Goal: Transaction & Acquisition: Purchase product/service

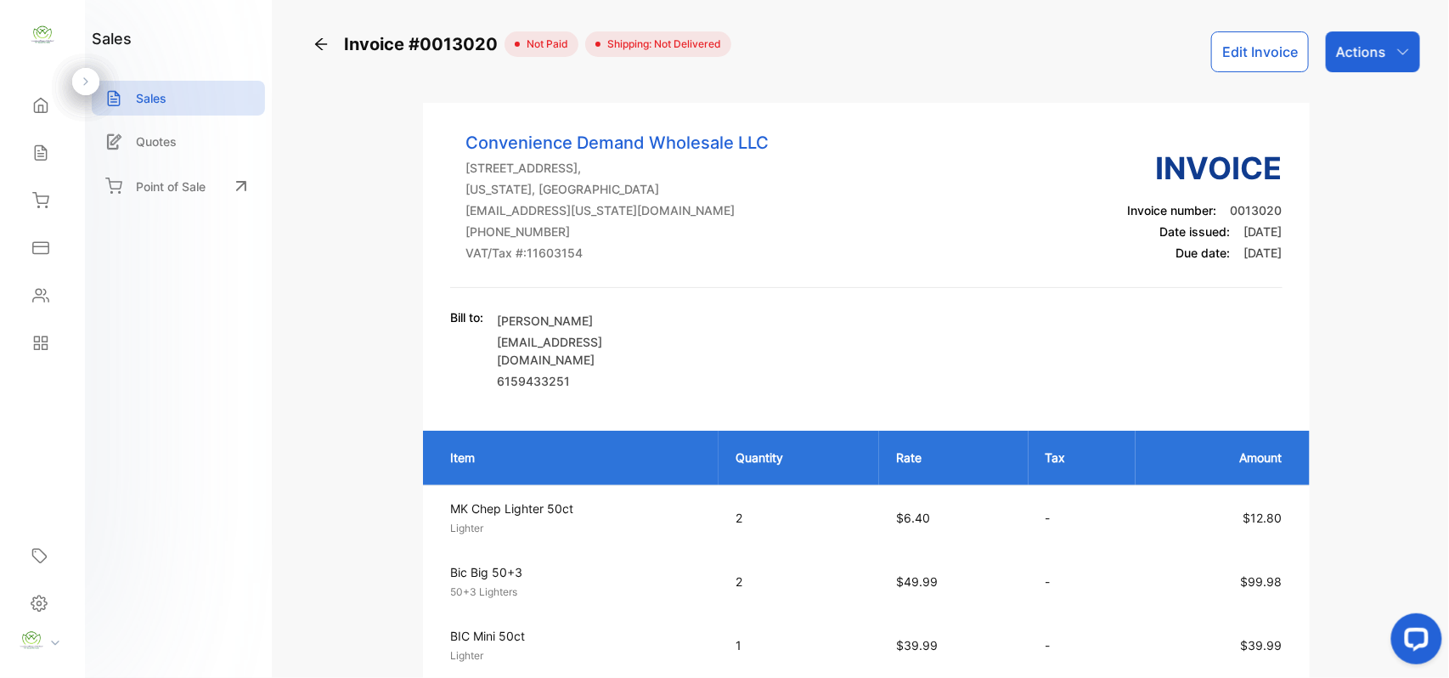
scroll to position [528, 0]
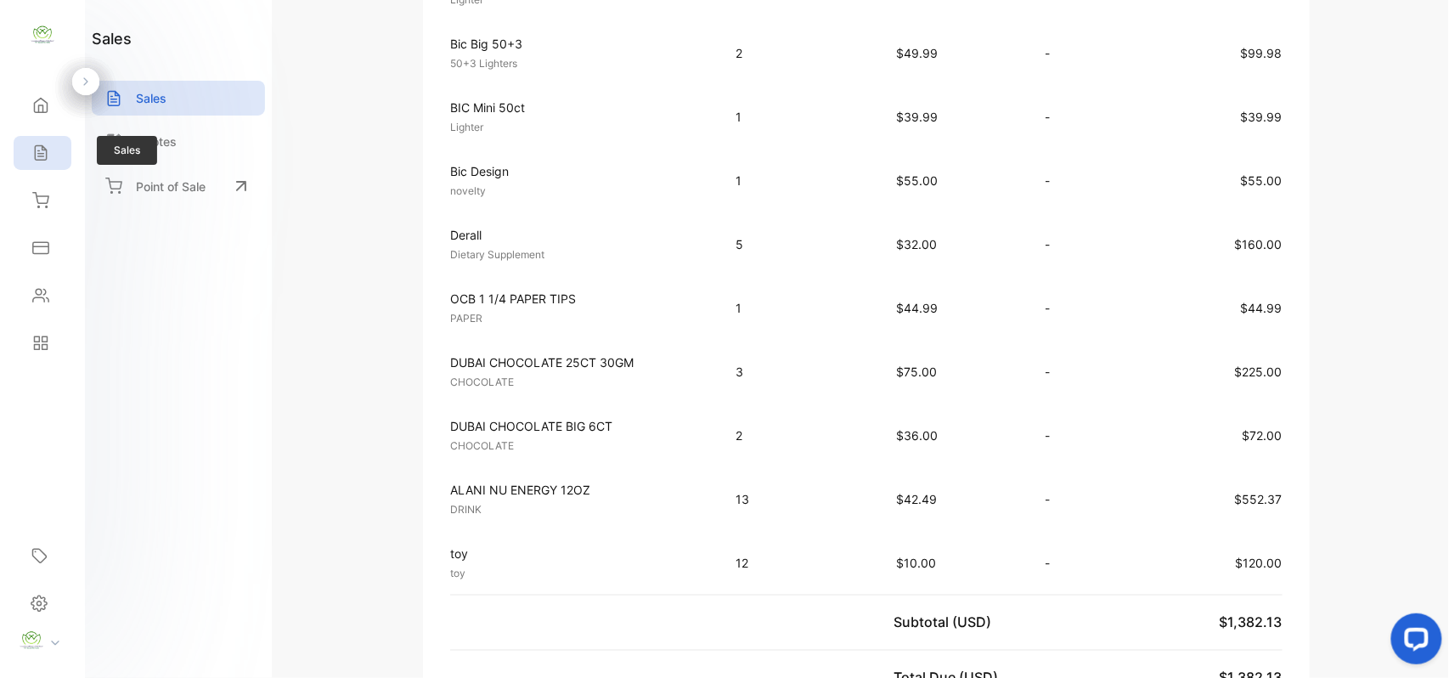
click at [41, 150] on icon at bounding box center [40, 152] width 17 height 17
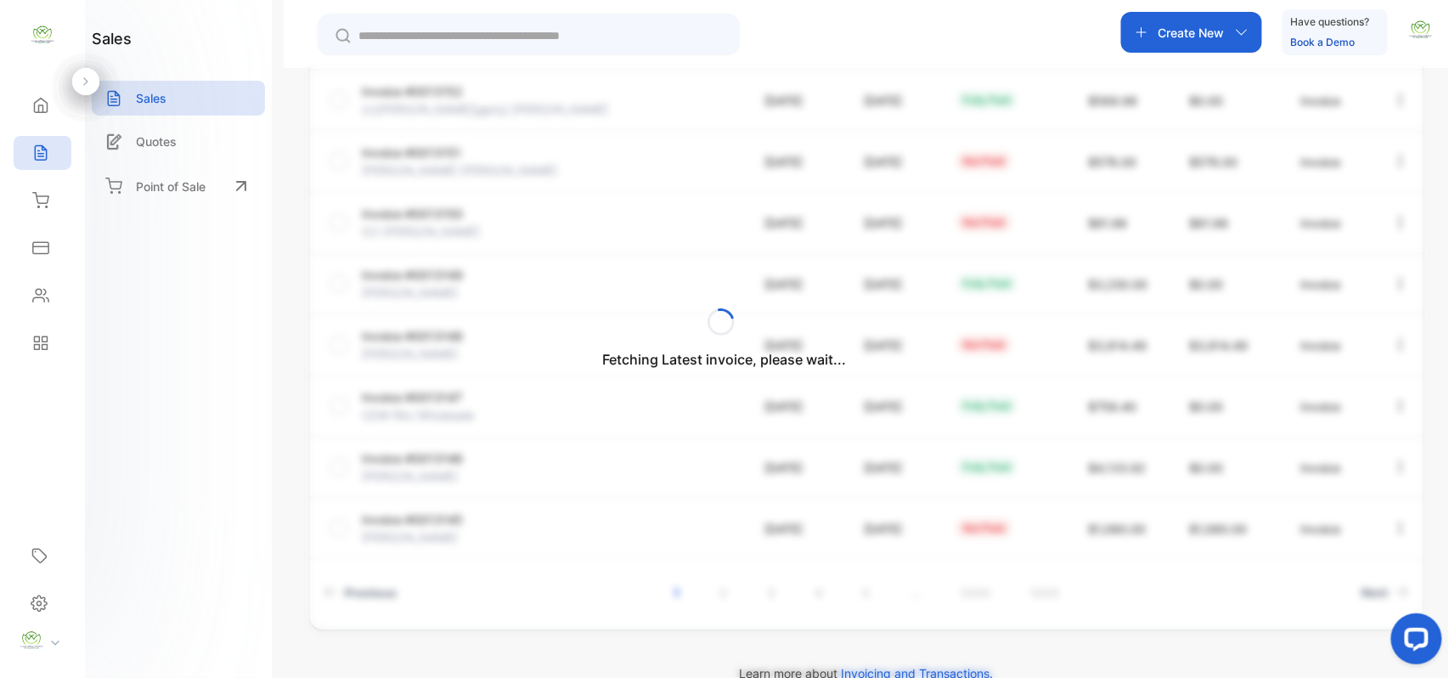
scroll to position [436, 0]
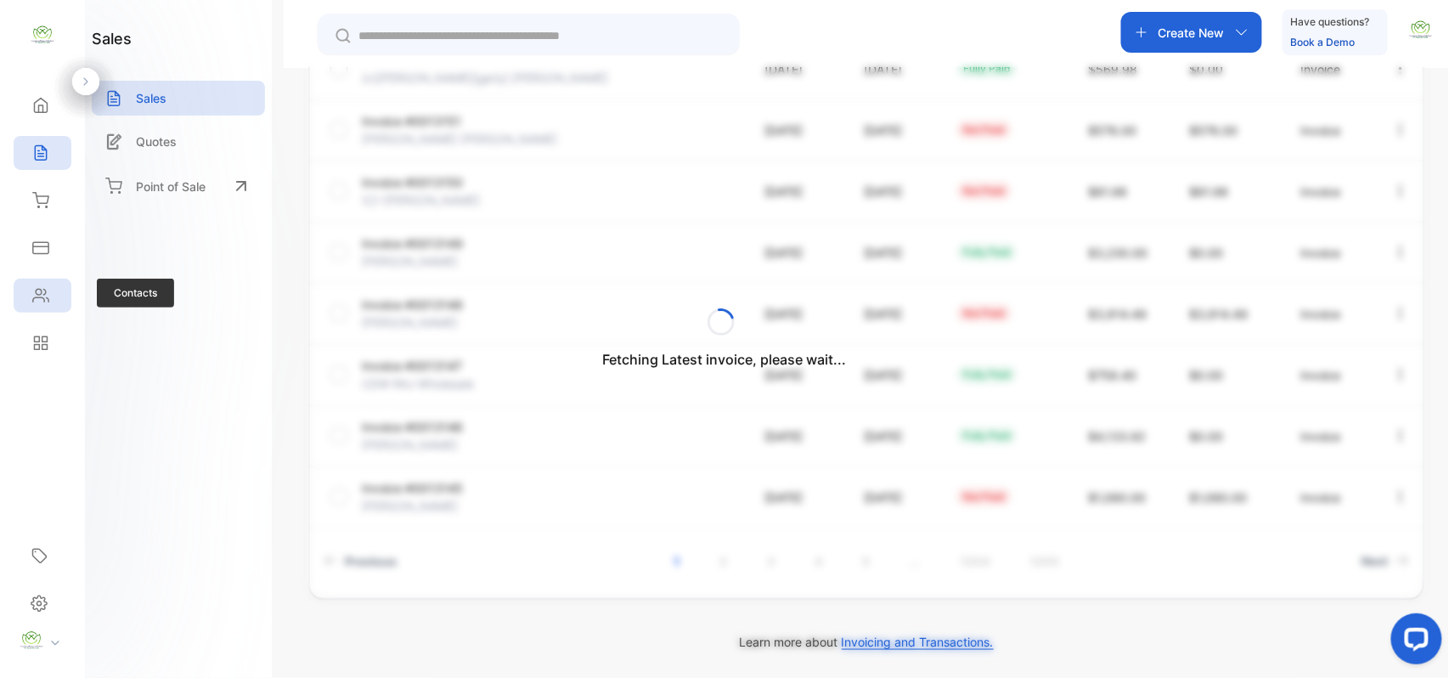
click at [29, 299] on div "Contacts" at bounding box center [38, 295] width 22 height 17
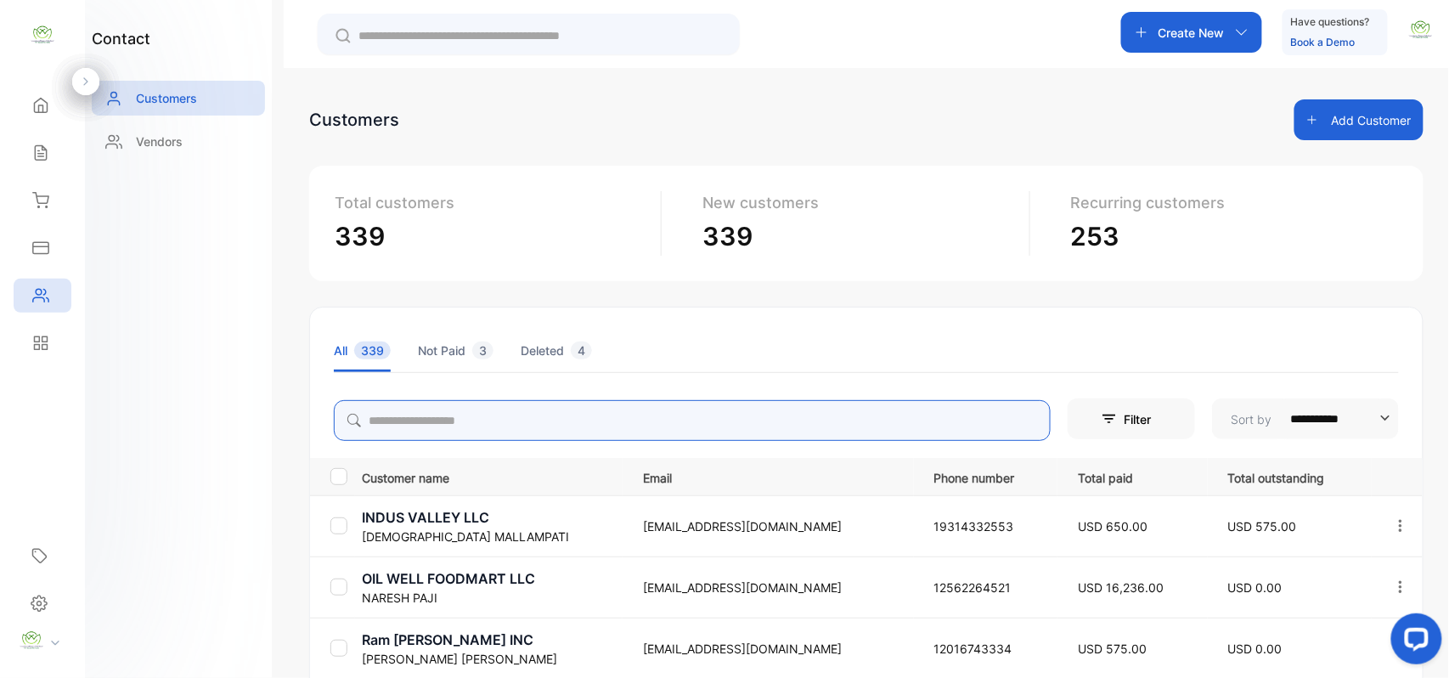
click at [476, 418] on input "search" at bounding box center [692, 420] width 717 height 41
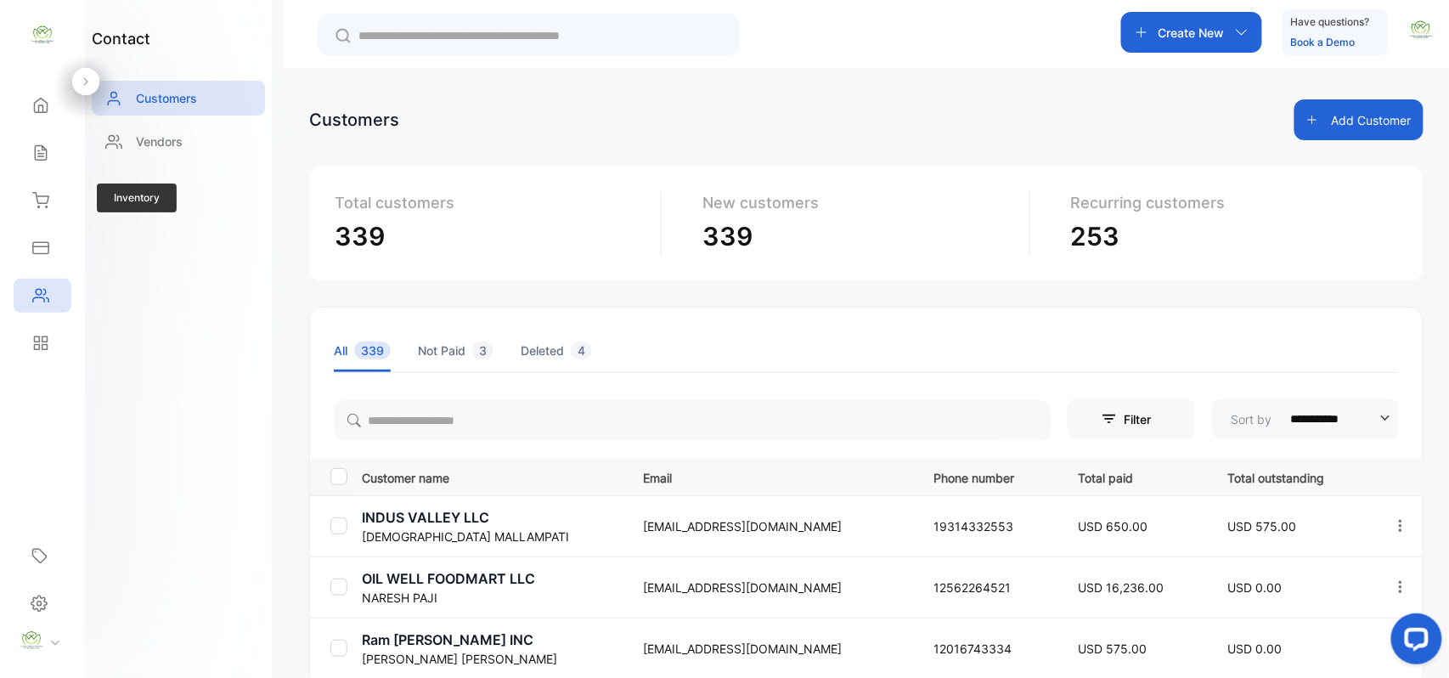
drag, startPoint x: 44, startPoint y: 209, endPoint x: 148, endPoint y: 192, distance: 105.0
click at [44, 209] on div "Inventory" at bounding box center [43, 200] width 58 height 34
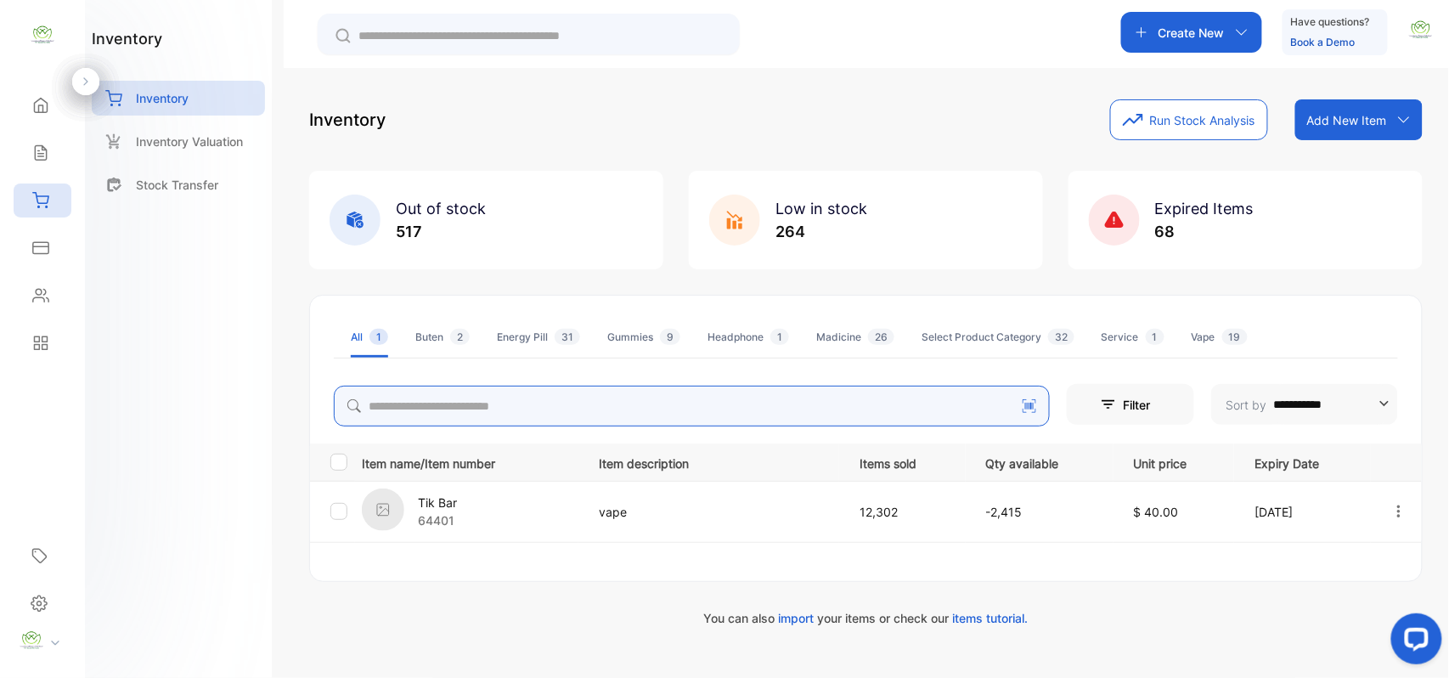
click at [506, 409] on input "search" at bounding box center [692, 406] width 716 height 41
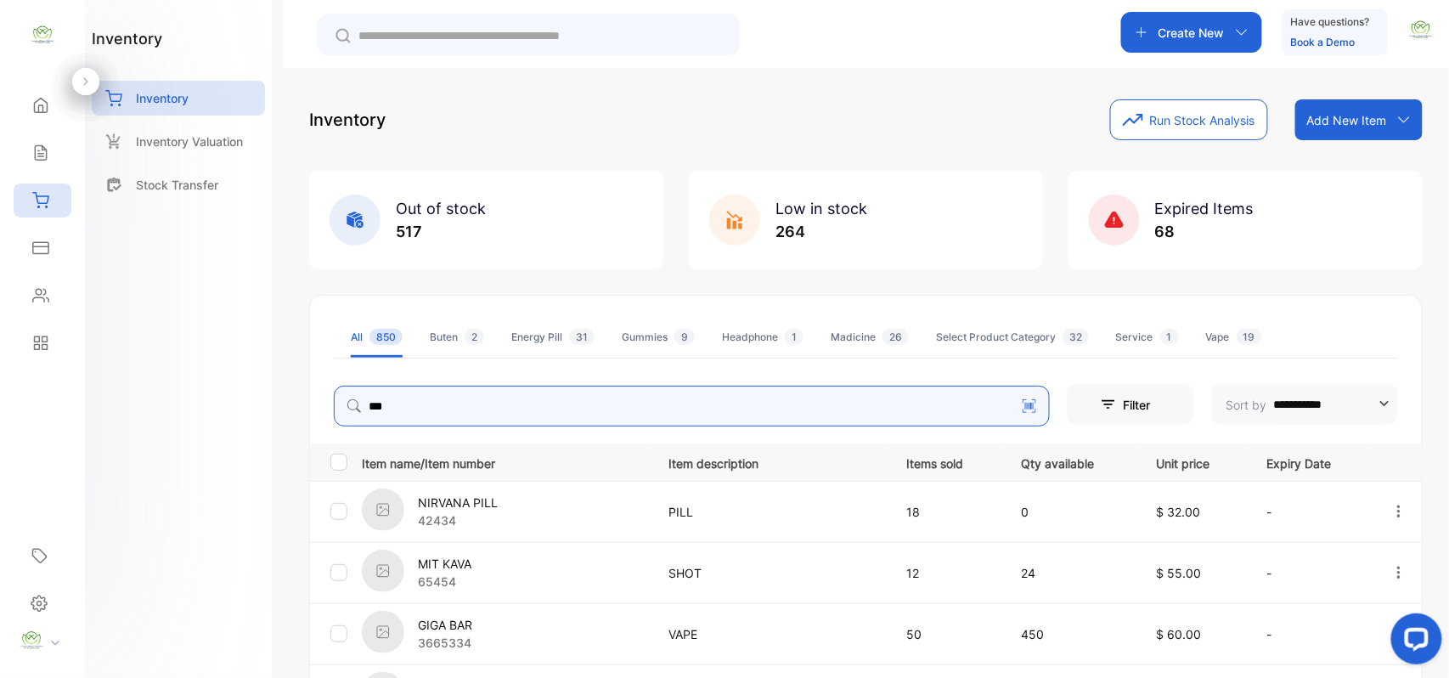
type input "****"
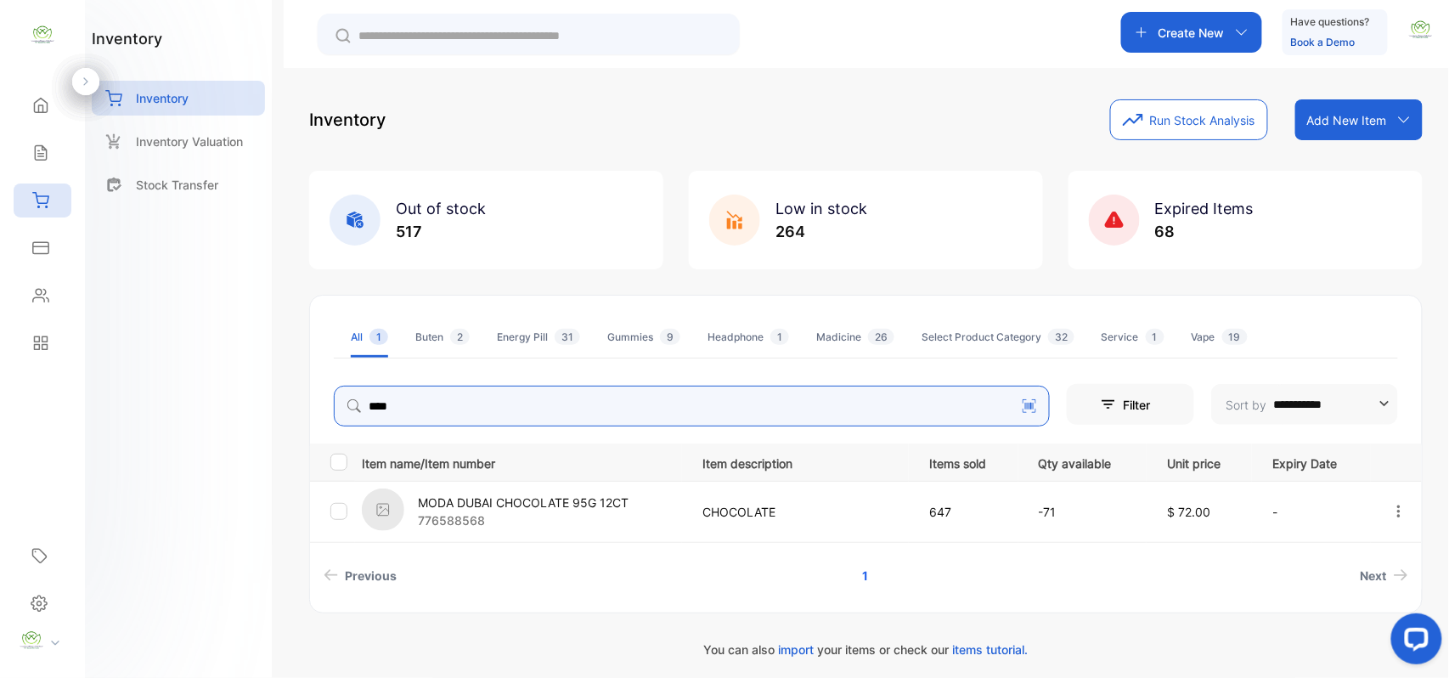
click at [997, 413] on input "****" at bounding box center [692, 406] width 716 height 41
click at [992, 403] on input "****" at bounding box center [692, 406] width 716 height 41
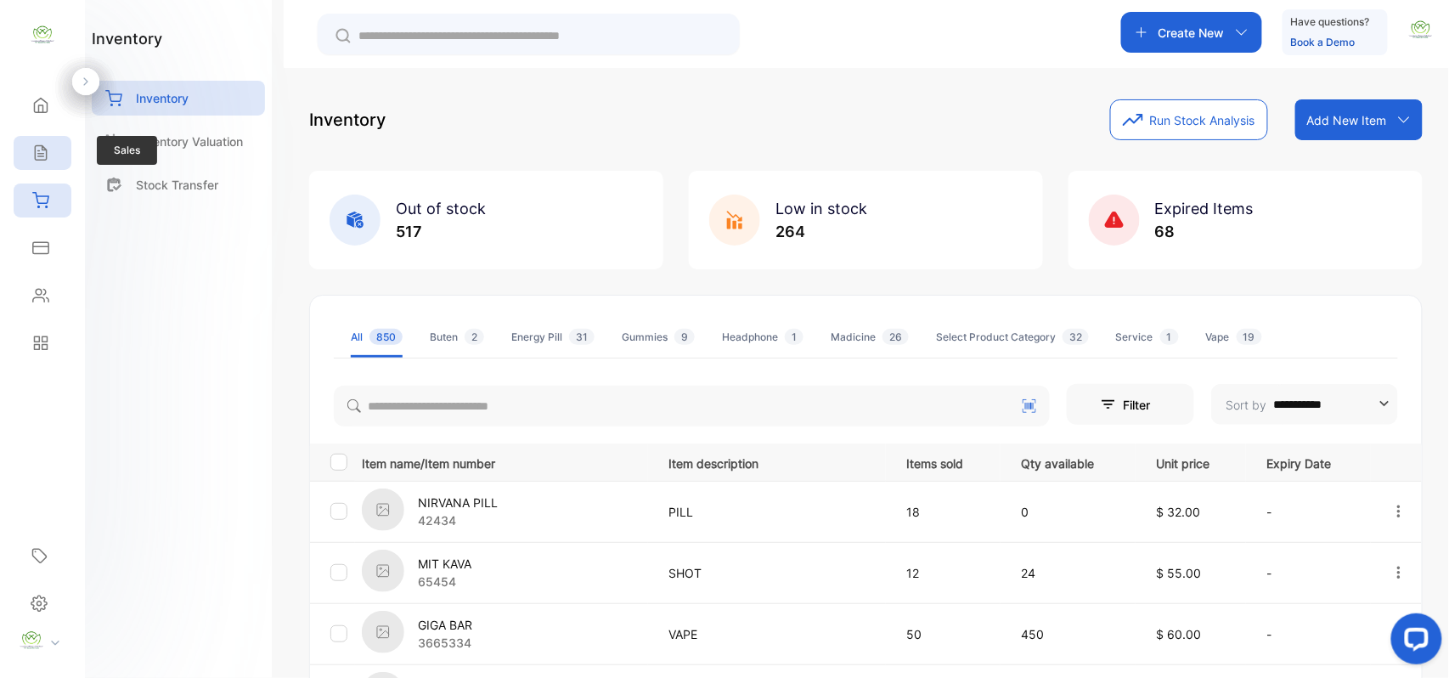
click at [53, 148] on div "Sales" at bounding box center [43, 153] width 58 height 34
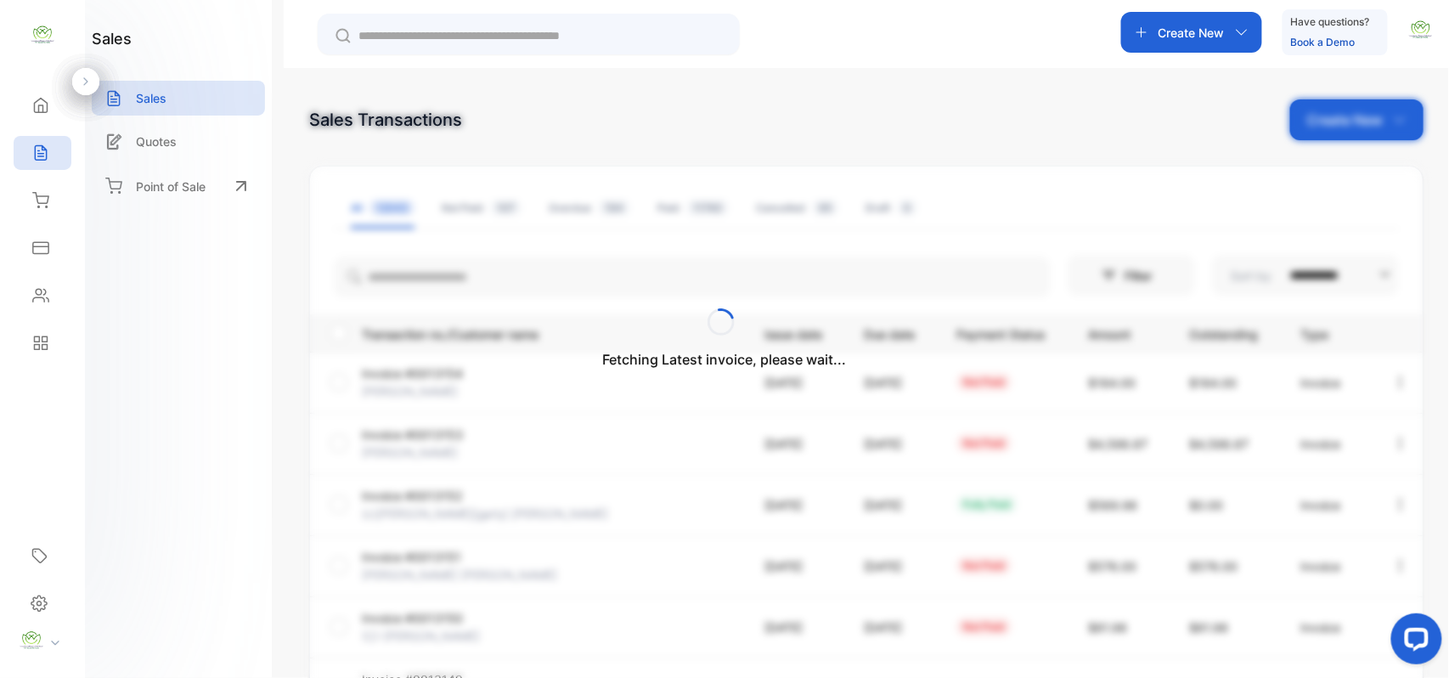
click at [1210, 32] on div "Fetching Latest invoice, please wait..." at bounding box center [724, 339] width 1449 height 678
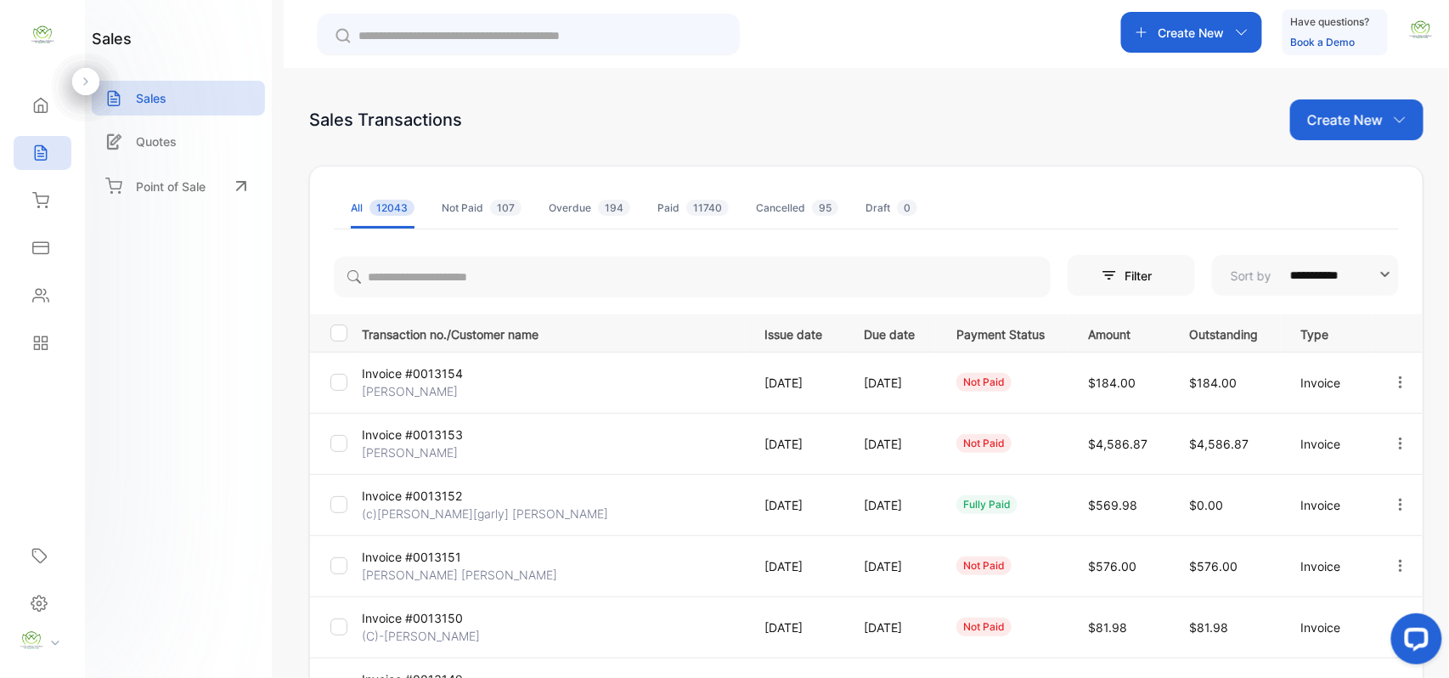
click at [1210, 32] on p "Create New" at bounding box center [1192, 33] width 66 height 18
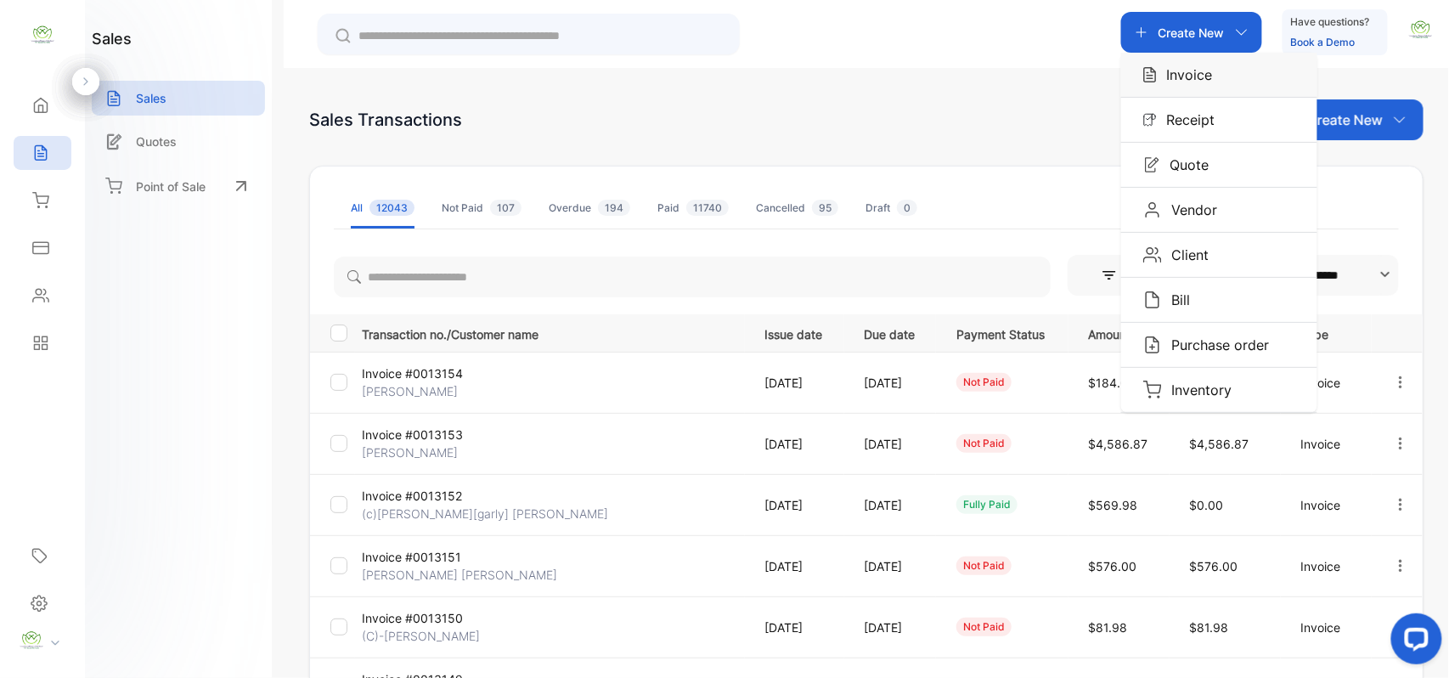
click at [1197, 68] on p "Invoice" at bounding box center [1185, 75] width 56 height 20
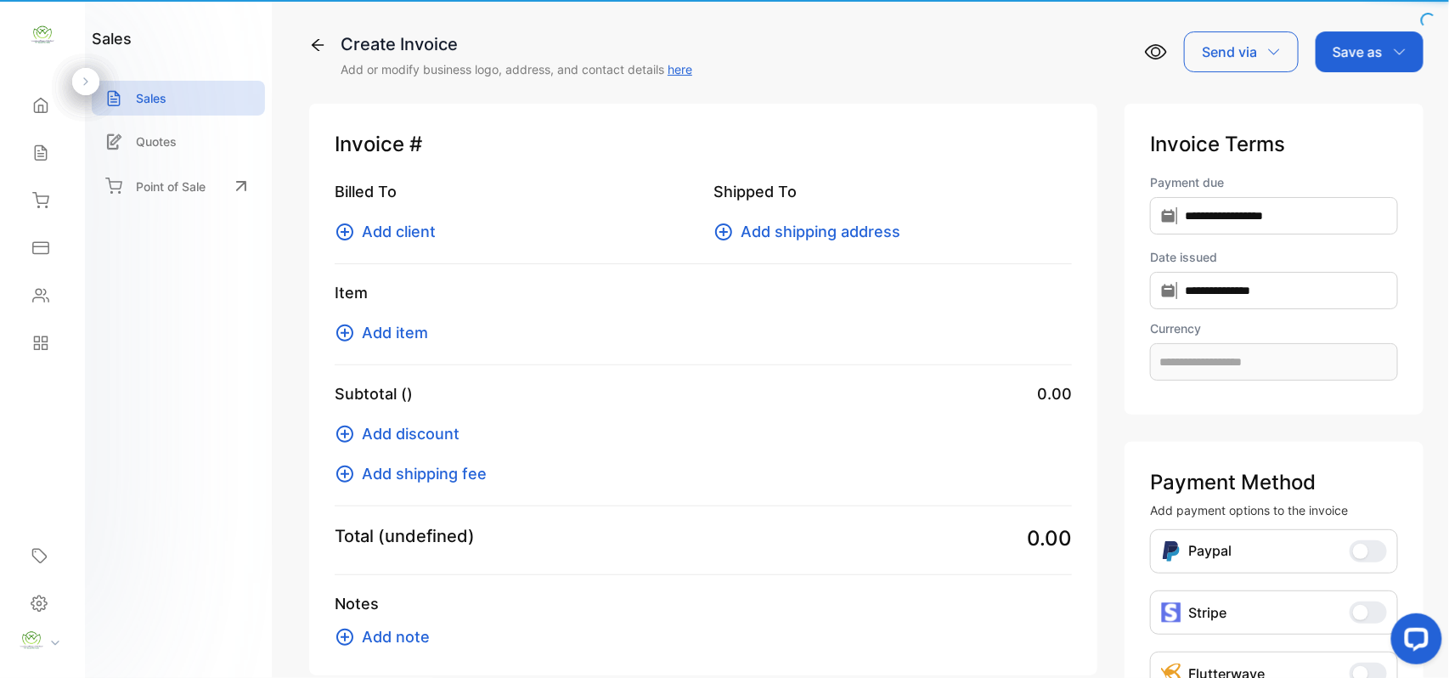
type input "**********"
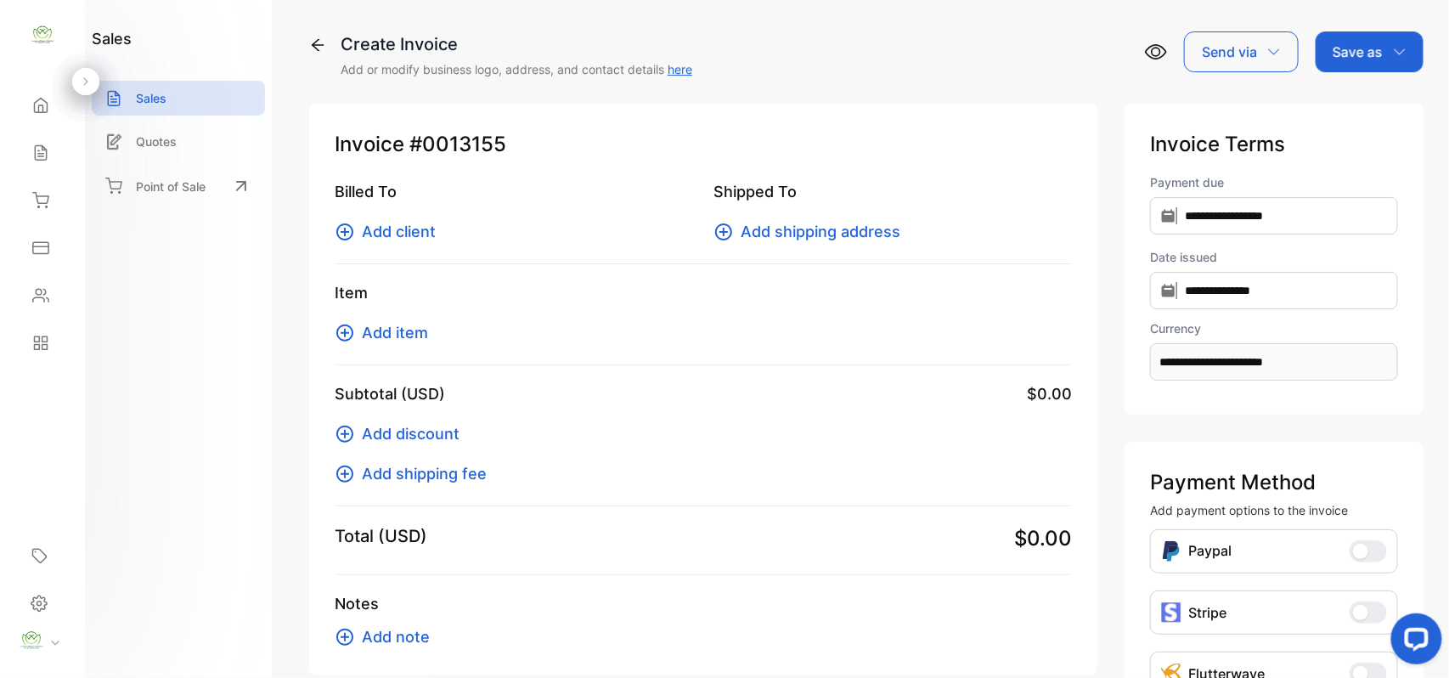
click at [398, 225] on span "Add client" at bounding box center [399, 231] width 74 height 23
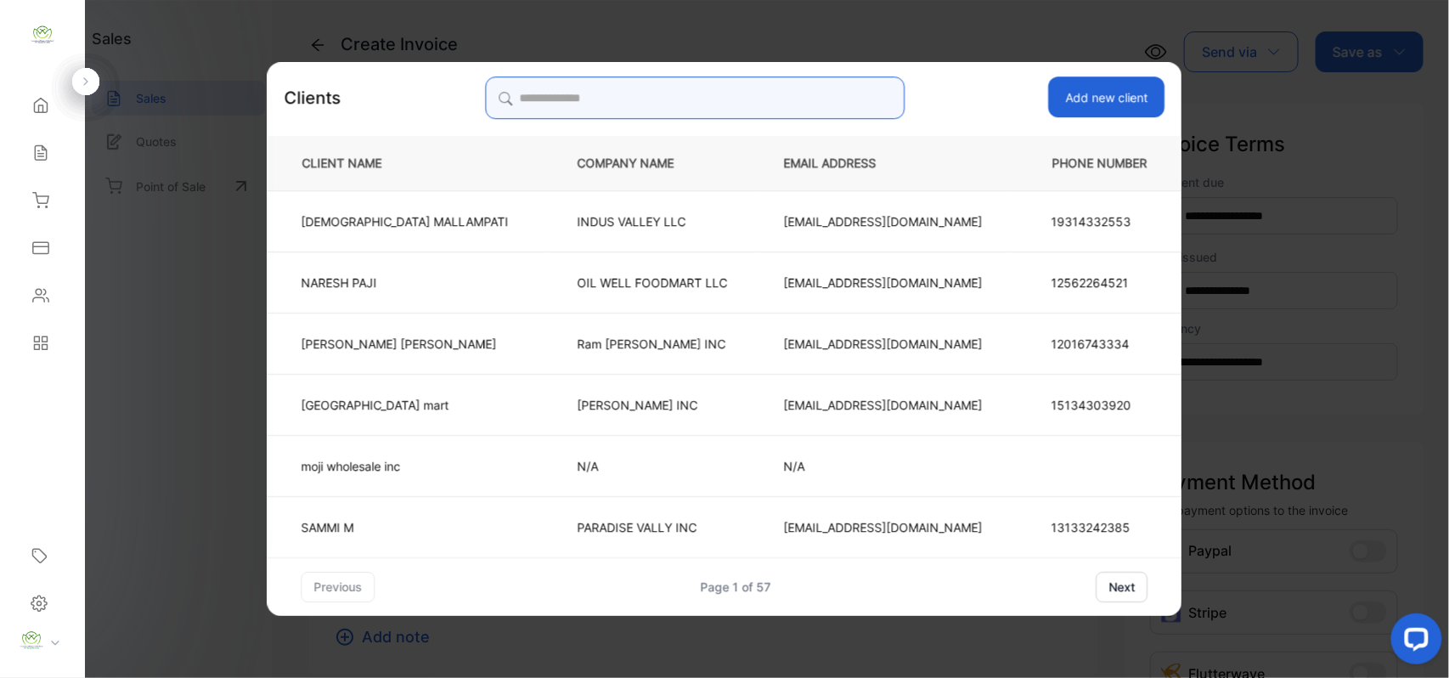
click at [790, 107] on input "search" at bounding box center [695, 97] width 420 height 42
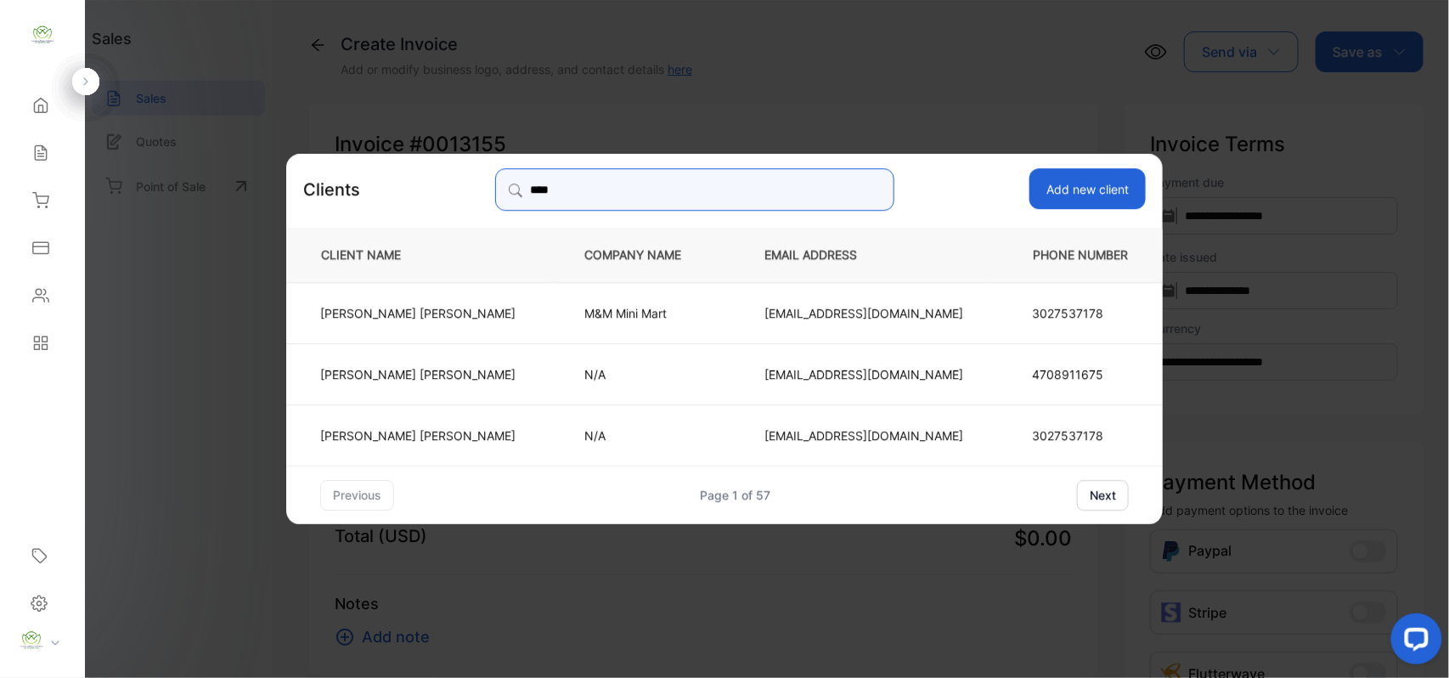
drag, startPoint x: 642, startPoint y: 198, endPoint x: 0, endPoint y: 206, distance: 642.2
click at [0, 206] on div "**********" at bounding box center [724, 356] width 1449 height 712
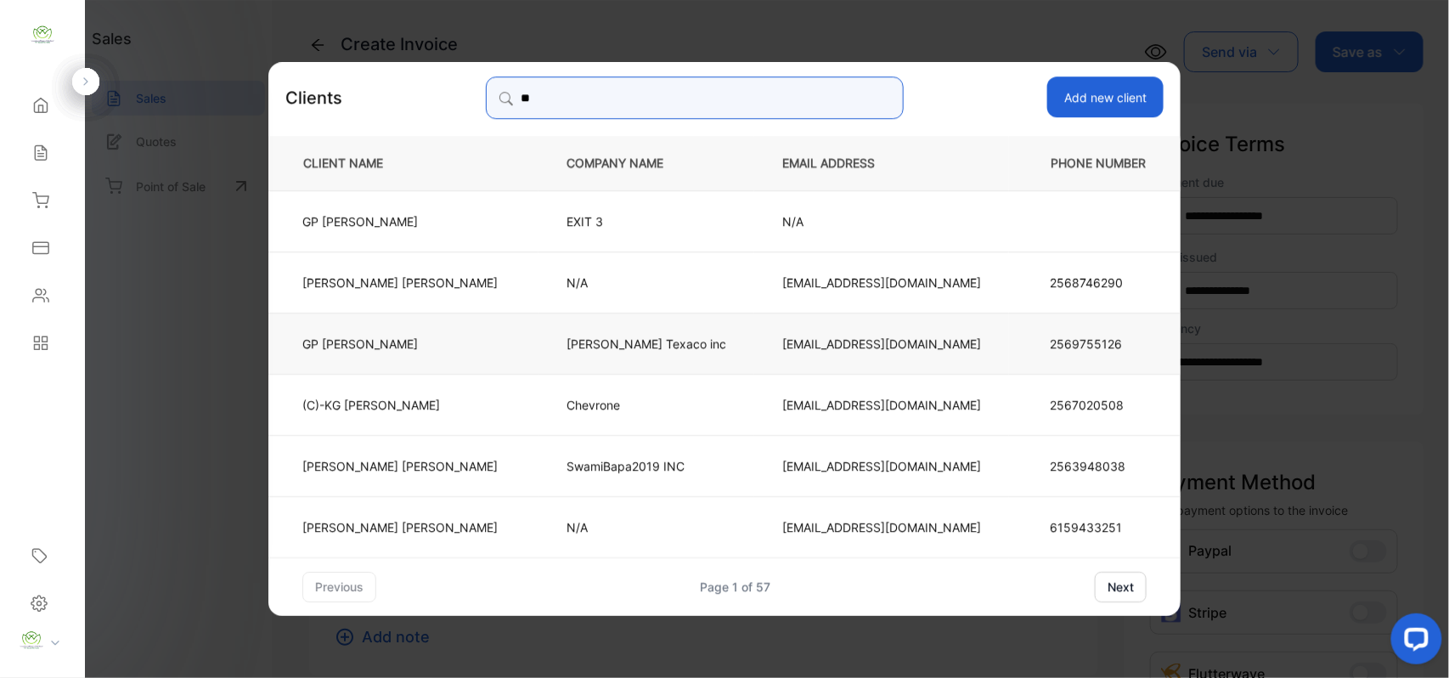
type input "**"
click at [802, 352] on td "[EMAIL_ADDRESS][DOMAIN_NAME]" at bounding box center [881, 342] width 255 height 61
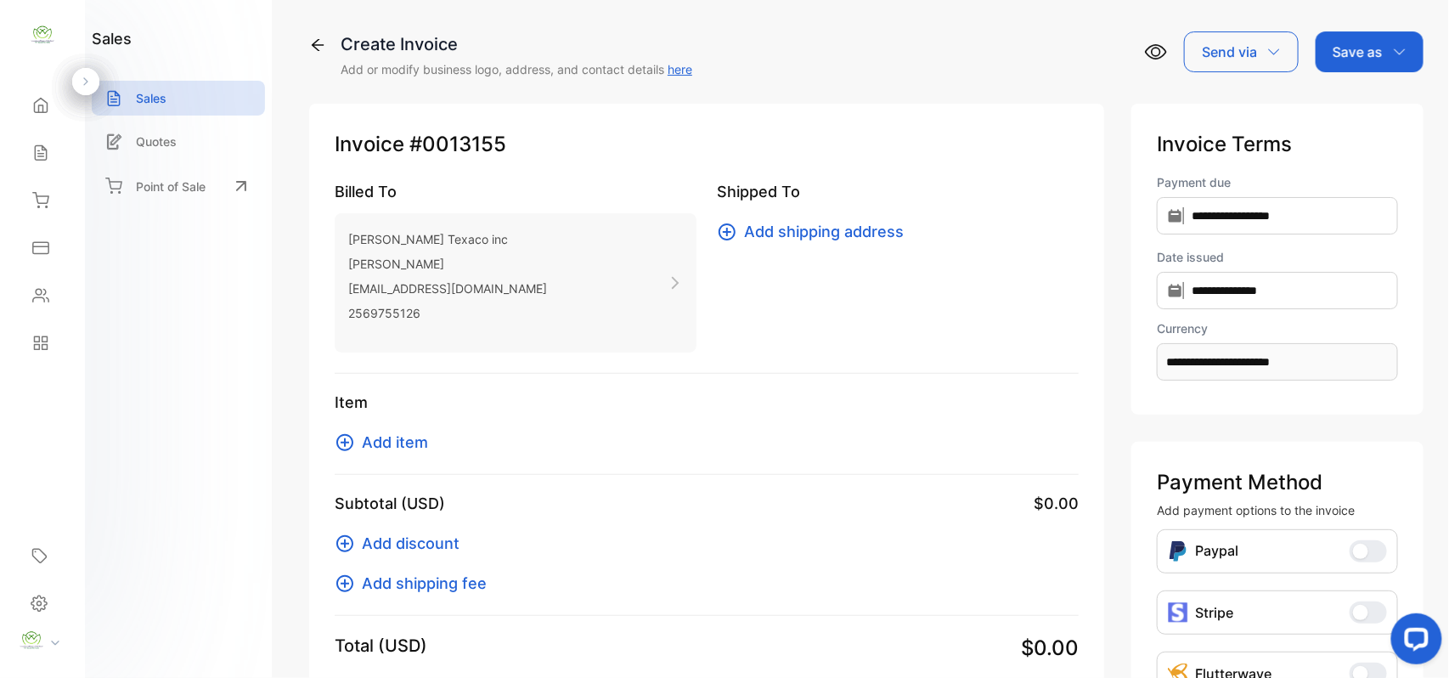
click at [369, 440] on span "Add item" at bounding box center [395, 442] width 66 height 23
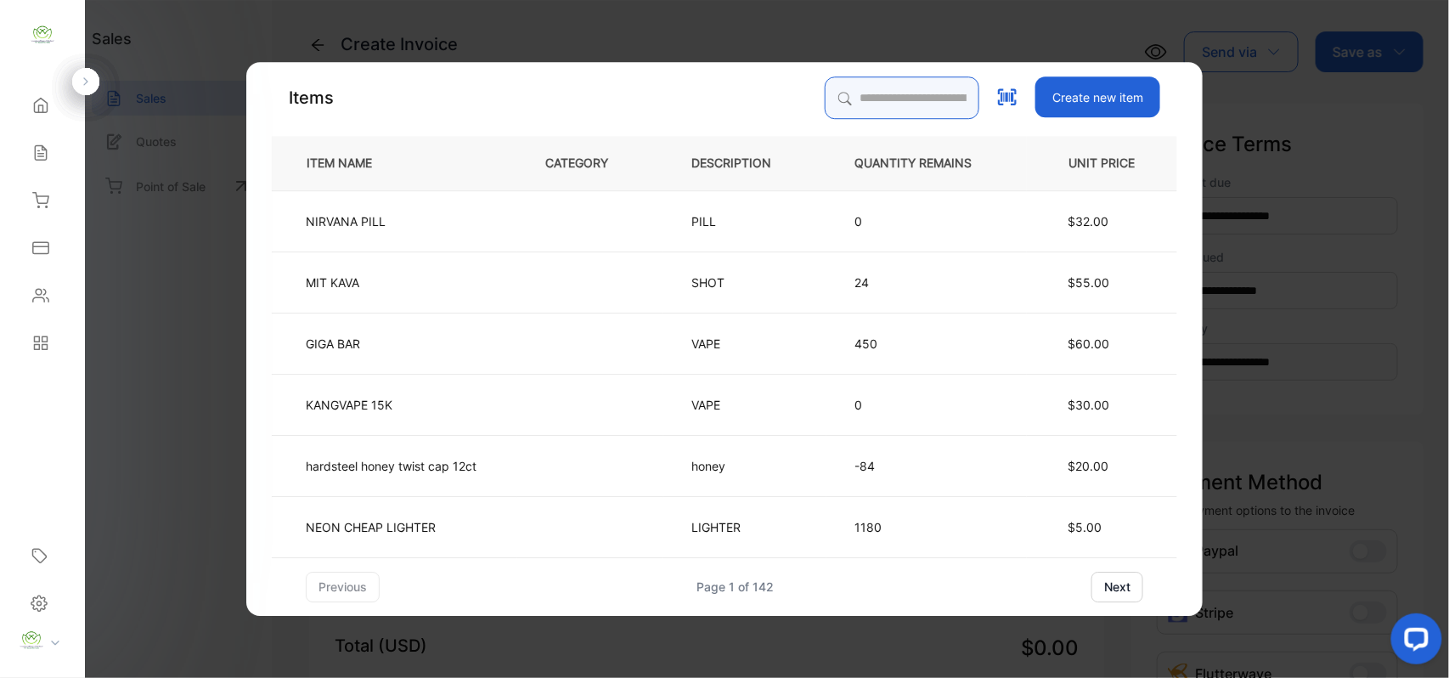
click at [881, 79] on input "search" at bounding box center [902, 97] width 155 height 42
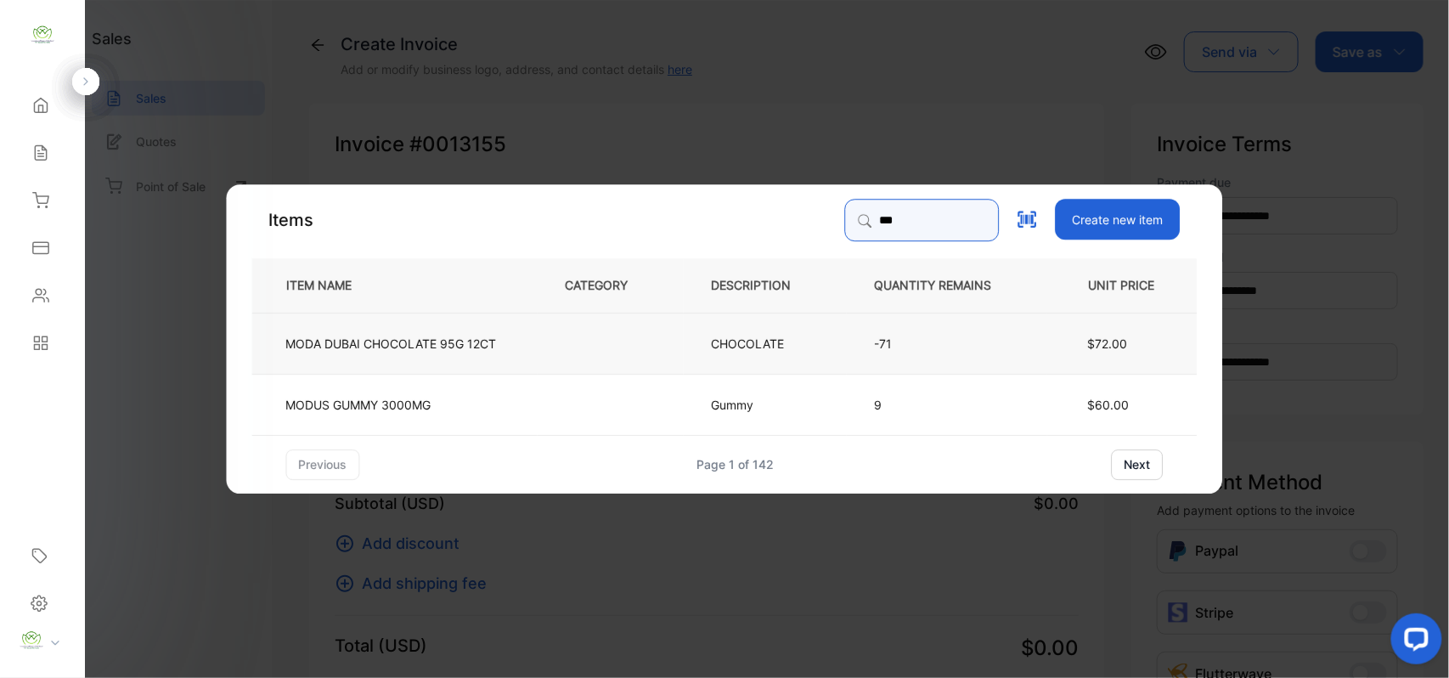
type input "***"
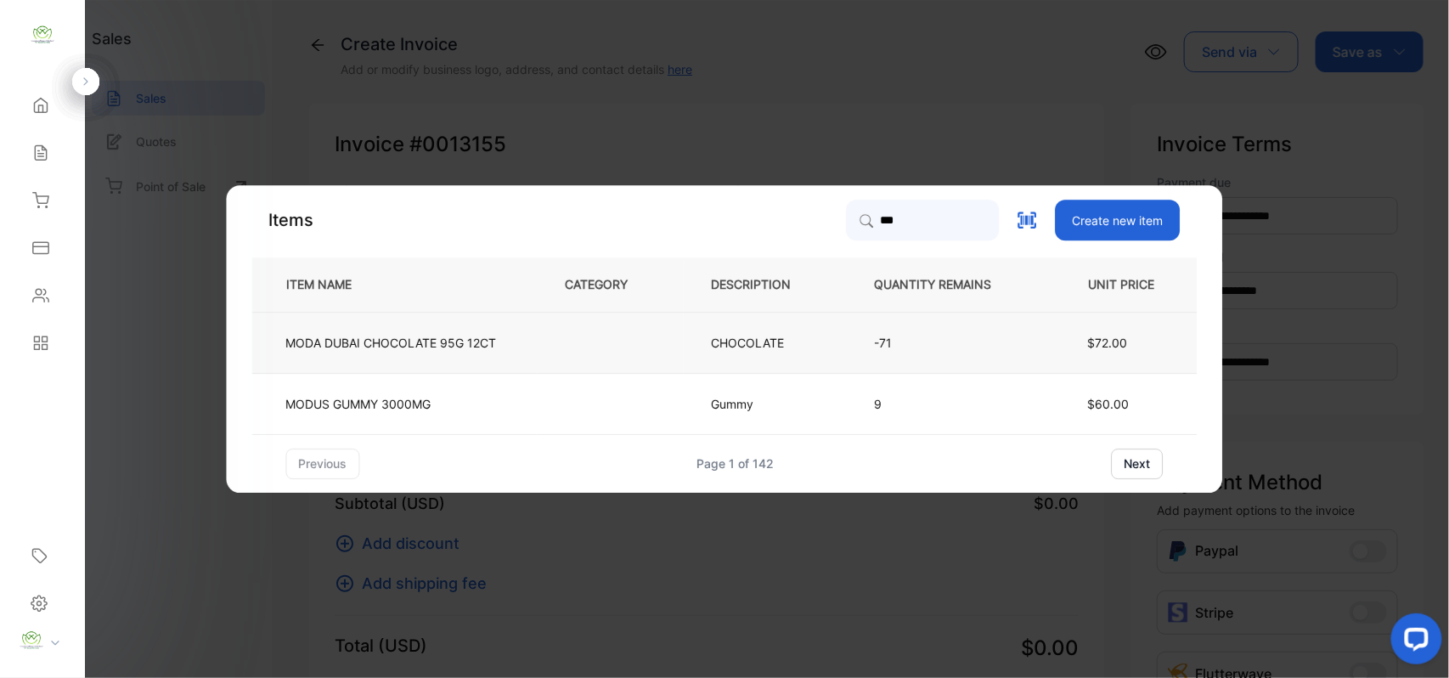
click at [425, 345] on p "MODA DUBAI CHOCOLATE 95G 12CT" at bounding box center [391, 343] width 211 height 18
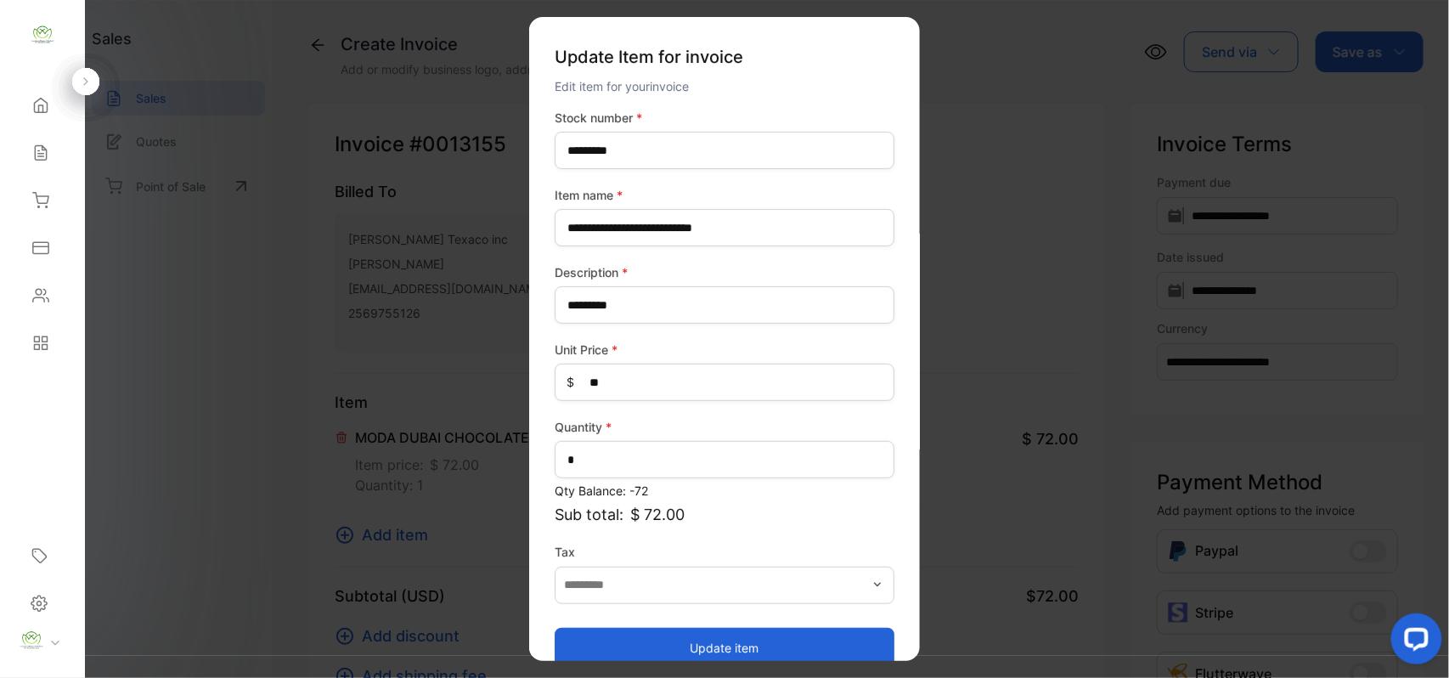
click at [749, 644] on button "Update item" at bounding box center [725, 647] width 340 height 41
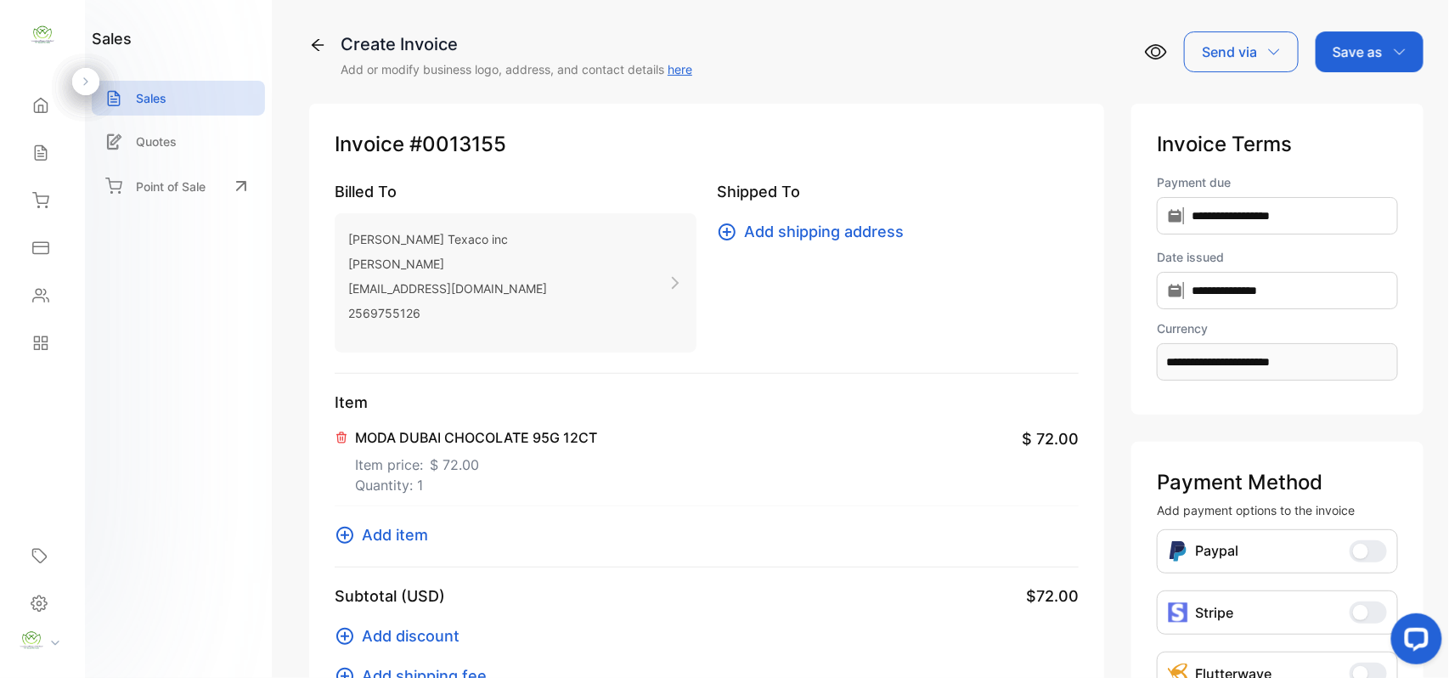
click at [399, 470] on p "Item price: $ 72.00" at bounding box center [476, 461] width 242 height 27
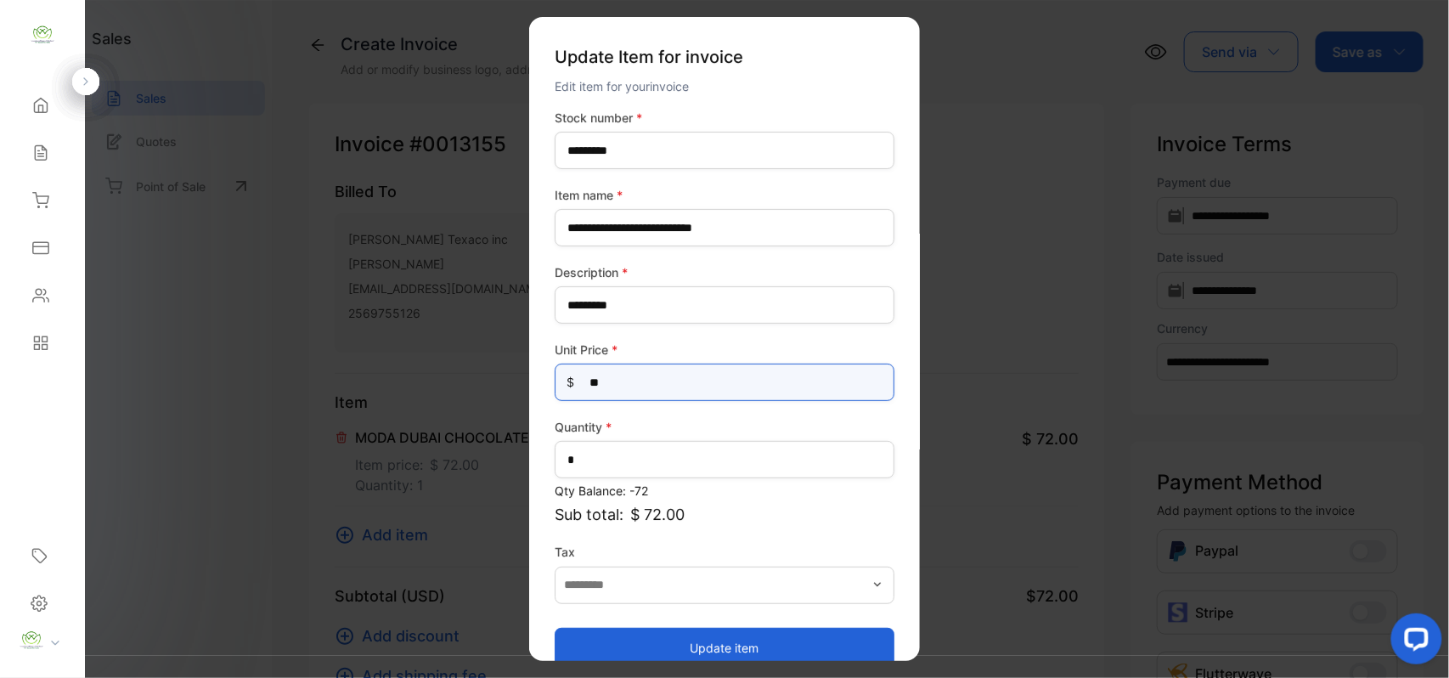
drag, startPoint x: 500, startPoint y: 388, endPoint x: 0, endPoint y: 394, distance: 500.3
click at [0, 394] on div "**********" at bounding box center [724, 356] width 1449 height 712
type Price-inputprice "**"
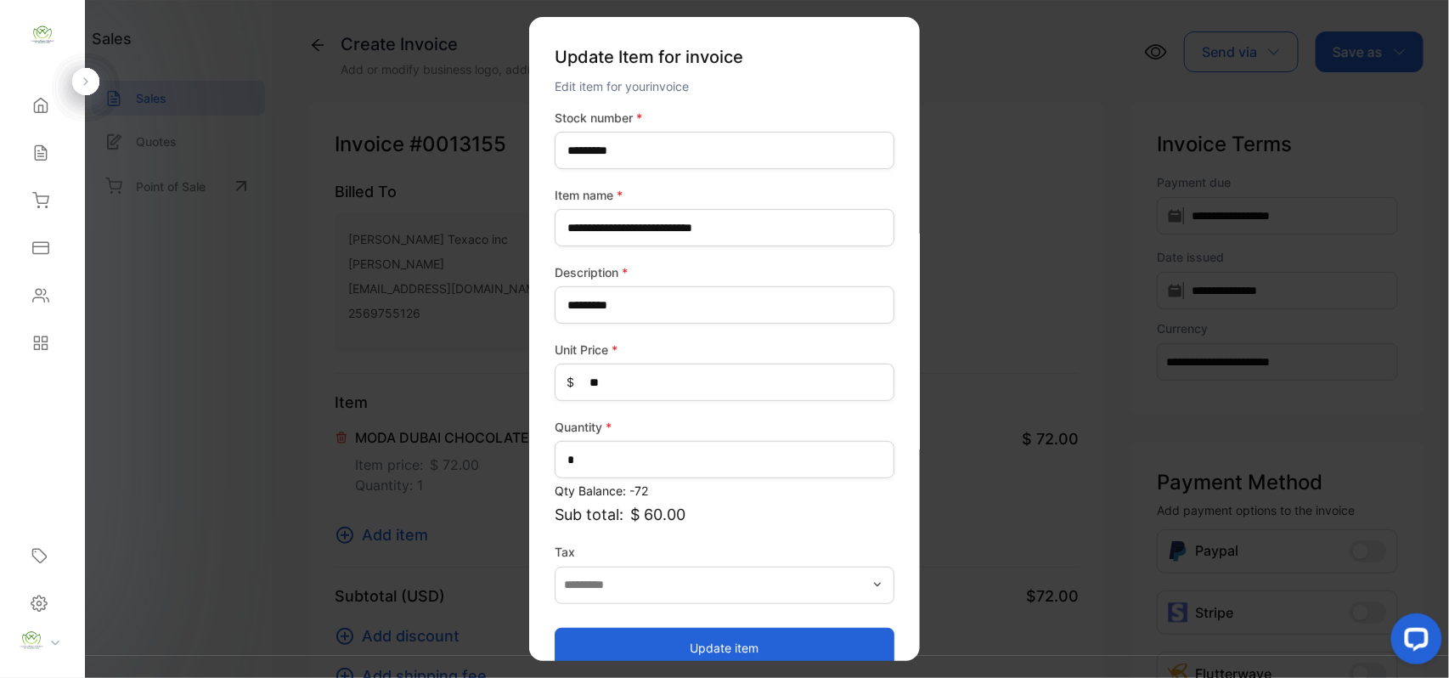
click at [824, 651] on button "Update item" at bounding box center [725, 647] width 340 height 41
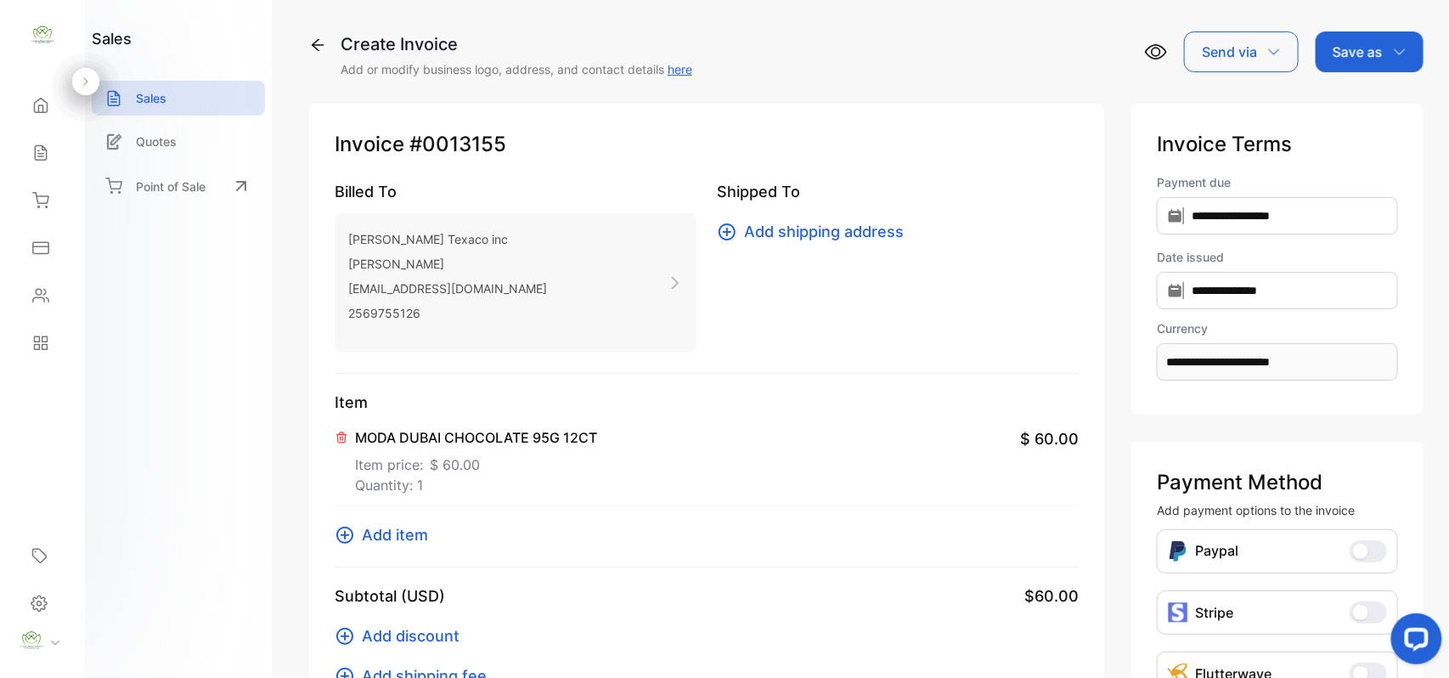
click at [375, 537] on span "Add item" at bounding box center [395, 534] width 66 height 23
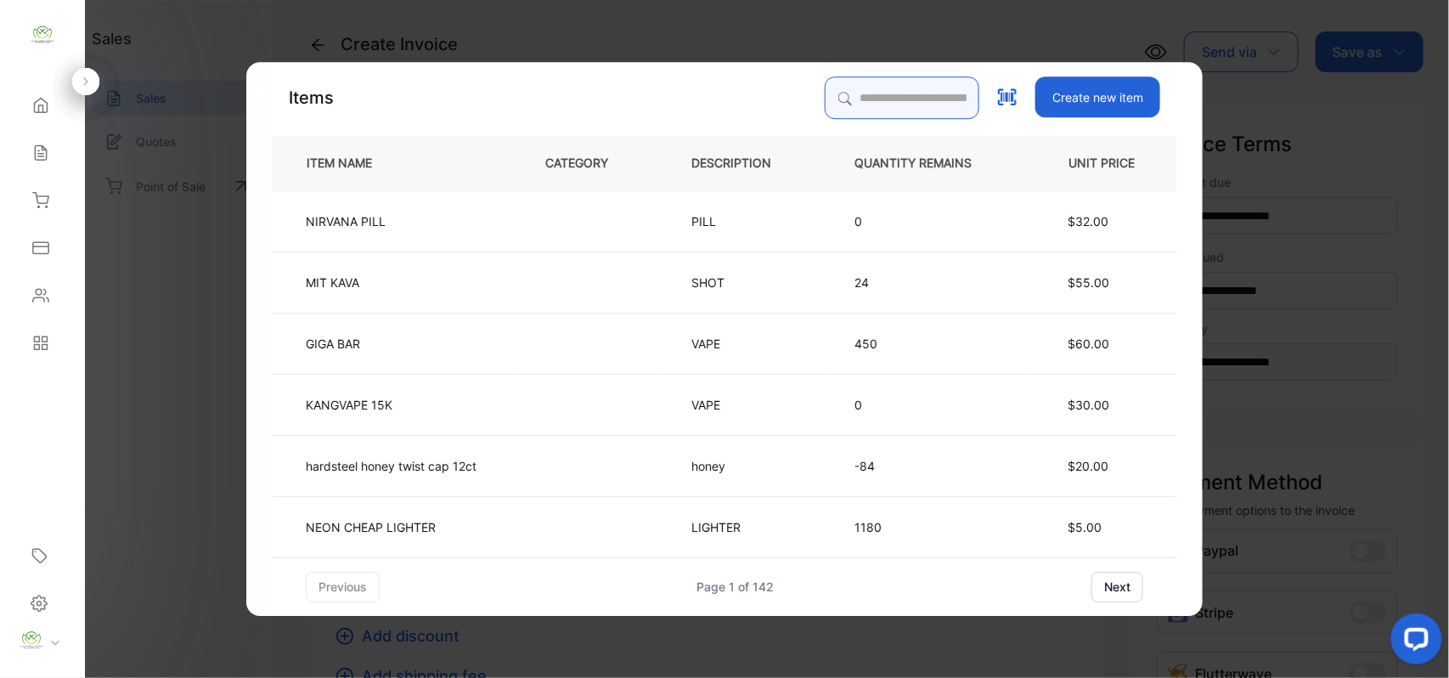
click at [877, 96] on input "search" at bounding box center [902, 97] width 155 height 42
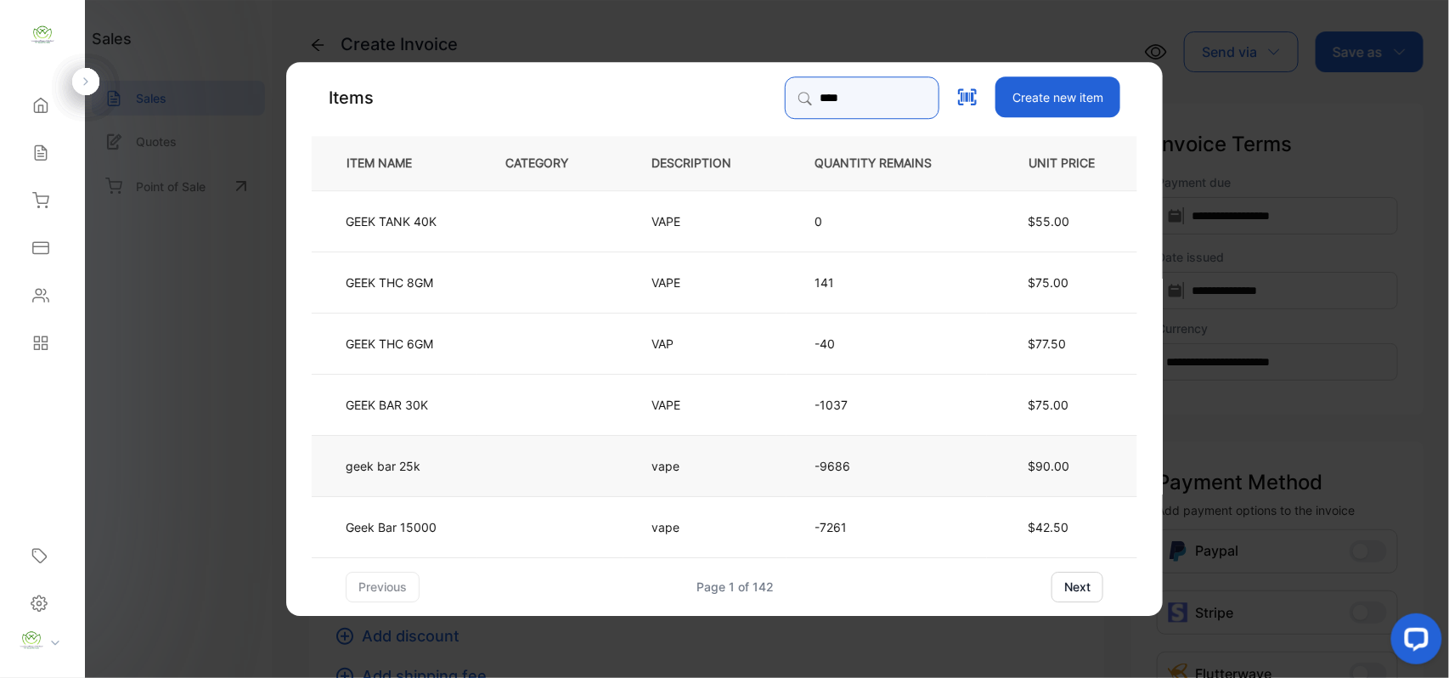
type input "****"
click at [435, 489] on td "geek bar 25k" at bounding box center [395, 464] width 166 height 61
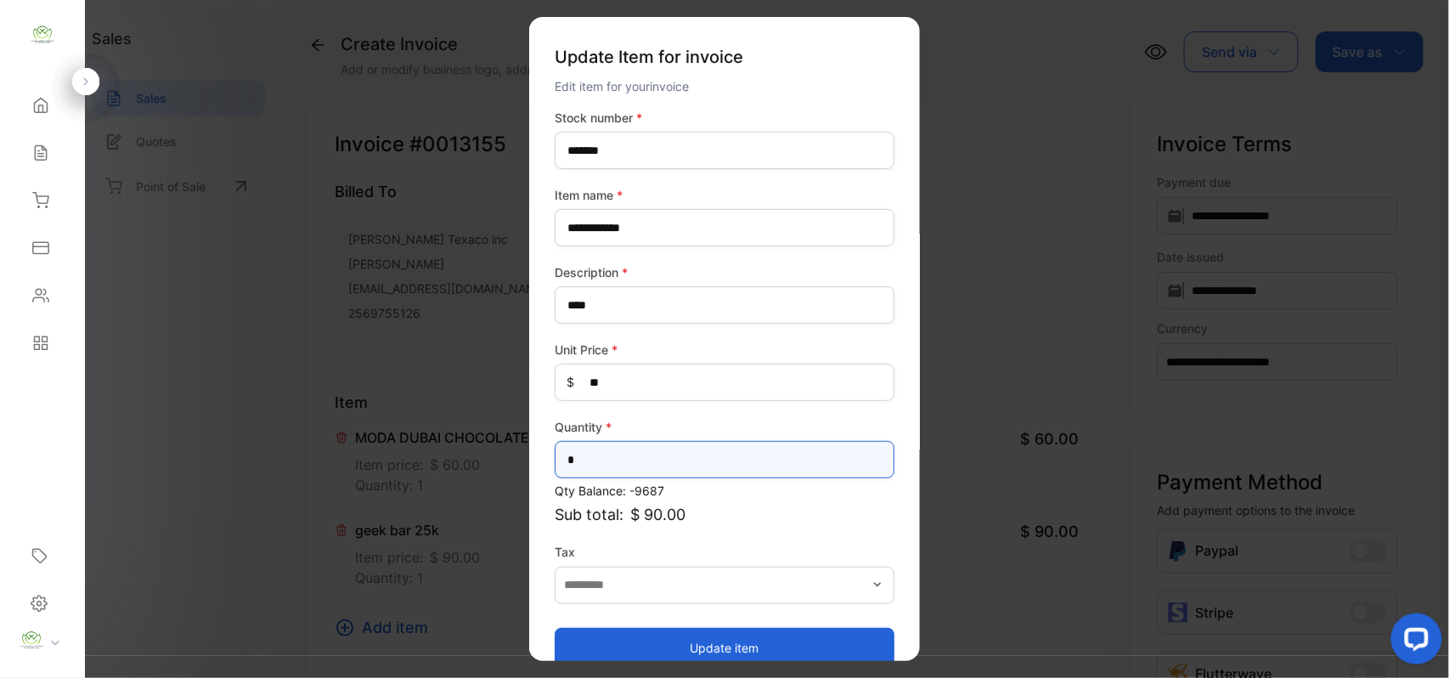
drag, startPoint x: 610, startPoint y: 459, endPoint x: 8, endPoint y: 386, distance: 606.6
type input "*"
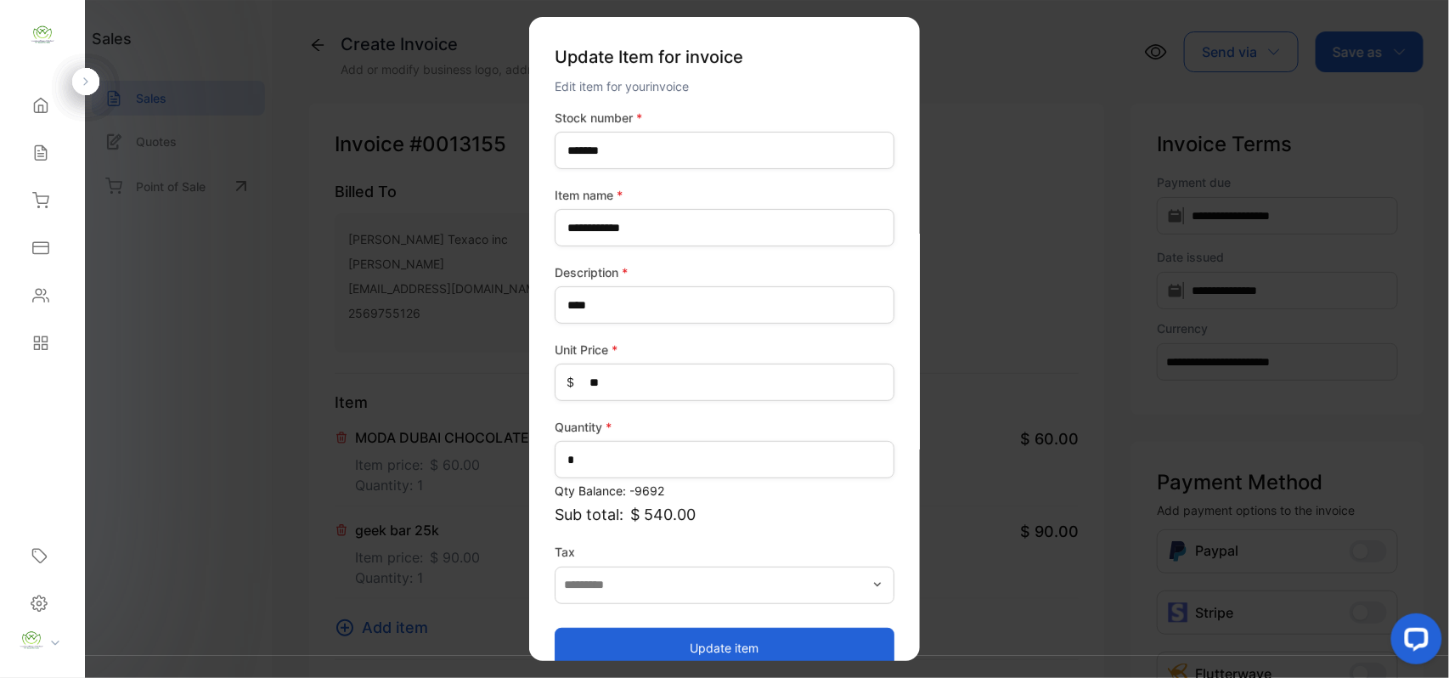
click at [654, 646] on button "Update item" at bounding box center [725, 647] width 340 height 41
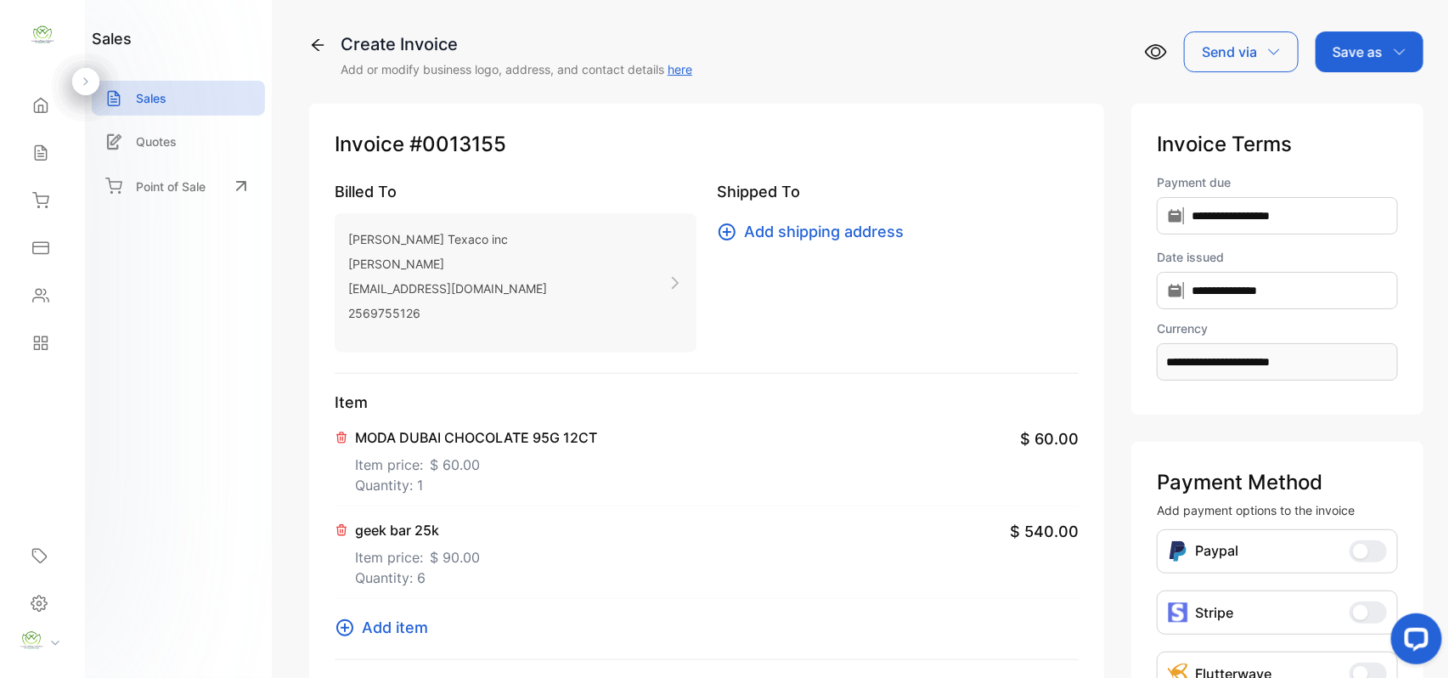
click at [1371, 58] on p "Save as" at bounding box center [1358, 52] width 50 height 20
click at [1328, 116] on div "Invoice" at bounding box center [1366, 108] width 98 height 34
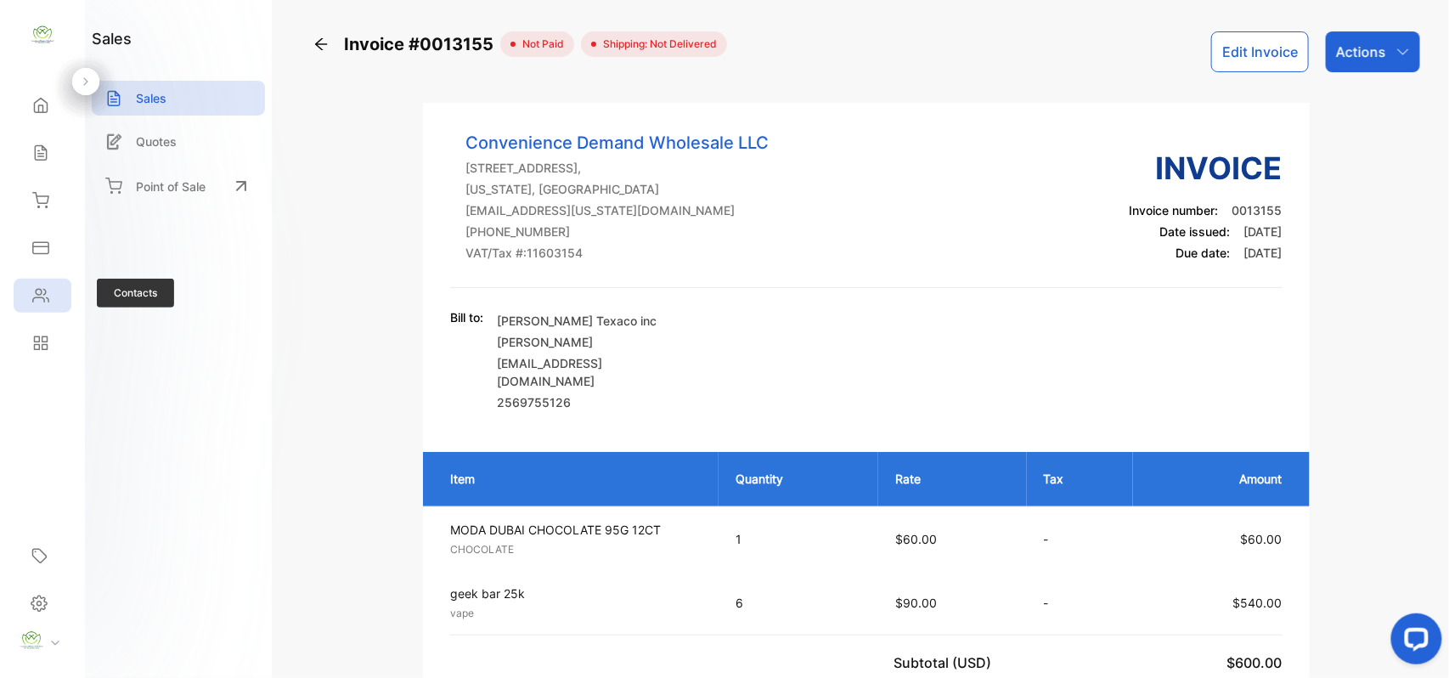
click at [49, 306] on div "Contacts" at bounding box center [43, 296] width 58 height 34
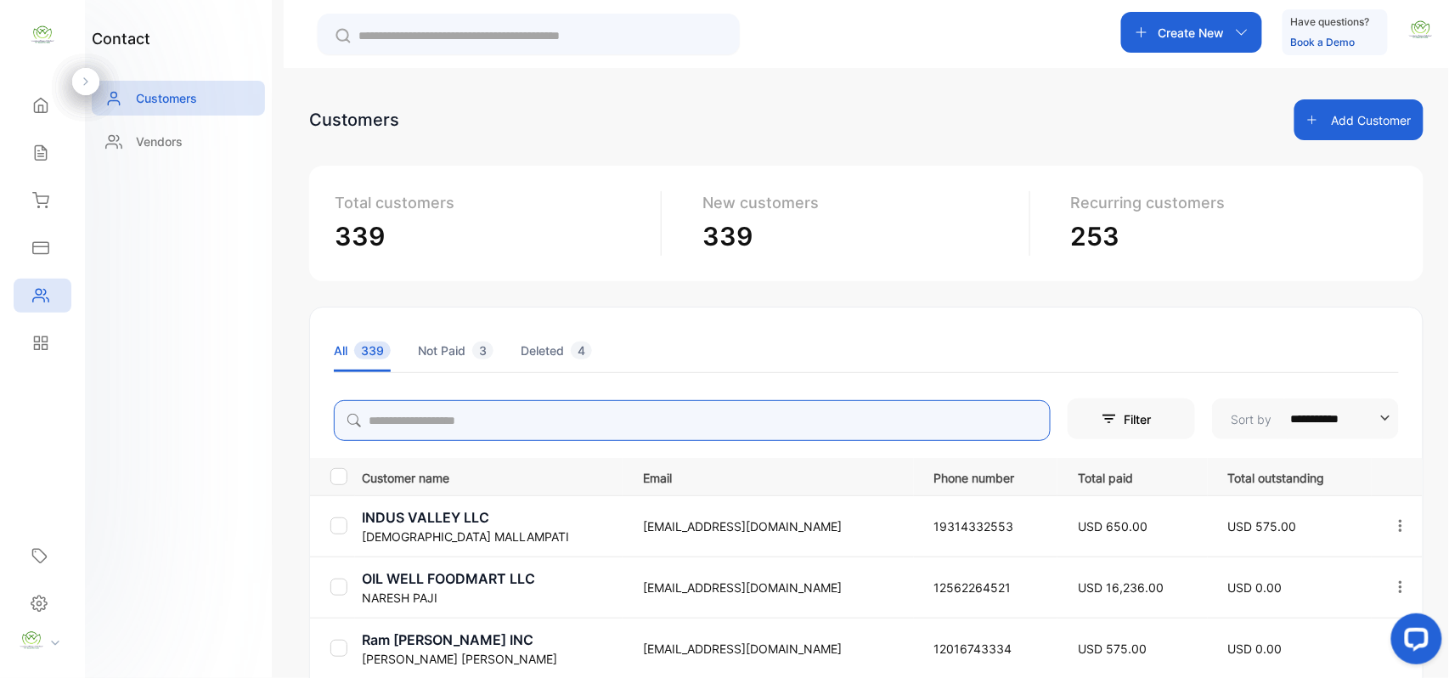
click at [440, 426] on input "search" at bounding box center [692, 420] width 717 height 41
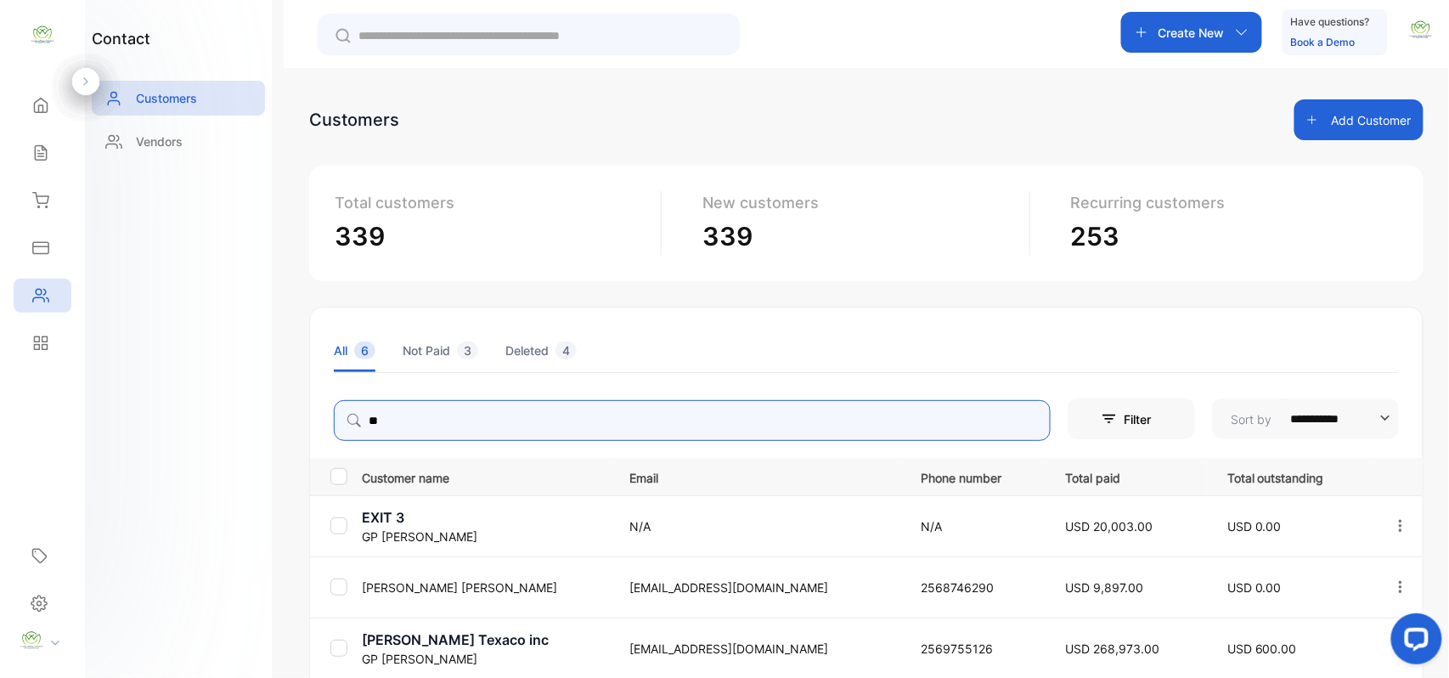
type input "**"
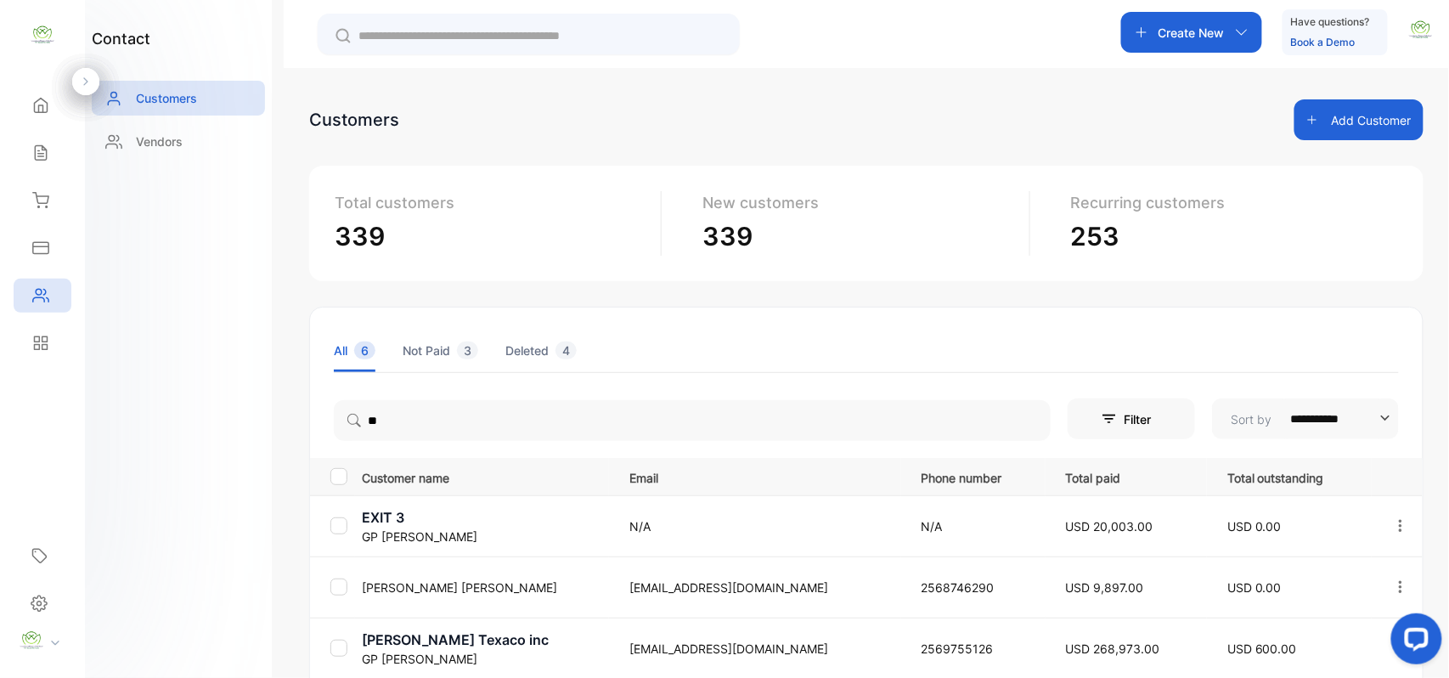
click at [398, 640] on p "ryland Texaco inc" at bounding box center [485, 639] width 246 height 20
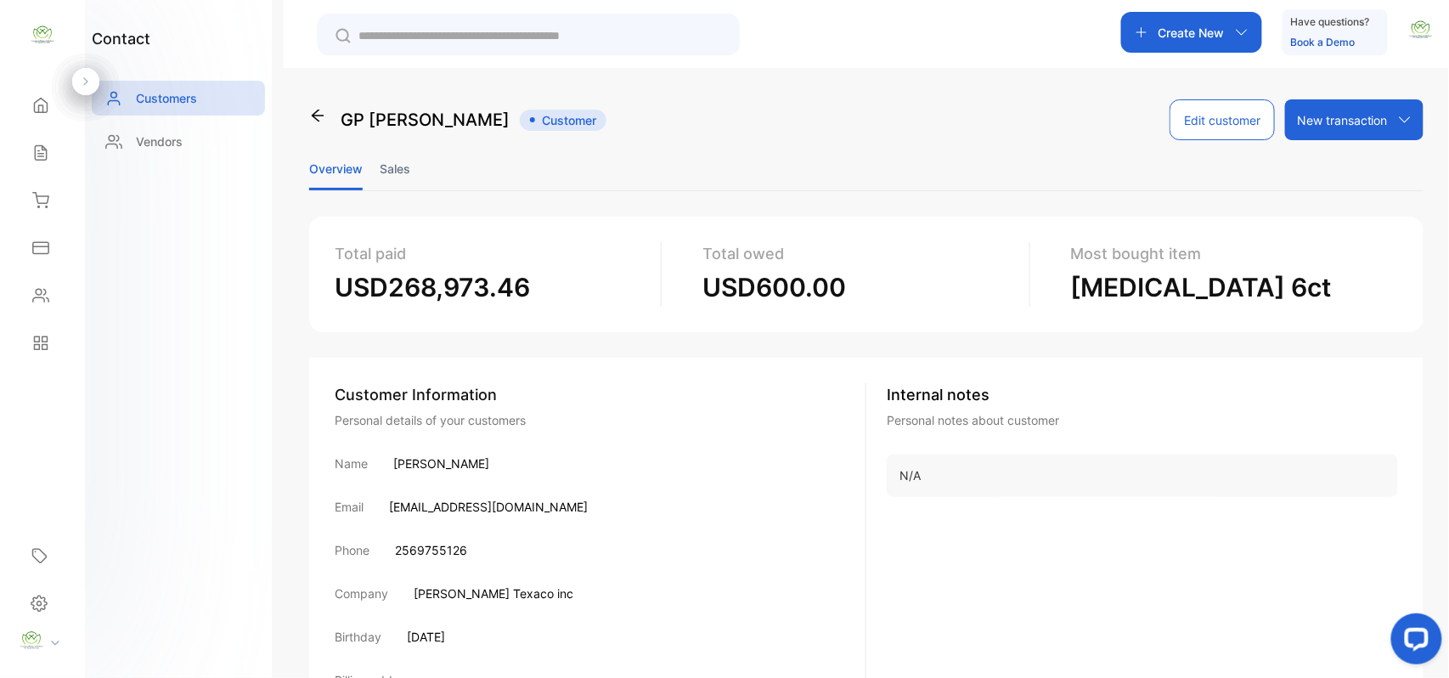
click at [409, 166] on li "Sales" at bounding box center [395, 168] width 31 height 43
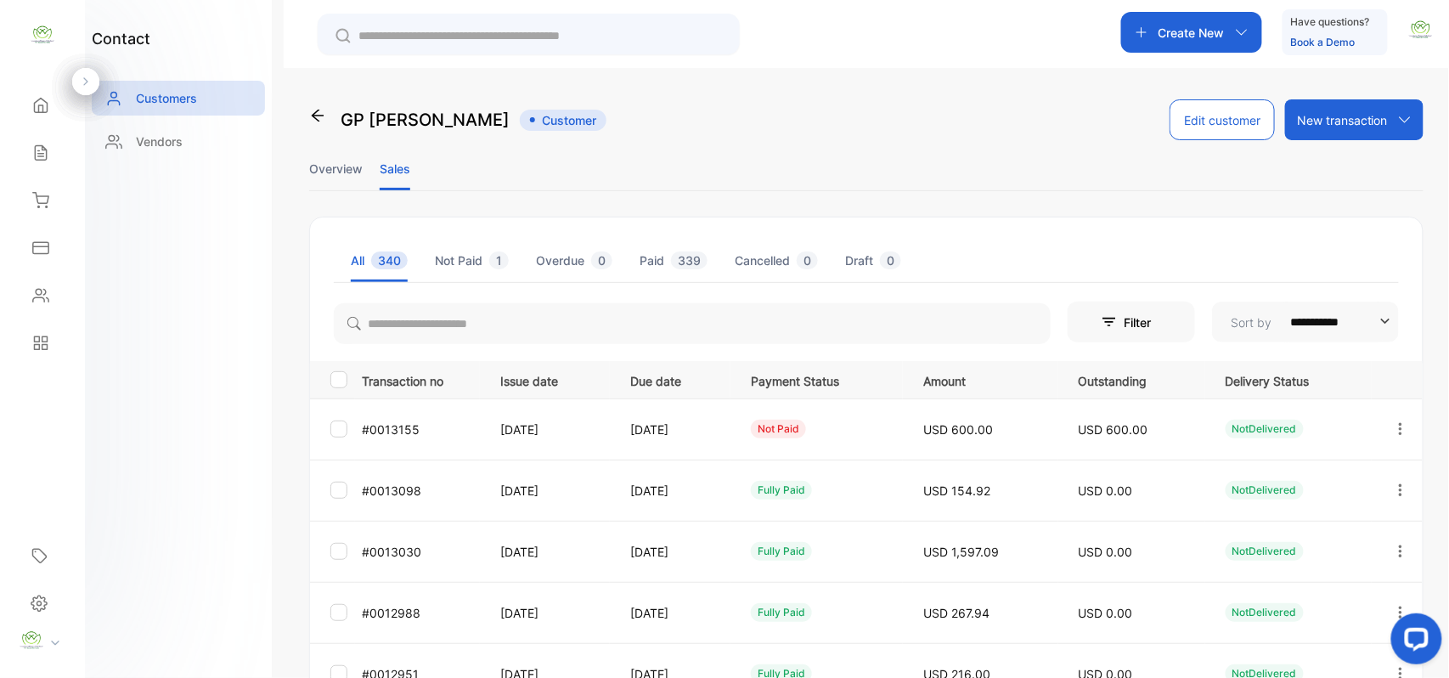
click at [1395, 426] on icon "button" at bounding box center [1400, 428] width 15 height 15
click at [1269, 480] on div "View" at bounding box center [1323, 481] width 191 height 34
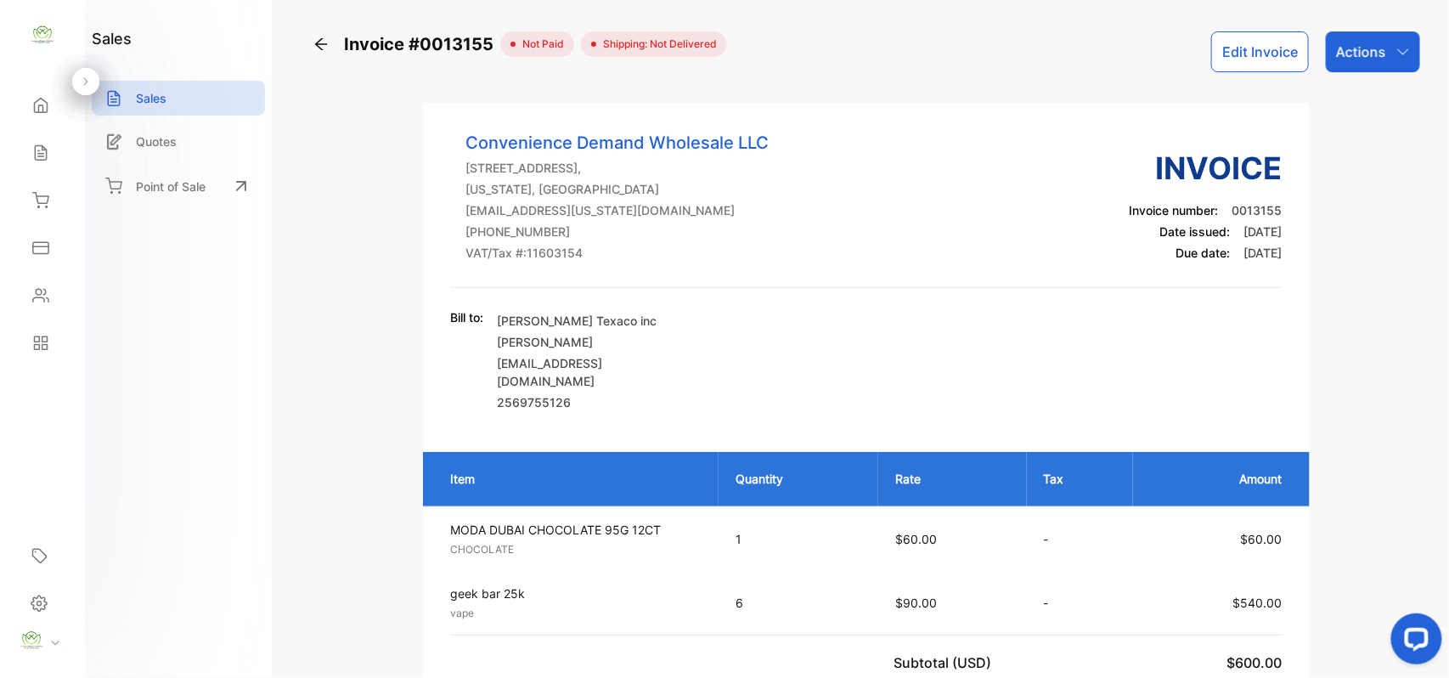
click at [1244, 59] on button "Edit Invoice" at bounding box center [1260, 51] width 98 height 41
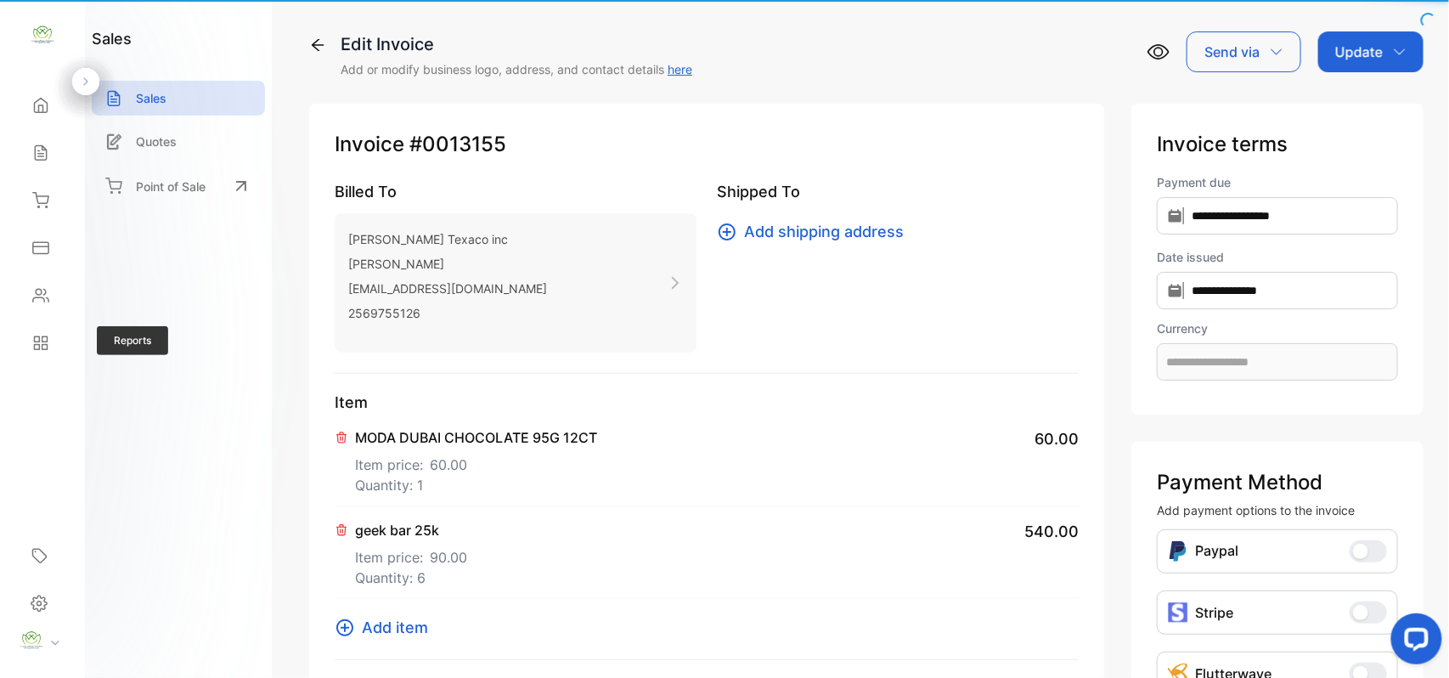
type input "**********"
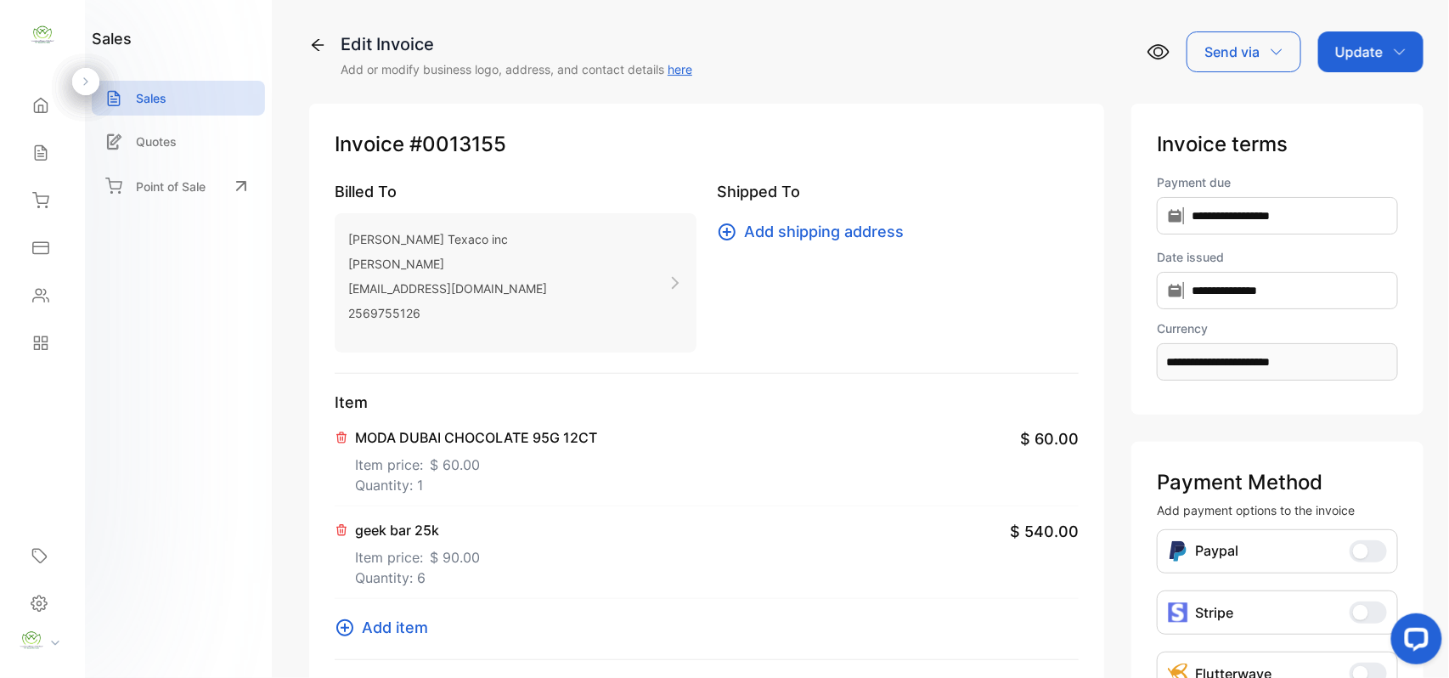
scroll to position [263, 0]
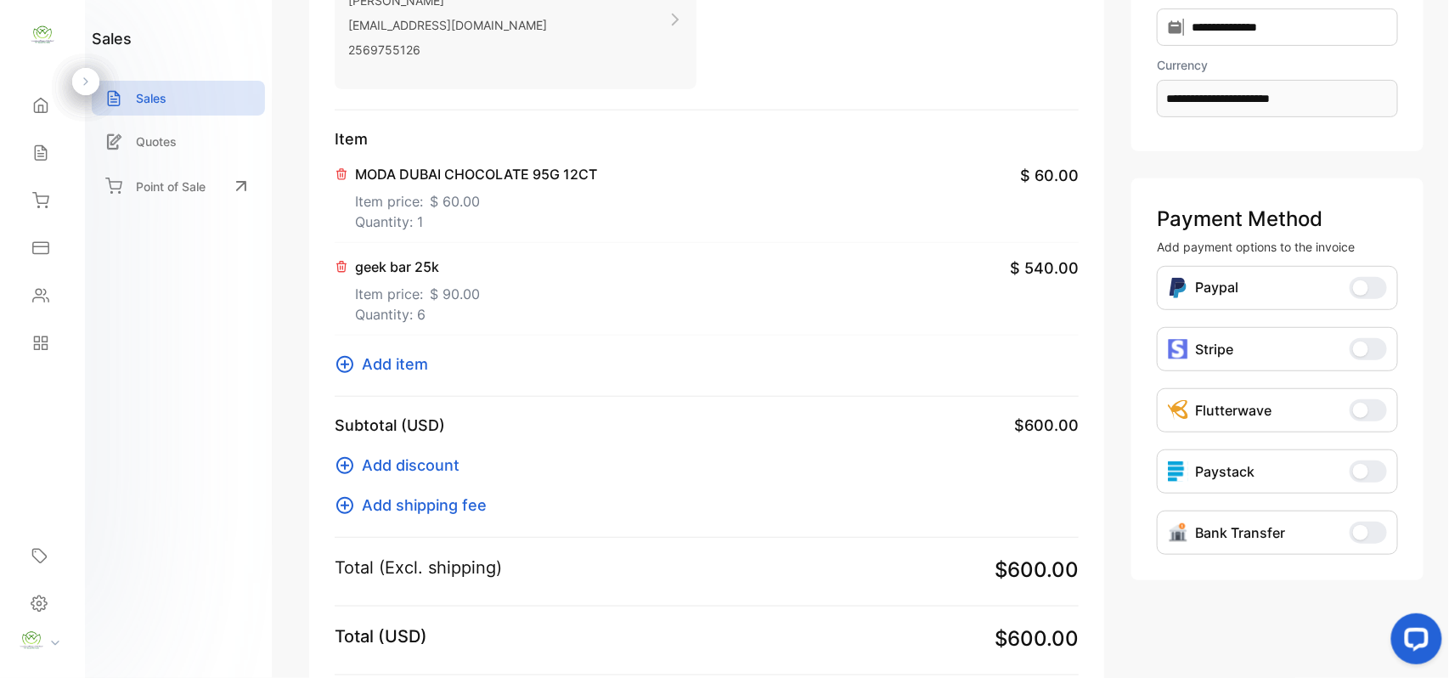
click at [392, 368] on span "Add item" at bounding box center [395, 364] width 66 height 23
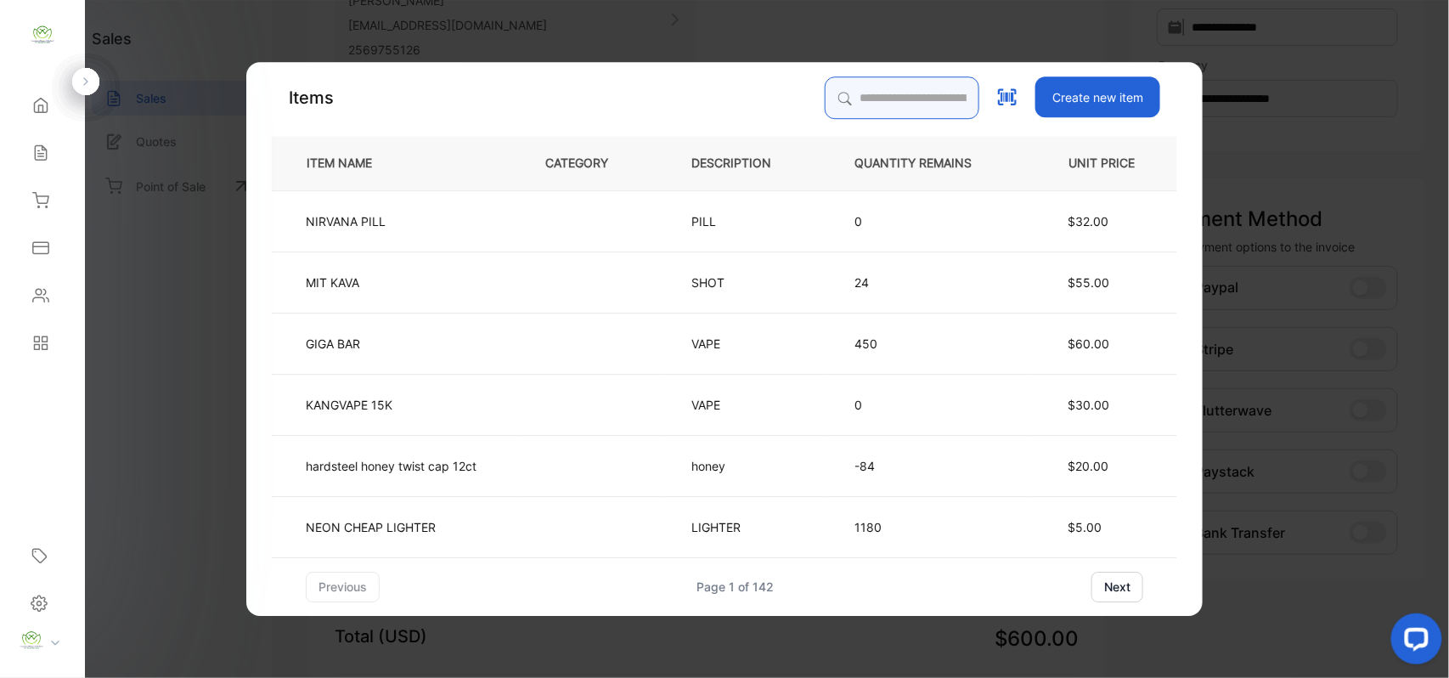
click at [860, 87] on input "search" at bounding box center [902, 97] width 155 height 42
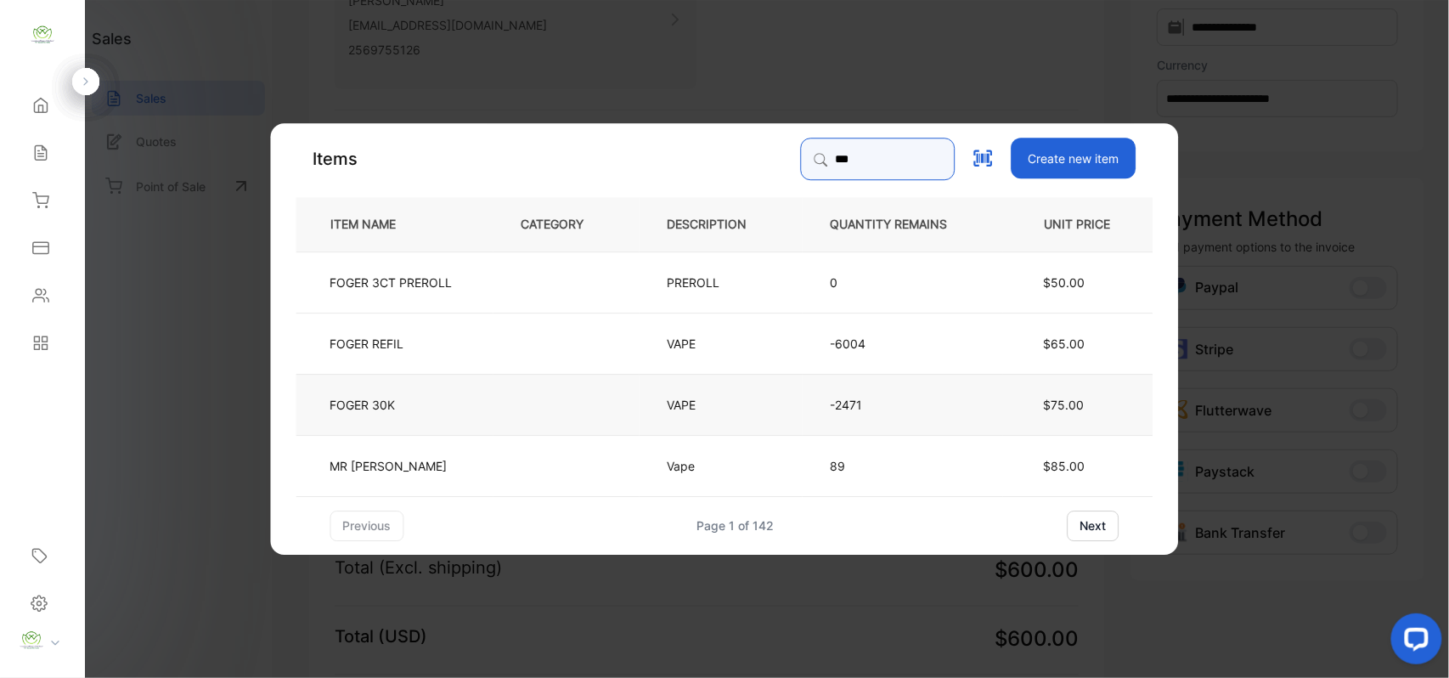
type input "***"
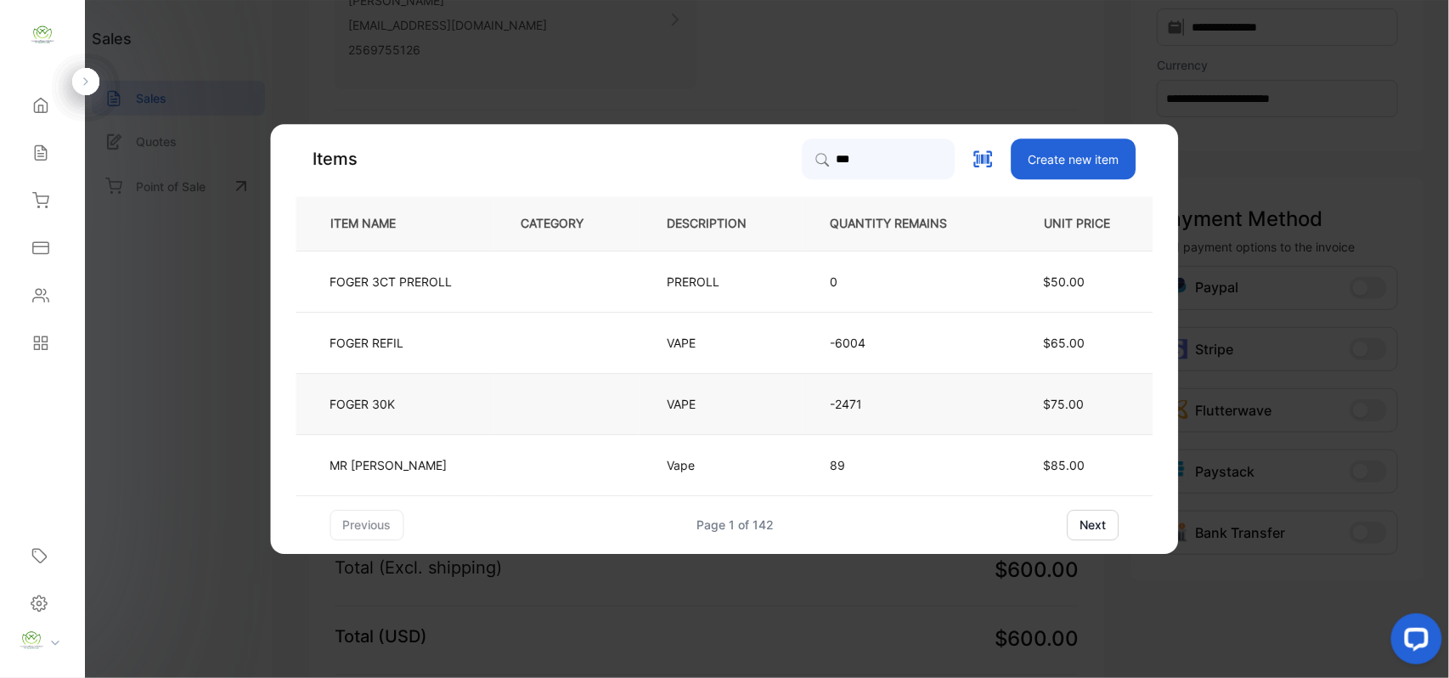
click at [421, 415] on td "FOGER 30K" at bounding box center [394, 403] width 197 height 61
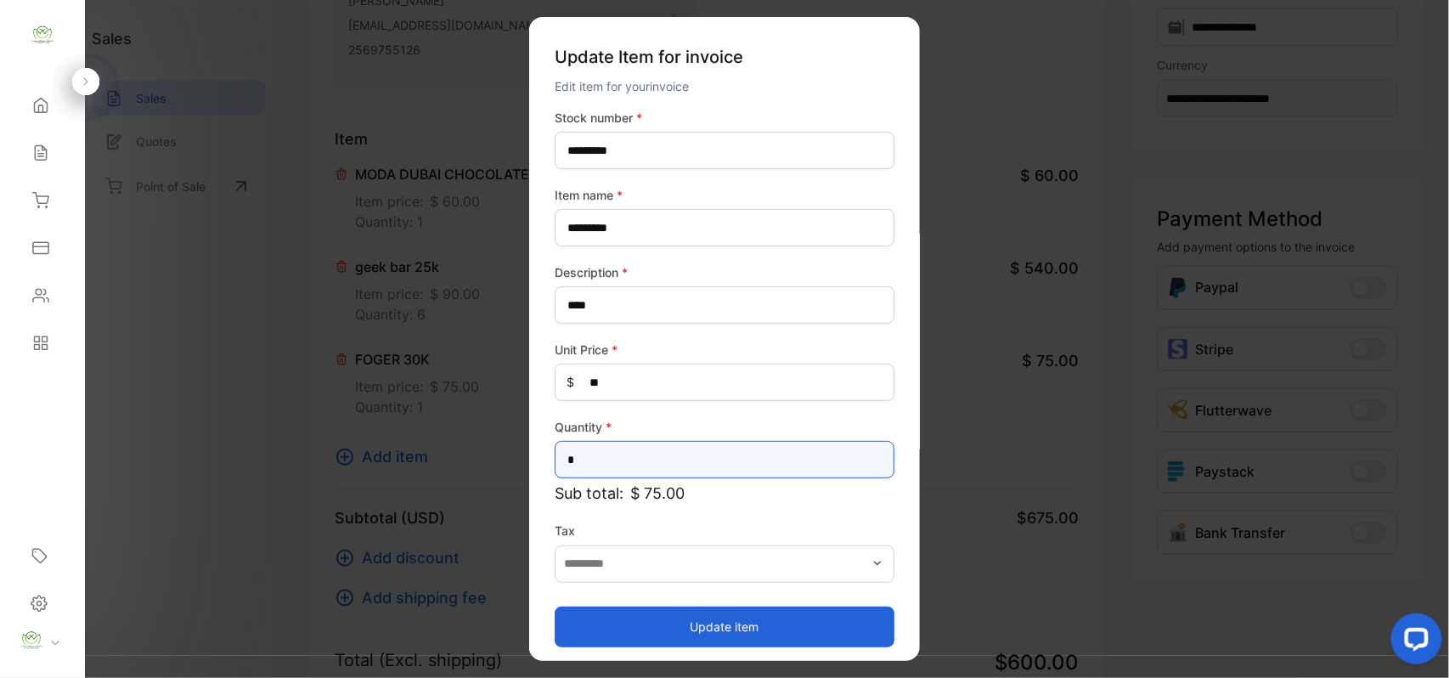
drag, startPoint x: 637, startPoint y: 457, endPoint x: 20, endPoint y: 416, distance: 618.0
click at [0, 430] on div "Convenience Demand Wholesale LLC Convenience Demand Wholesale LLC Home Home Sal…" at bounding box center [724, 356] width 1449 height 712
type input "**"
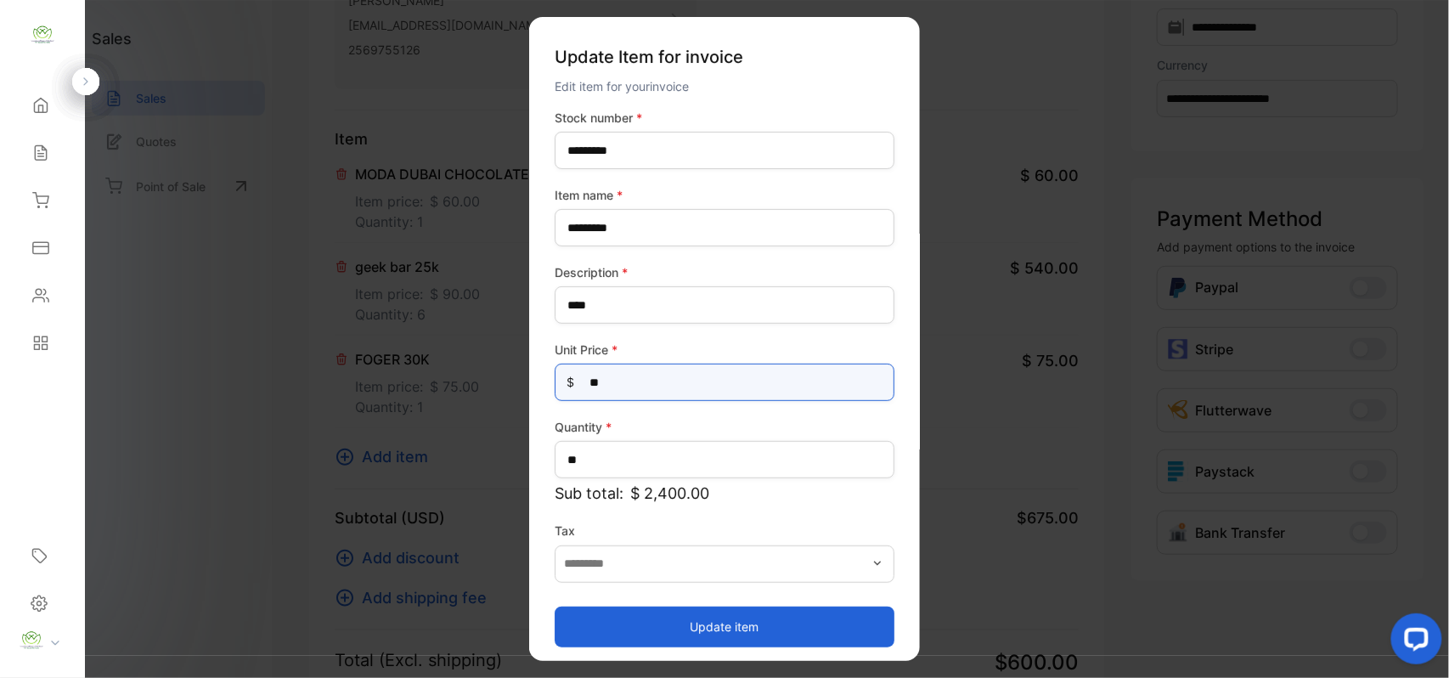
drag, startPoint x: 652, startPoint y: 381, endPoint x: 123, endPoint y: 377, distance: 529.2
type Price-inputprice "**"
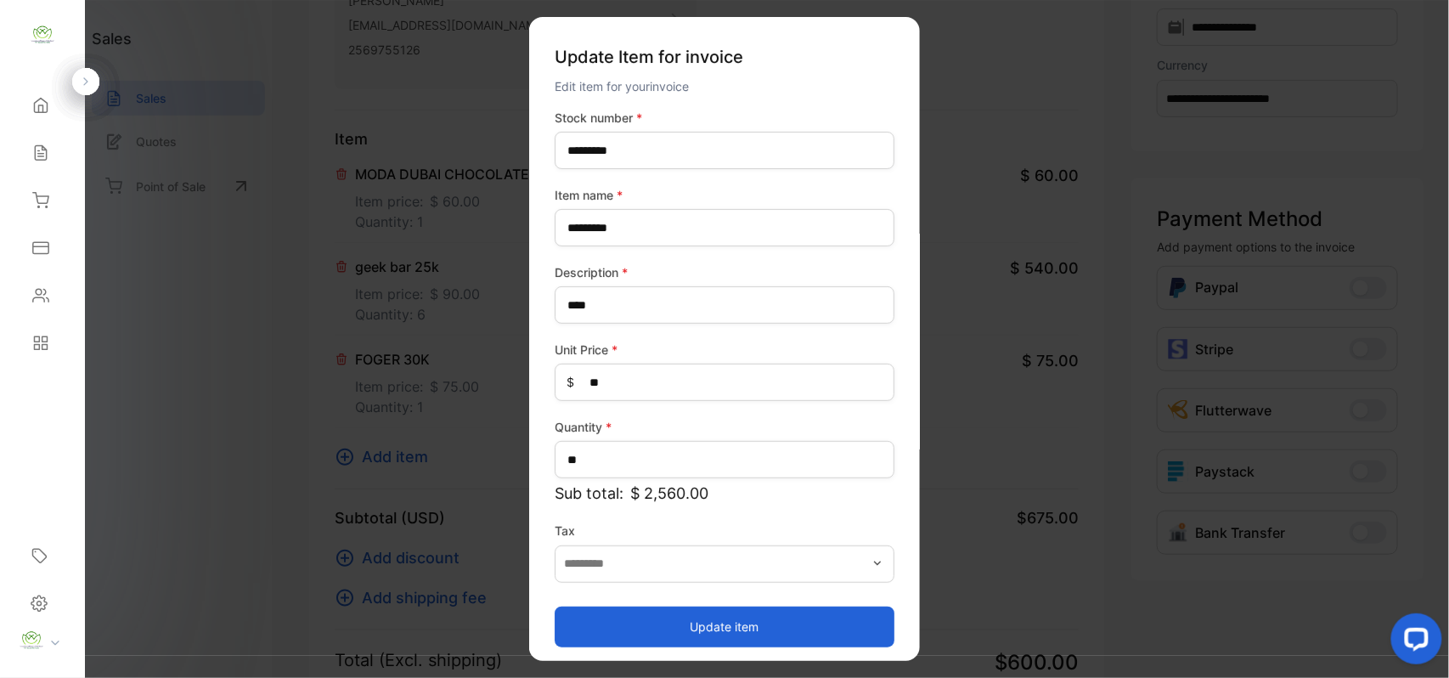
click at [636, 629] on button "Update item" at bounding box center [725, 626] width 340 height 41
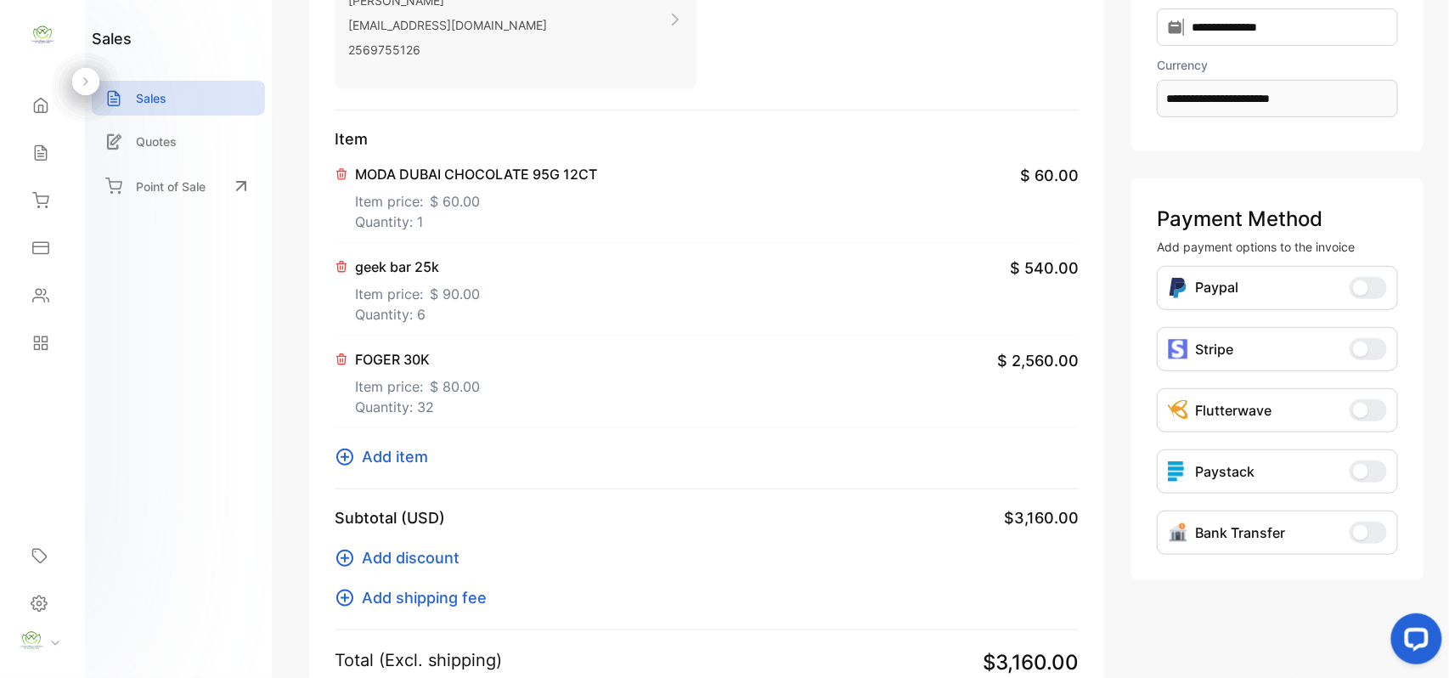
click at [412, 457] on span "Add item" at bounding box center [395, 456] width 66 height 23
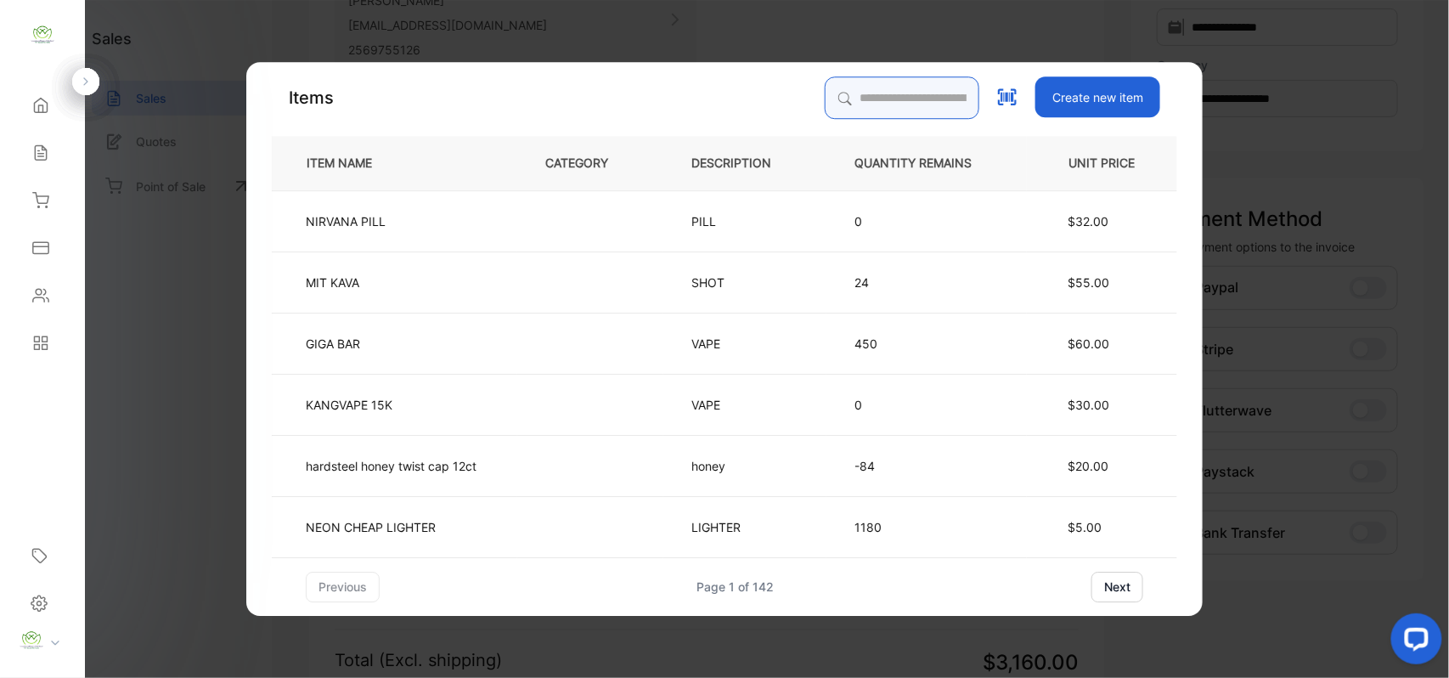
click at [901, 92] on input "search" at bounding box center [902, 97] width 155 height 42
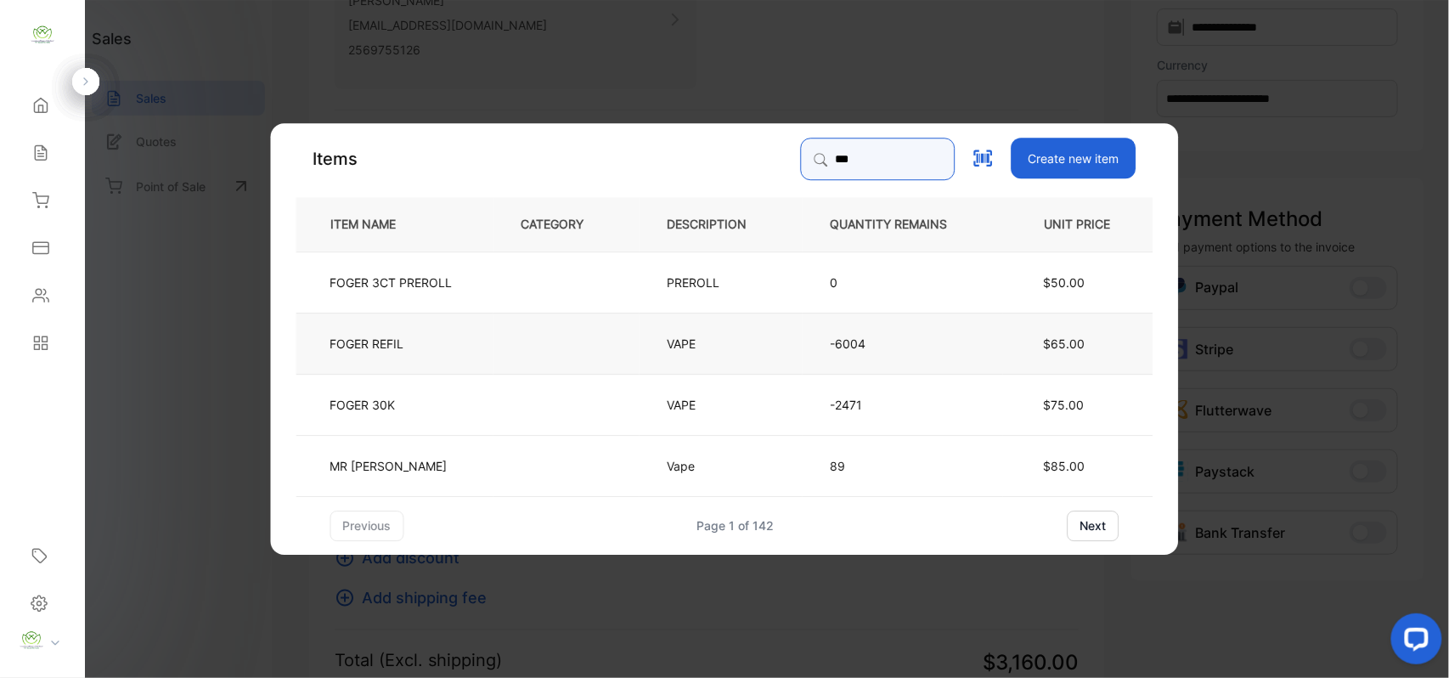
type input "***"
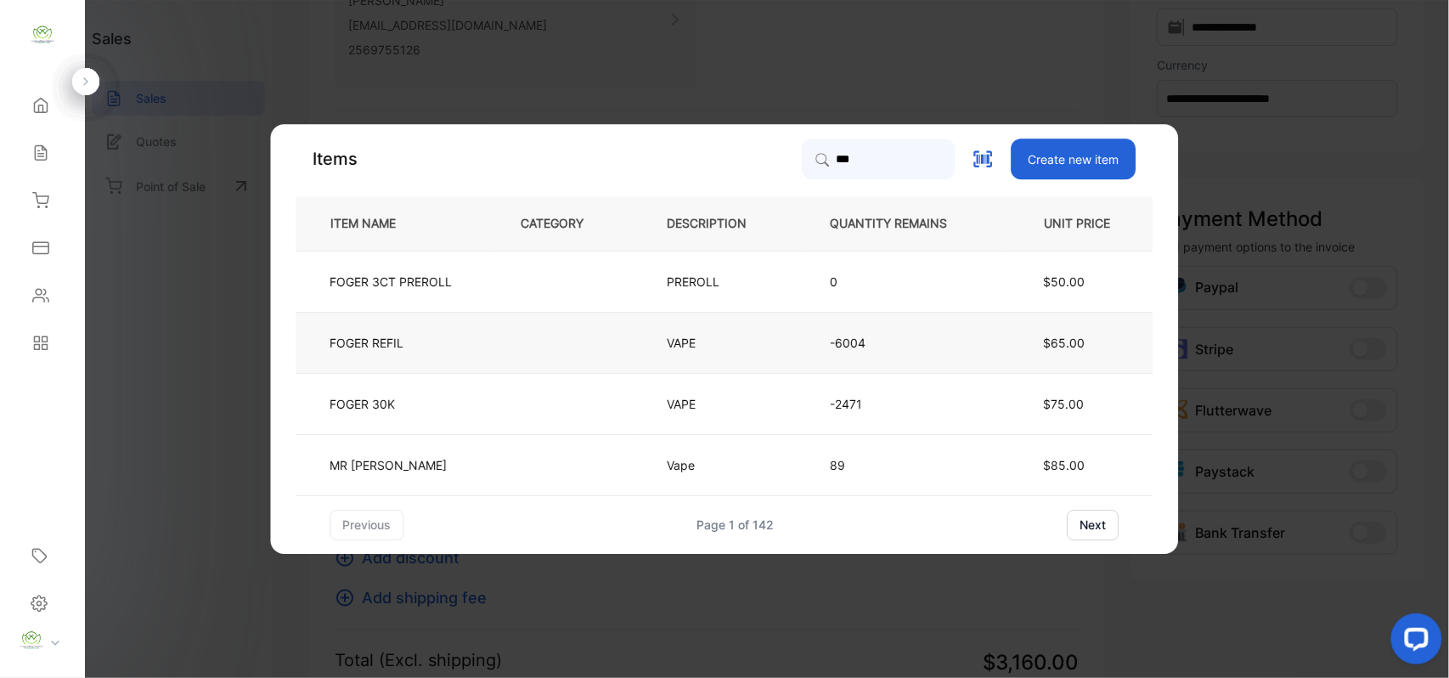
click at [437, 341] on td "FOGER REFIL" at bounding box center [394, 342] width 197 height 61
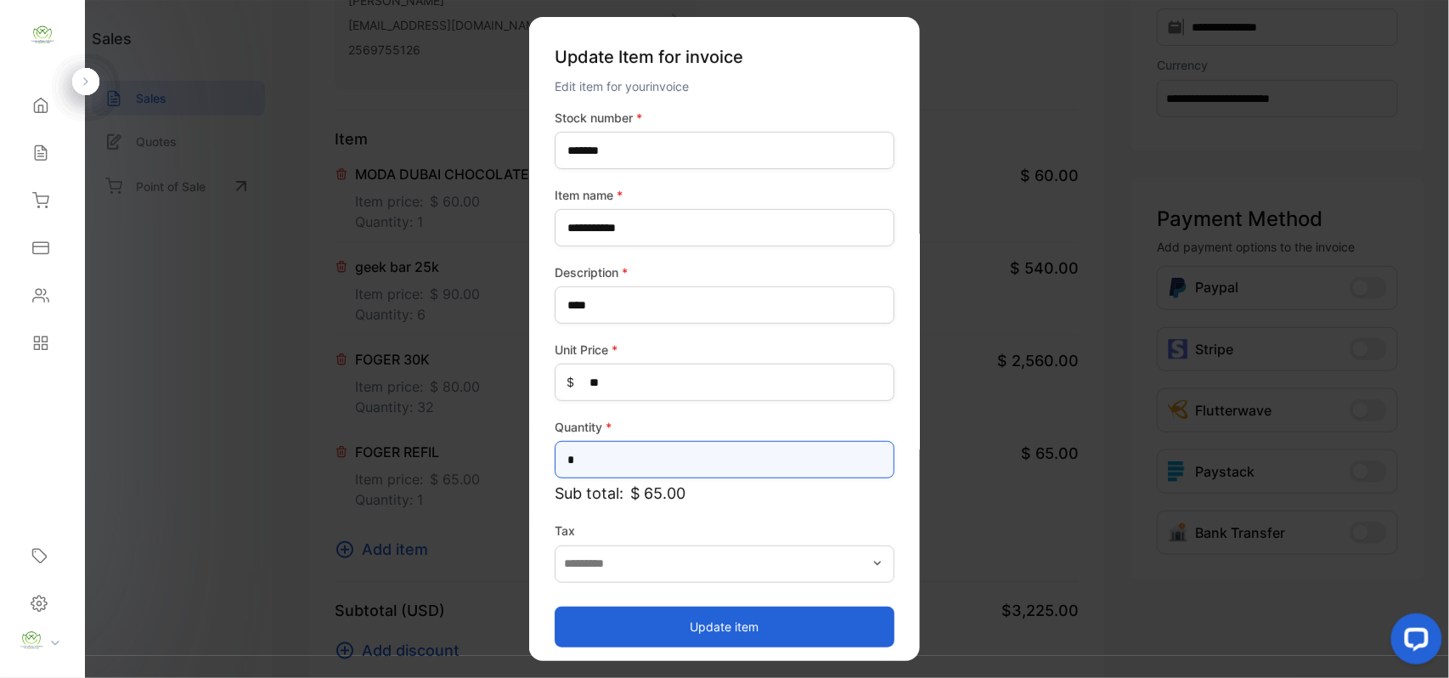
click at [0, 440] on div "**********" at bounding box center [724, 356] width 1449 height 712
type input "**"
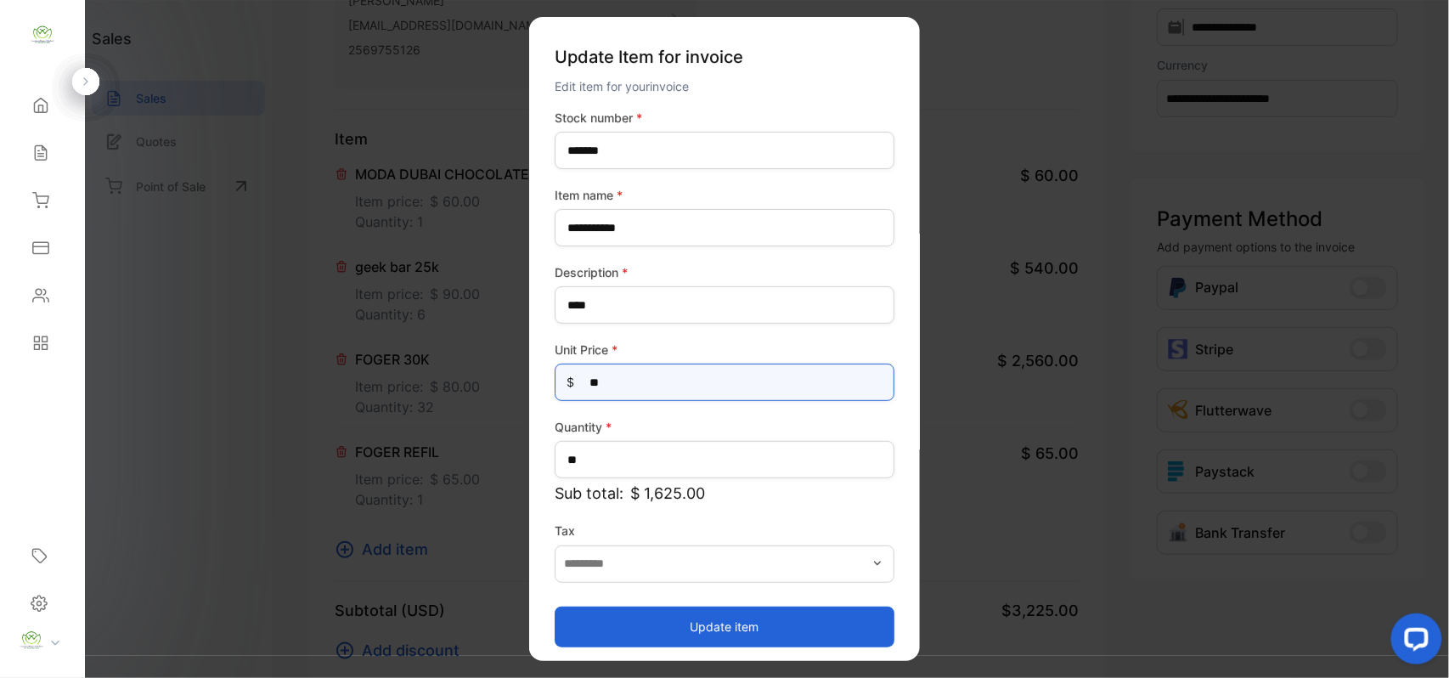
drag, startPoint x: 265, startPoint y: 398, endPoint x: 1, endPoint y: 353, distance: 267.8
type Price-inputprice "**"
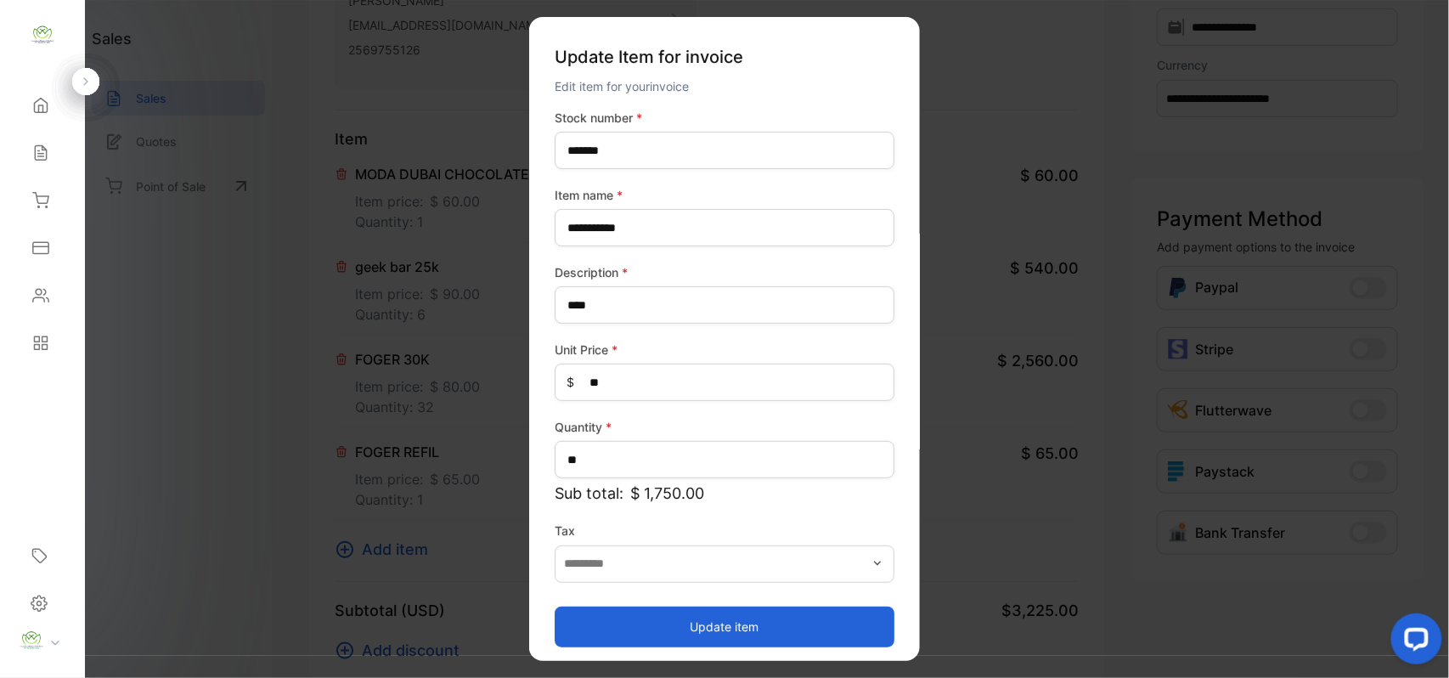
click at [705, 632] on button "Update item" at bounding box center [725, 626] width 340 height 41
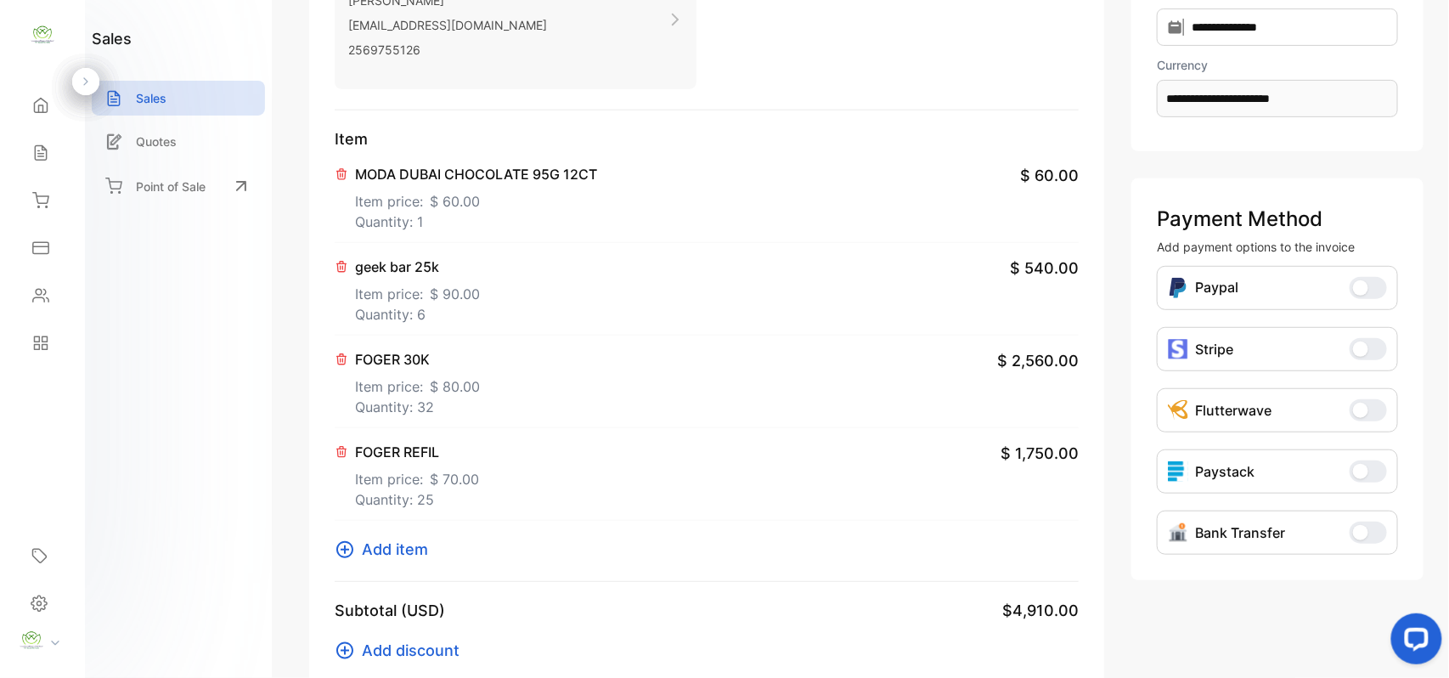
click at [401, 296] on p "Item price: $ 90.00" at bounding box center [417, 290] width 125 height 27
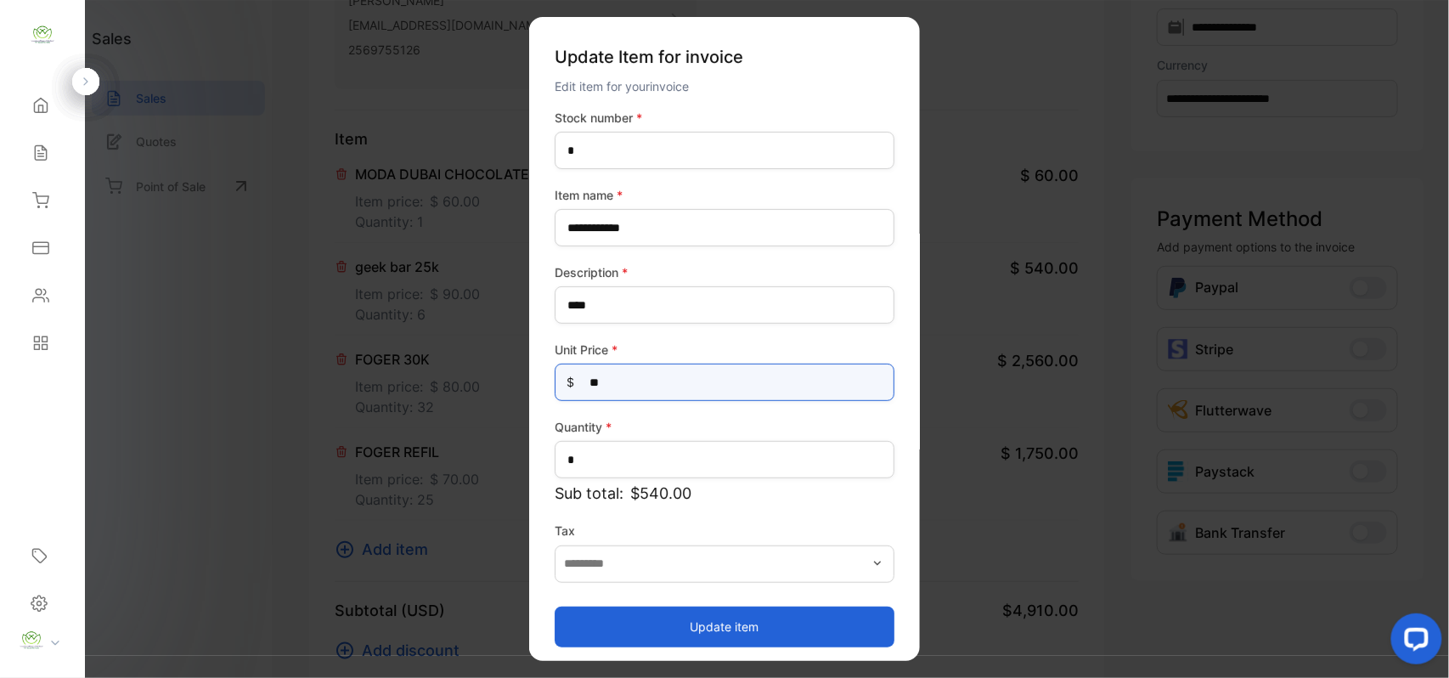
drag, startPoint x: 633, startPoint y: 382, endPoint x: 0, endPoint y: 404, distance: 633.2
click at [0, 404] on div "**********" at bounding box center [724, 356] width 1449 height 712
drag, startPoint x: 643, startPoint y: 386, endPoint x: 130, endPoint y: 398, distance: 513.2
type Price-inputprice "**"
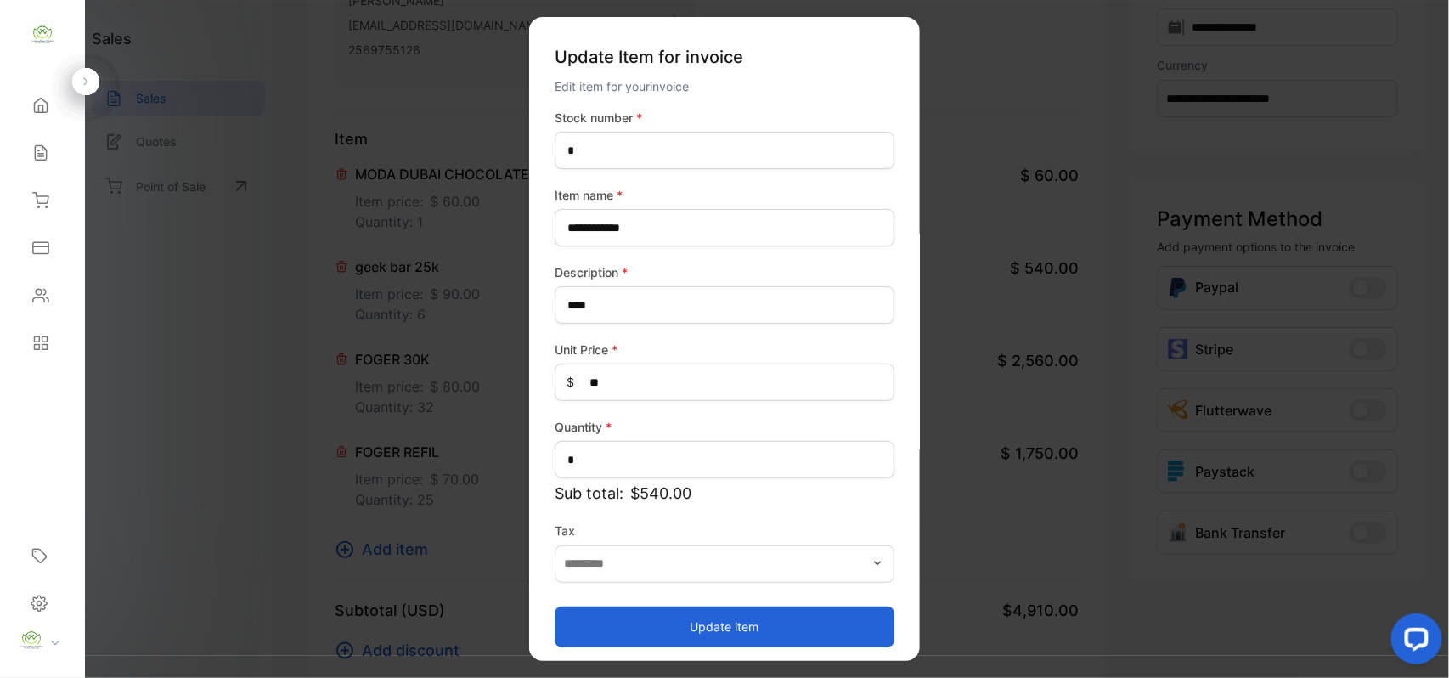
drag, startPoint x: 693, startPoint y: 629, endPoint x: 882, endPoint y: 508, distance: 224.3
click at [693, 626] on button "Update item" at bounding box center [725, 626] width 340 height 41
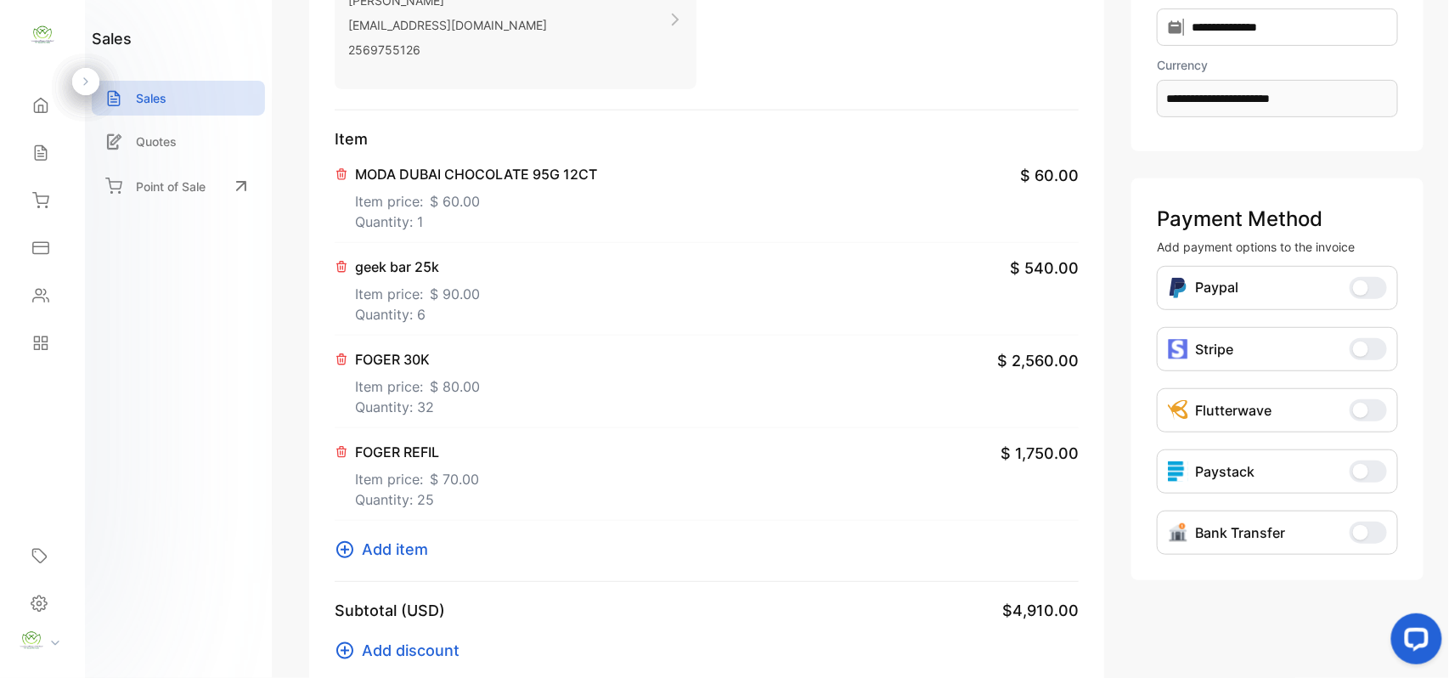
scroll to position [0, 0]
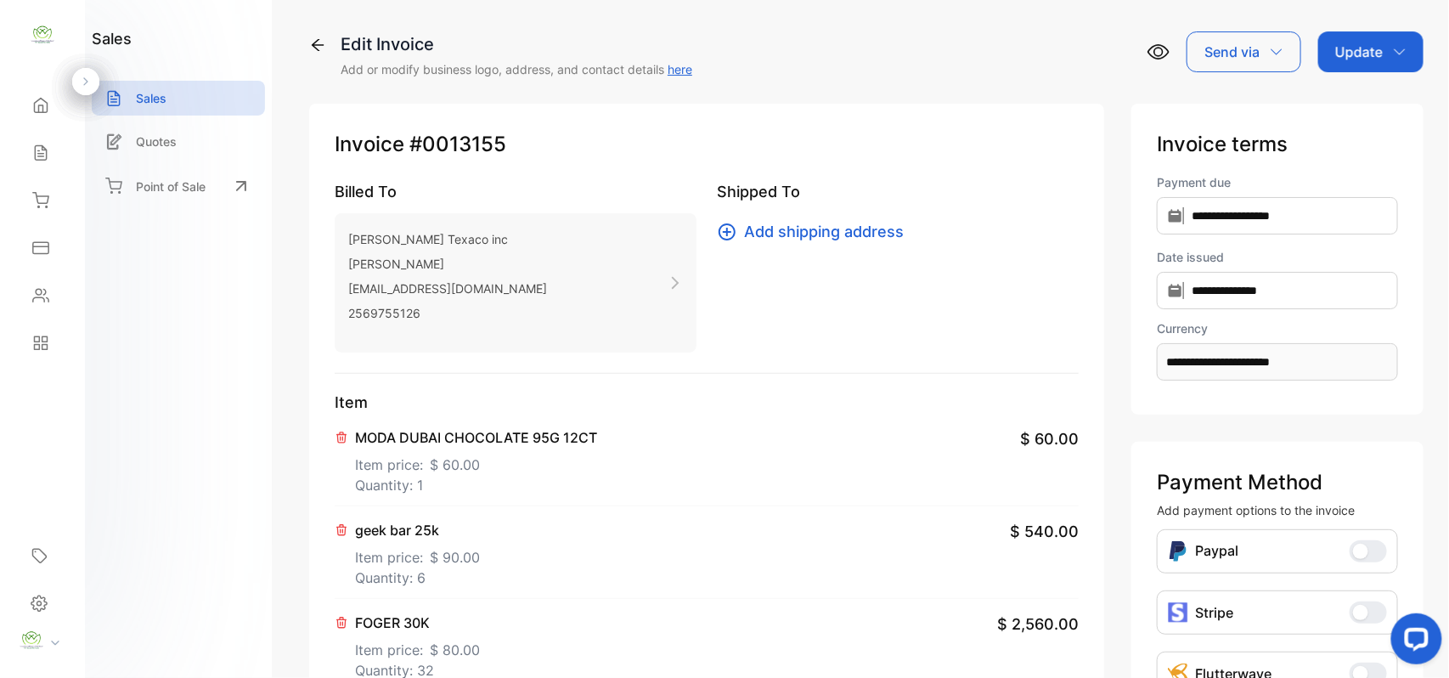
click at [1385, 42] on div "Update" at bounding box center [1370, 51] width 105 height 41
click at [1381, 88] on div "Invoice" at bounding box center [1374, 110] width 98 height 53
click at [1369, 110] on div "Invoice" at bounding box center [1374, 108] width 98 height 34
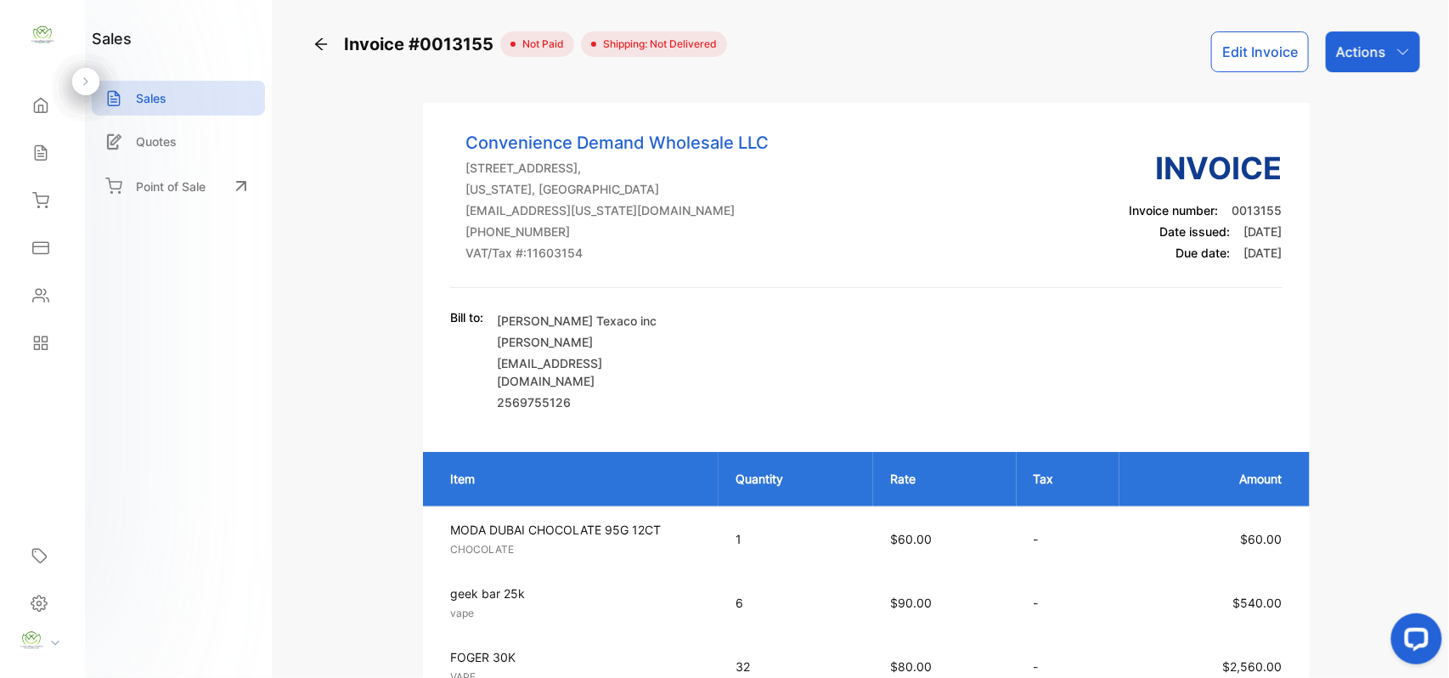
click at [1352, 56] on p "Actions" at bounding box center [1361, 52] width 50 height 20
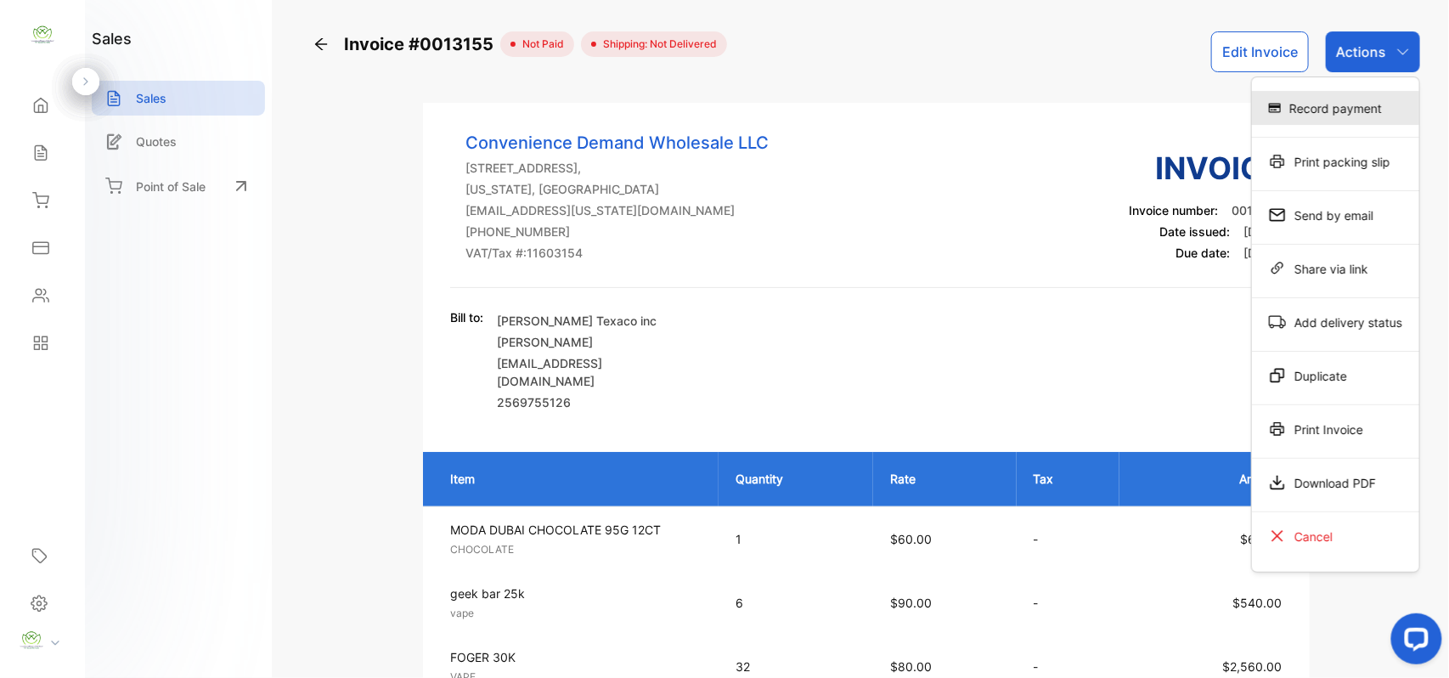
click at [1329, 110] on div "Record payment" at bounding box center [1335, 108] width 167 height 34
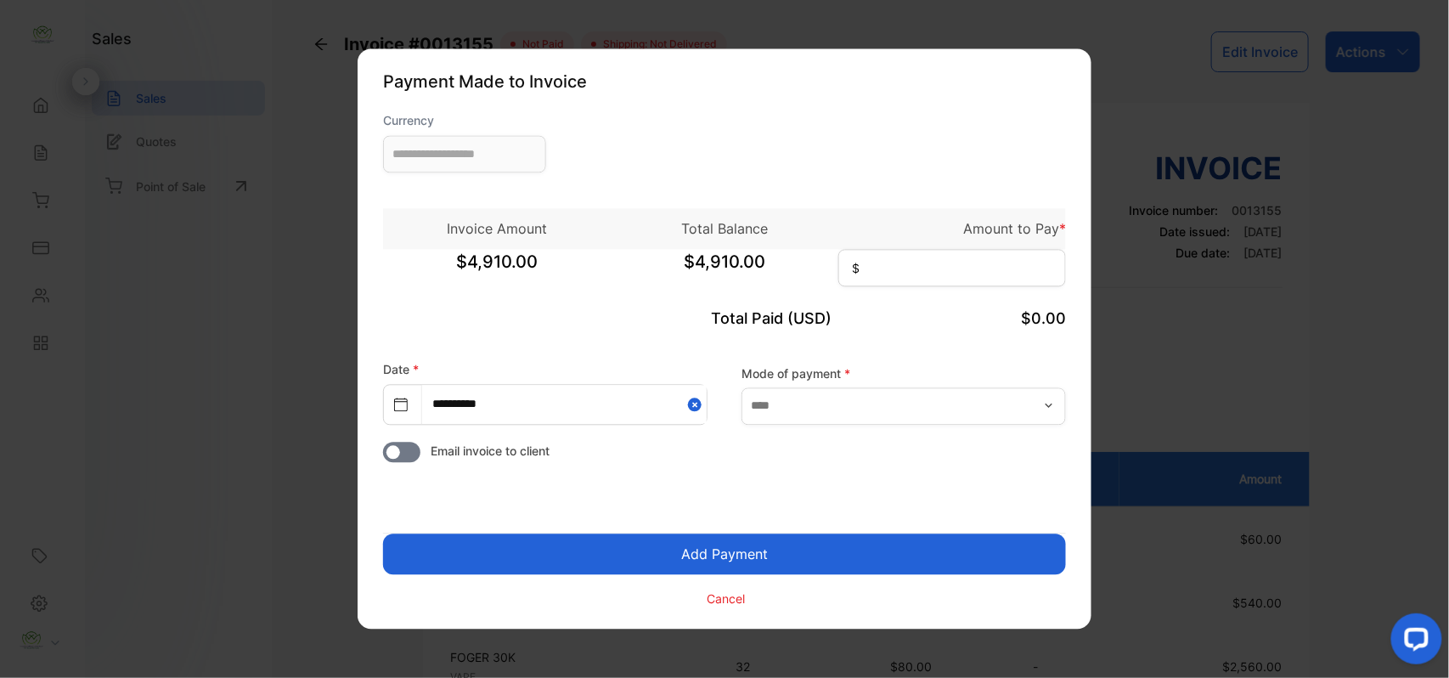
type input "**********"
click at [924, 266] on input at bounding box center [952, 268] width 228 height 37
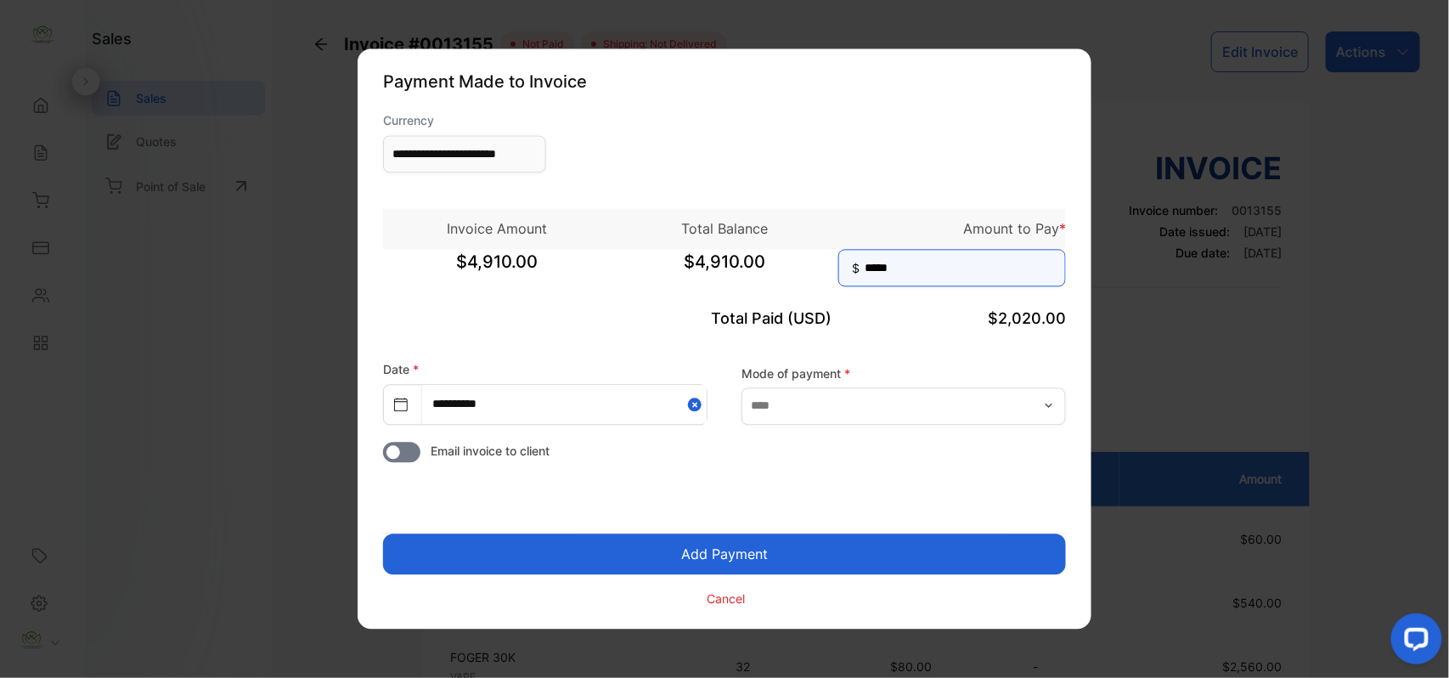
type input "*****"
click at [734, 557] on button "Add Payment" at bounding box center [724, 554] width 683 height 41
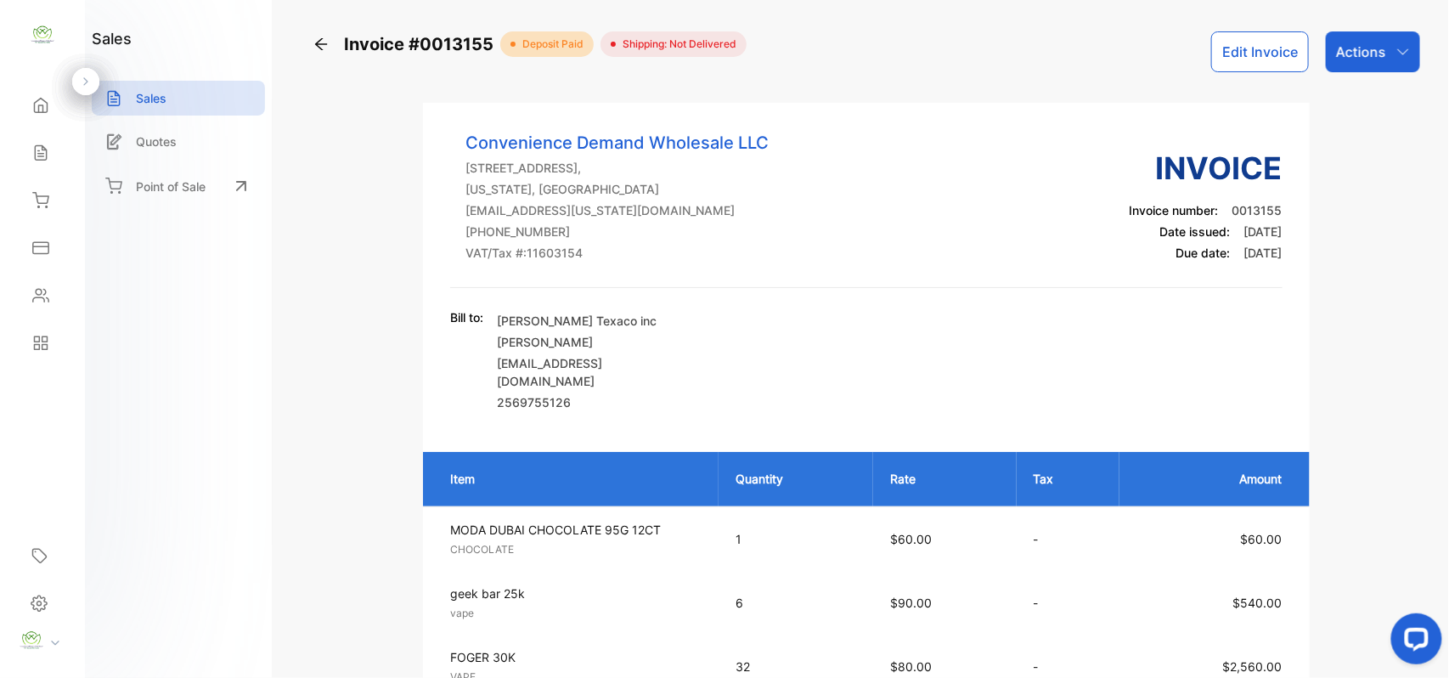
click at [1376, 42] on p "Actions" at bounding box center [1361, 52] width 50 height 20
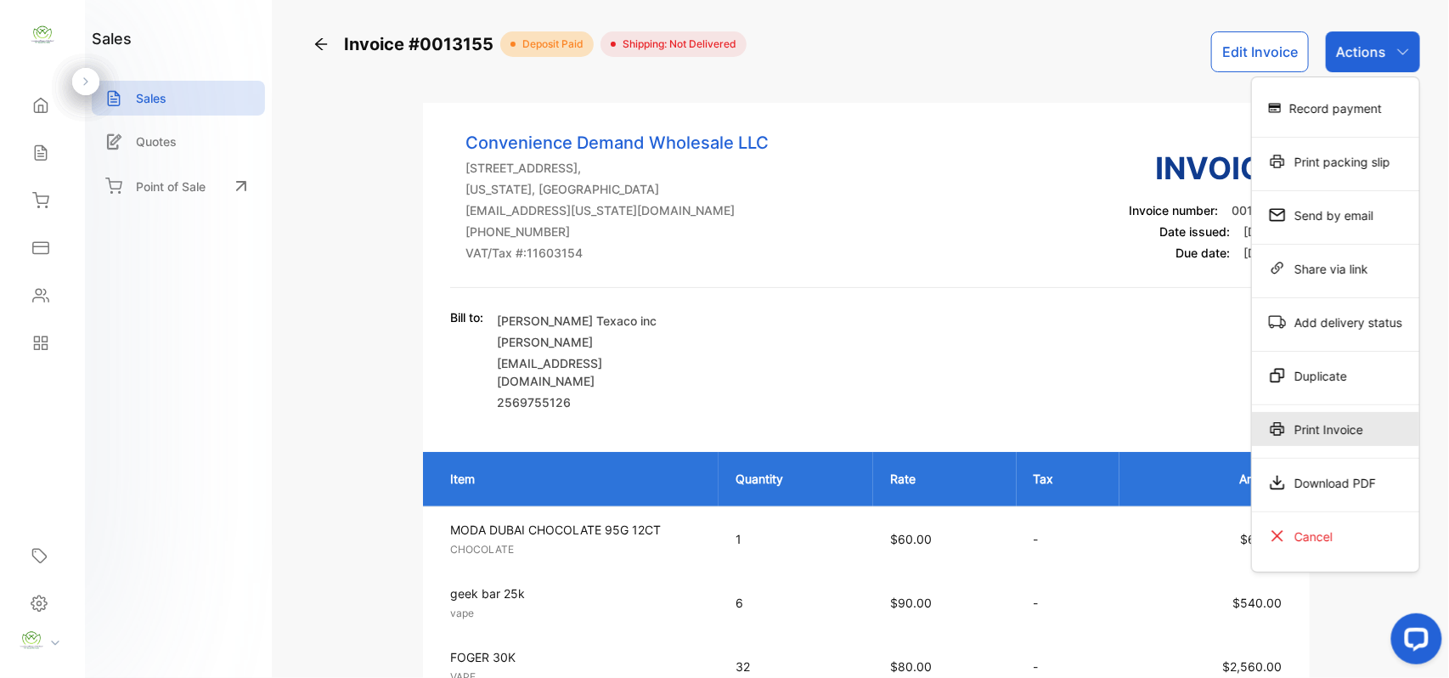
click at [1322, 439] on div "Print Invoice" at bounding box center [1335, 429] width 167 height 34
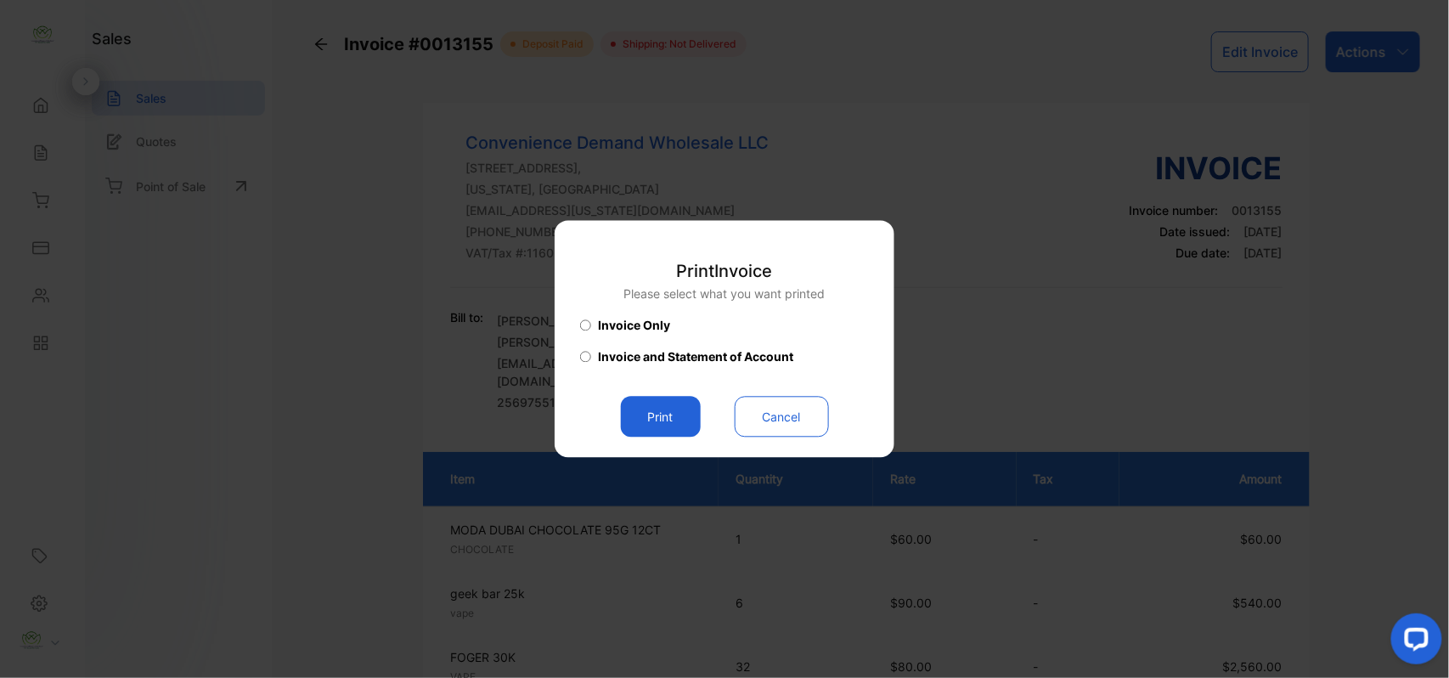
click at [649, 432] on button "Print" at bounding box center [661, 417] width 80 height 41
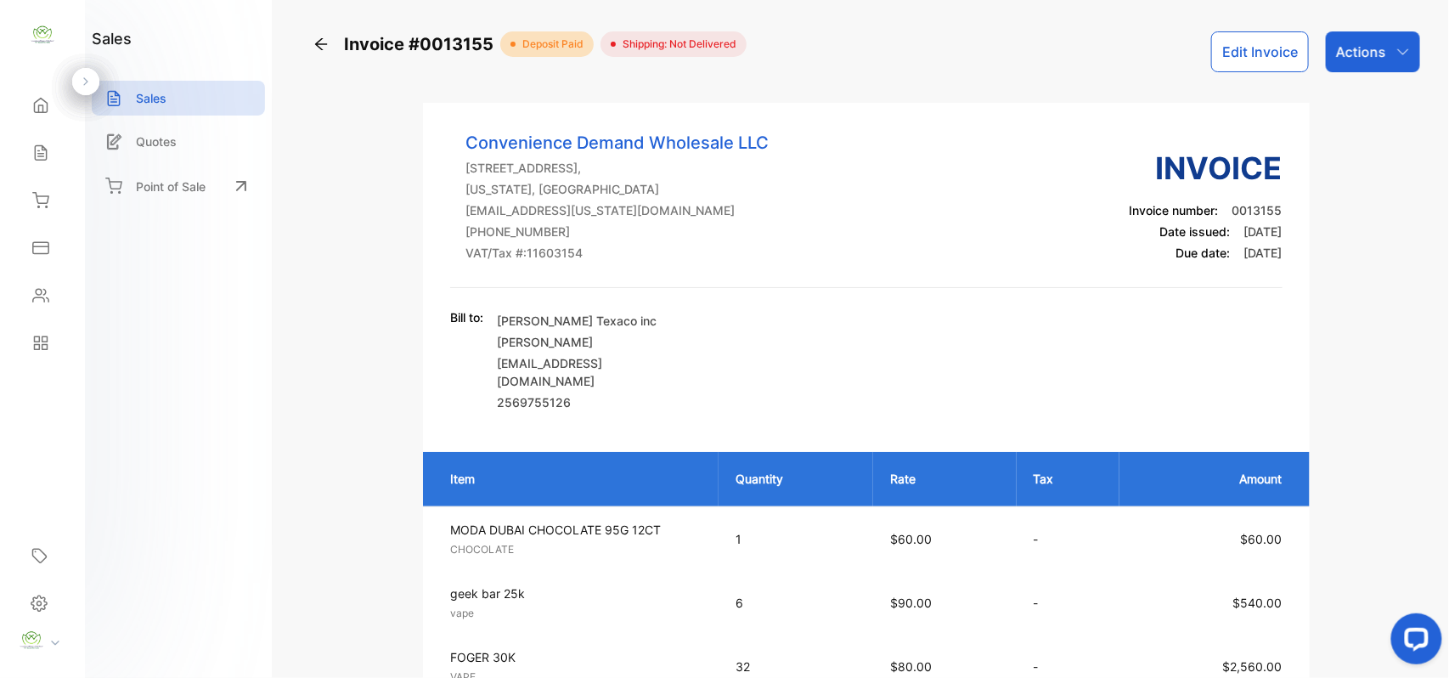
drag, startPoint x: 44, startPoint y: 148, endPoint x: 68, endPoint y: 144, distance: 24.2
click at [44, 148] on icon at bounding box center [40, 153] width 11 height 14
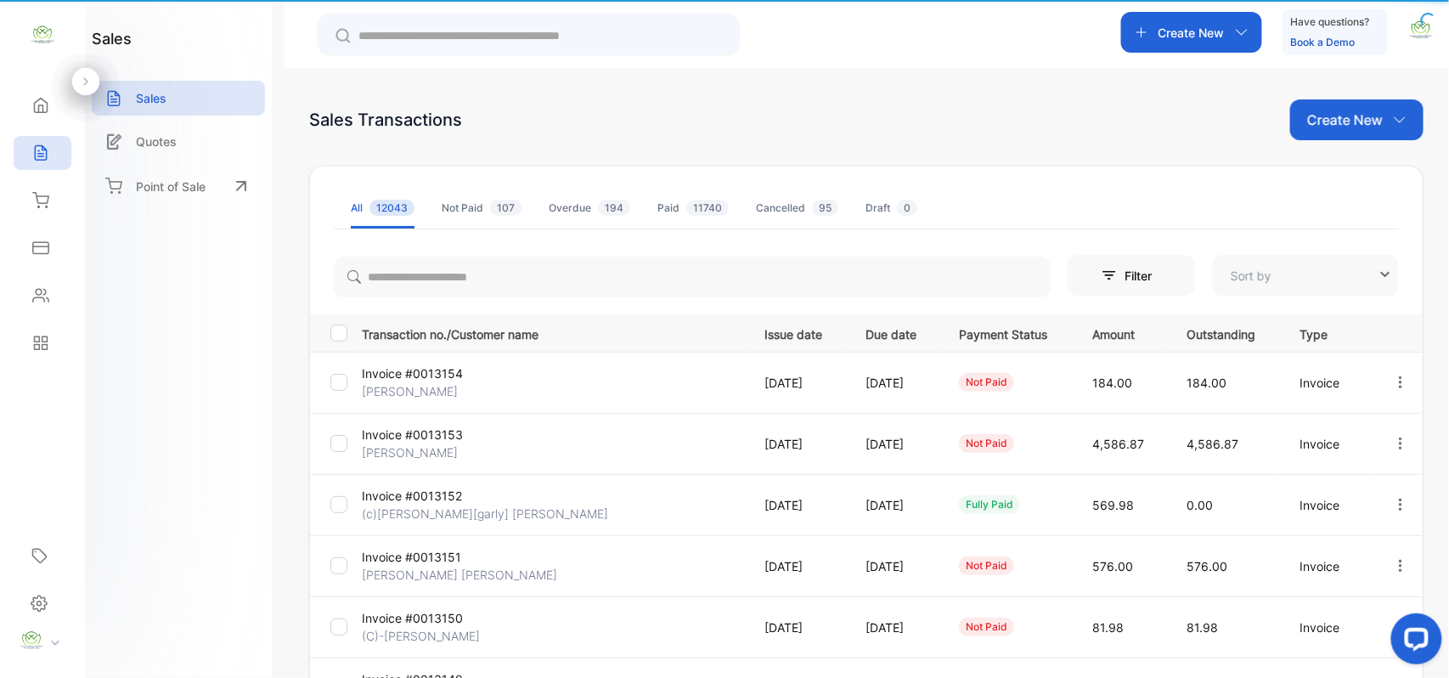
type input "**********"
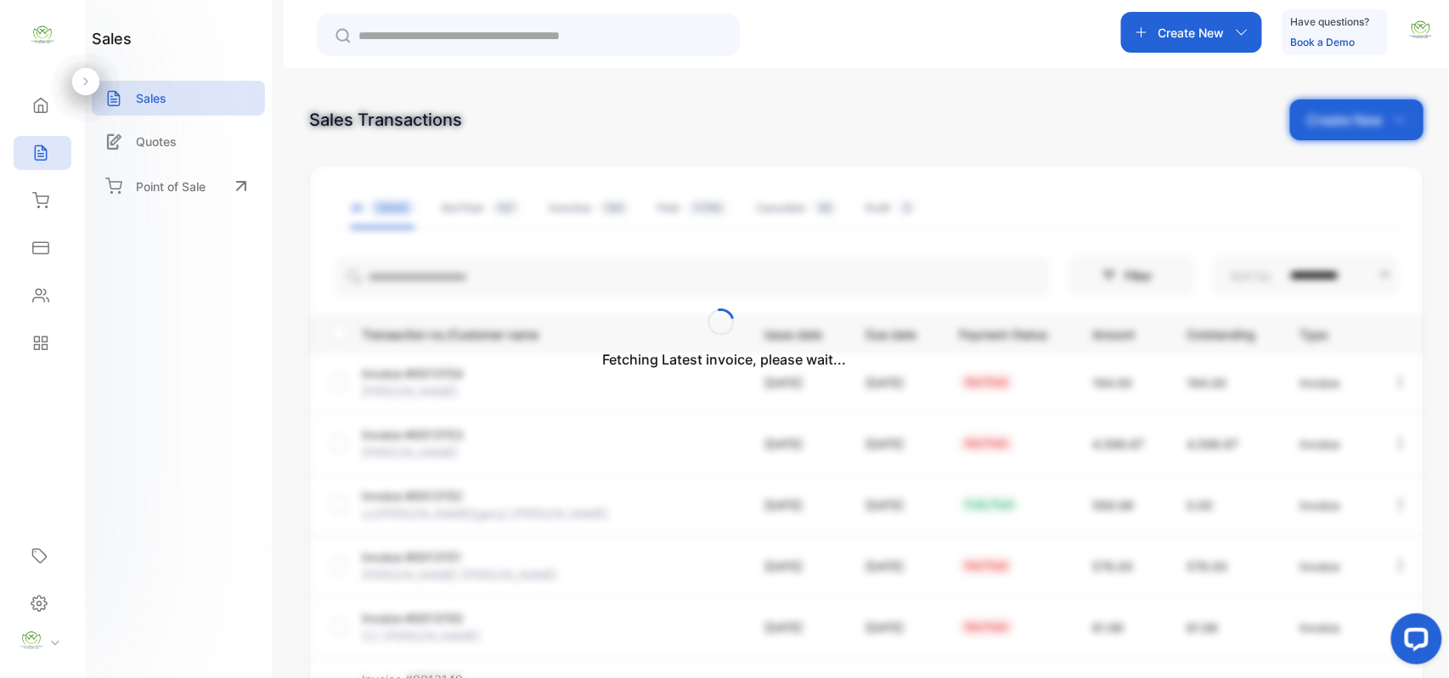
click at [1235, 37] on div "Fetching Latest invoice, please wait..." at bounding box center [724, 339] width 1449 height 678
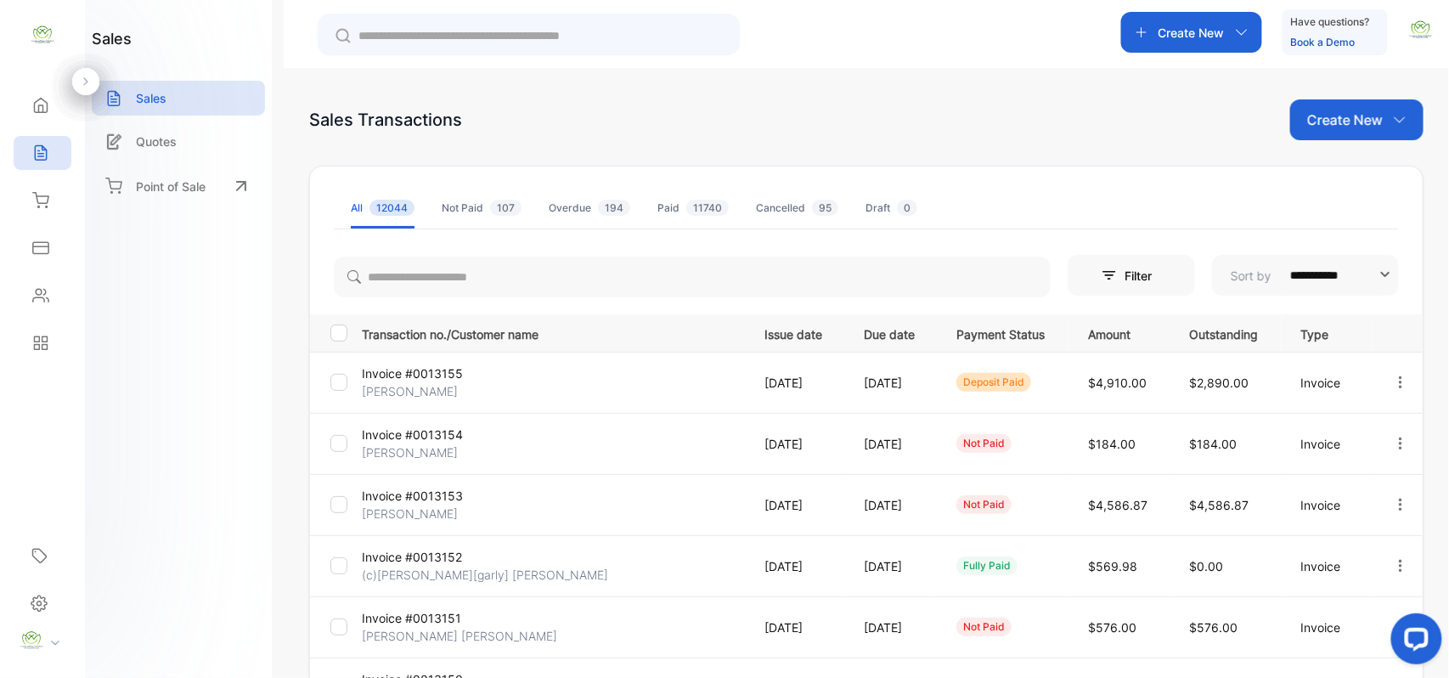
click at [1400, 379] on icon "button" at bounding box center [1400, 382] width 15 height 15
click at [1300, 521] on span "Print" at bounding box center [1314, 527] width 30 height 20
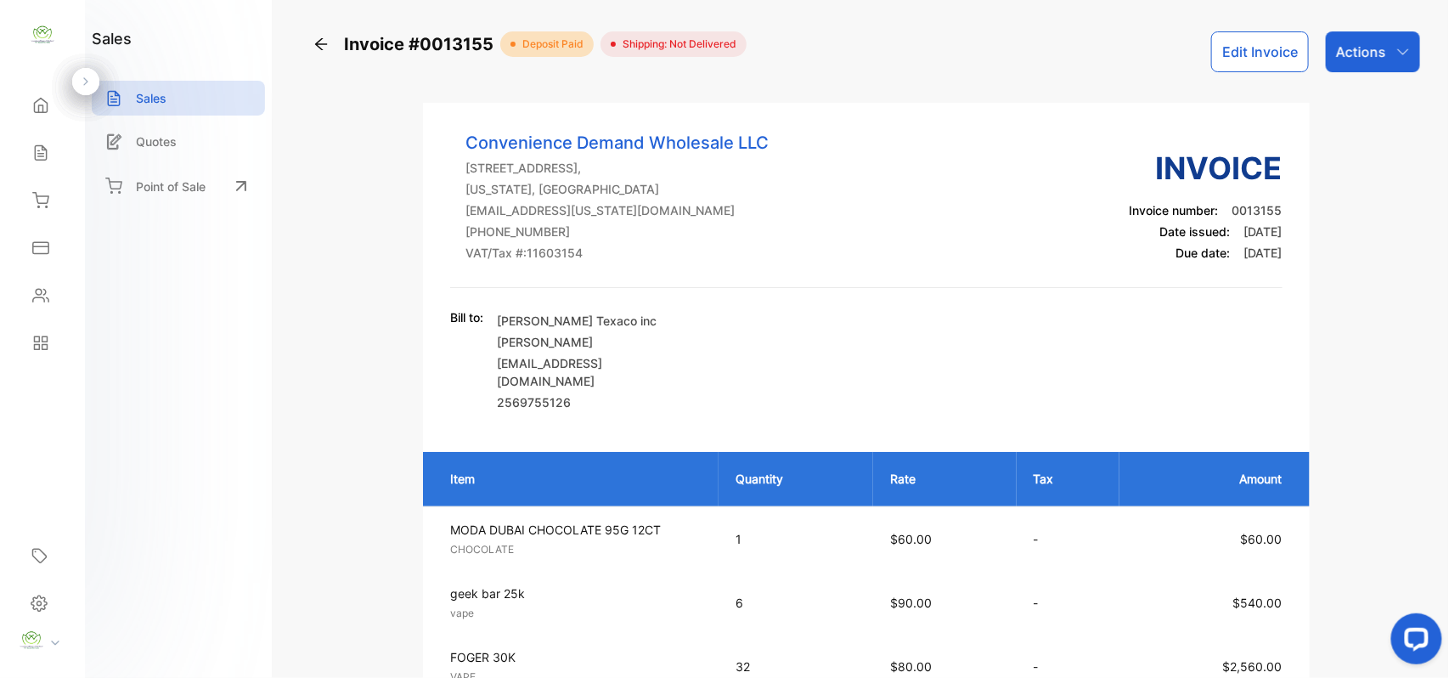
drag, startPoint x: 42, startPoint y: 158, endPoint x: 59, endPoint y: 154, distance: 17.5
click at [42, 158] on icon at bounding box center [40, 152] width 17 height 17
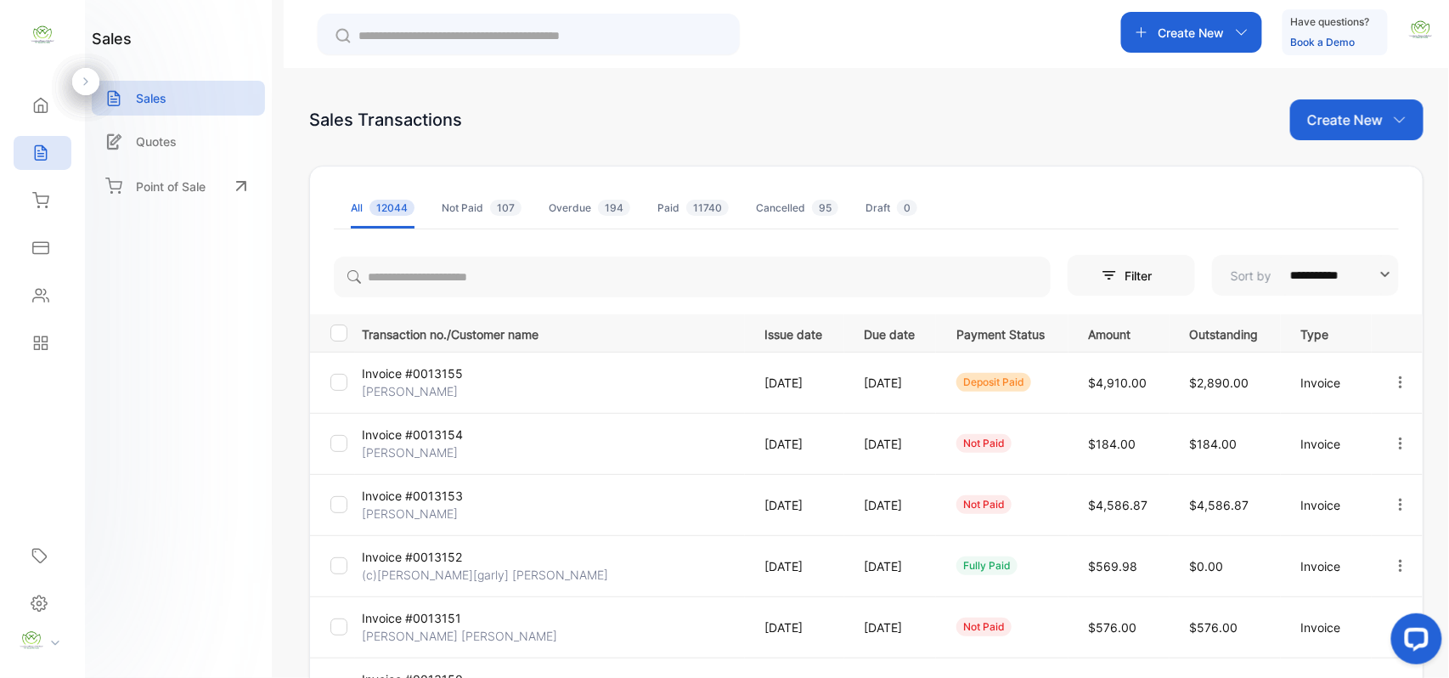
click at [1238, 22] on div "Create New" at bounding box center [1191, 32] width 141 height 41
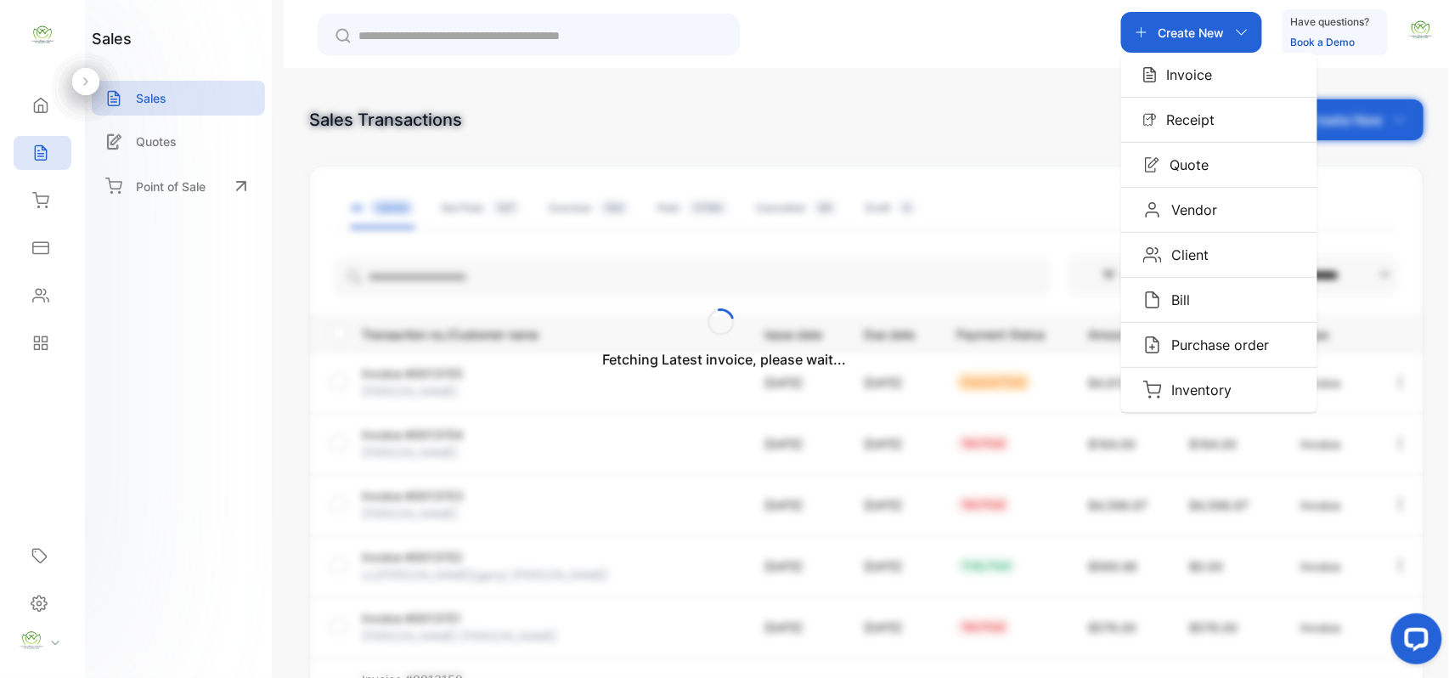
click at [1207, 79] on p "Invoice" at bounding box center [1185, 75] width 56 height 20
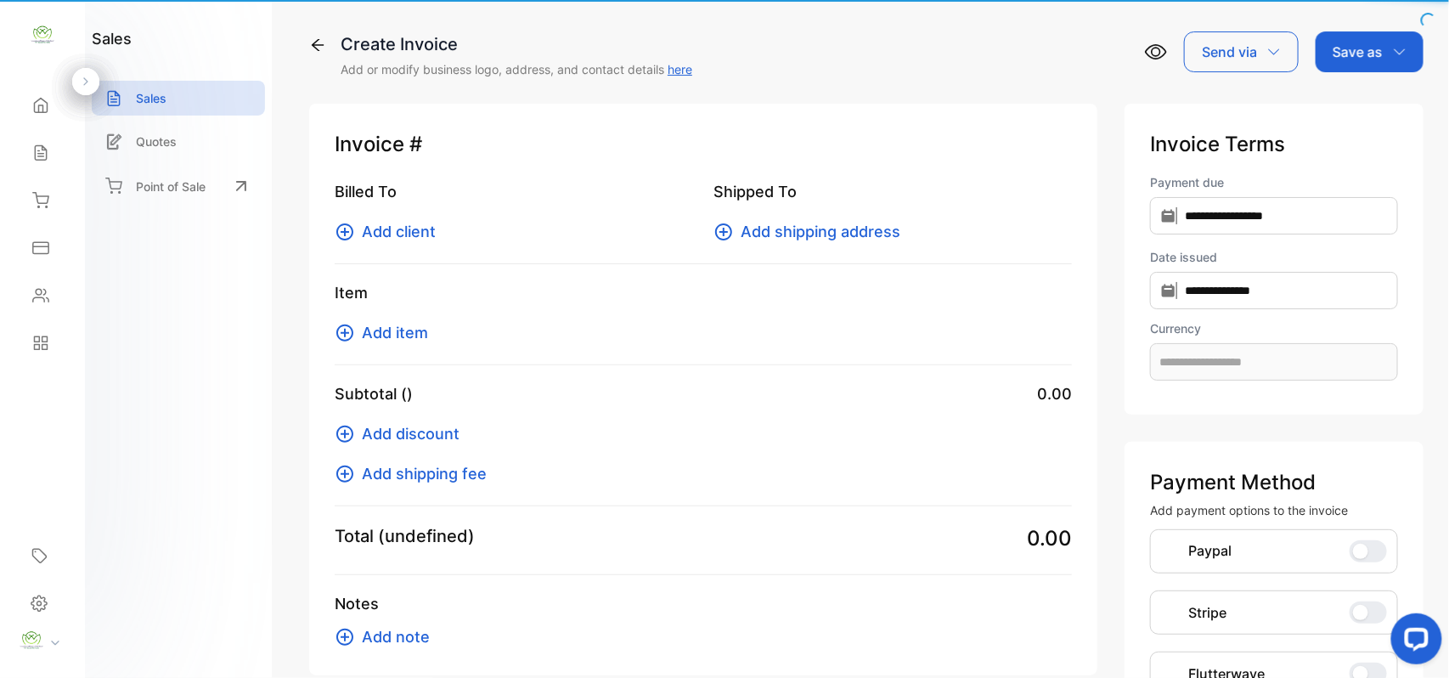
type input "**********"
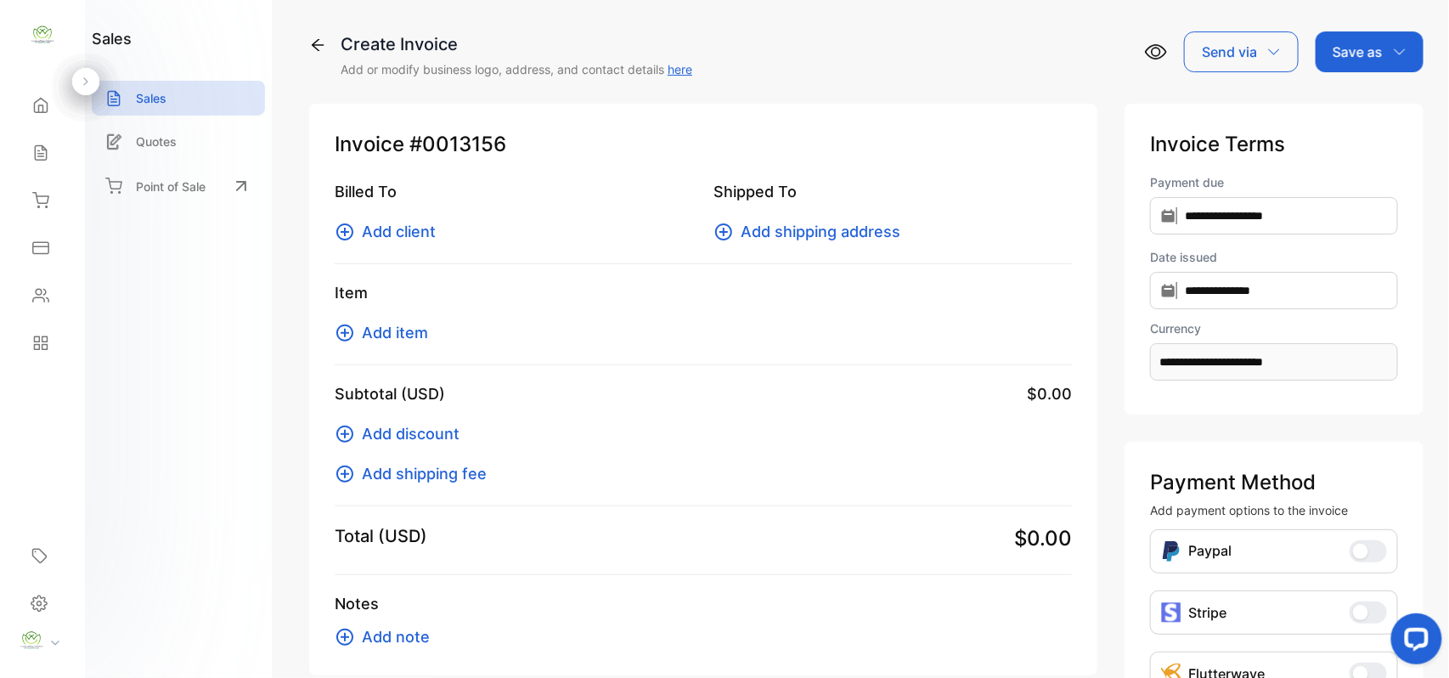
click at [392, 233] on span "Add client" at bounding box center [399, 231] width 74 height 23
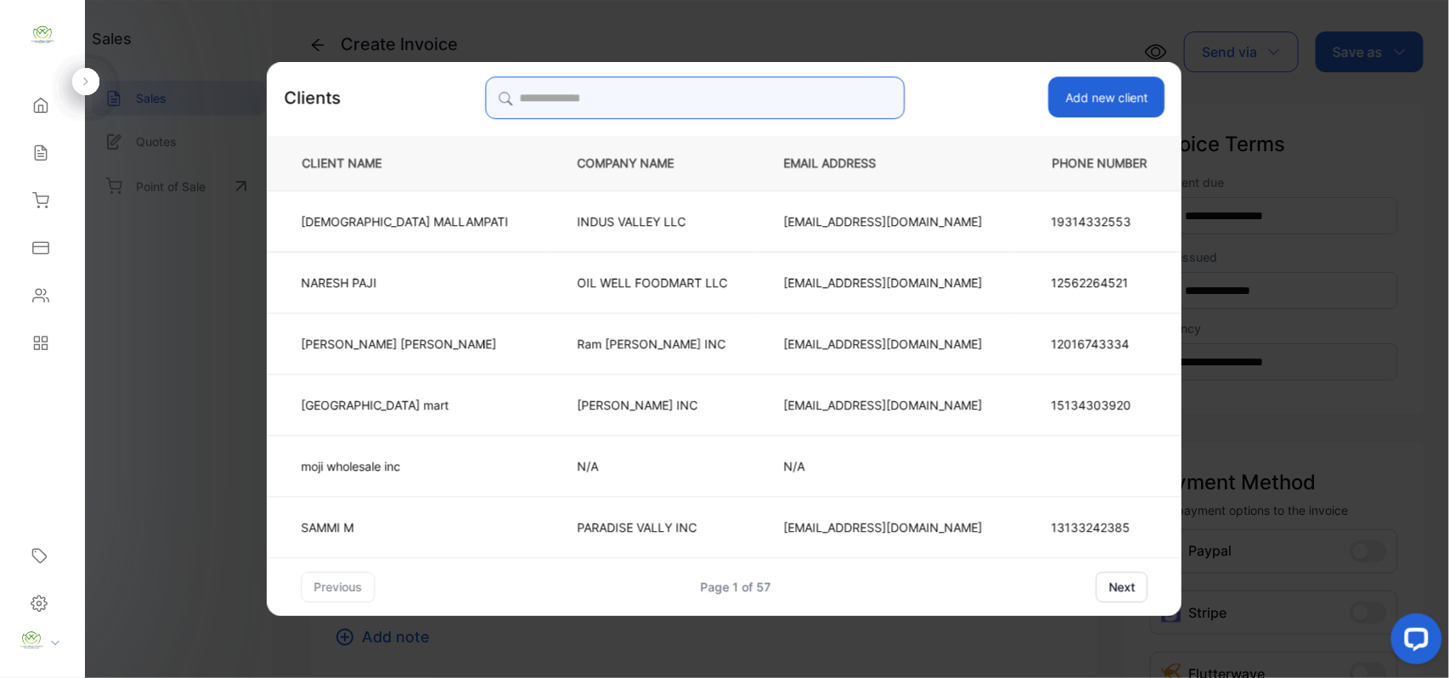
click at [781, 103] on input "search" at bounding box center [695, 97] width 420 height 42
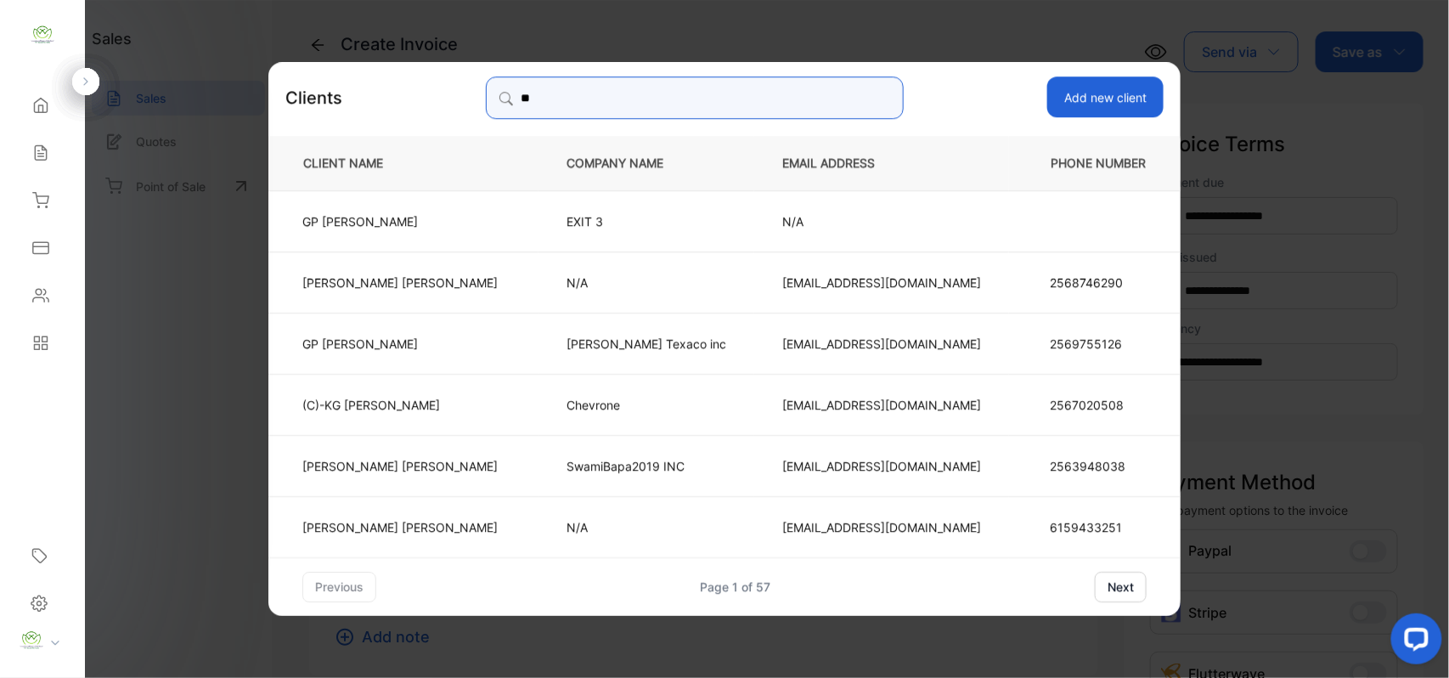
type input "**"
click at [443, 333] on td "[PERSON_NAME]" at bounding box center [403, 342] width 270 height 61
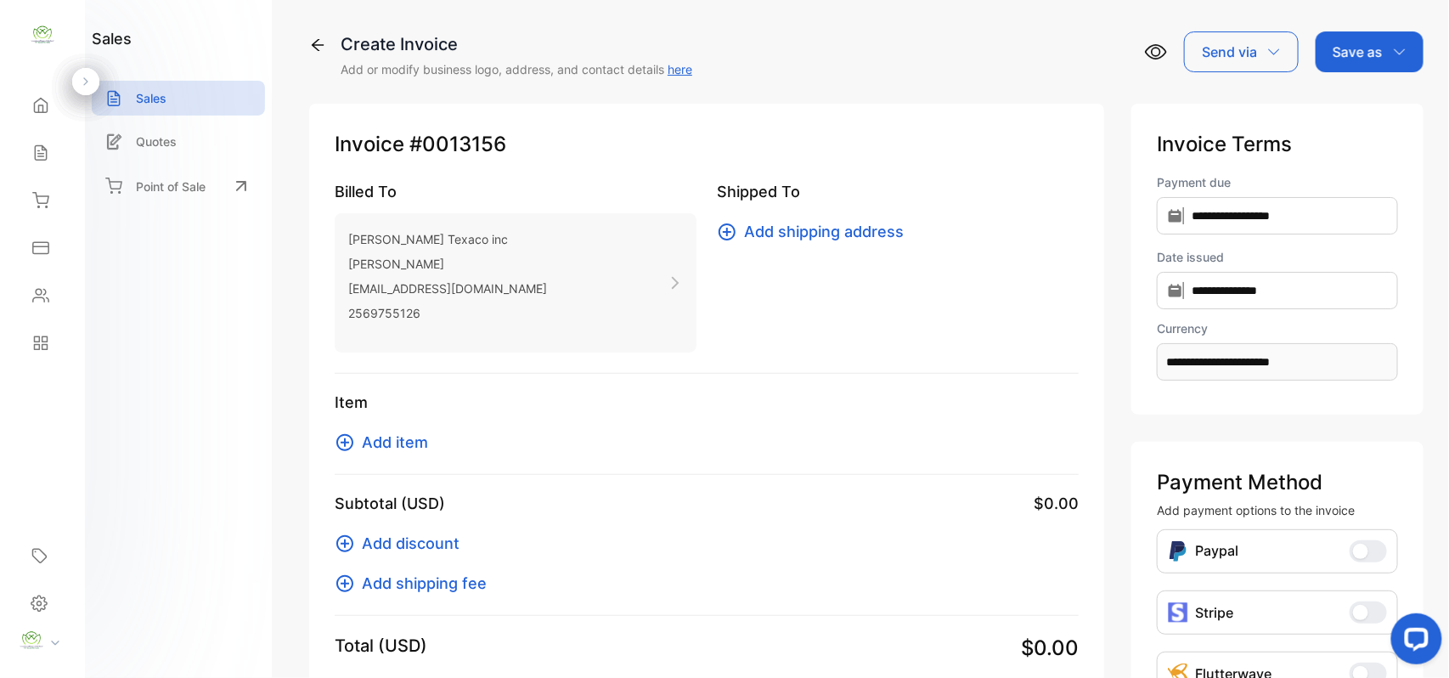
click at [382, 446] on span "Add item" at bounding box center [395, 442] width 66 height 23
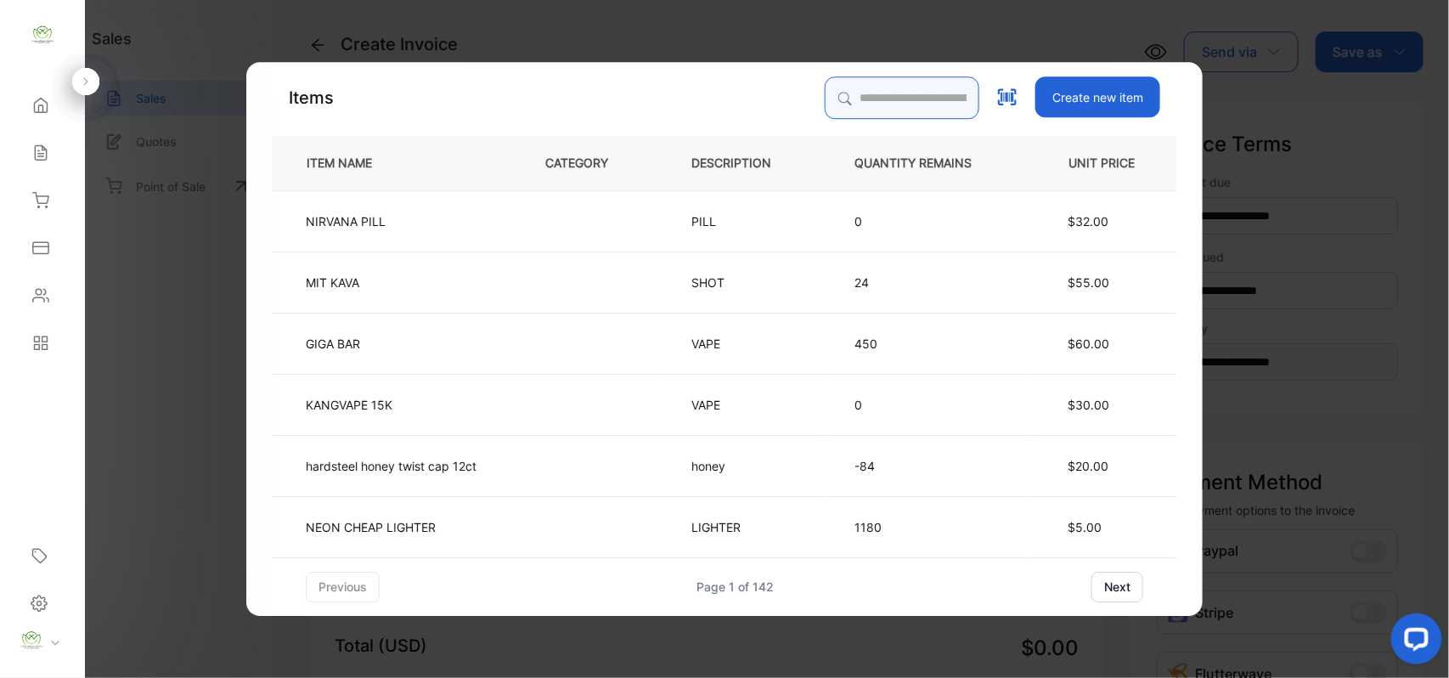
click at [888, 93] on input "search" at bounding box center [902, 97] width 155 height 42
click at [406, 294] on td "MIT KAVA" at bounding box center [394, 281] width 245 height 61
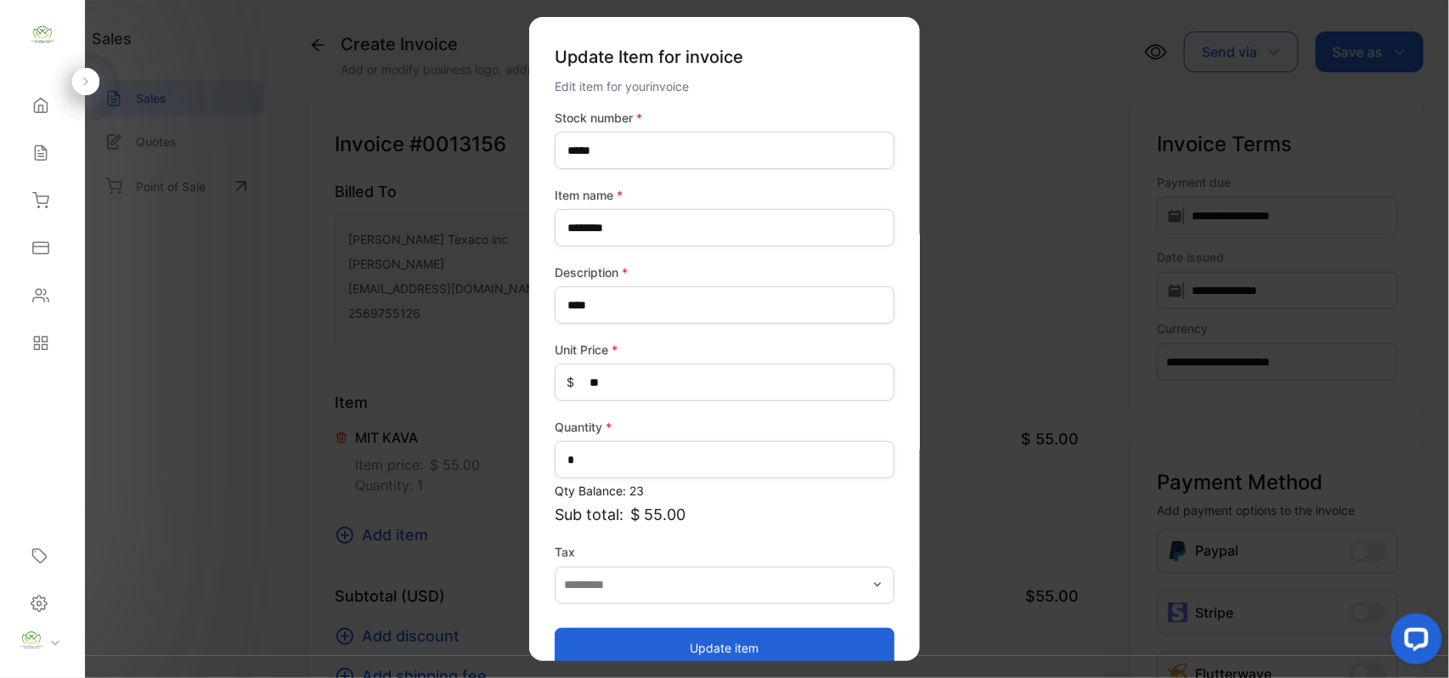
drag, startPoint x: 704, startPoint y: 636, endPoint x: 704, endPoint y: 620, distance: 16.1
click at [704, 633] on button "Update item" at bounding box center [725, 647] width 340 height 41
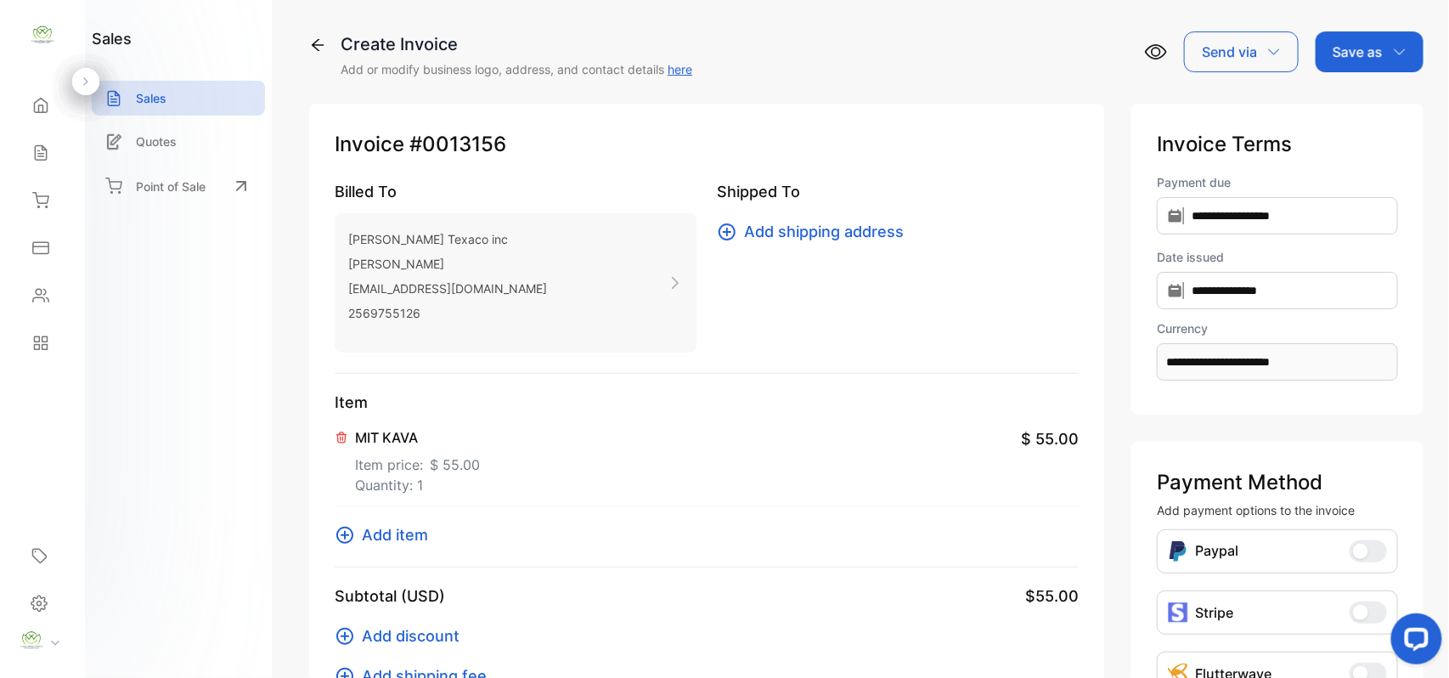
click at [1369, 55] on p "Save as" at bounding box center [1358, 52] width 50 height 20
click at [1362, 114] on div "Invoice" at bounding box center [1366, 108] width 98 height 34
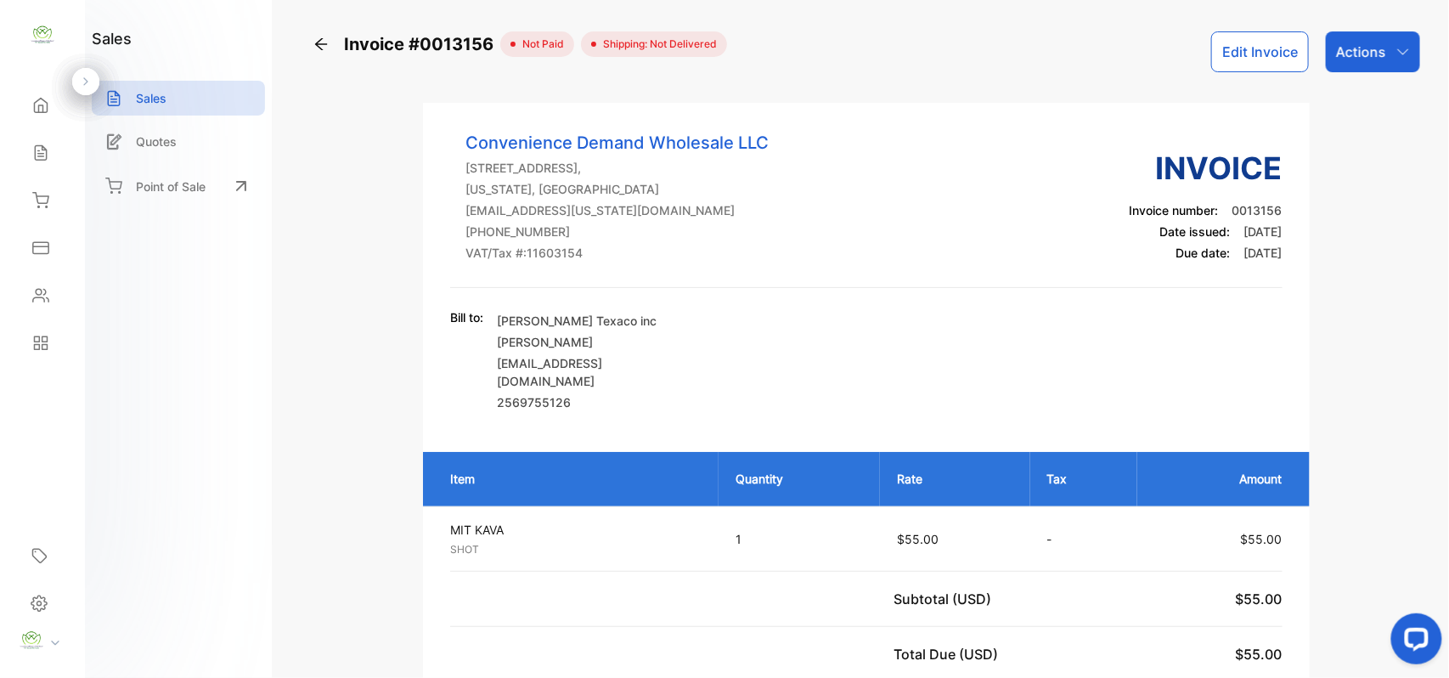
click at [1368, 61] on p "Actions" at bounding box center [1361, 52] width 50 height 20
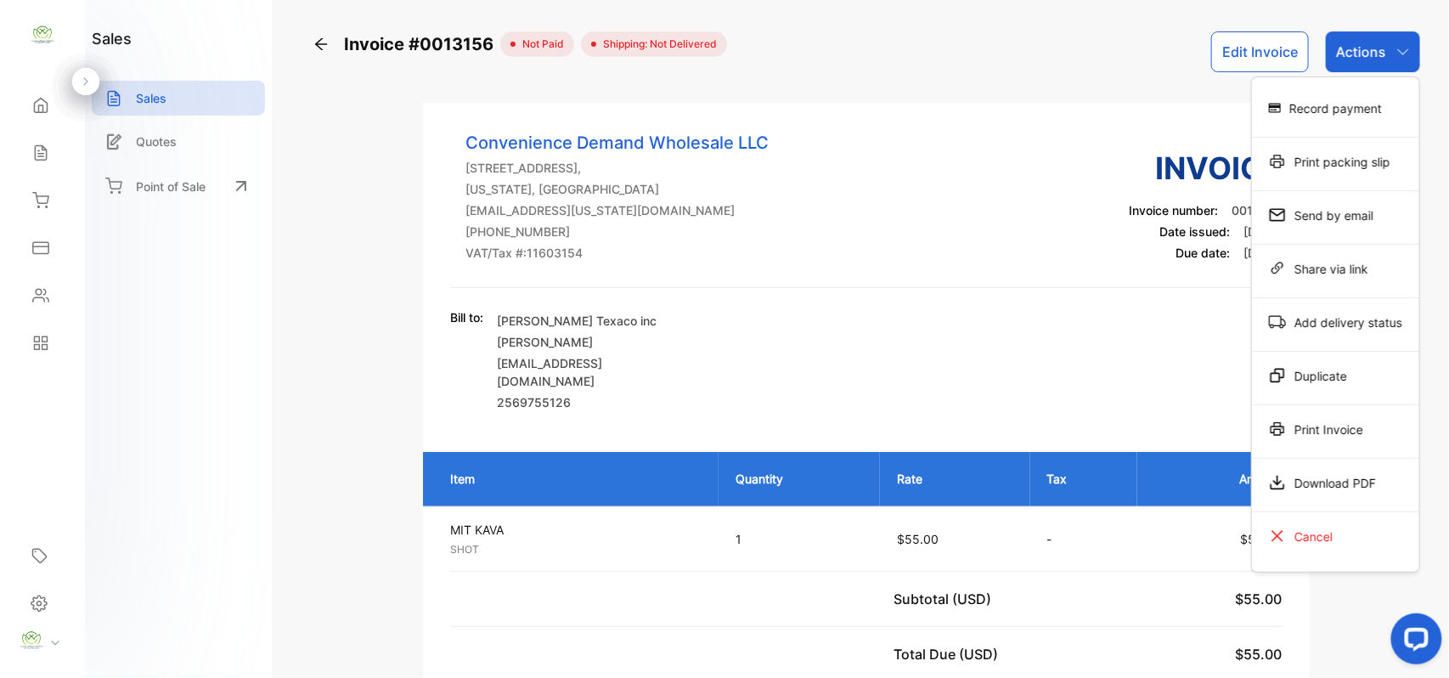
click at [1306, 445] on div "Print Invoice" at bounding box center [1335, 429] width 167 height 34
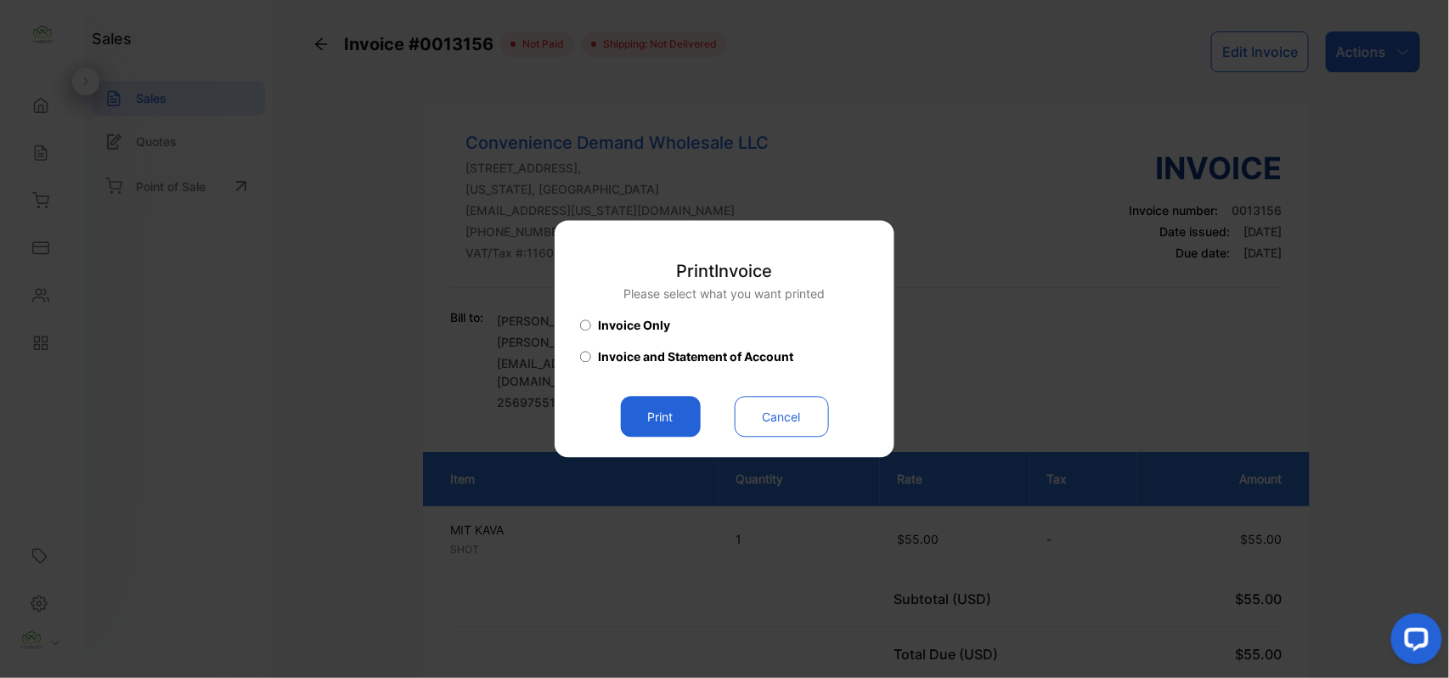
click at [671, 415] on button "Print" at bounding box center [661, 417] width 80 height 41
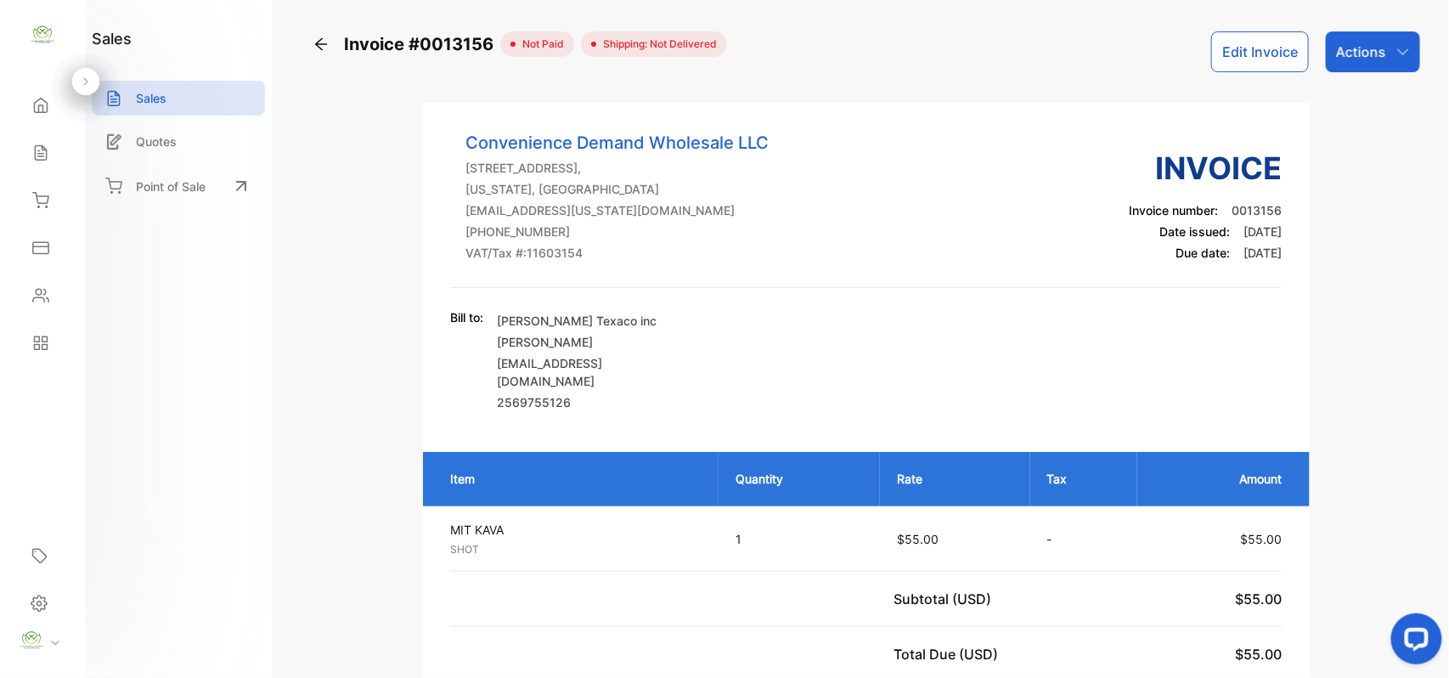
click at [37, 161] on icon at bounding box center [40, 153] width 11 height 14
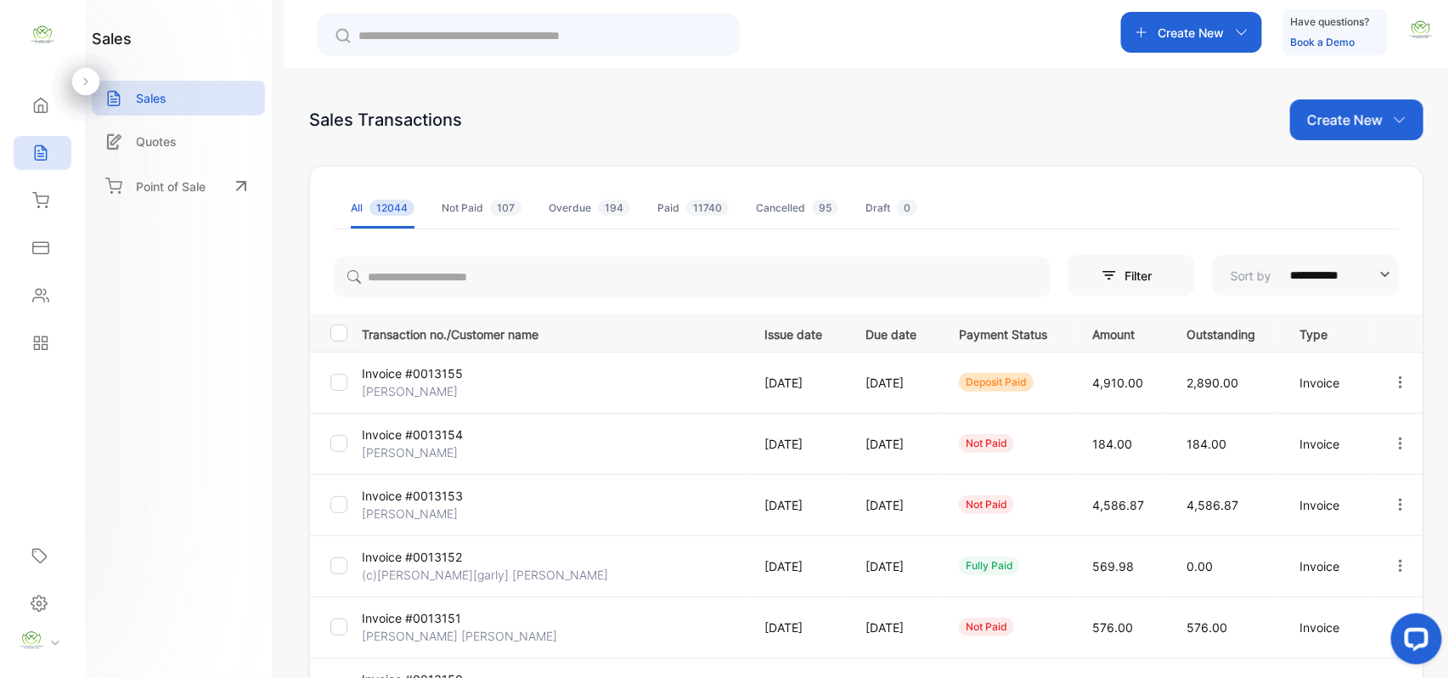
click at [1203, 34] on p "Create New" at bounding box center [1192, 33] width 66 height 18
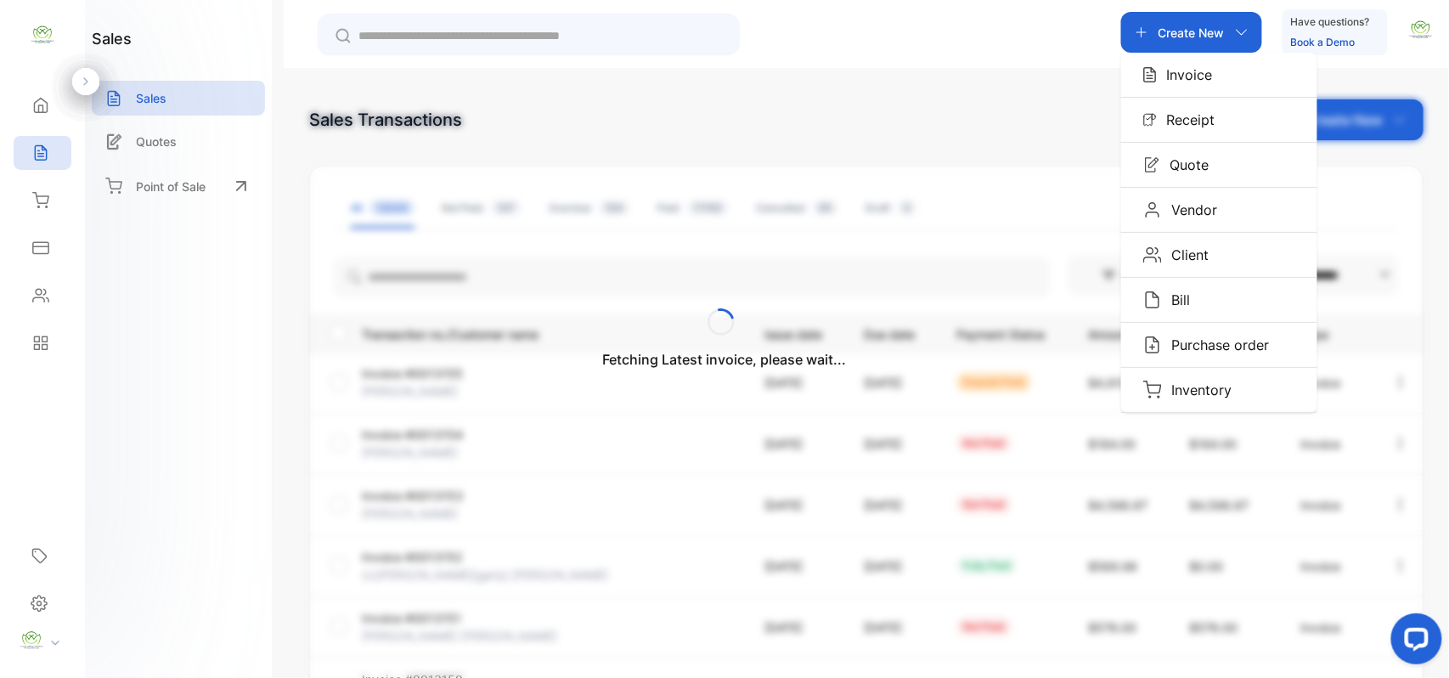
click at [1180, 72] on p "Invoice" at bounding box center [1185, 75] width 56 height 20
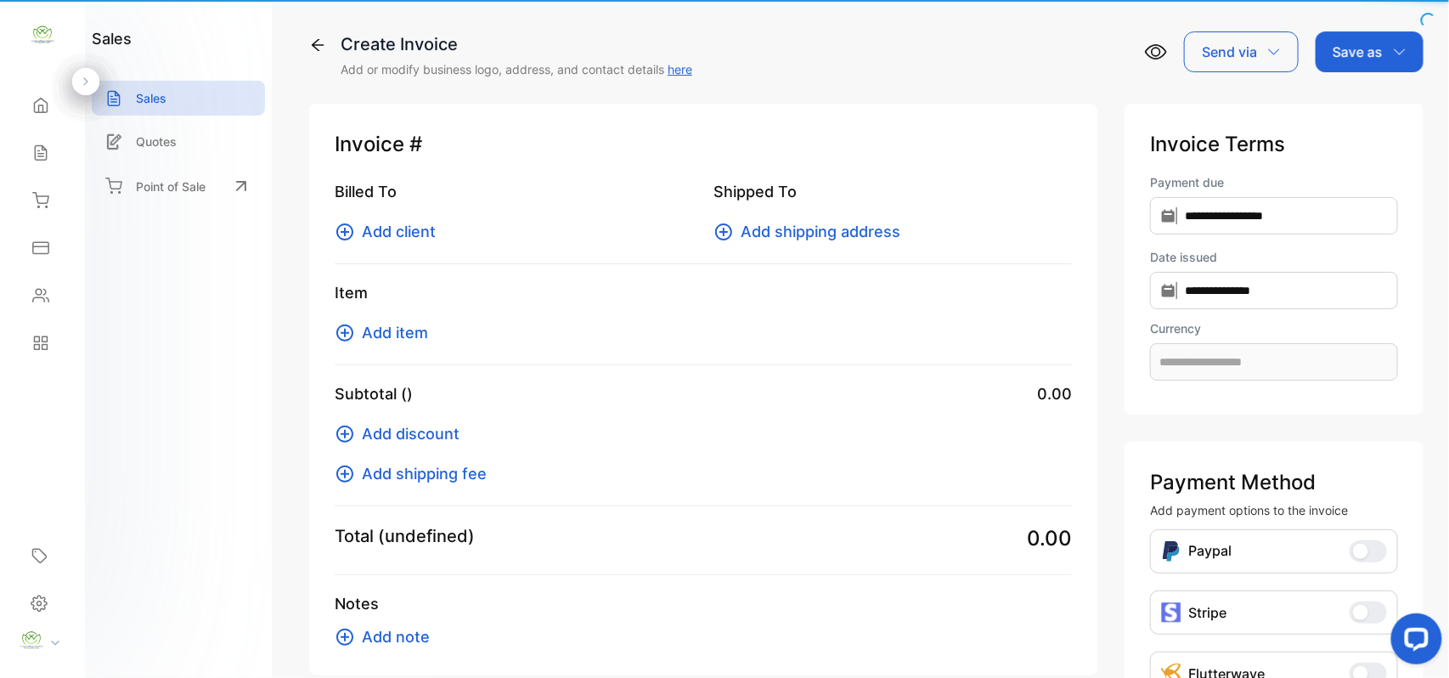
type input "**********"
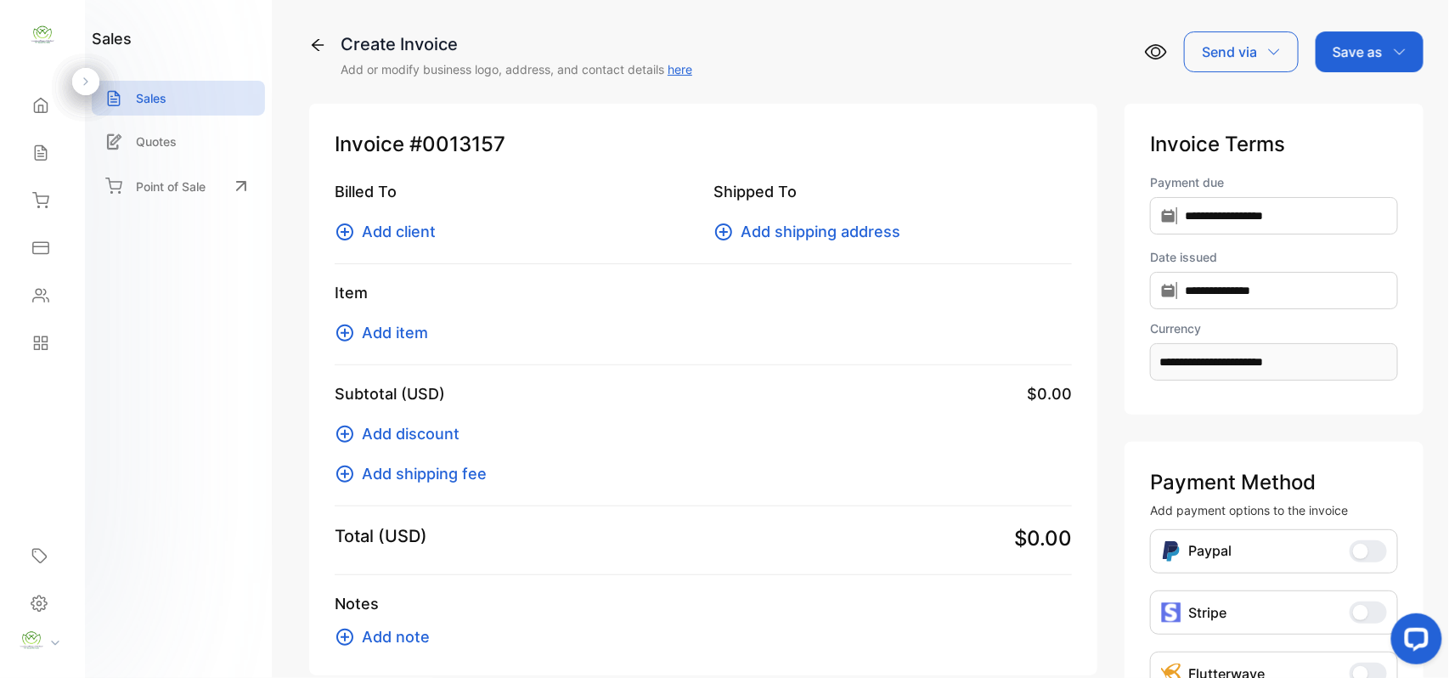
click at [411, 229] on span "Add client" at bounding box center [399, 231] width 74 height 23
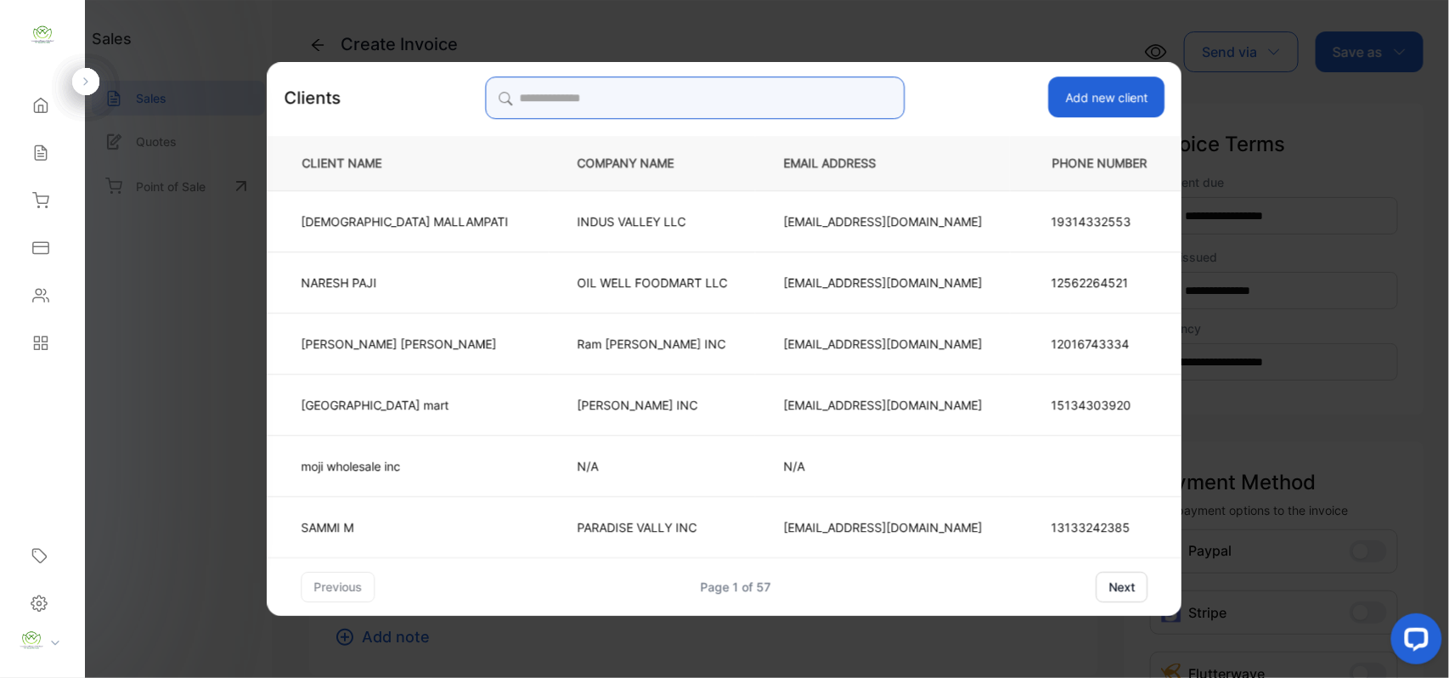
click at [826, 103] on input "search" at bounding box center [695, 97] width 420 height 42
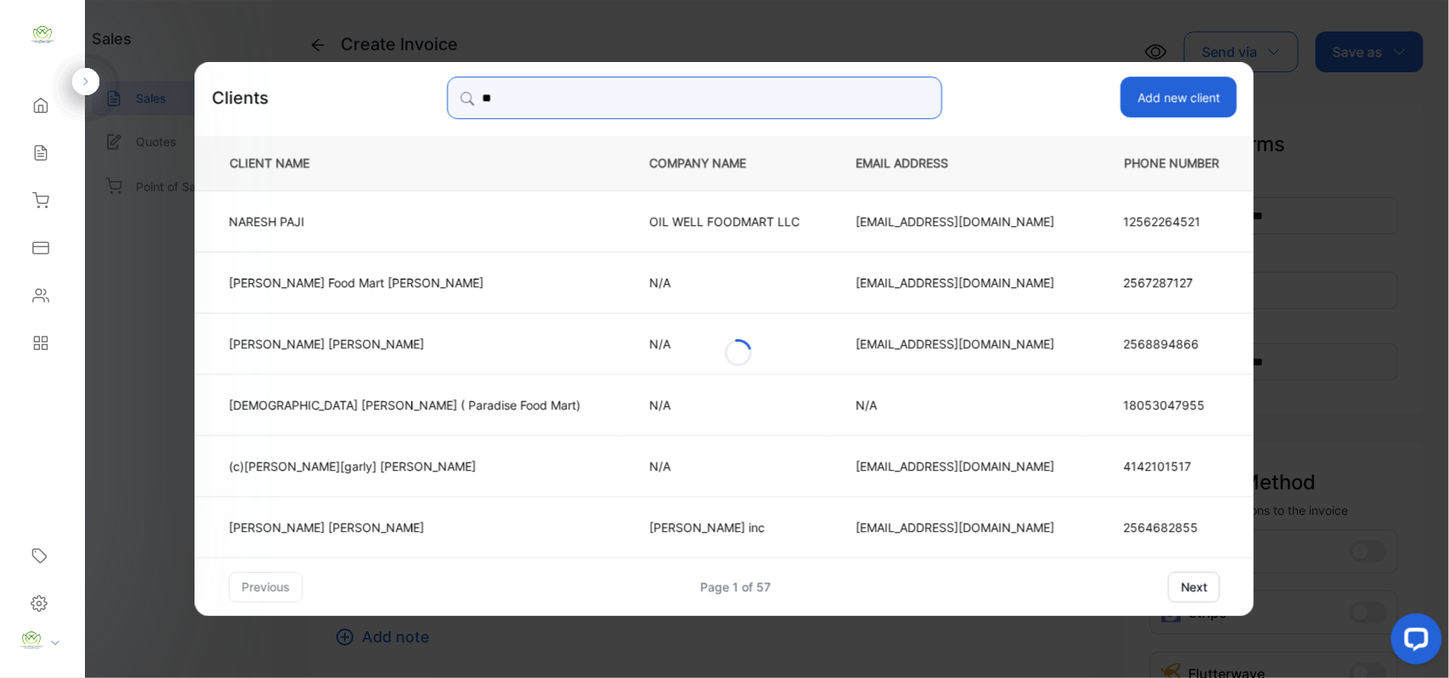
type input "*"
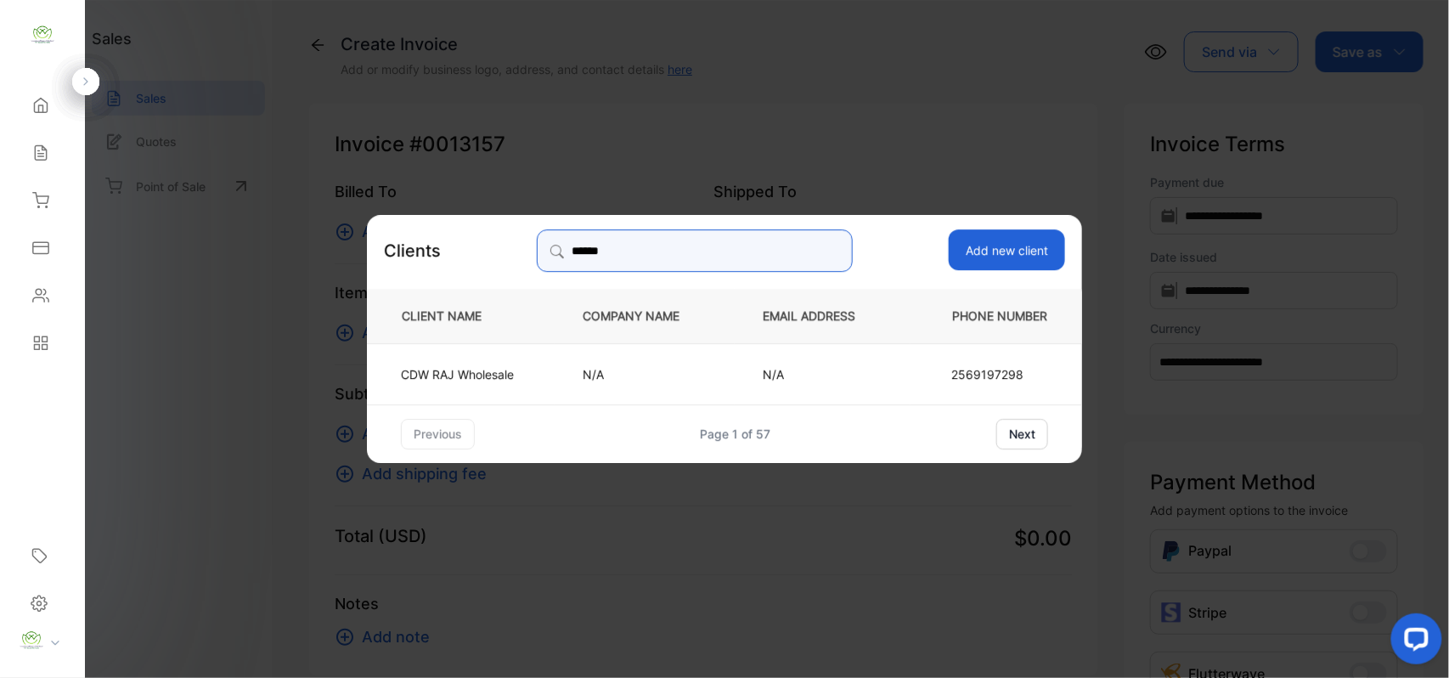
type input "******"
click at [392, 385] on td "CDW RAJ Wholesale" at bounding box center [461, 372] width 188 height 61
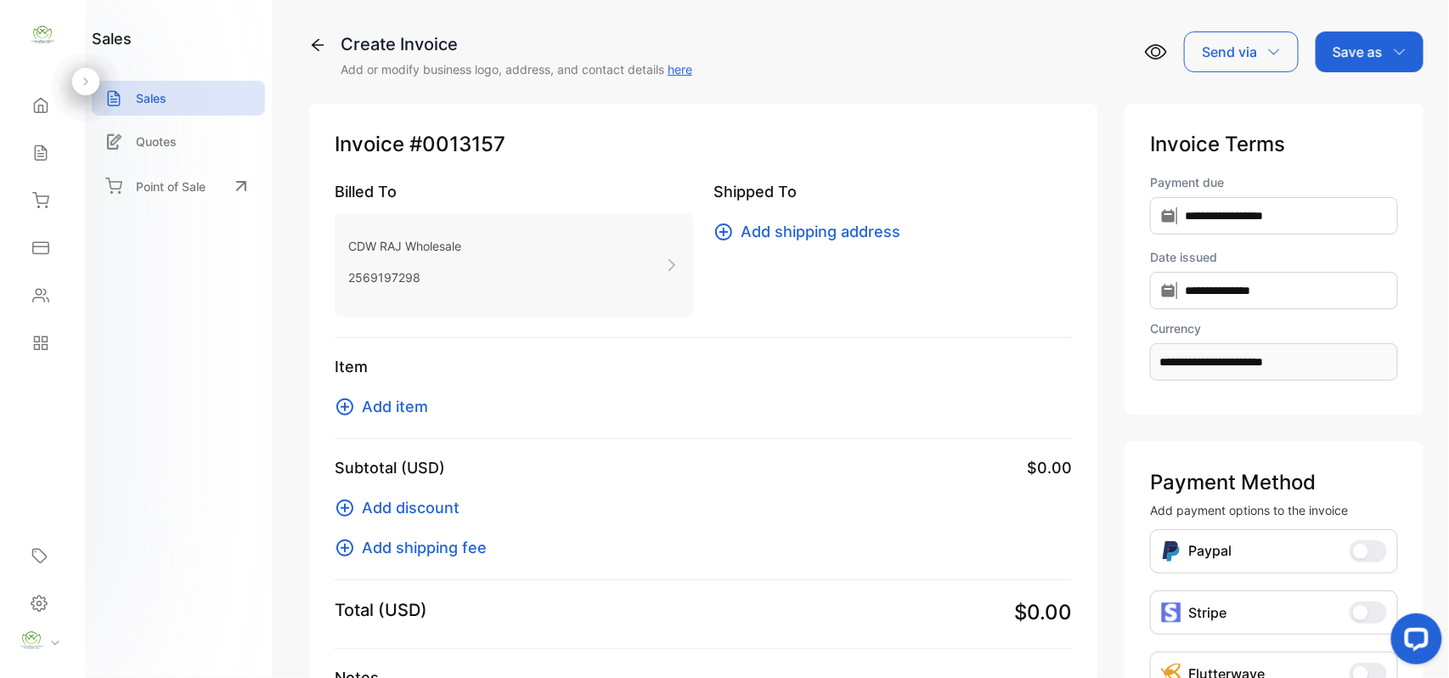
click at [404, 413] on span "Add item" at bounding box center [395, 406] width 66 height 23
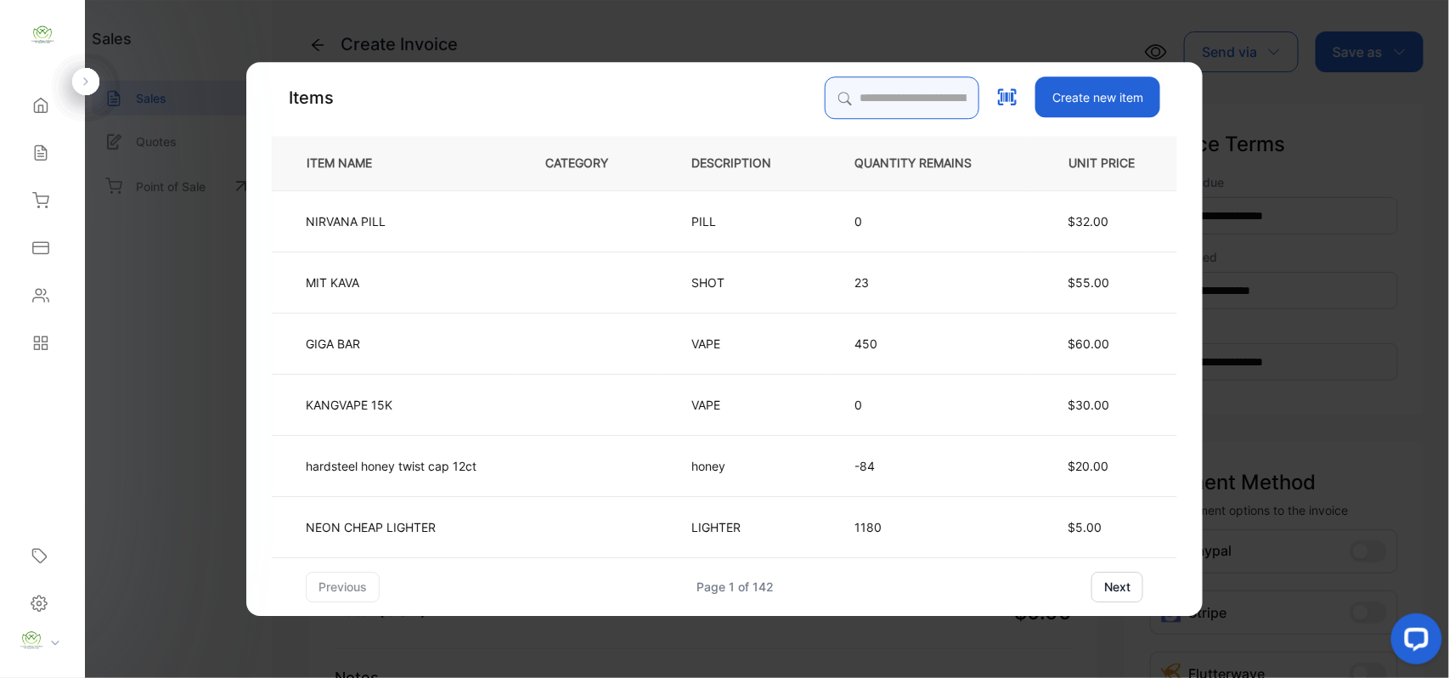
click at [951, 92] on input "search" at bounding box center [902, 97] width 155 height 42
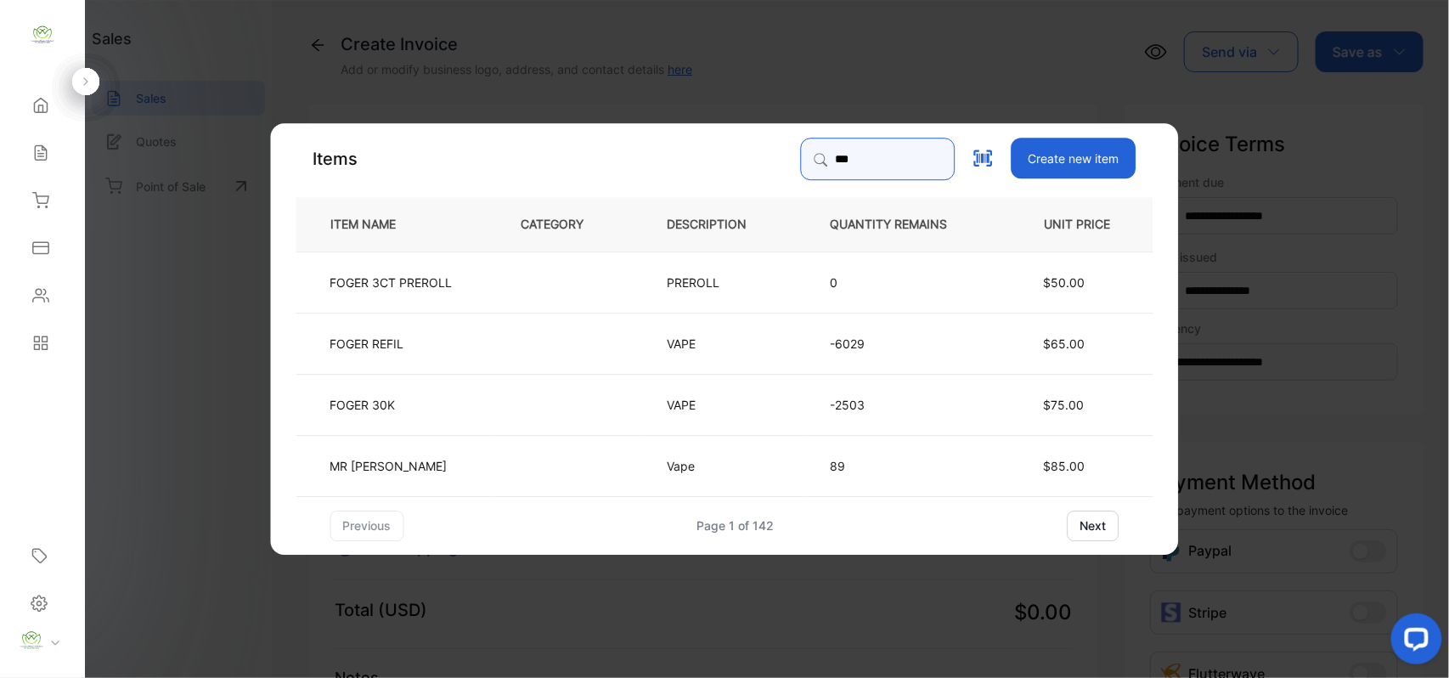
type input "***"
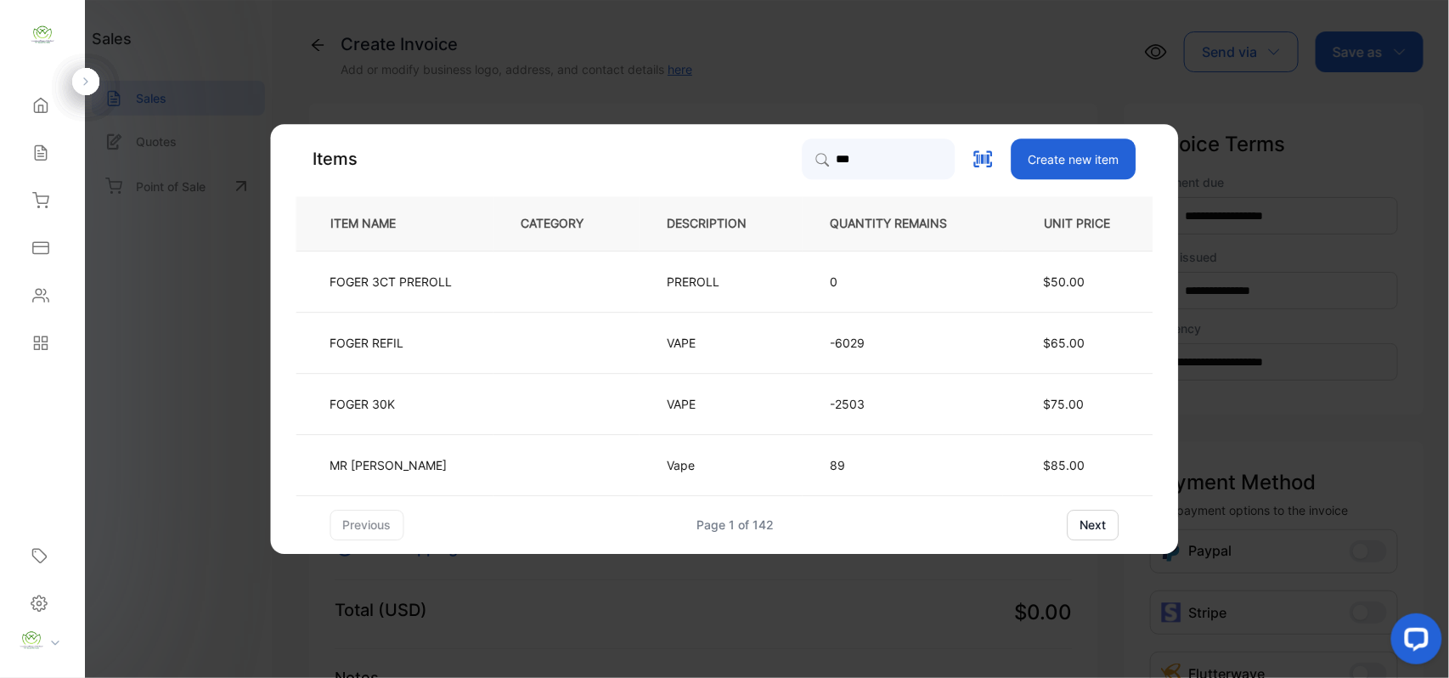
click at [473, 341] on td "FOGER REFIL" at bounding box center [394, 342] width 197 height 61
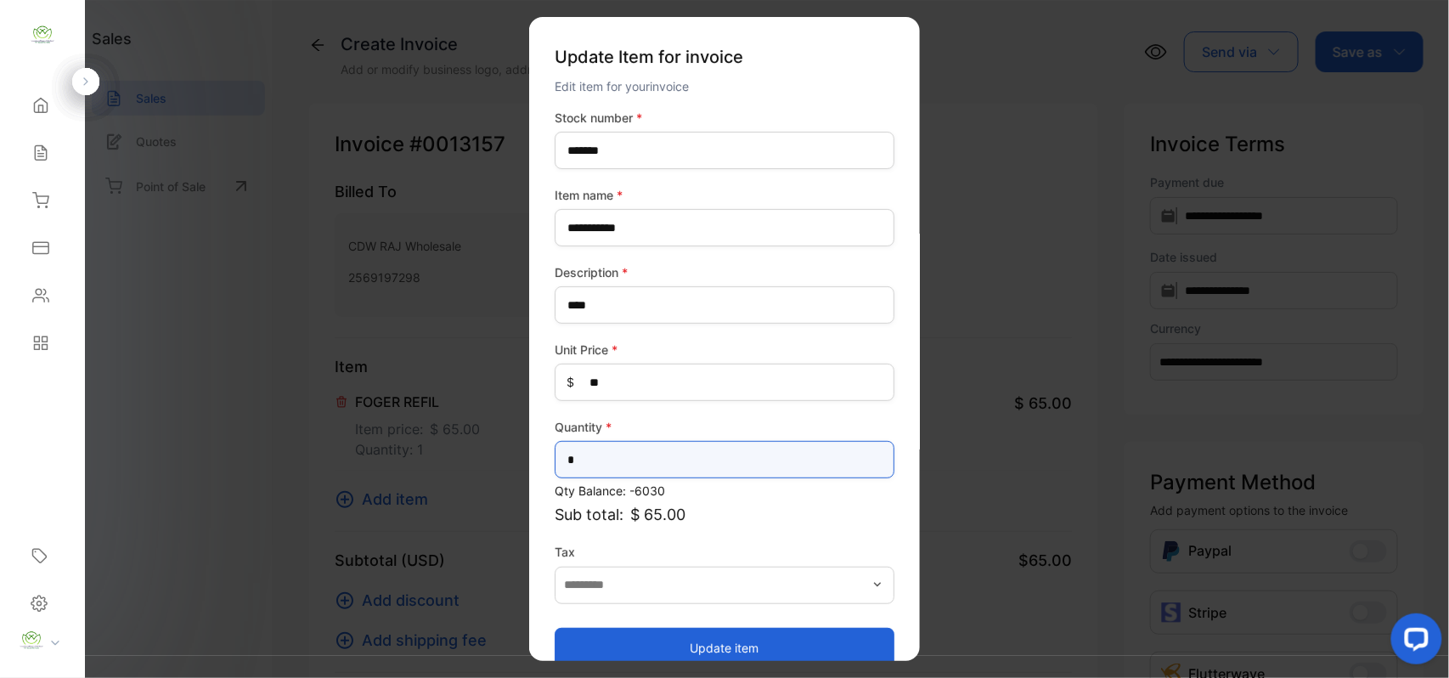
drag, startPoint x: 290, startPoint y: 460, endPoint x: 0, endPoint y: 487, distance: 291.8
type input "**"
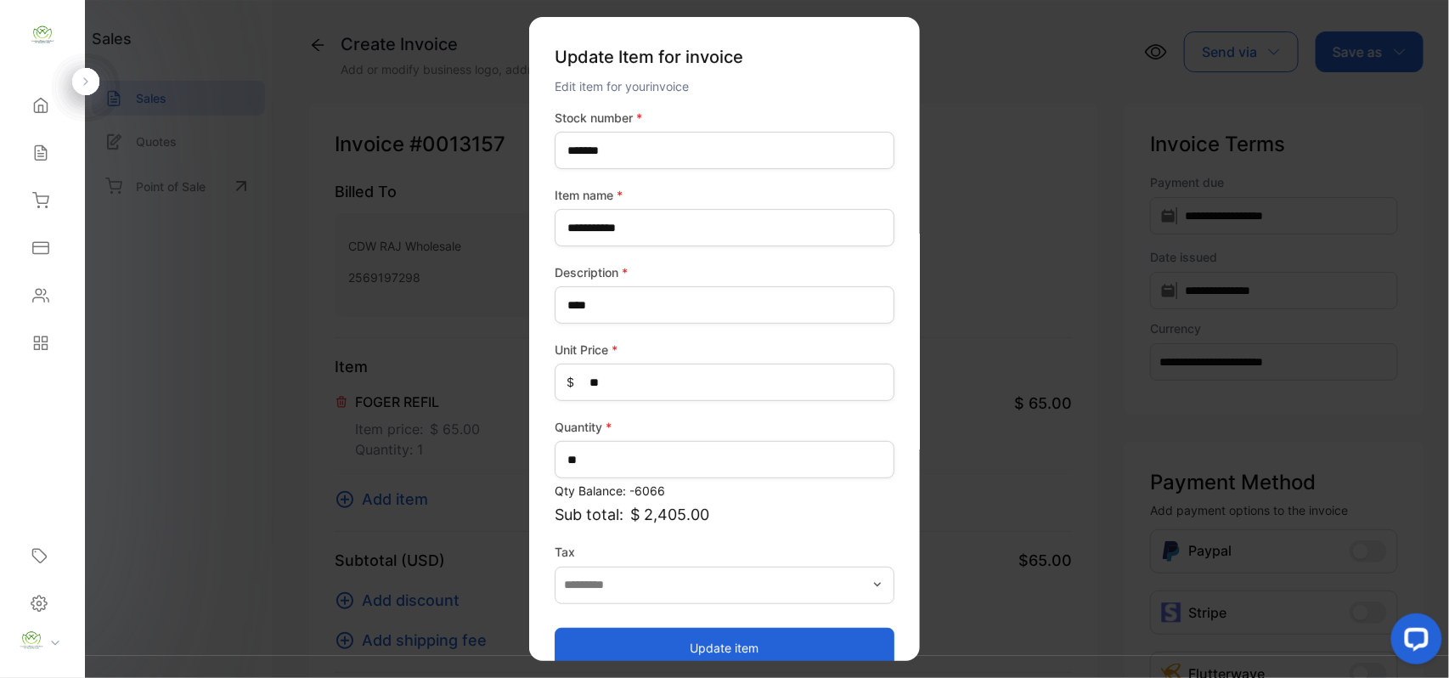
click at [586, 653] on button "Update item" at bounding box center [725, 647] width 340 height 41
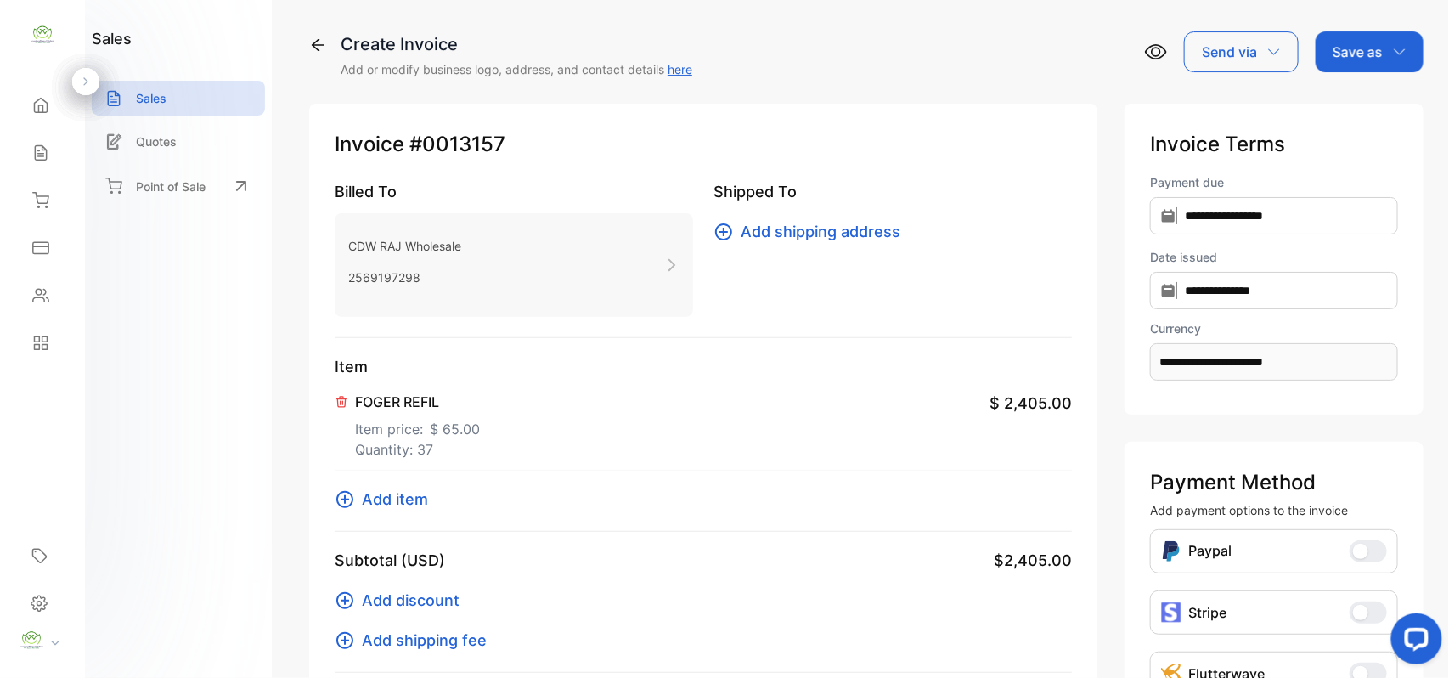
click at [409, 510] on span "Add item" at bounding box center [395, 499] width 66 height 23
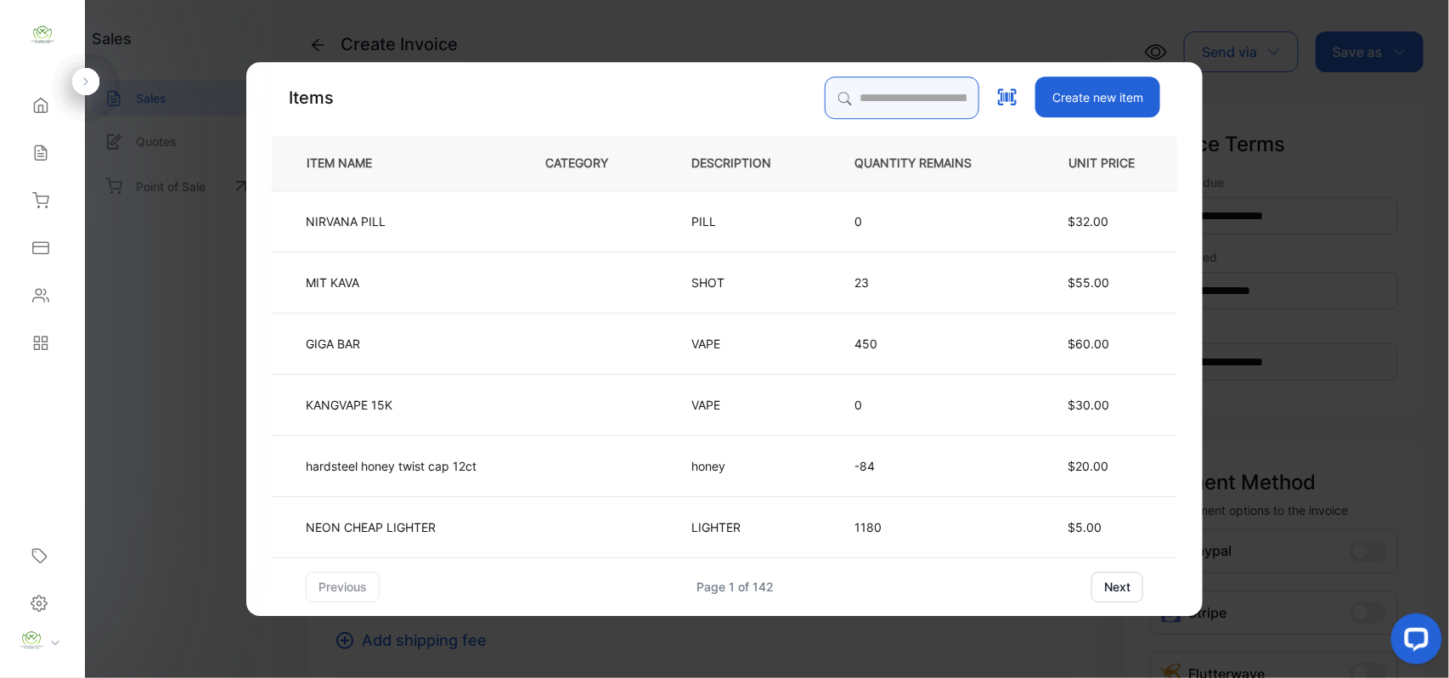
click at [929, 76] on input "search" at bounding box center [902, 97] width 155 height 42
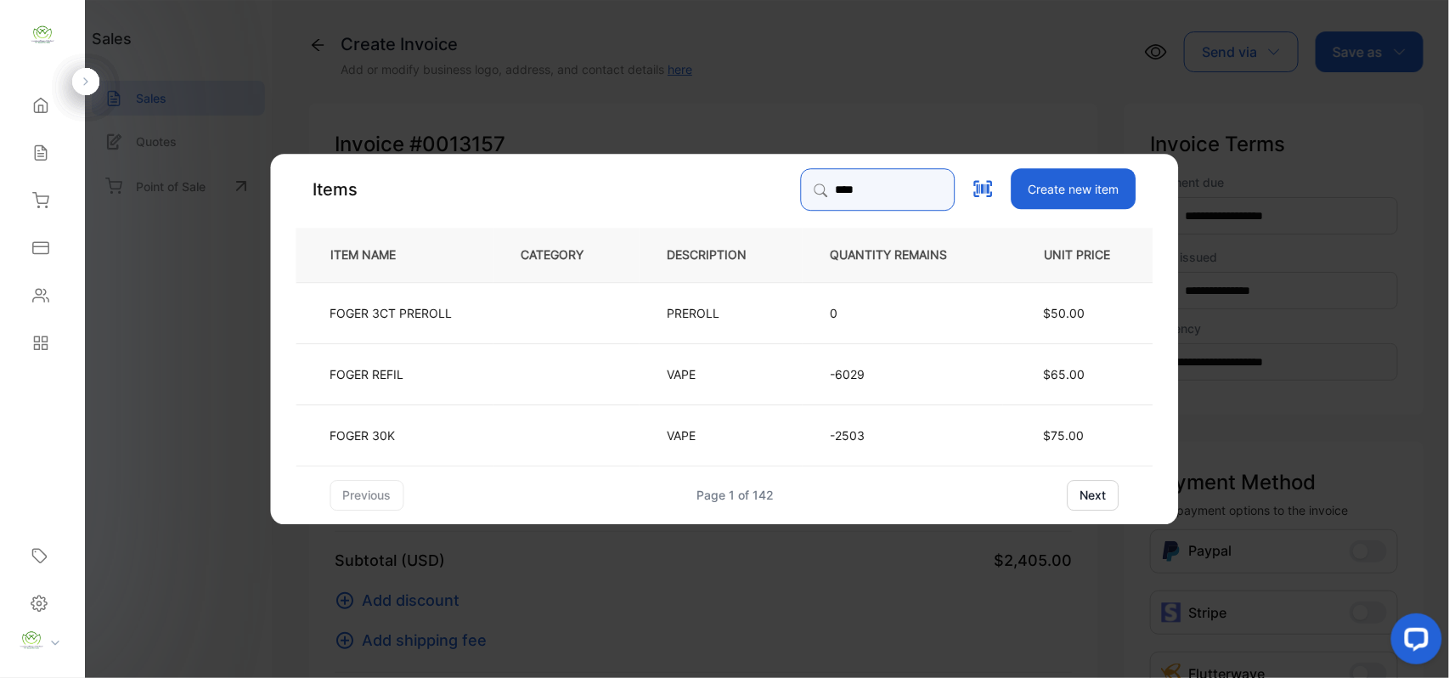
type input "****"
click at [469, 439] on td "FOGER 30K" at bounding box center [394, 433] width 197 height 61
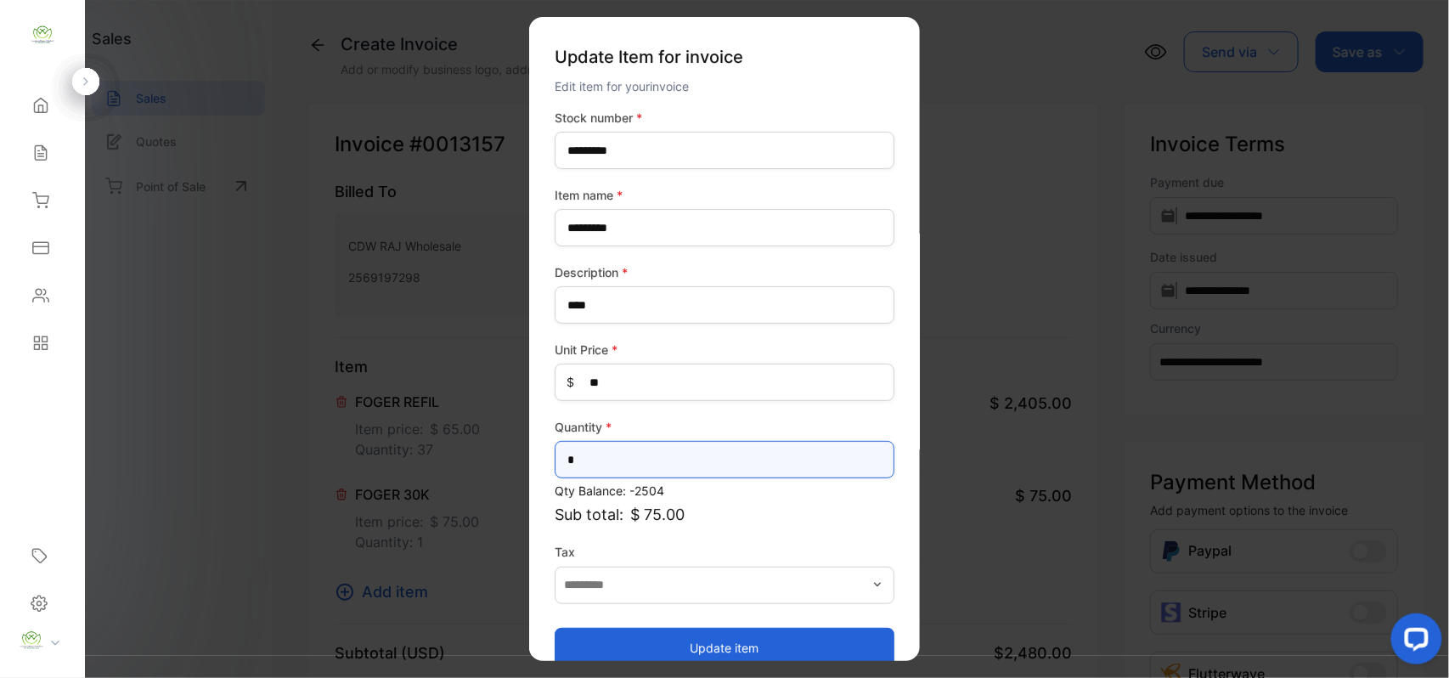
click at [0, 432] on div "**********" at bounding box center [724, 356] width 1449 height 712
type input "*"
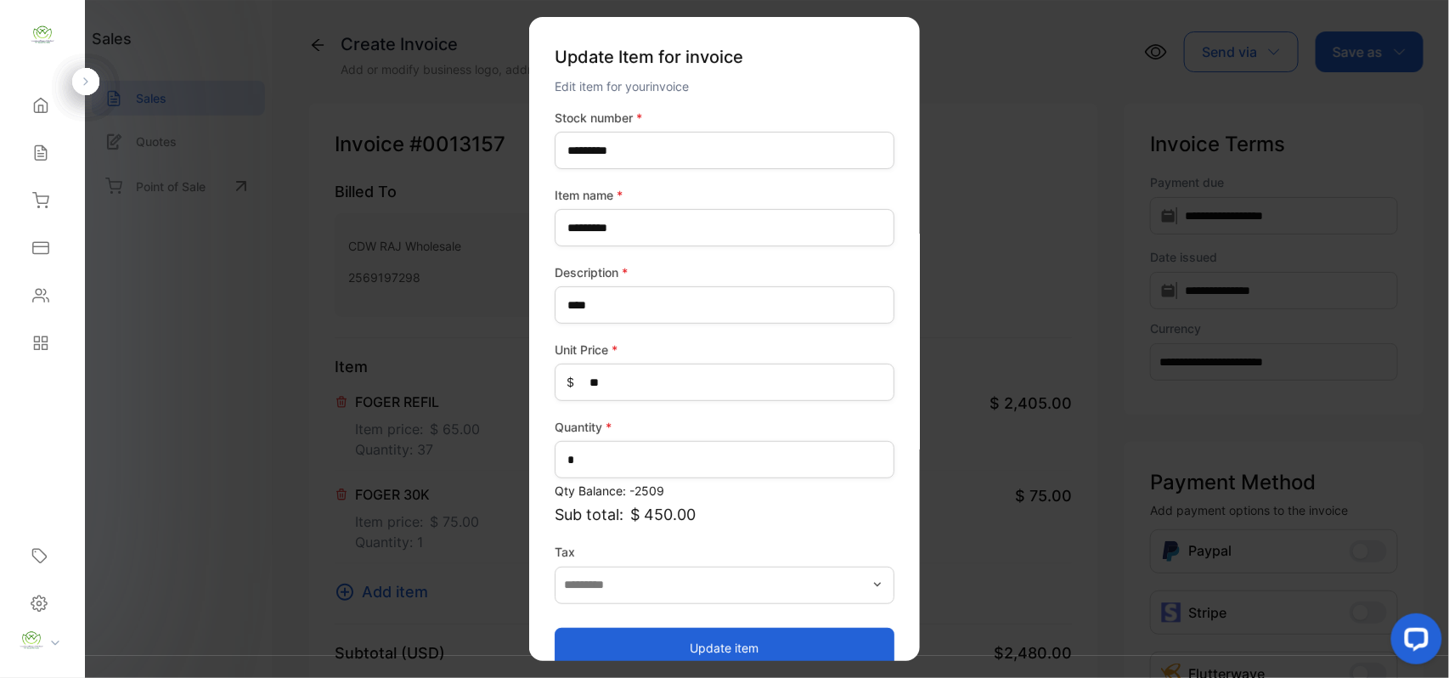
click at [606, 644] on button "Update item" at bounding box center [725, 647] width 340 height 41
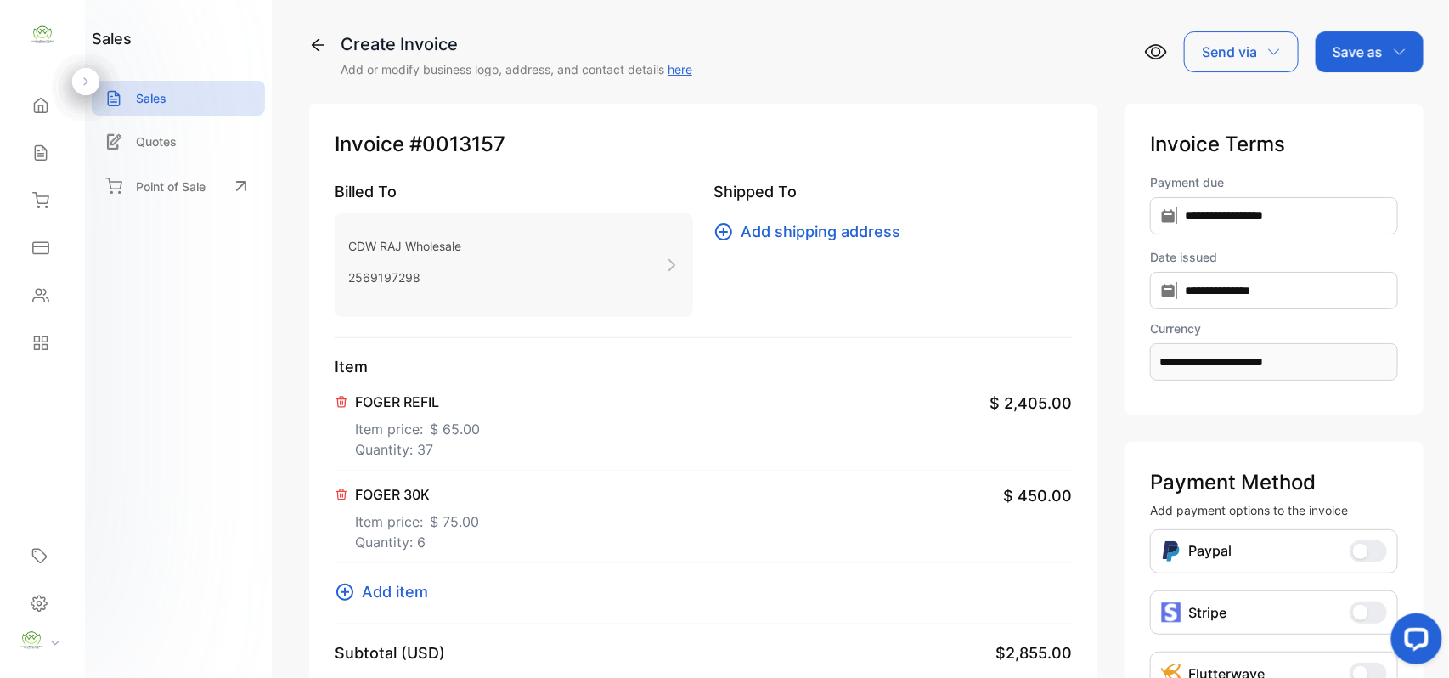
click at [386, 599] on span "Add item" at bounding box center [395, 591] width 66 height 23
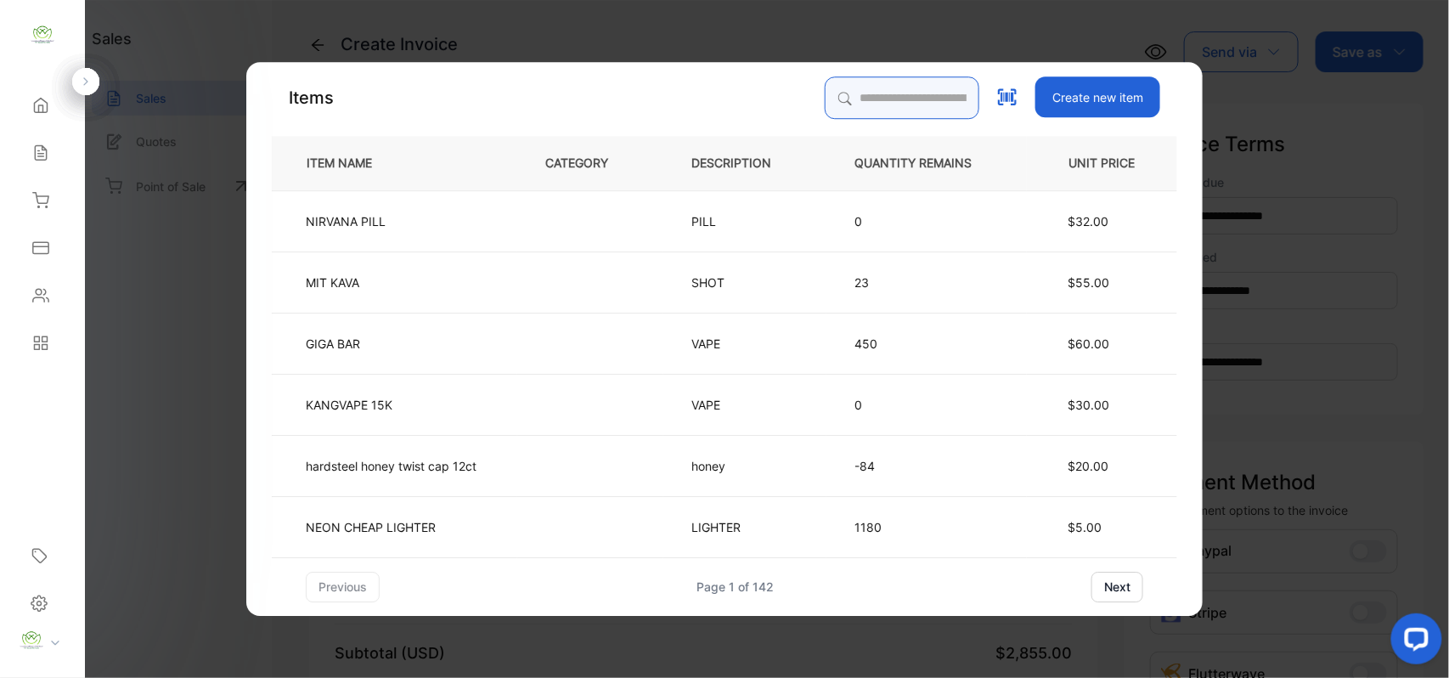
click at [907, 89] on input "search" at bounding box center [902, 97] width 155 height 42
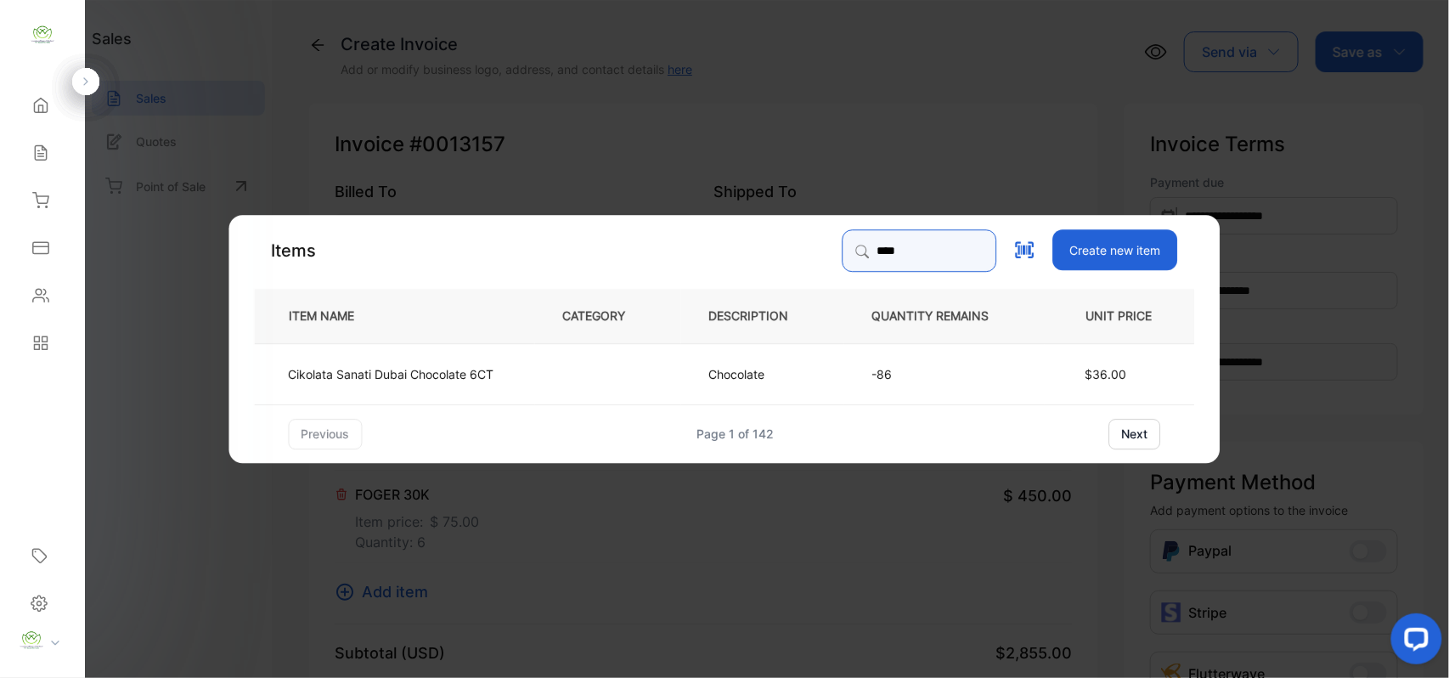
type input "****"
click at [554, 364] on td at bounding box center [608, 372] width 146 height 61
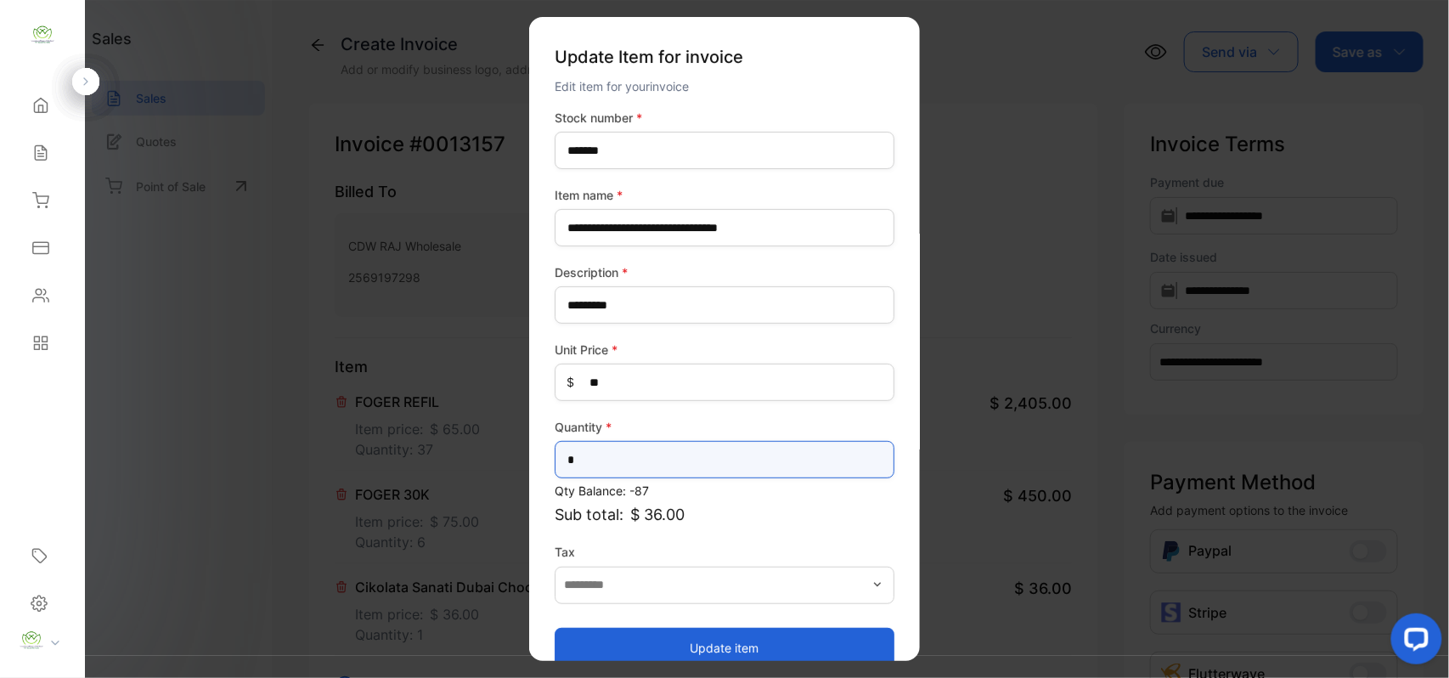
drag, startPoint x: 610, startPoint y: 469, endPoint x: 0, endPoint y: 409, distance: 612.8
click at [0, 418] on div "**********" at bounding box center [724, 356] width 1449 height 712
type input "*"
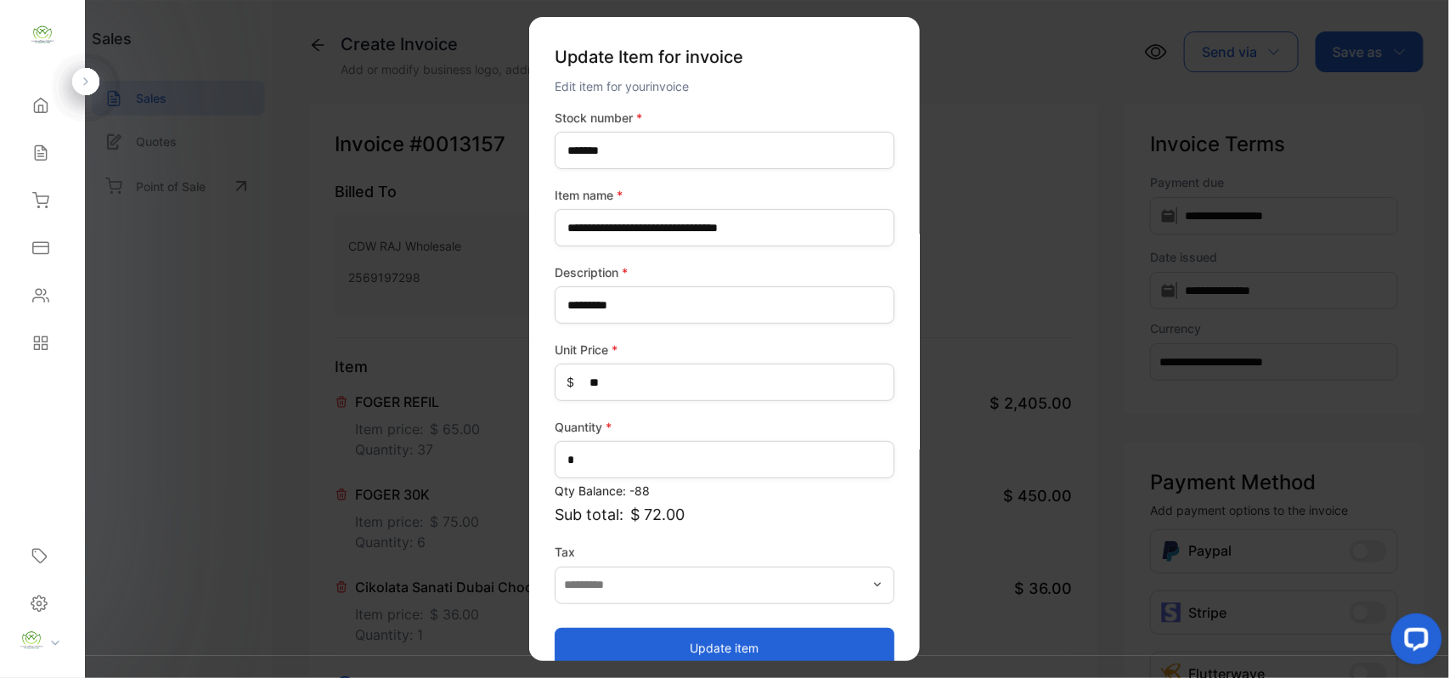
click at [646, 642] on button "Update item" at bounding box center [725, 647] width 340 height 41
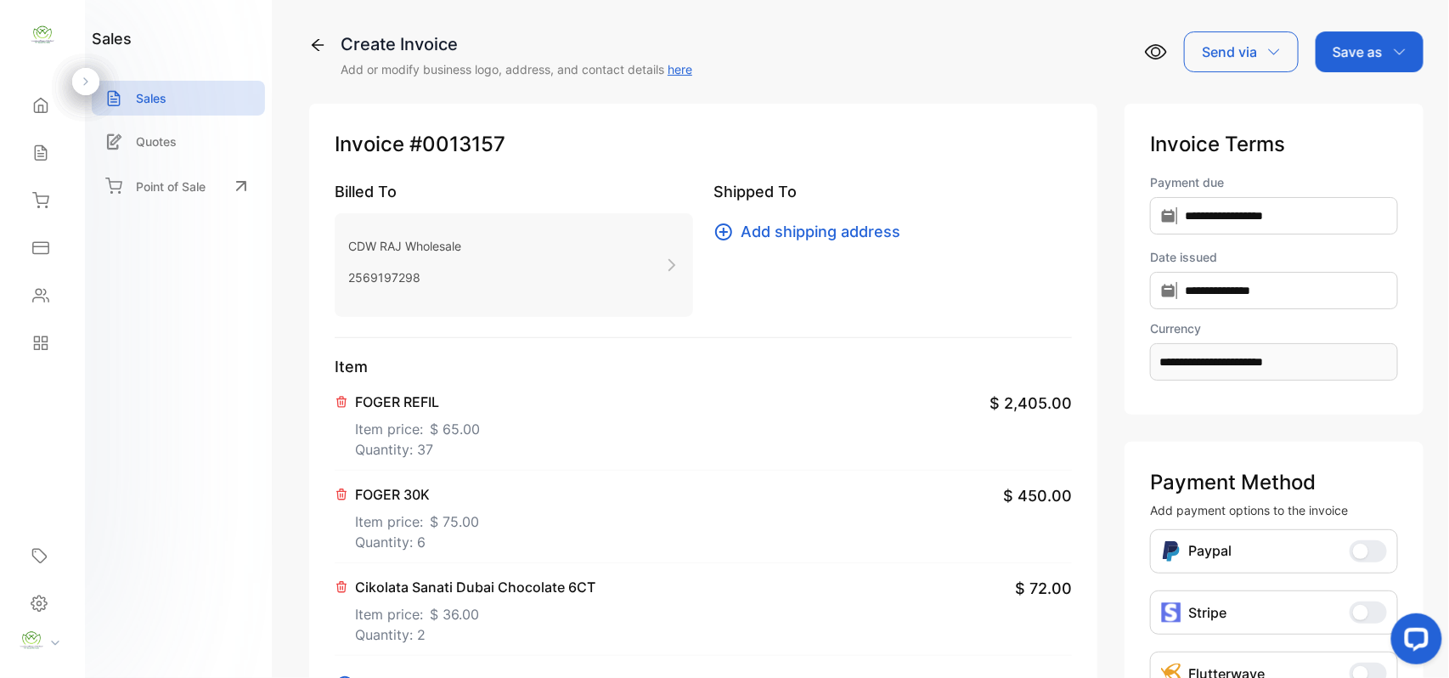
click at [1378, 55] on p "Save as" at bounding box center [1358, 52] width 50 height 20
click at [1340, 102] on div "Invoice" at bounding box center [1366, 108] width 98 height 34
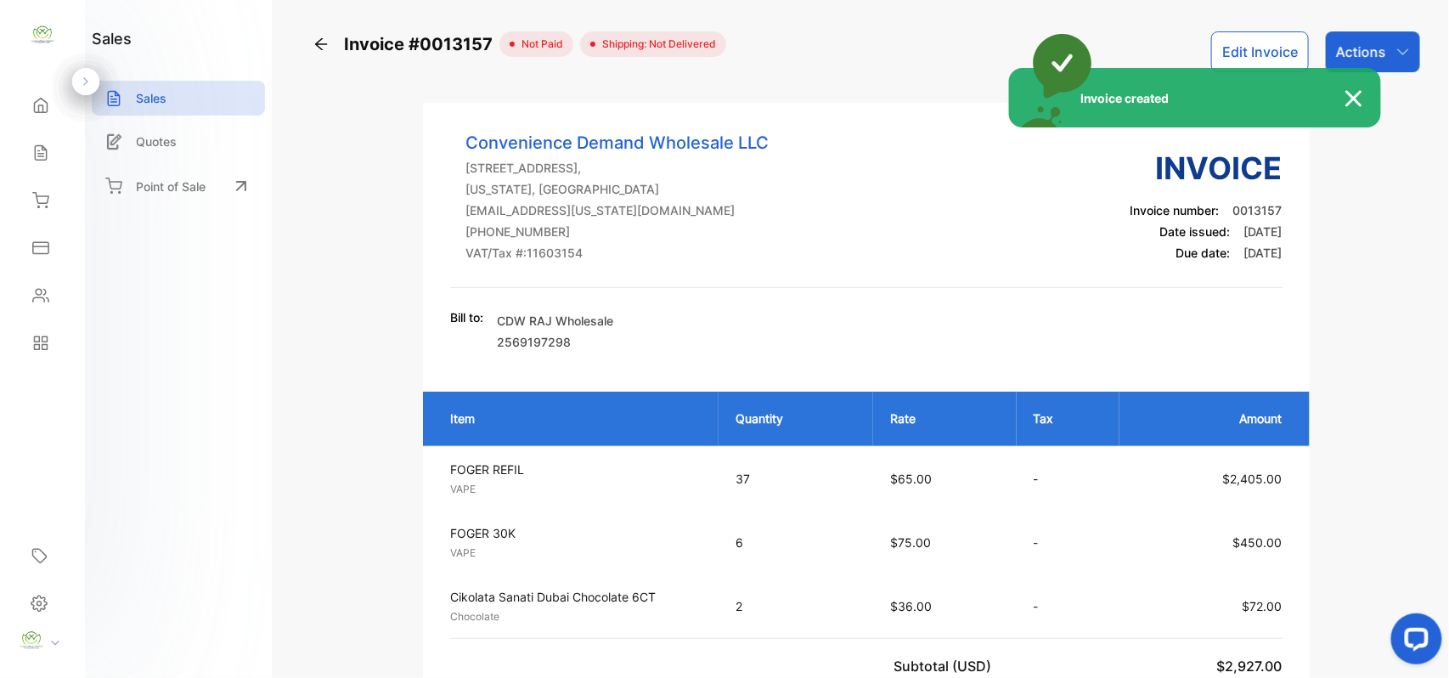
click at [1396, 61] on div "Invoice created" at bounding box center [724, 339] width 1449 height 678
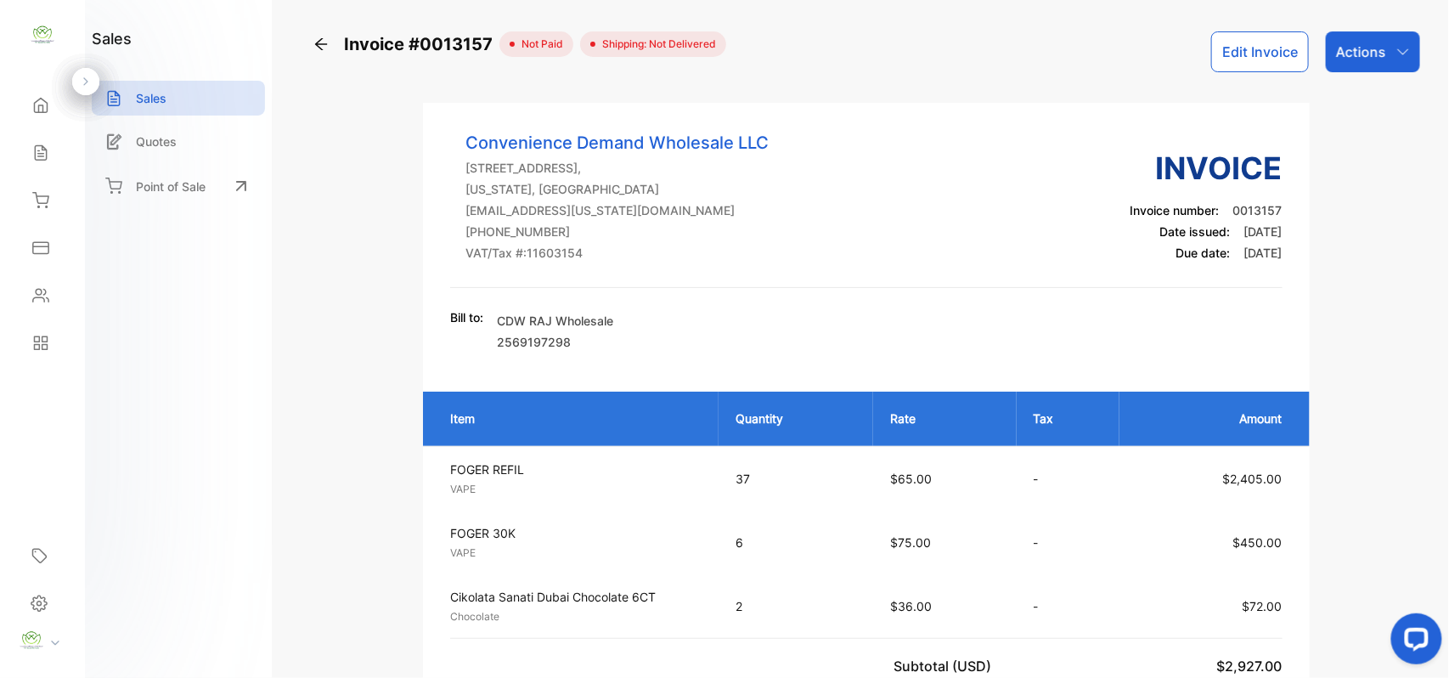
click at [1396, 61] on div "Actions" at bounding box center [1373, 51] width 94 height 41
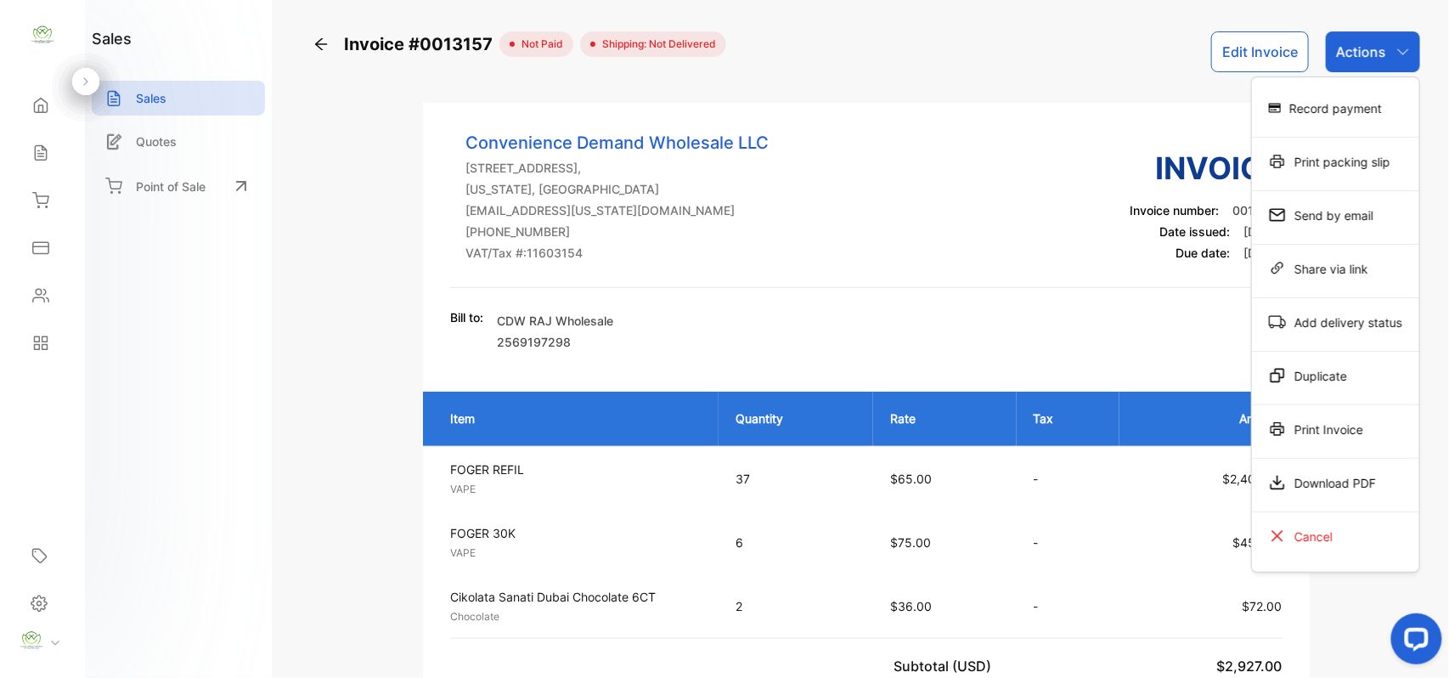
click at [1308, 432] on div "Print Invoice" at bounding box center [1335, 429] width 167 height 34
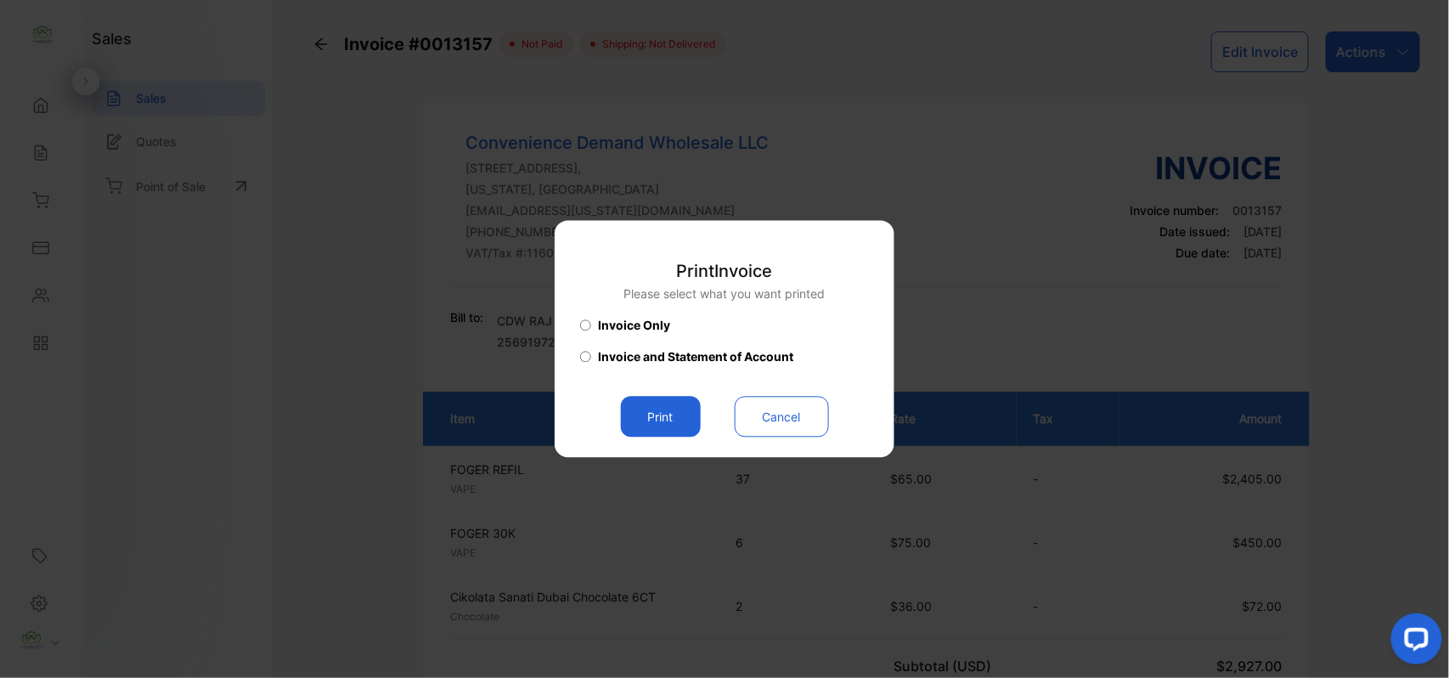
click at [676, 419] on button "Print" at bounding box center [661, 417] width 80 height 41
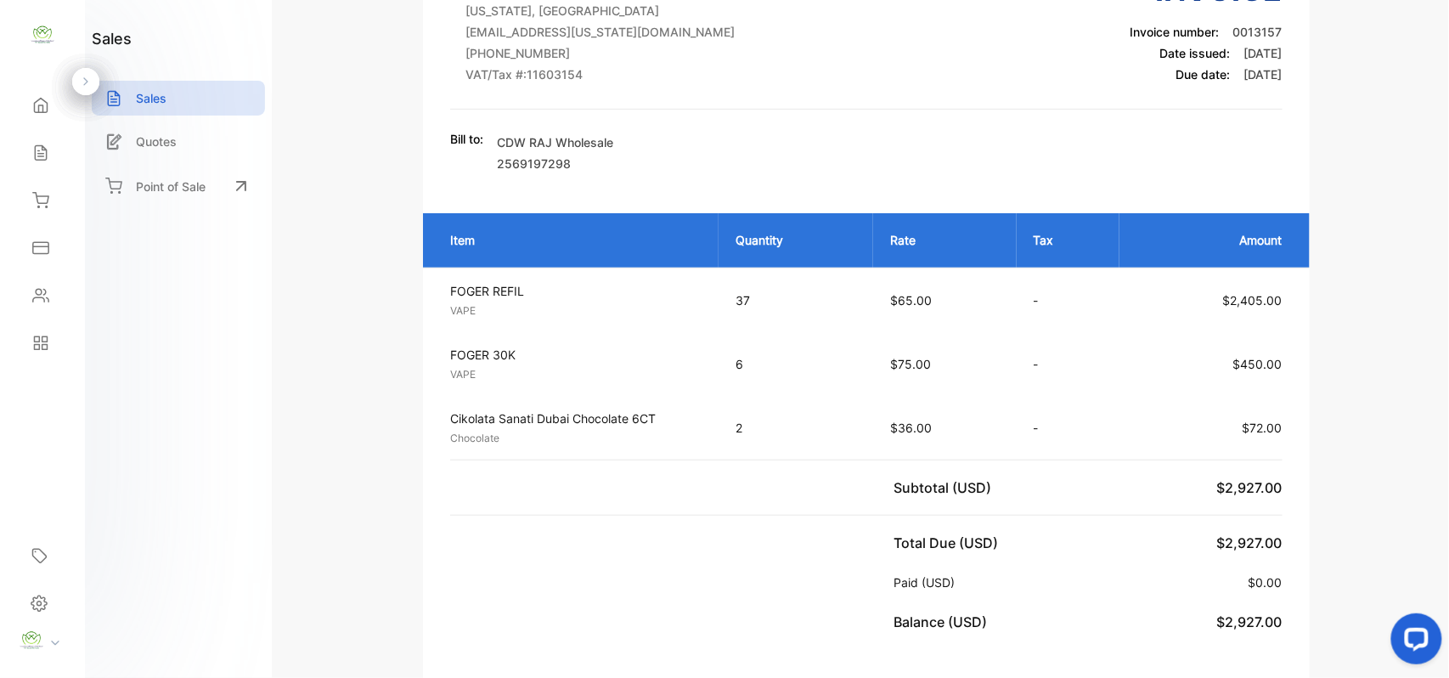
scroll to position [263, 0]
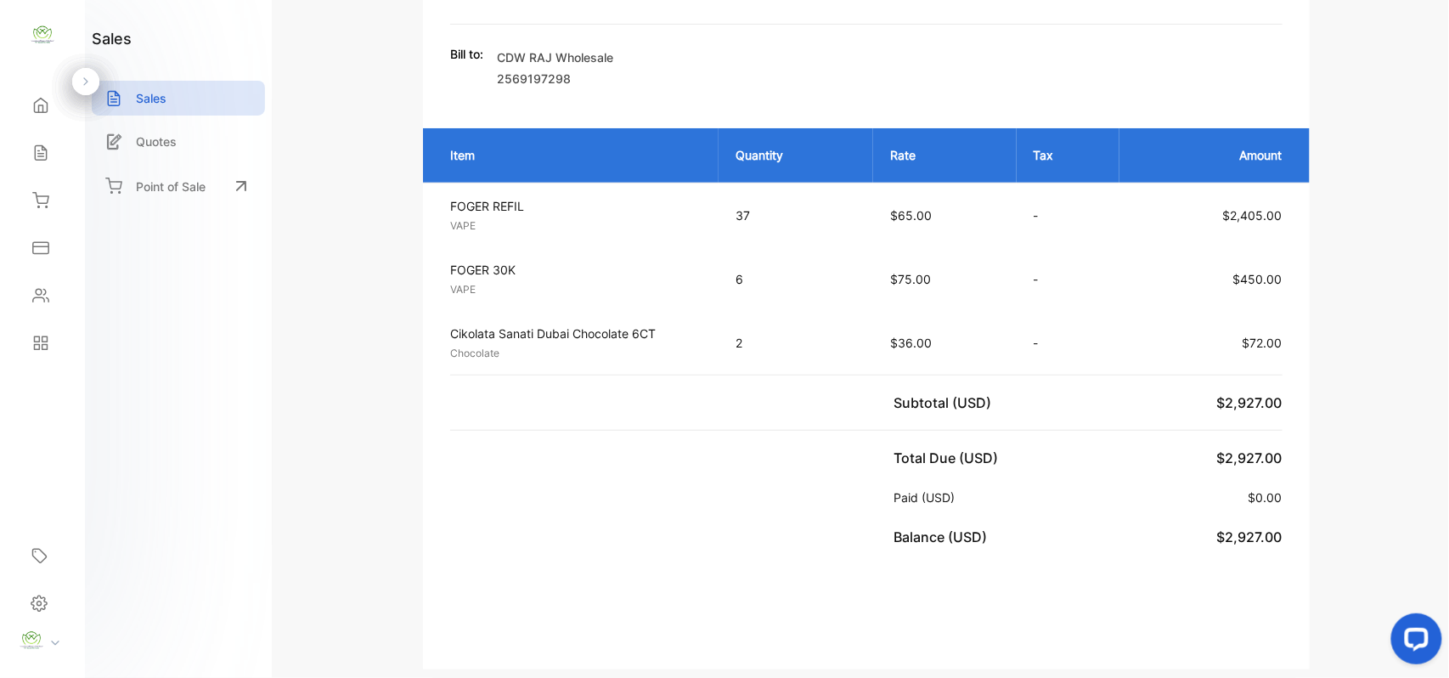
drag, startPoint x: 44, startPoint y: 296, endPoint x: 58, endPoint y: 296, distance: 13.6
click at [51, 296] on div "Contacts" at bounding box center [43, 296] width 58 height 34
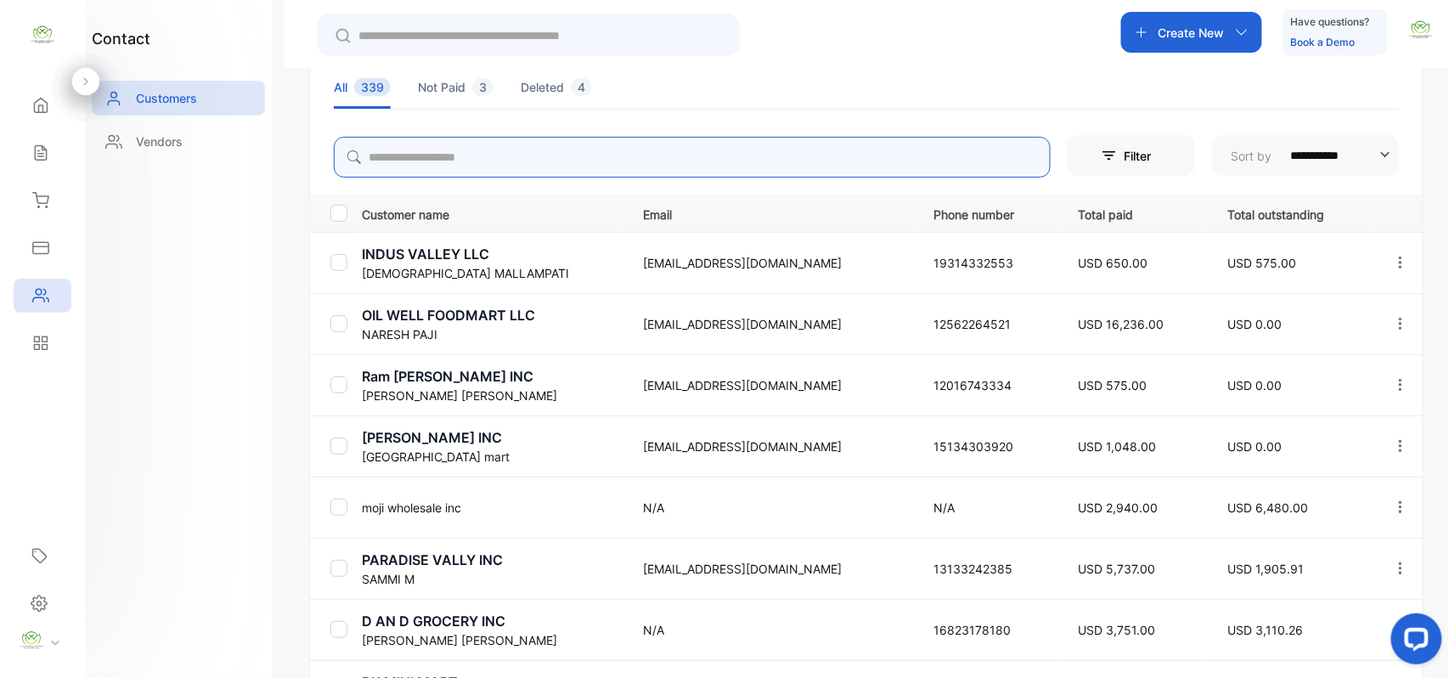
click at [618, 161] on input "search" at bounding box center [692, 157] width 717 height 41
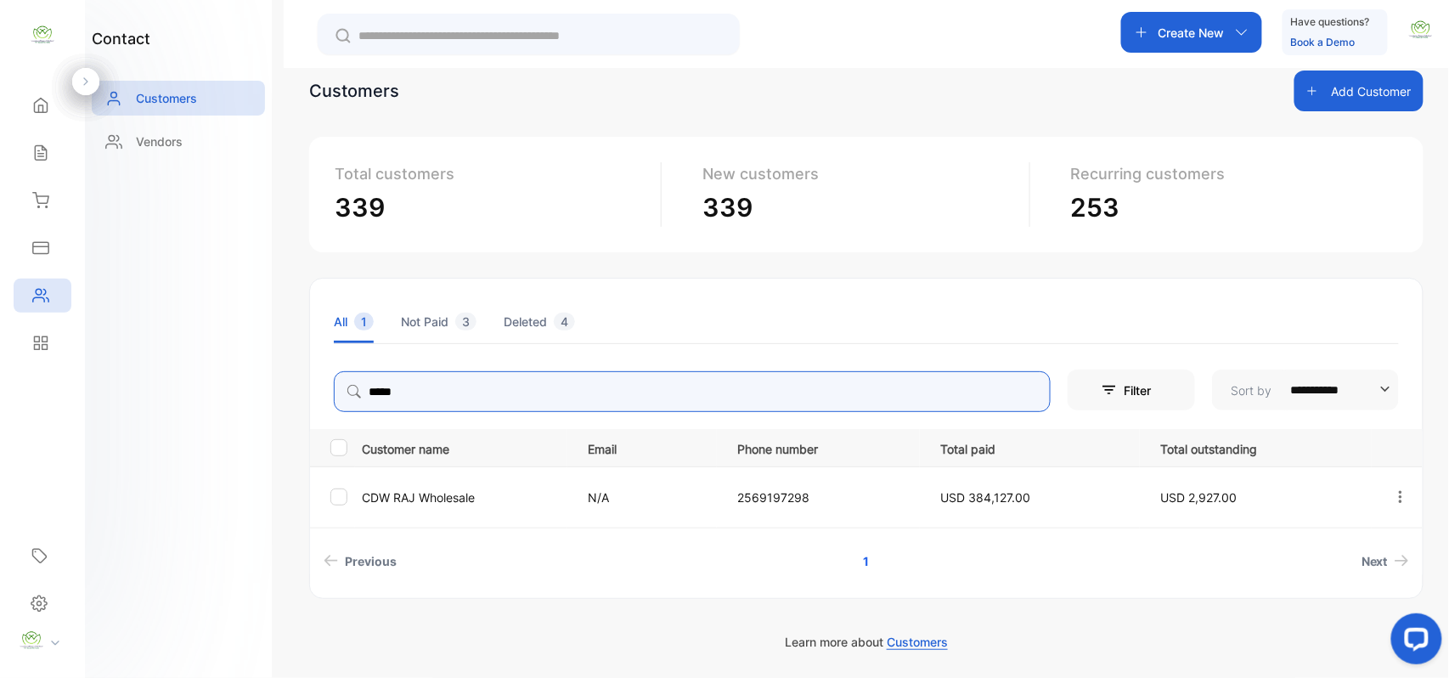
scroll to position [29, 0]
click at [1393, 491] on icon "button" at bounding box center [1400, 496] width 15 height 15
type input "*****"
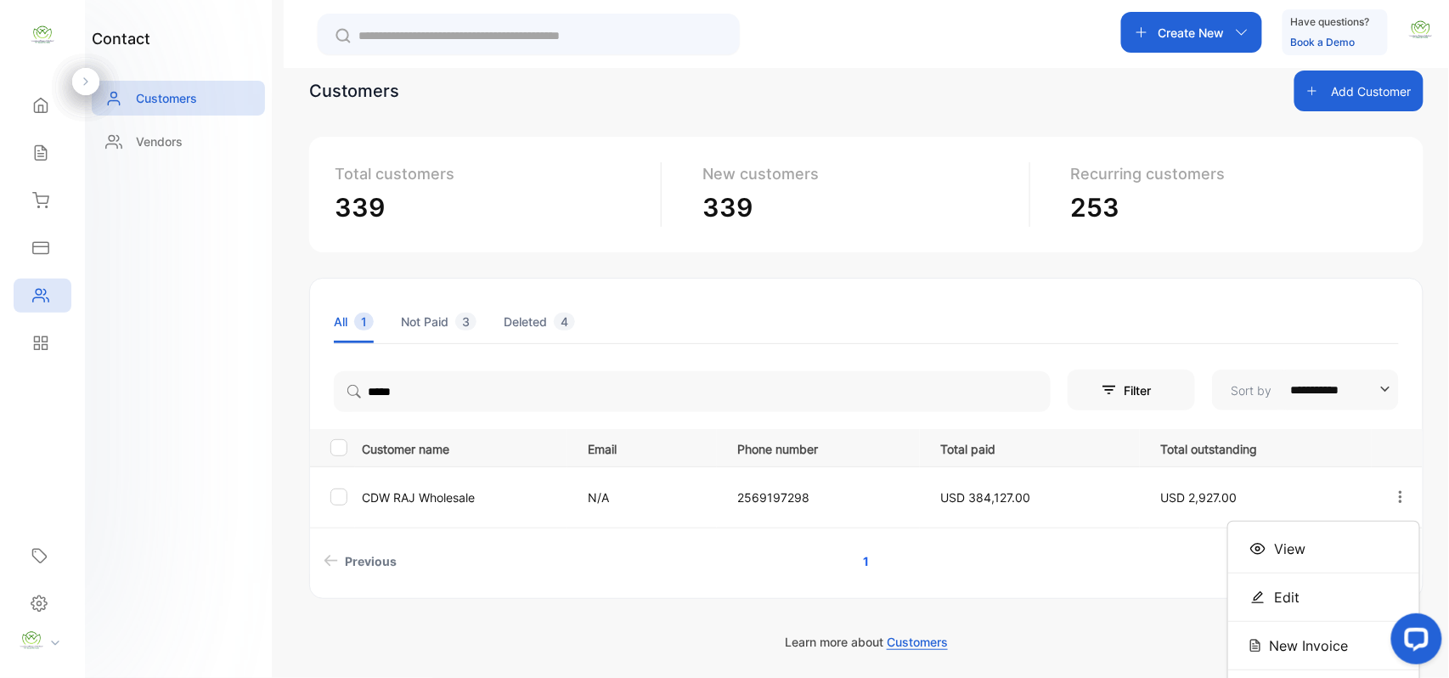
click at [1279, 564] on div "View" at bounding box center [1323, 549] width 191 height 34
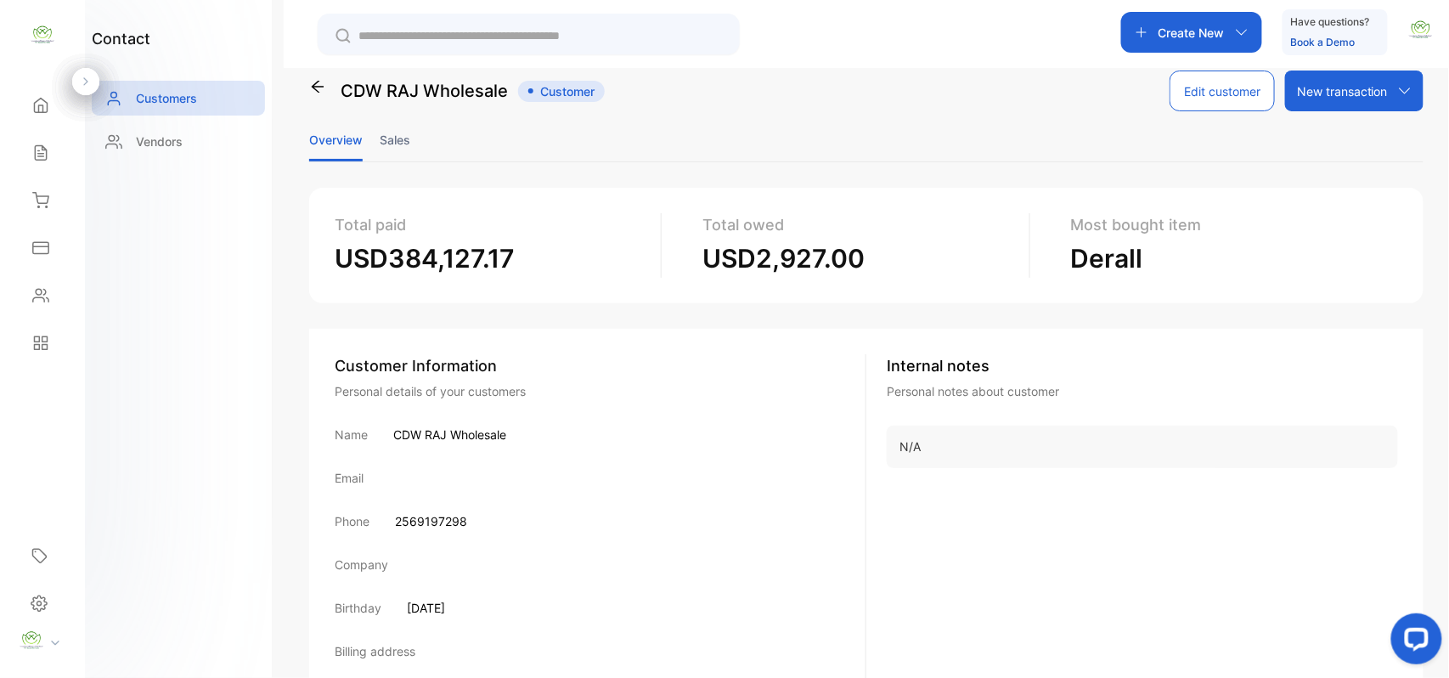
click at [408, 141] on li "Sales" at bounding box center [395, 139] width 31 height 43
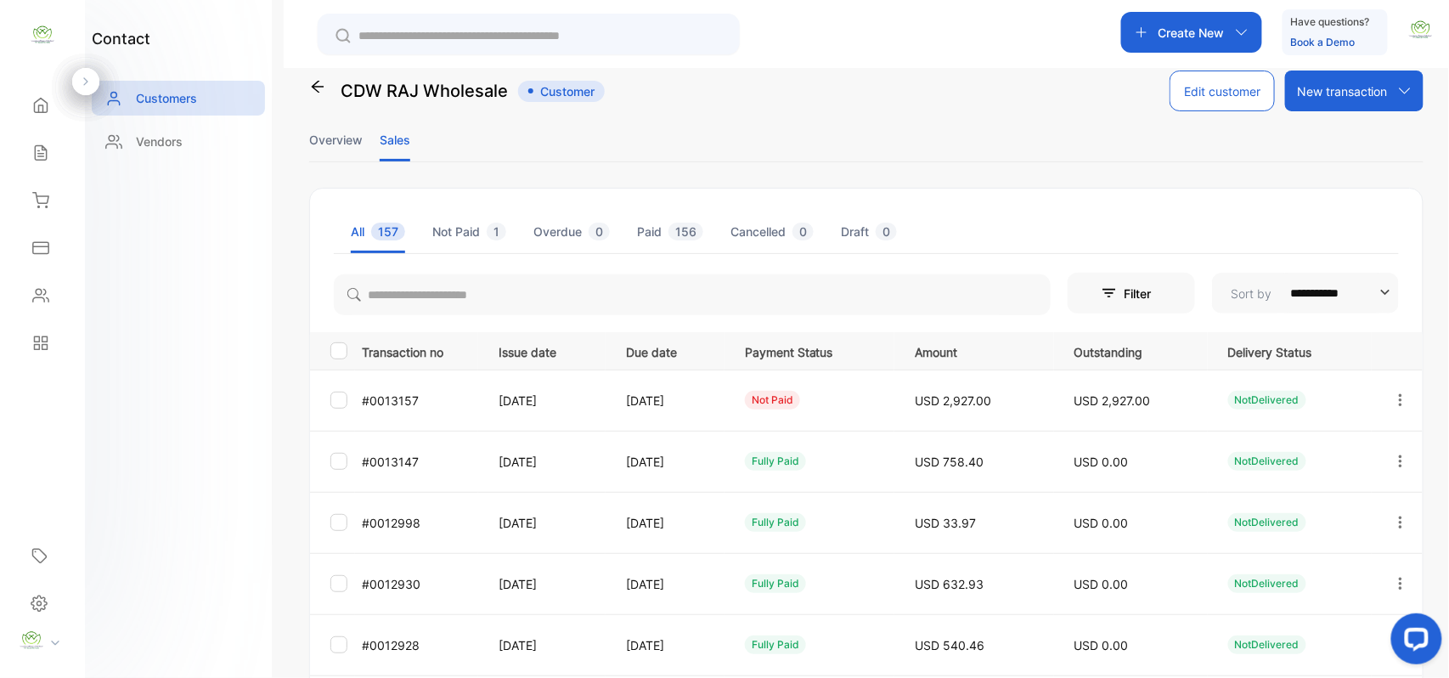
click at [1399, 401] on icon "button" at bounding box center [1400, 399] width 3 height 12
click at [1278, 453] on div "View" at bounding box center [1323, 452] width 191 height 34
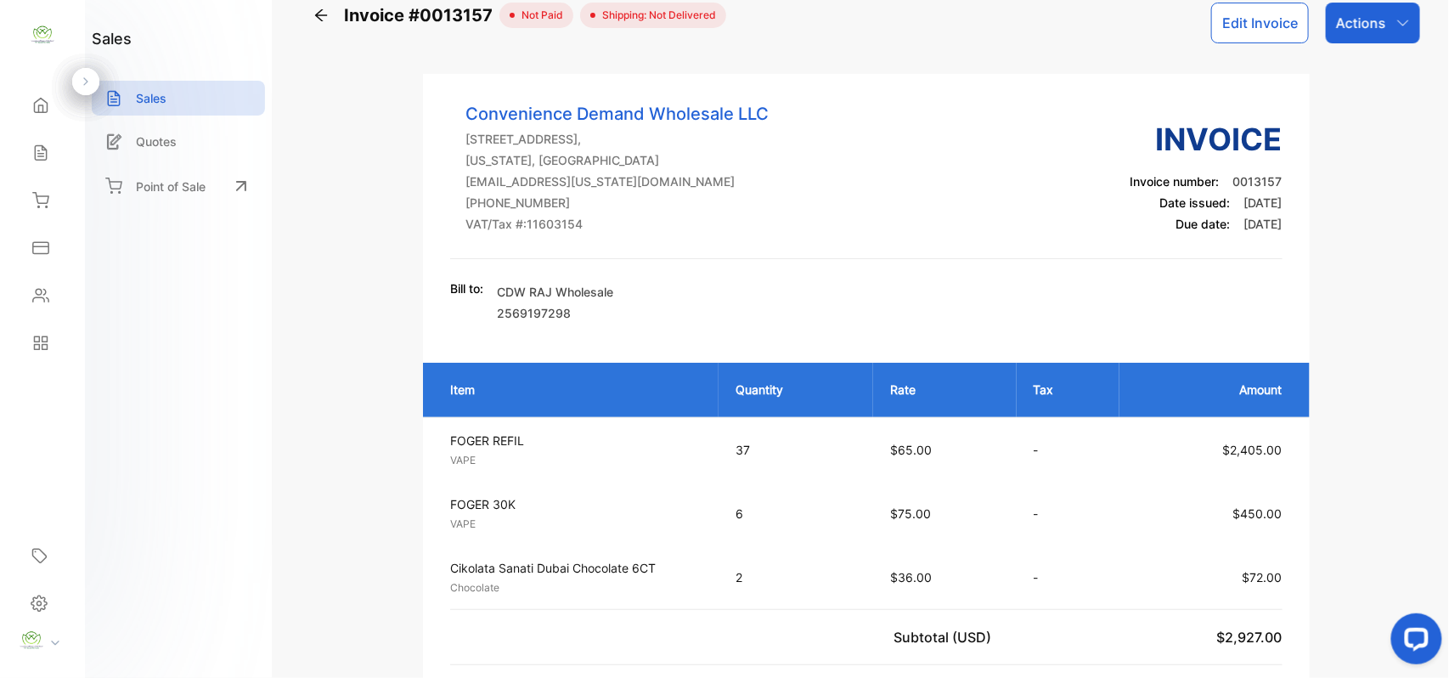
click at [1248, 24] on button "Edit Invoice" at bounding box center [1260, 23] width 98 height 41
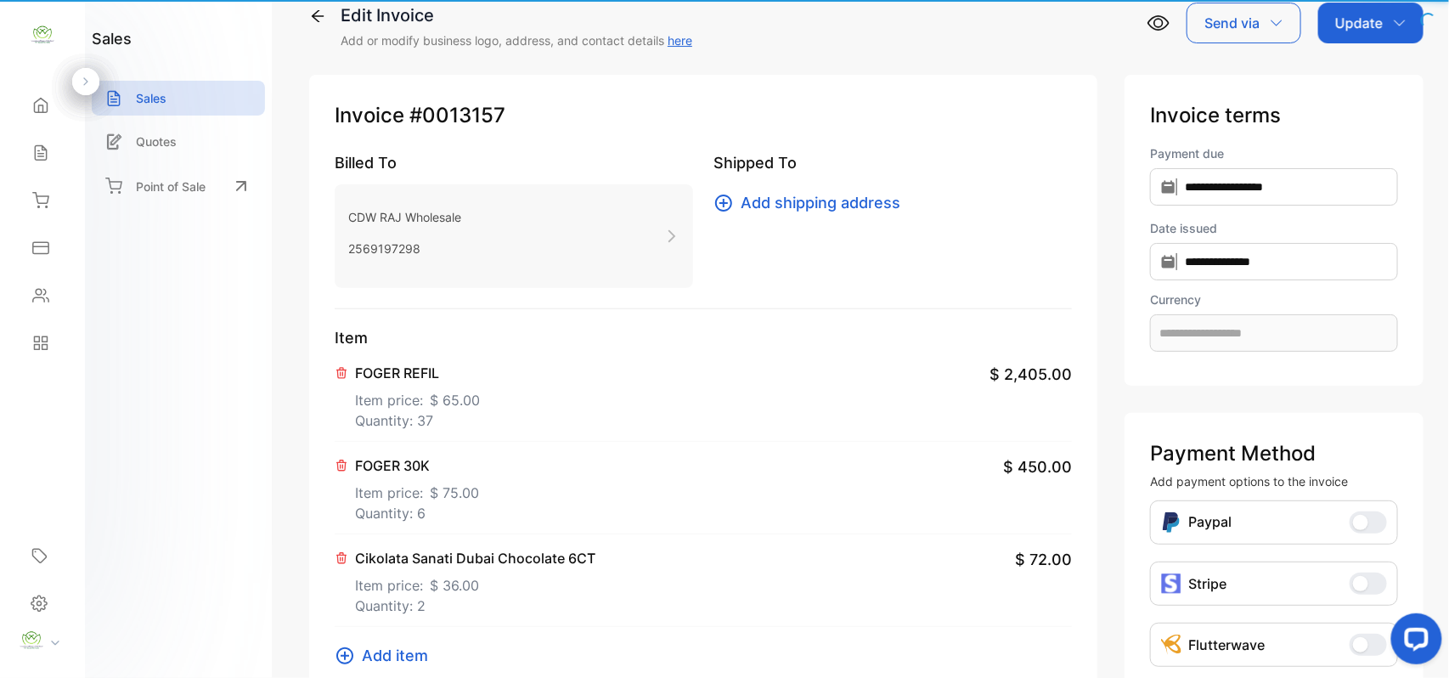
type input "**********"
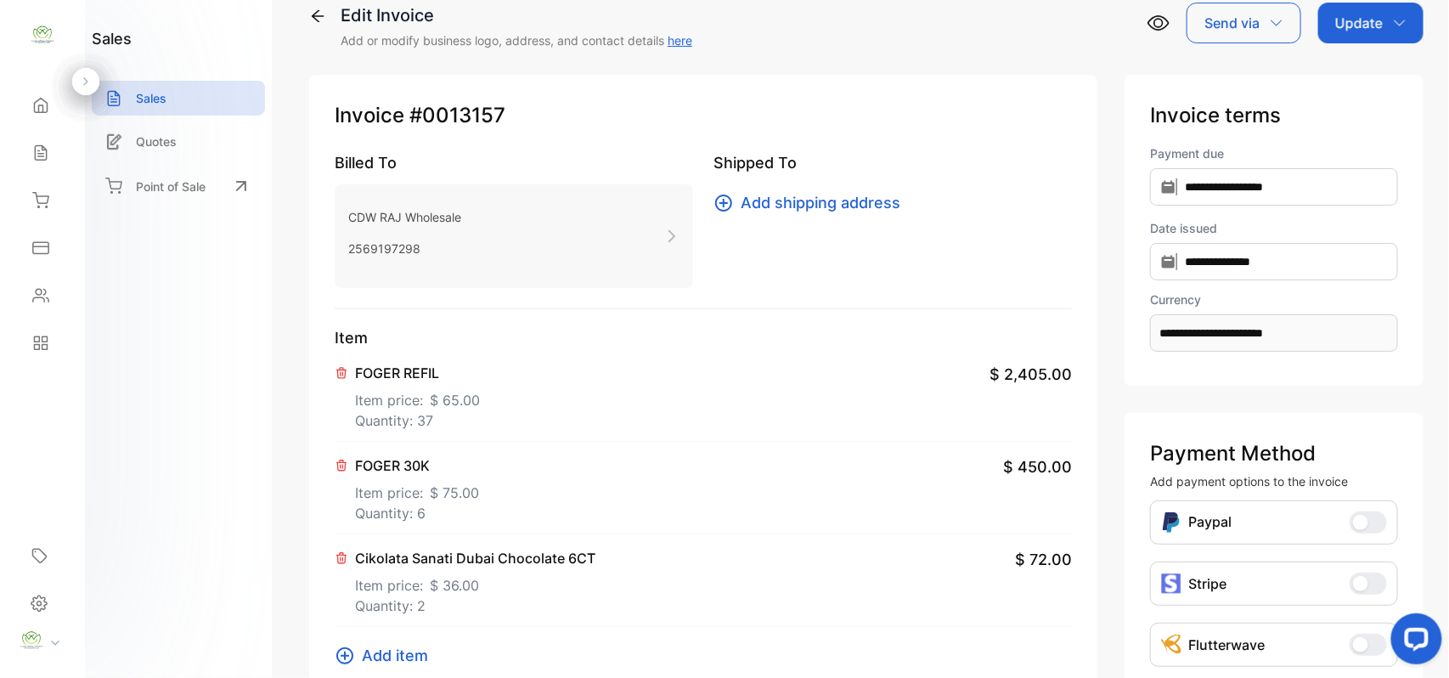
click at [416, 494] on p "Item price: $ 75.00" at bounding box center [417, 489] width 124 height 27
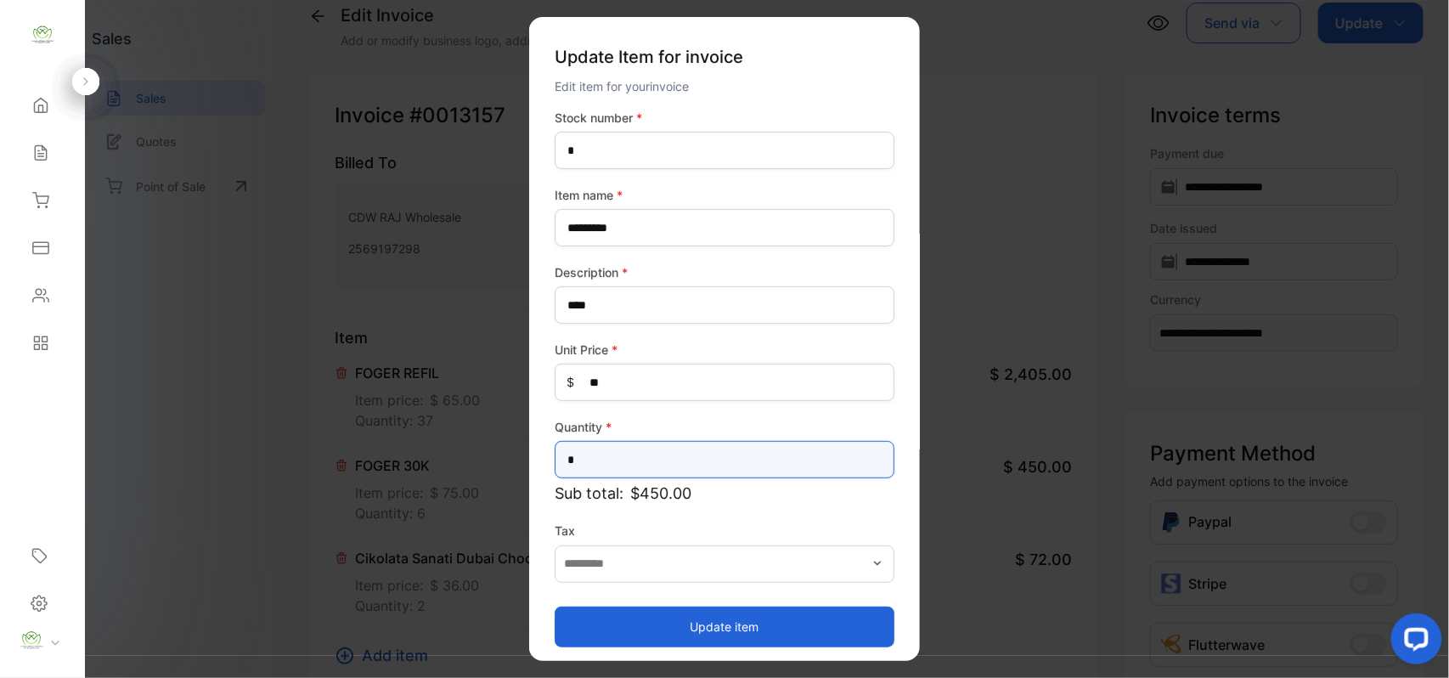
drag, startPoint x: 613, startPoint y: 471, endPoint x: 0, endPoint y: 446, distance: 613.8
click at [36, 460] on div "Convenience Demand Wholesale LLC Convenience Demand Wholesale LLC Home Home Sal…" at bounding box center [724, 356] width 1449 height 712
type input "*"
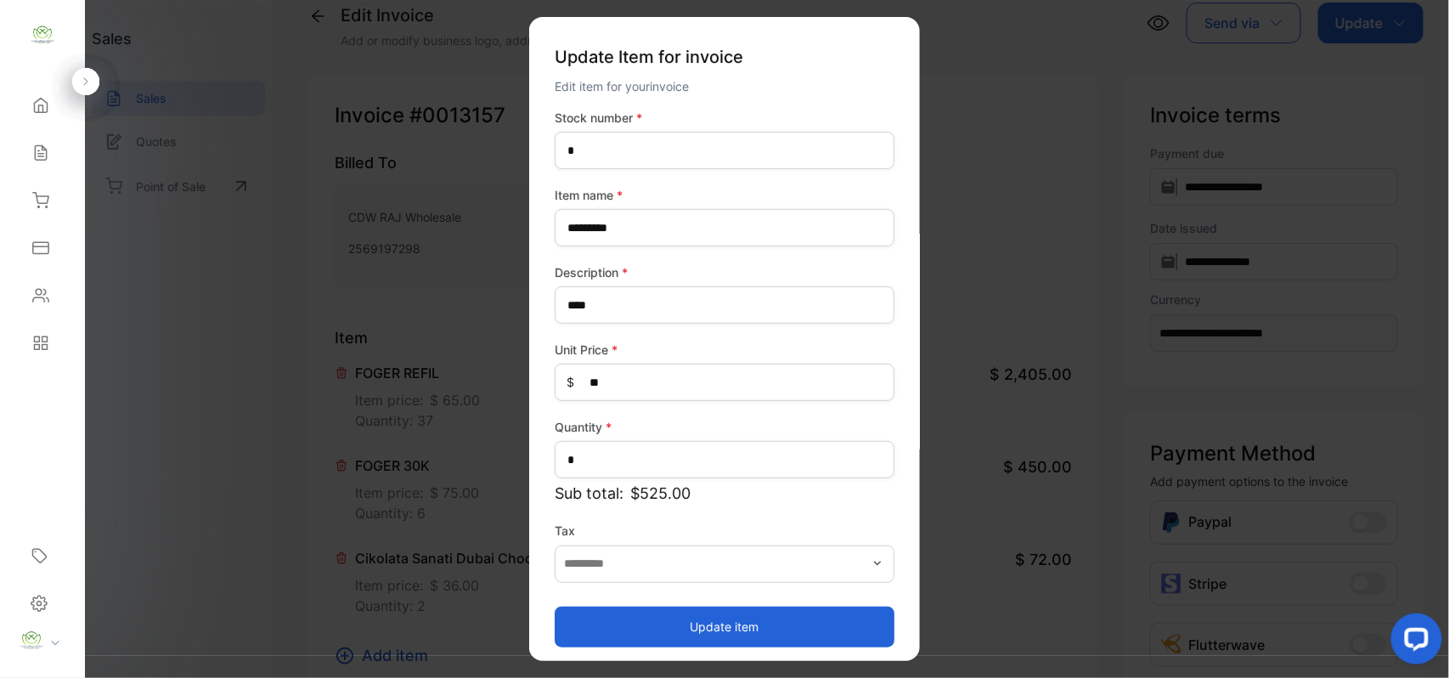
click at [749, 626] on button "Update item" at bounding box center [725, 626] width 340 height 41
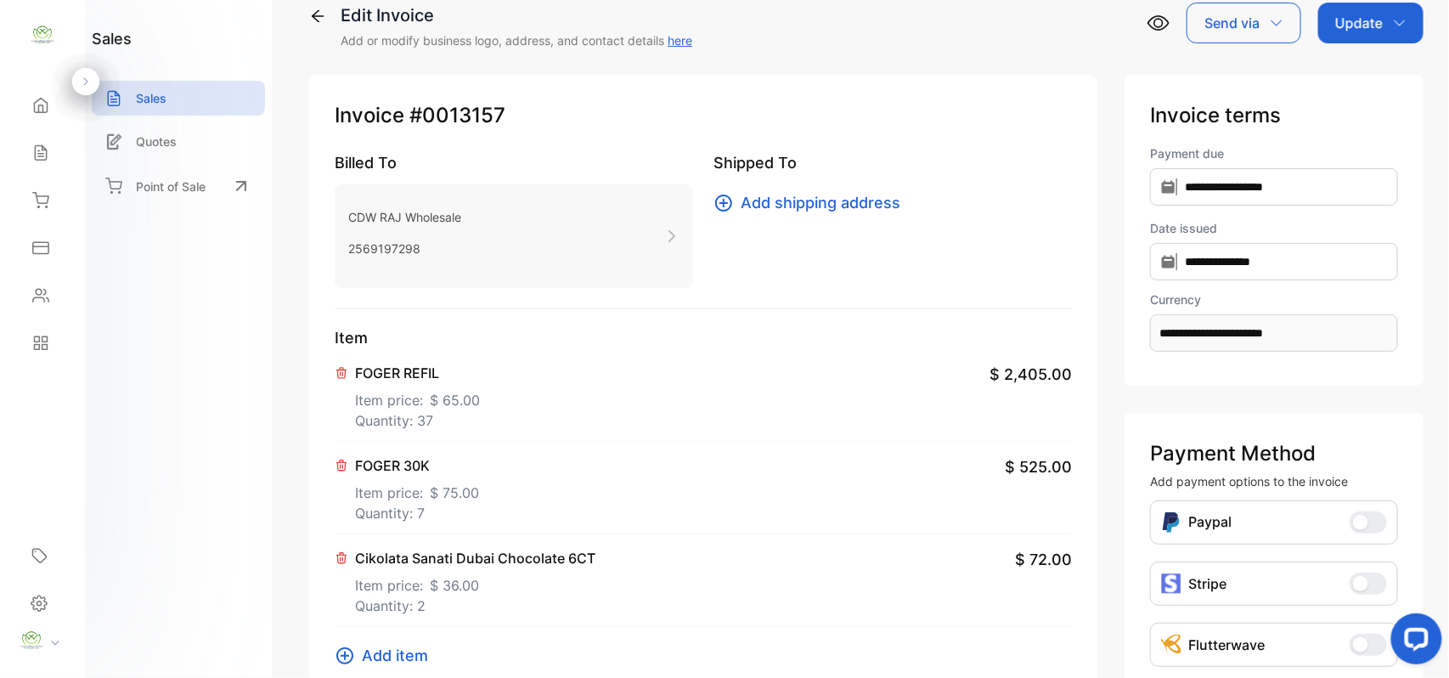
click at [1384, 27] on div "Update" at bounding box center [1370, 23] width 105 height 41
click at [1343, 76] on div "Invoice" at bounding box center [1374, 79] width 98 height 34
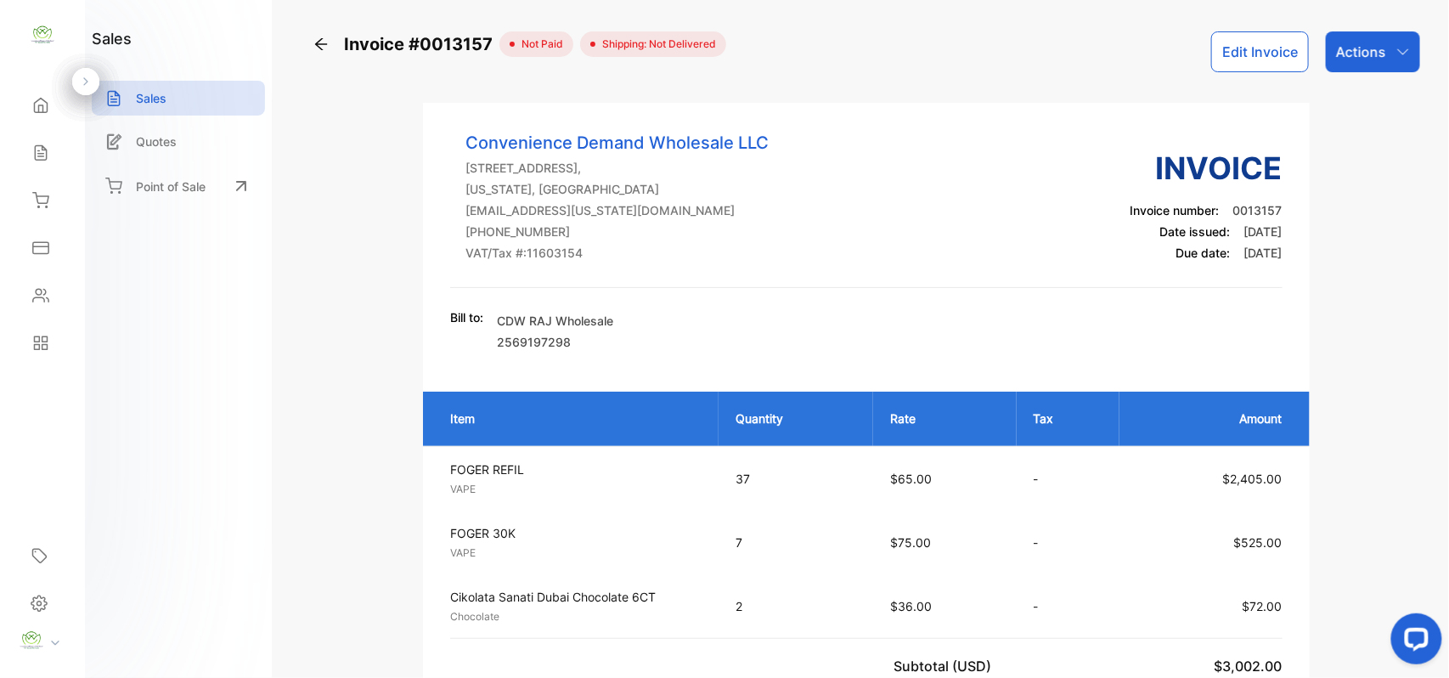
click at [1363, 59] on p "Actions" at bounding box center [1361, 52] width 50 height 20
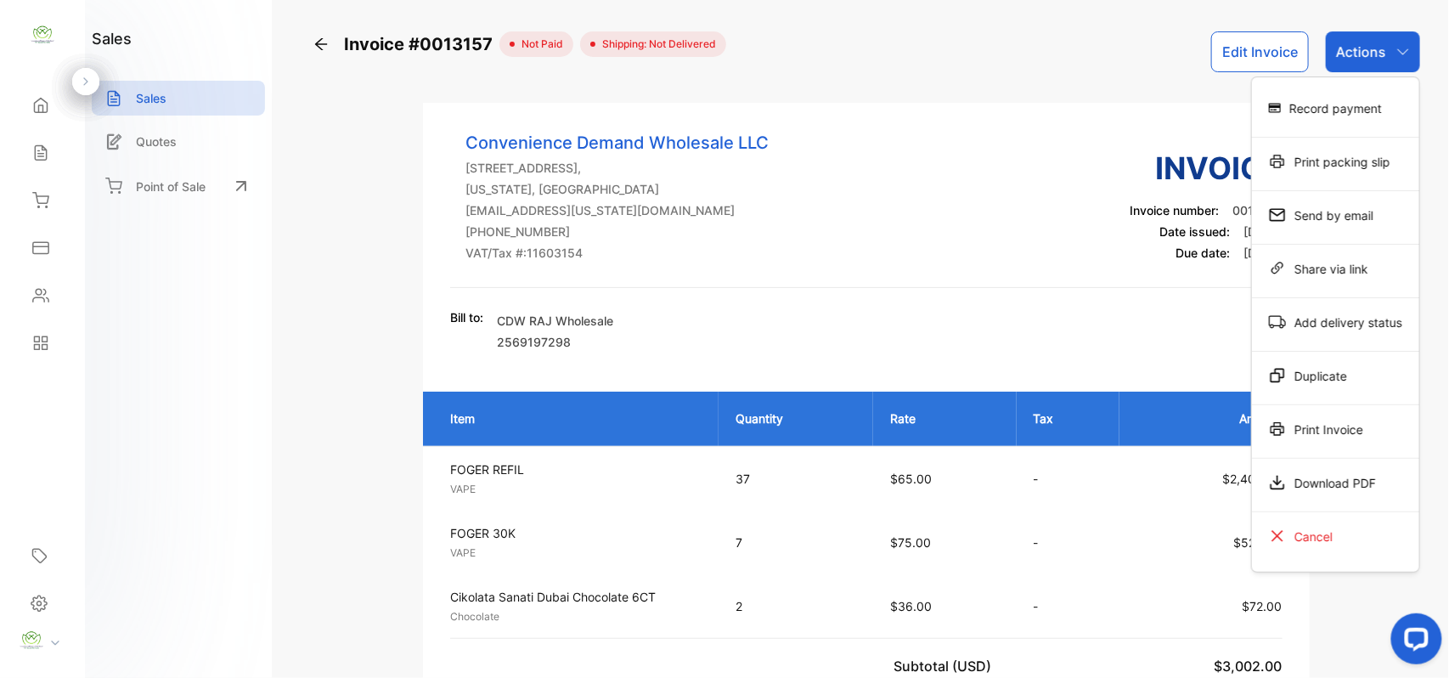
click at [1329, 99] on div "Record payment" at bounding box center [1335, 108] width 167 height 34
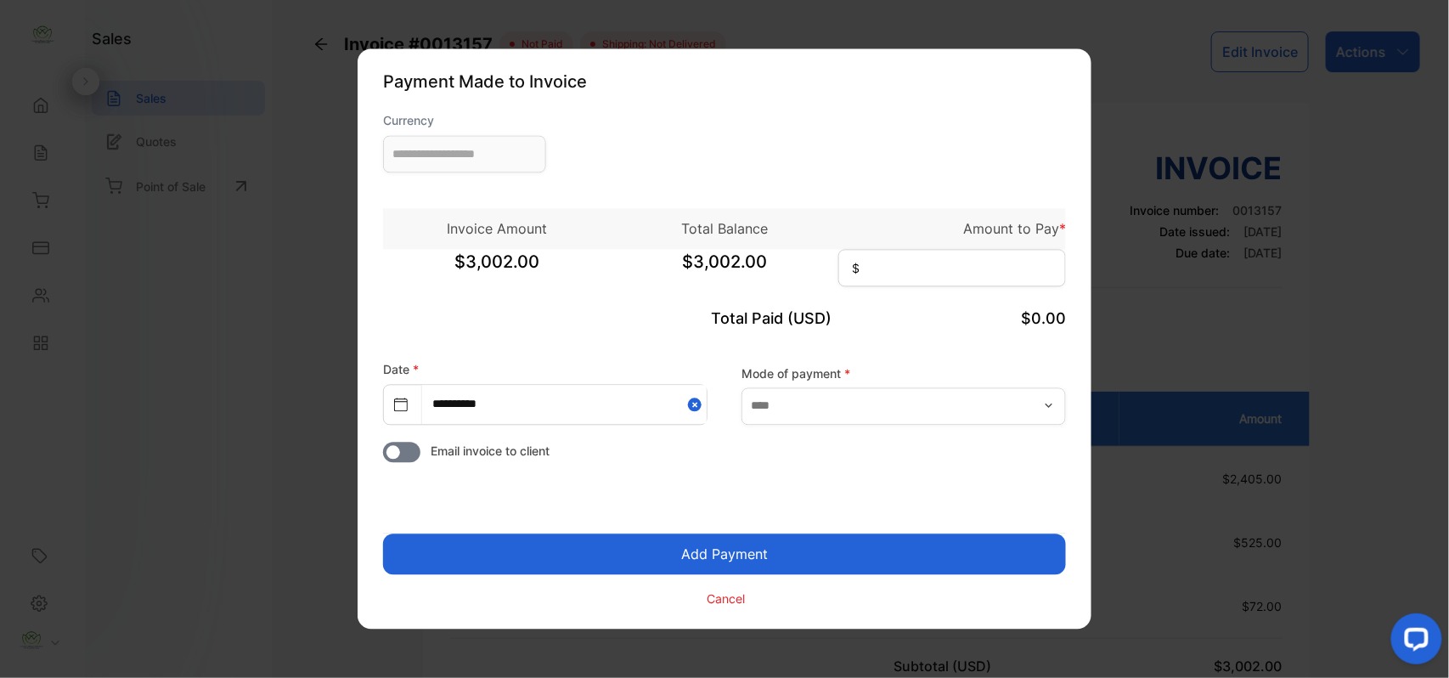
type input "**********"
click at [914, 262] on input at bounding box center [952, 268] width 228 height 37
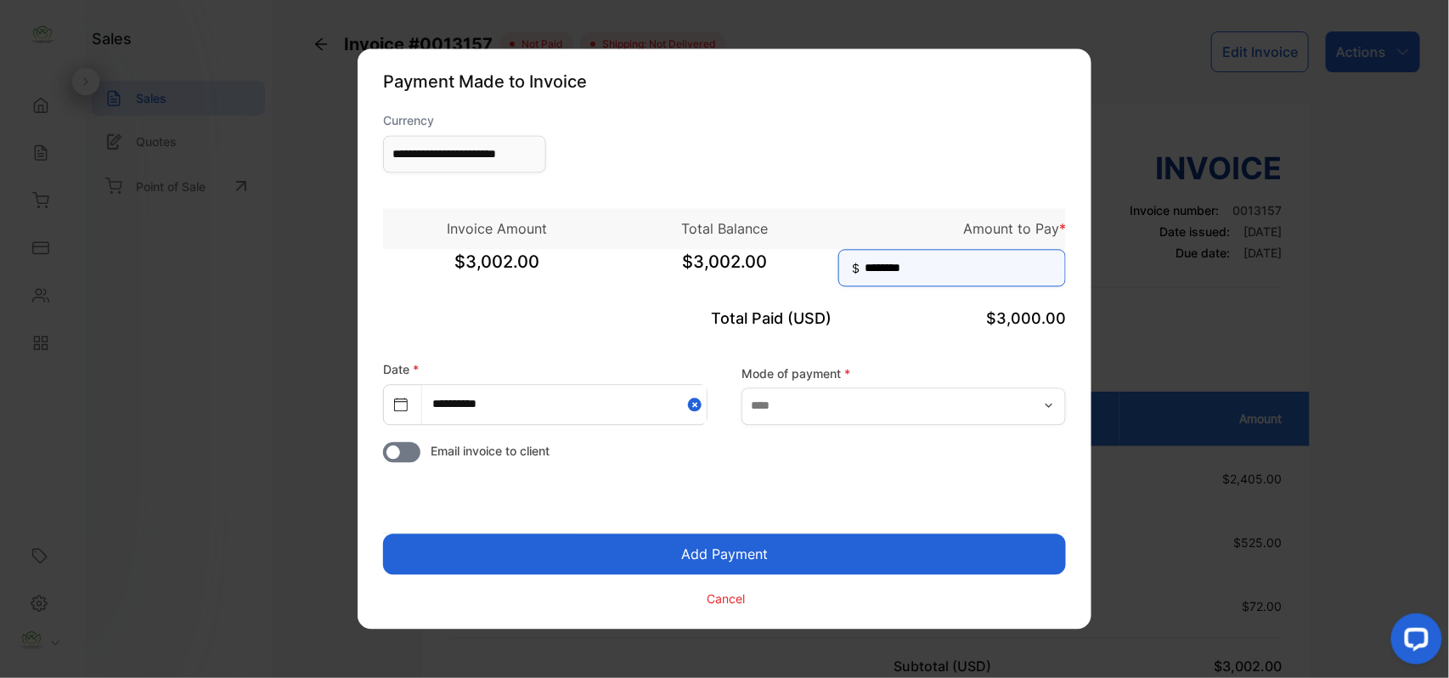
type input "********"
click at [711, 550] on button "Add Payment" at bounding box center [724, 554] width 683 height 41
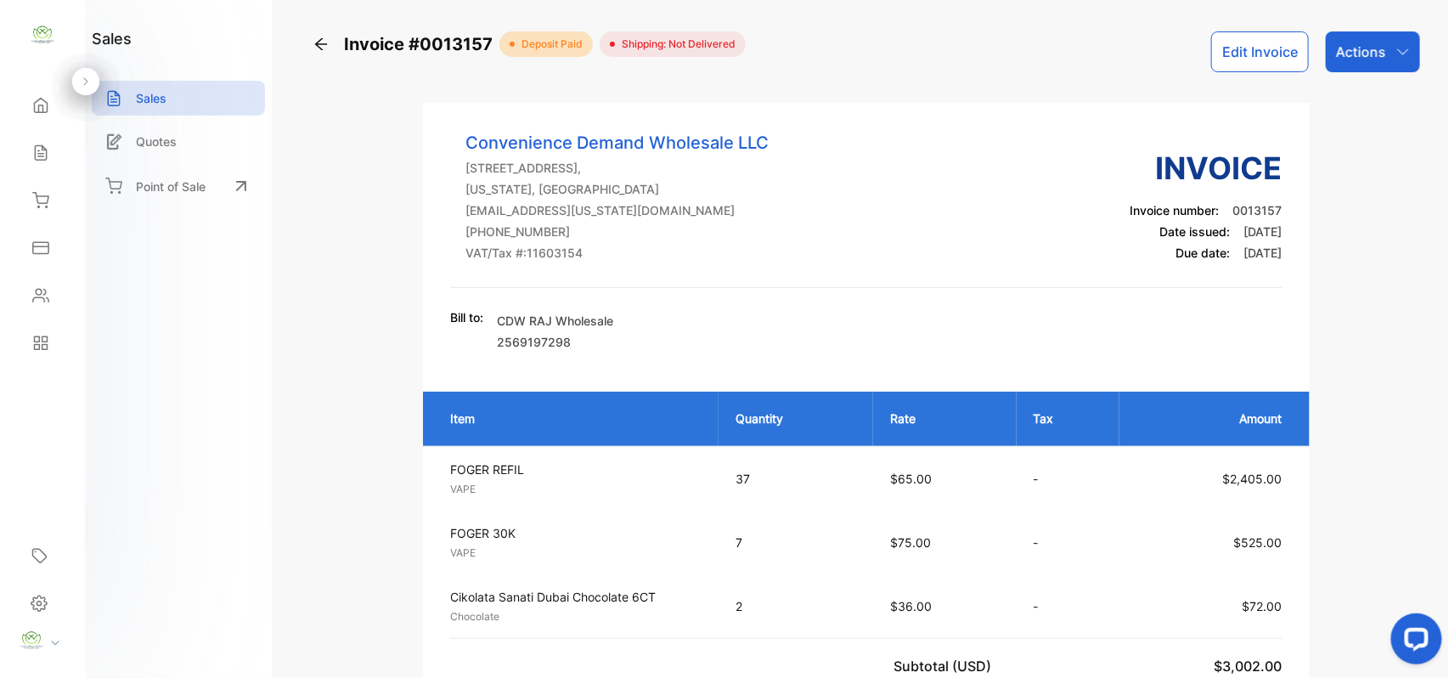
click at [1354, 42] on p "Actions" at bounding box center [1361, 52] width 50 height 20
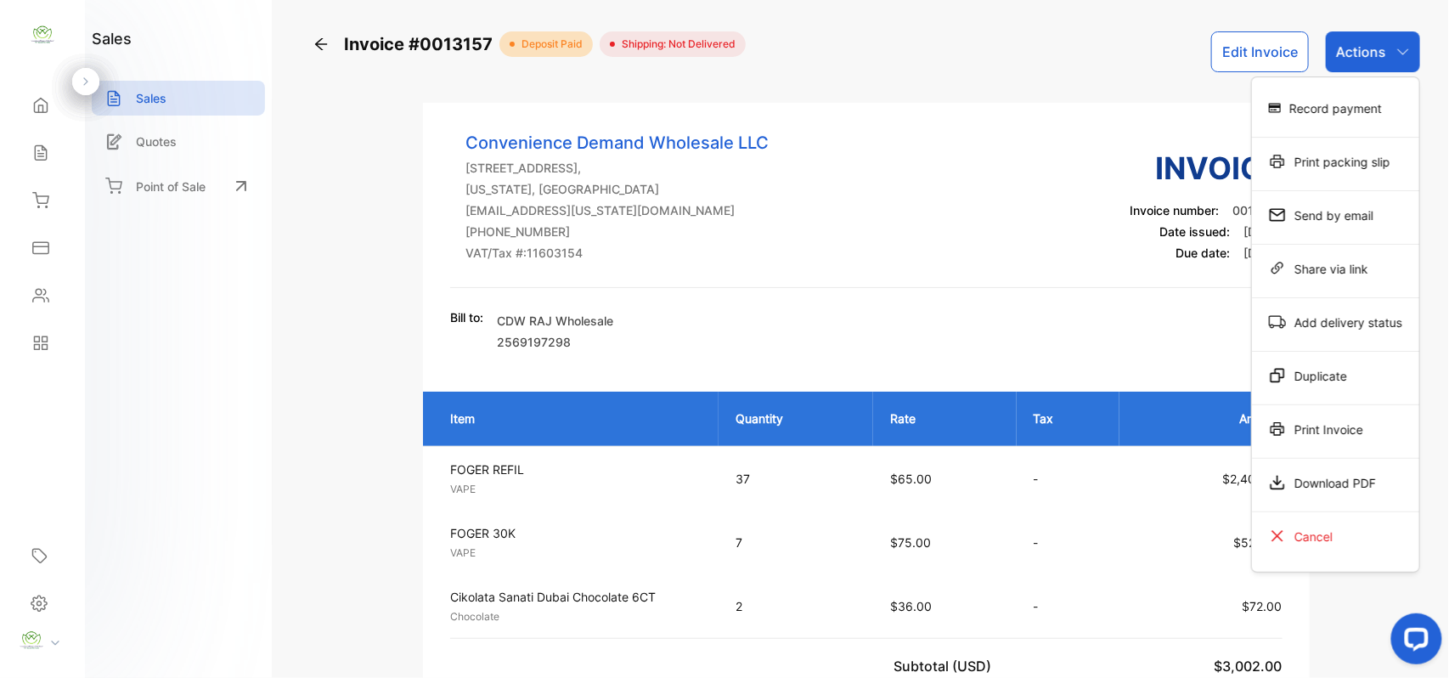
click at [1344, 403] on div "Duplicate" at bounding box center [1335, 379] width 167 height 54
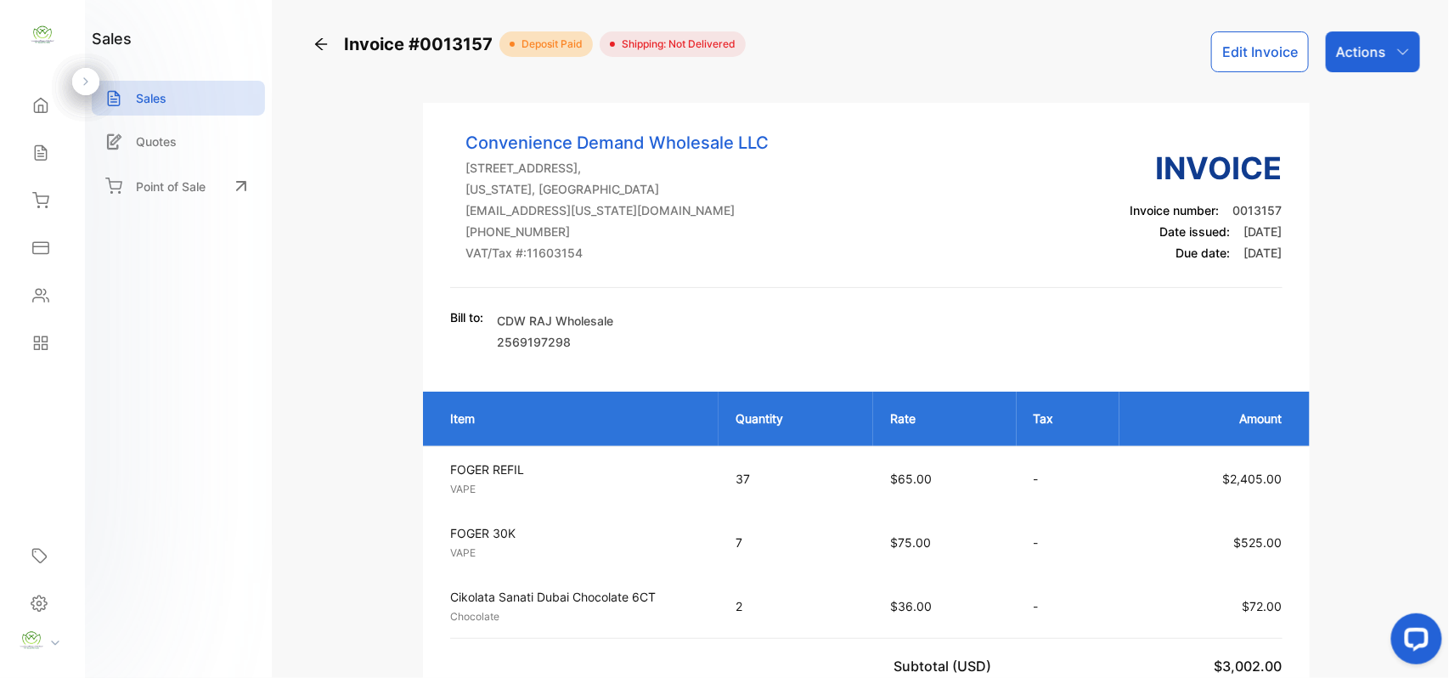
click at [1369, 49] on p "Actions" at bounding box center [1361, 52] width 50 height 20
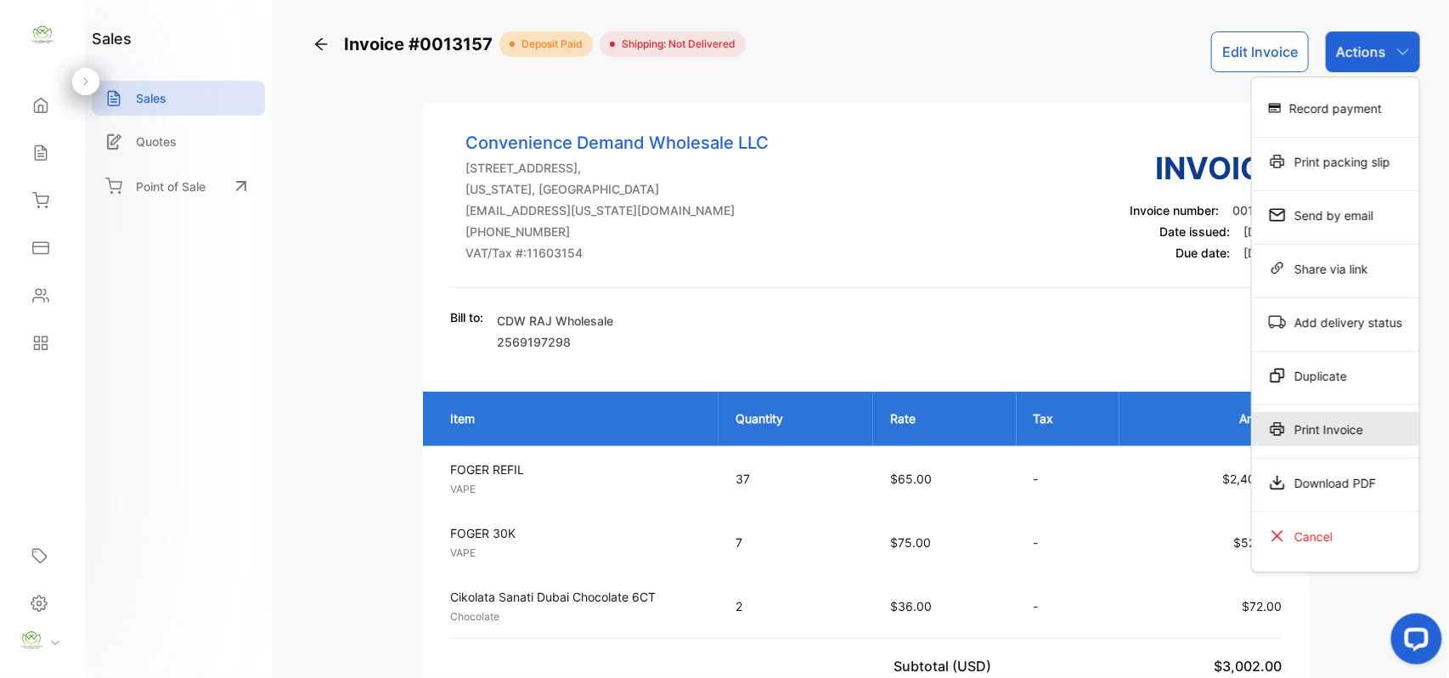
click at [1329, 426] on div "Print Invoice" at bounding box center [1335, 429] width 167 height 34
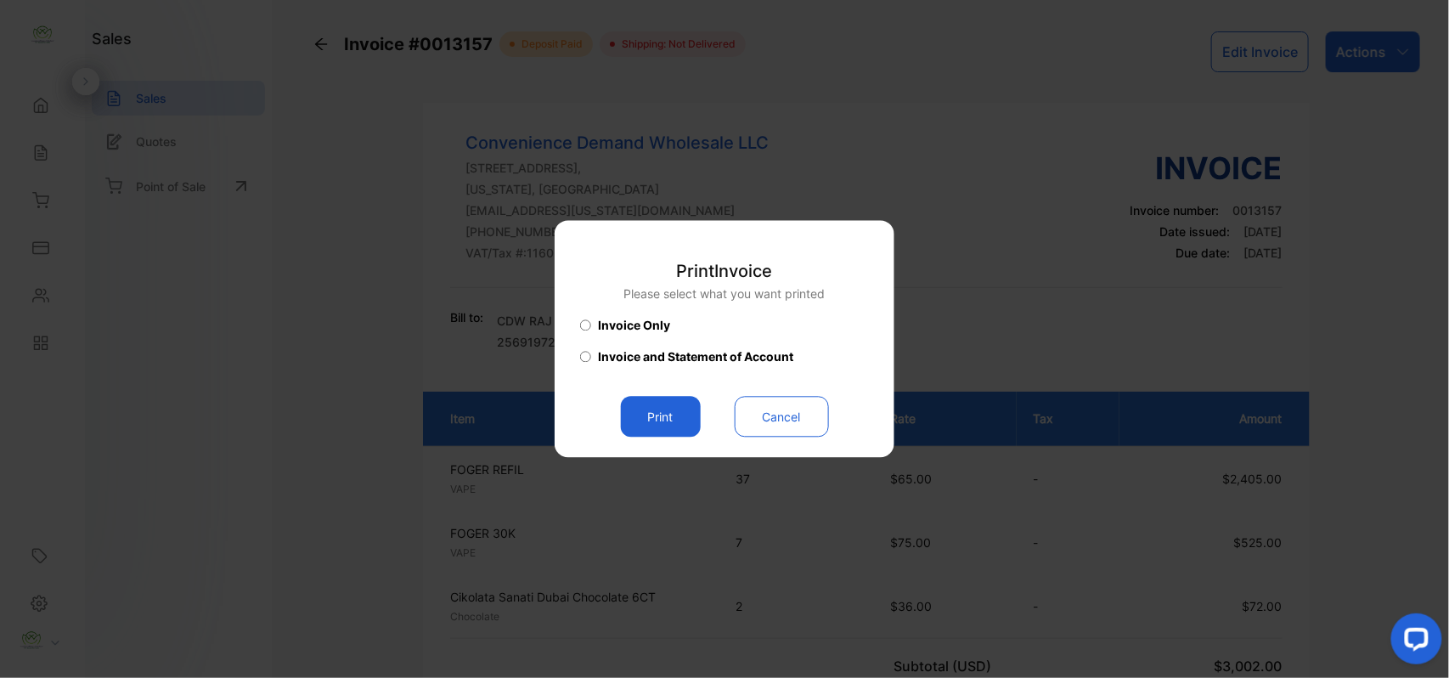
click at [650, 415] on button "Print" at bounding box center [661, 417] width 80 height 41
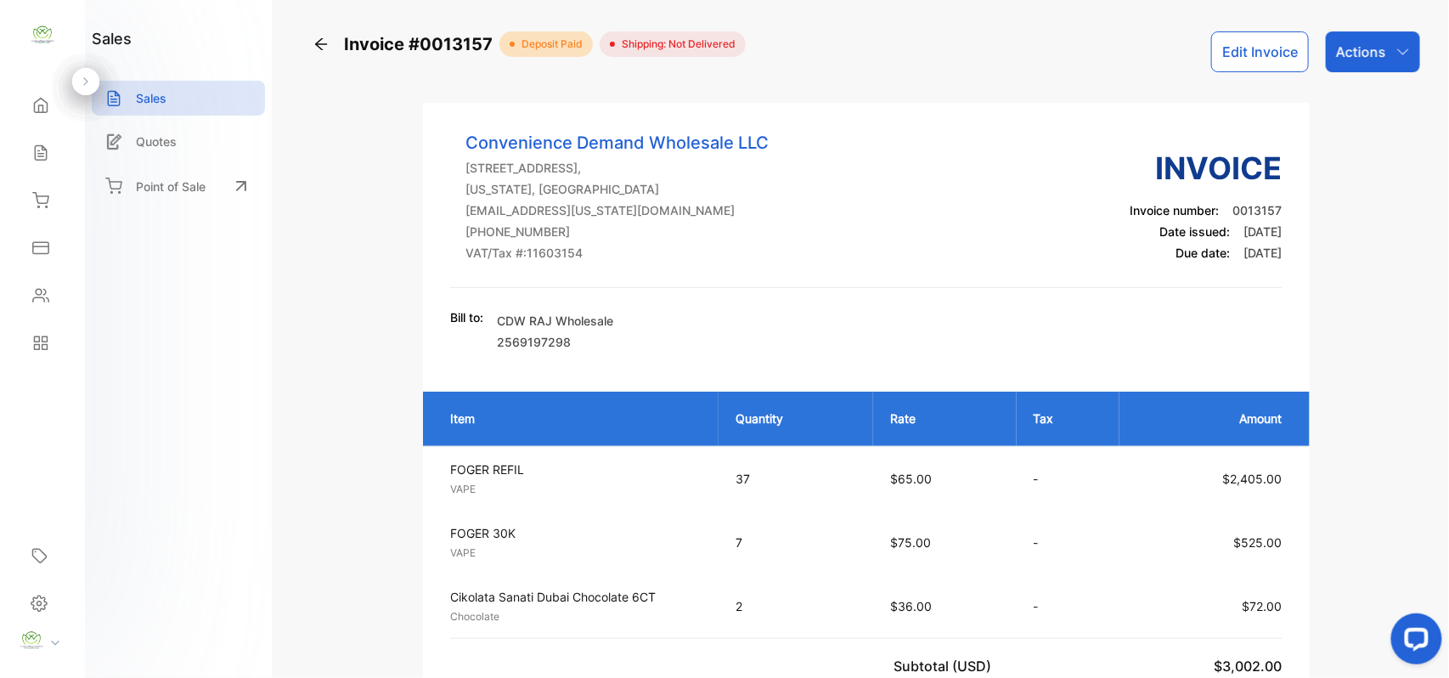
click at [27, 158] on div "Sales" at bounding box center [38, 152] width 22 height 17
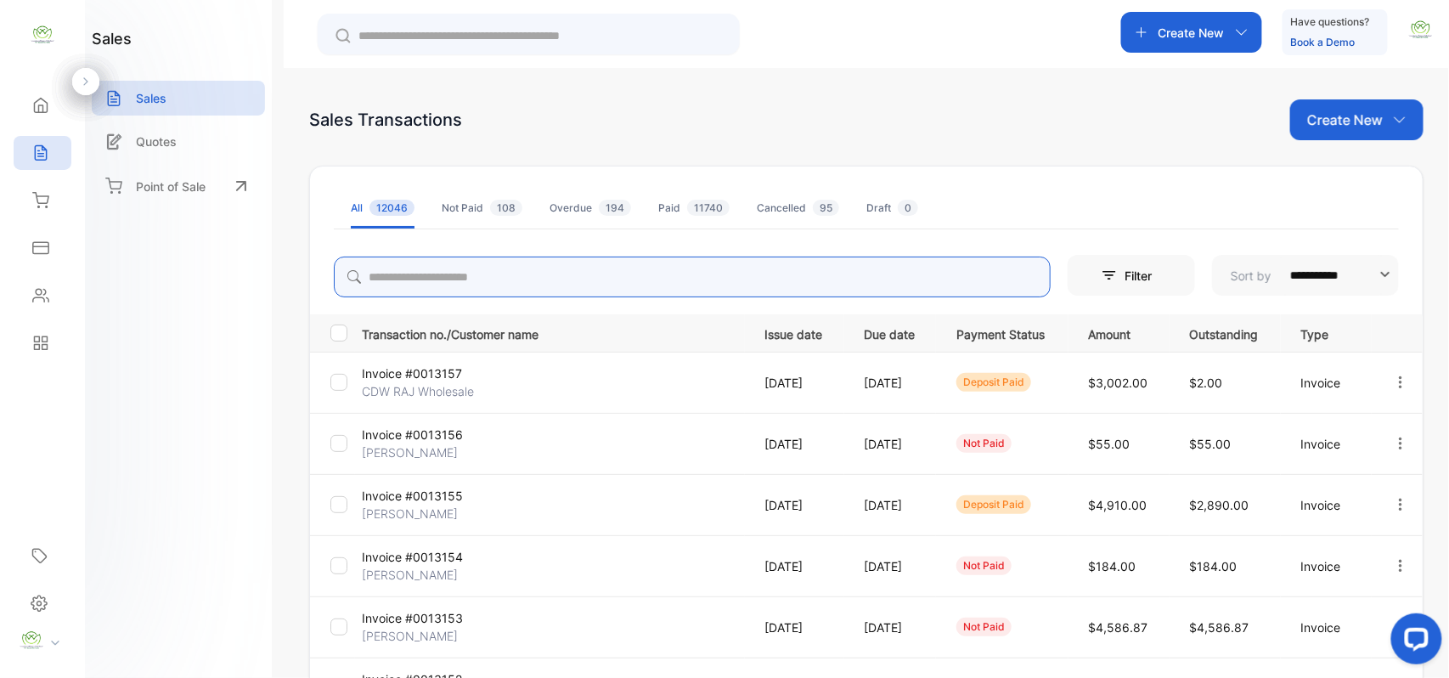
click at [589, 275] on input "search" at bounding box center [692, 277] width 717 height 41
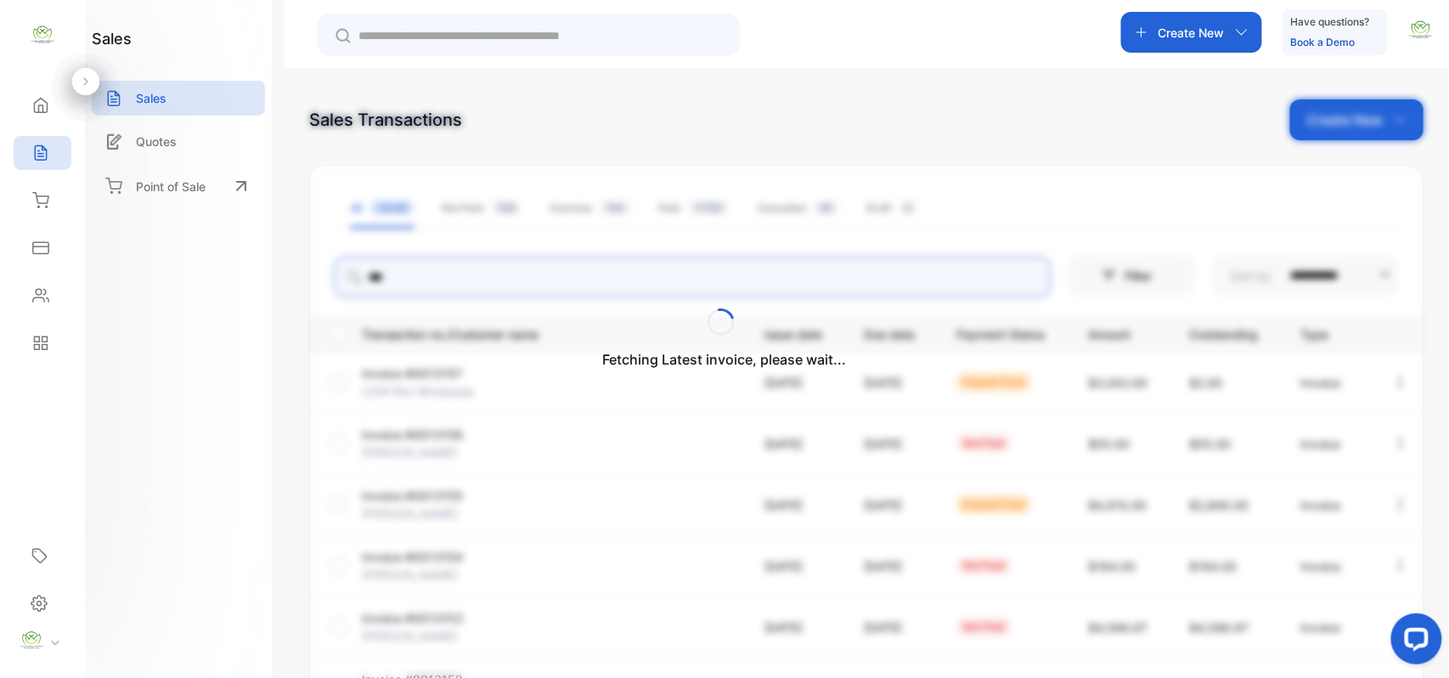
type input "***"
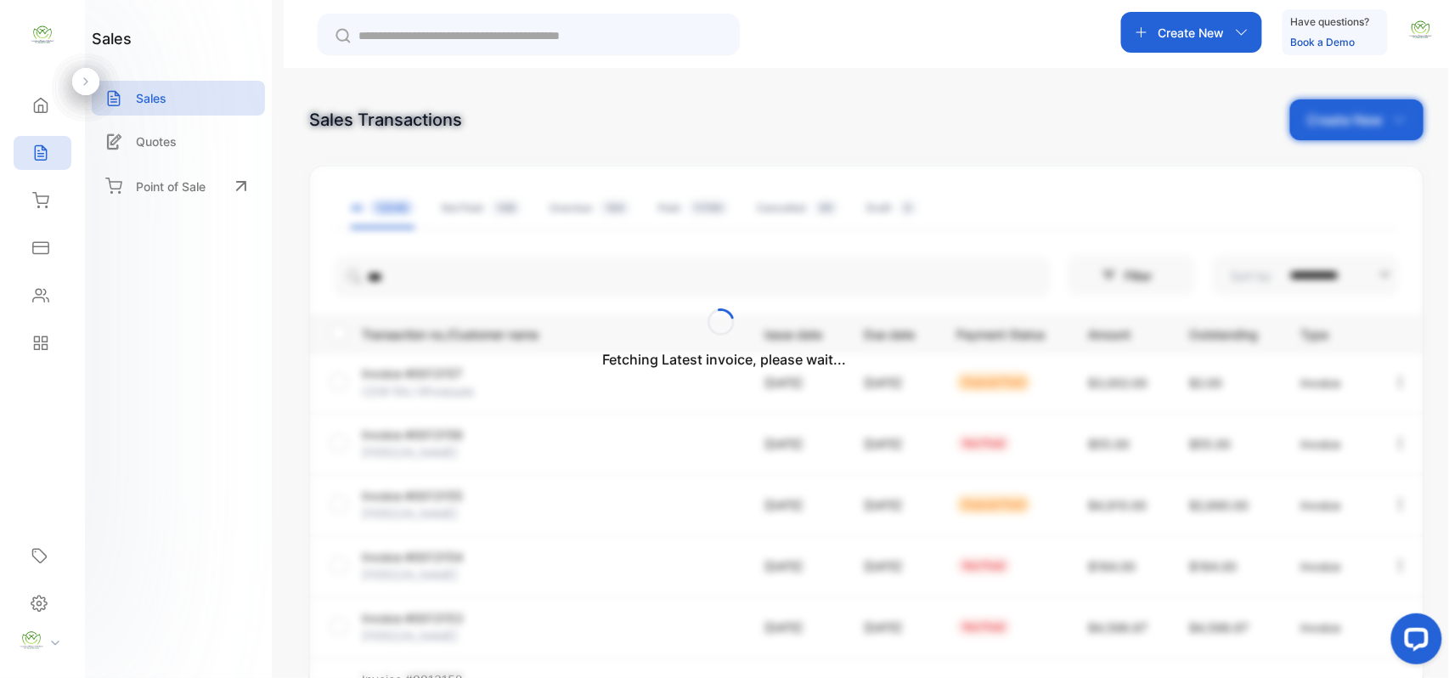
click at [1186, 17] on div "Fetching Latest invoice, please wait..." at bounding box center [724, 339] width 1449 height 678
click at [1201, 29] on div "Fetching Latest invoice, please wait..." at bounding box center [724, 339] width 1449 height 678
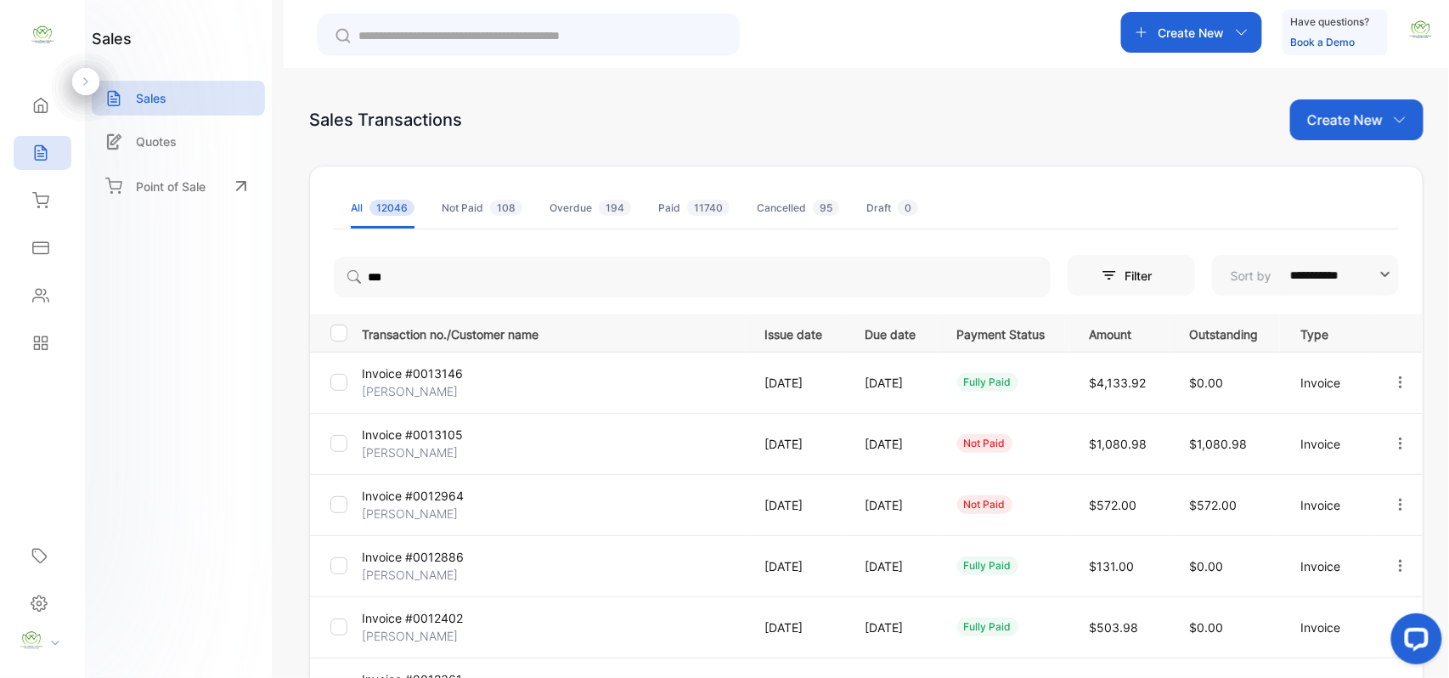
click at [1201, 29] on p "Create New" at bounding box center [1192, 33] width 66 height 18
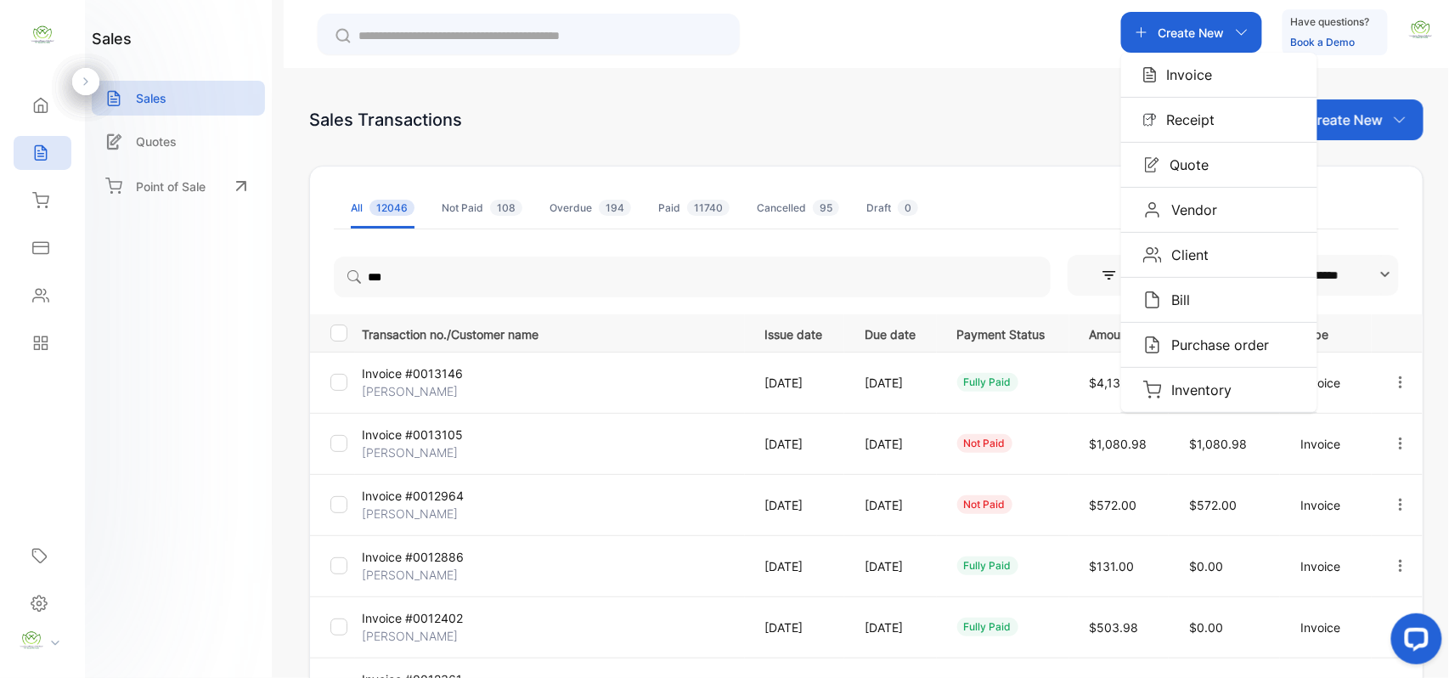
click at [1197, 76] on p "Invoice" at bounding box center [1185, 75] width 56 height 20
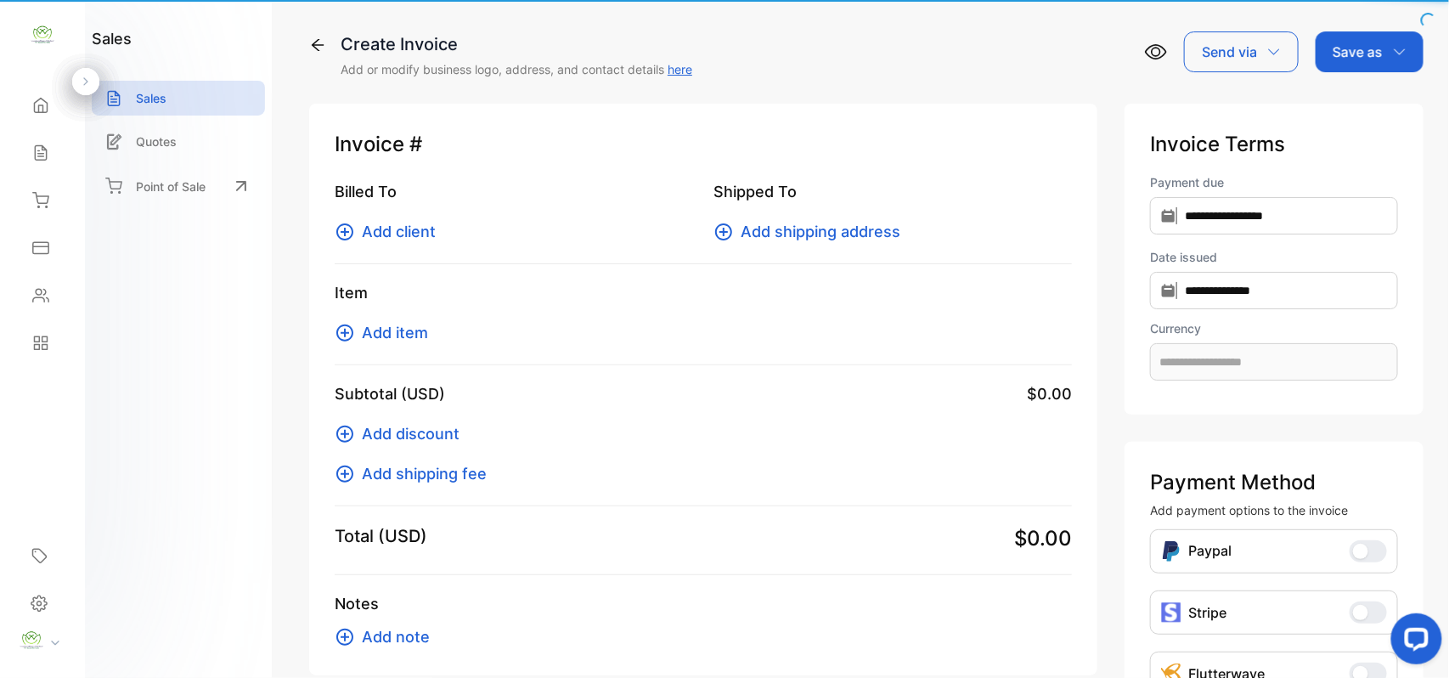
type input "**********"
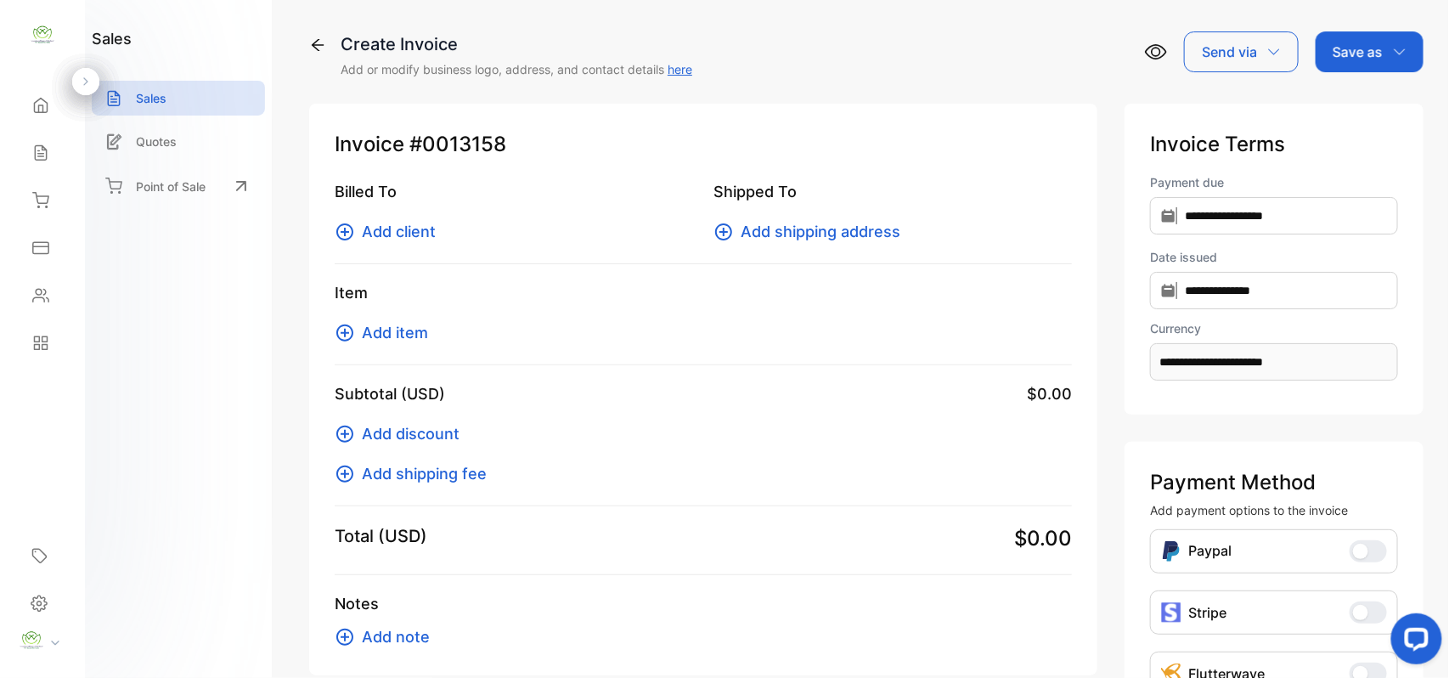
click at [429, 232] on span "Add client" at bounding box center [399, 231] width 74 height 23
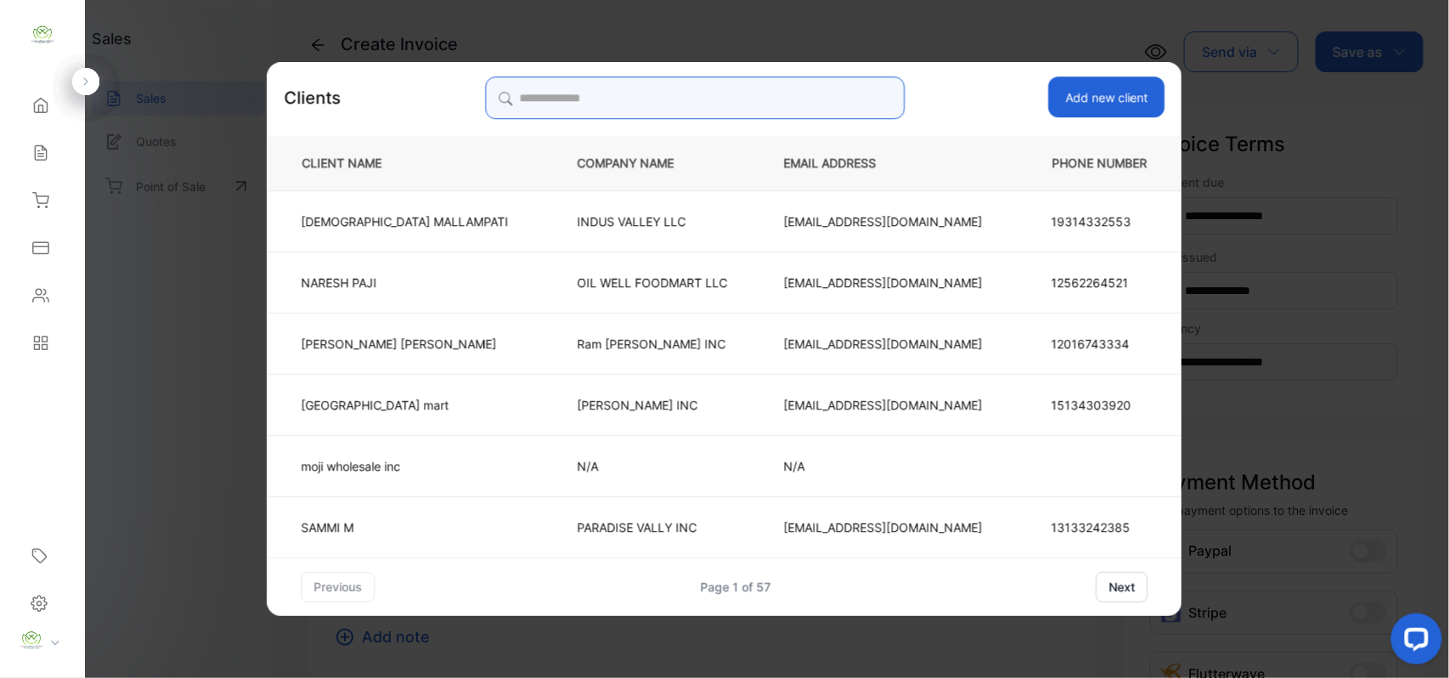
click at [776, 107] on input "search" at bounding box center [695, 97] width 420 height 42
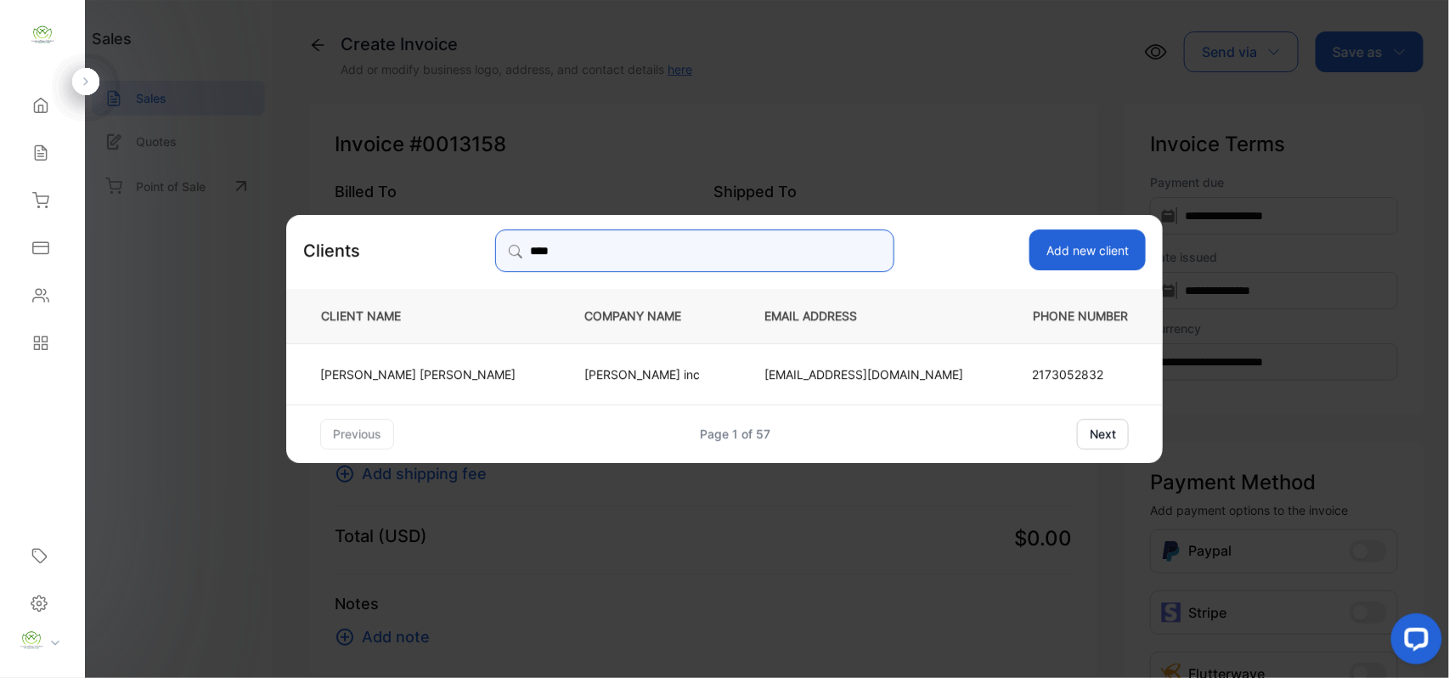
type input "****"
click at [535, 372] on td "Kiritbhai Patel" at bounding box center [421, 372] width 270 height 61
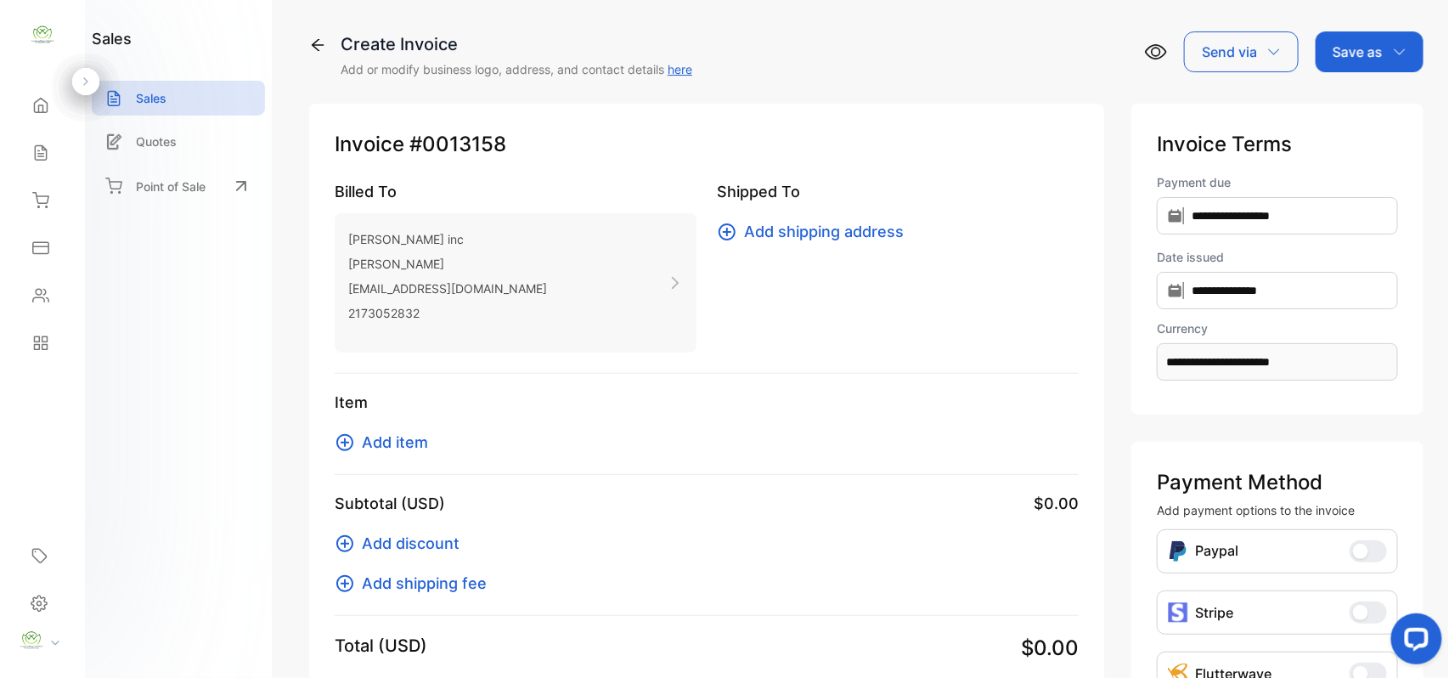
drag, startPoint x: 389, startPoint y: 448, endPoint x: 396, endPoint y: 443, distance: 9.0
click at [396, 443] on span "Add item" at bounding box center [395, 442] width 66 height 23
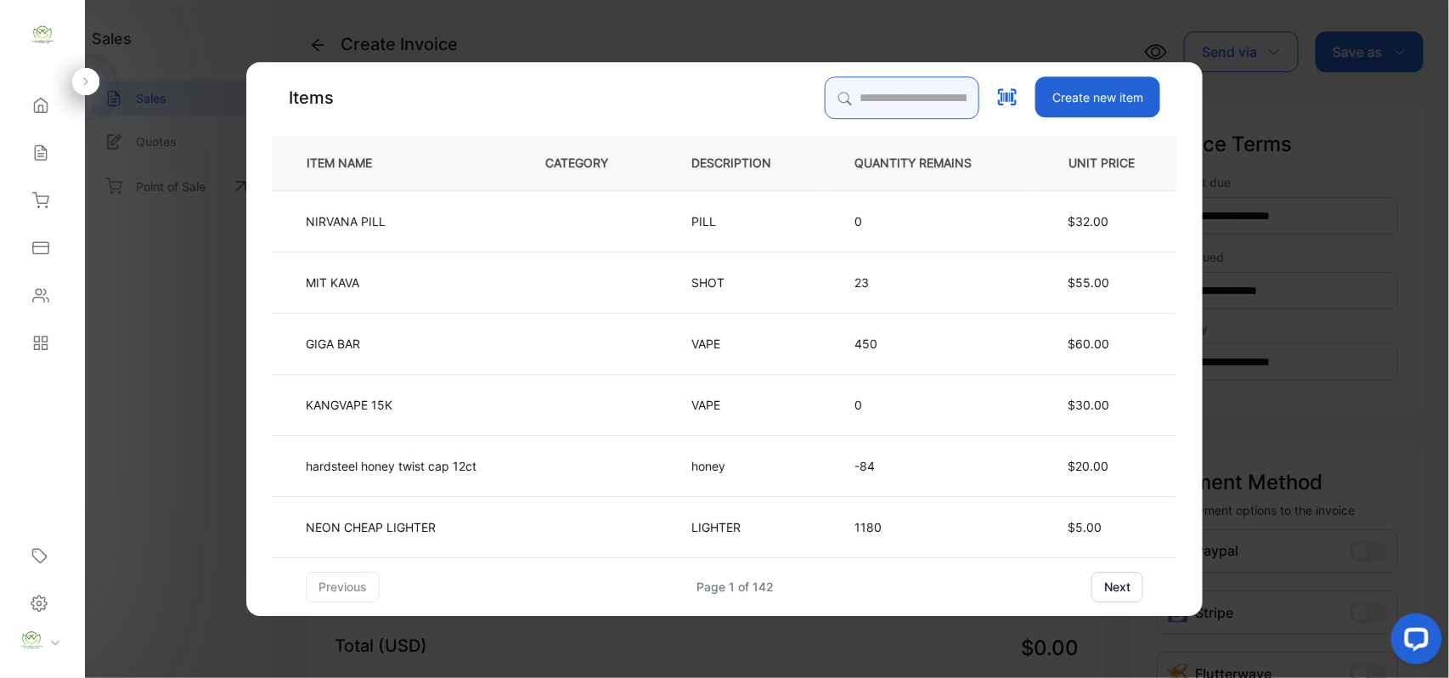
click at [890, 102] on input "search" at bounding box center [902, 97] width 155 height 42
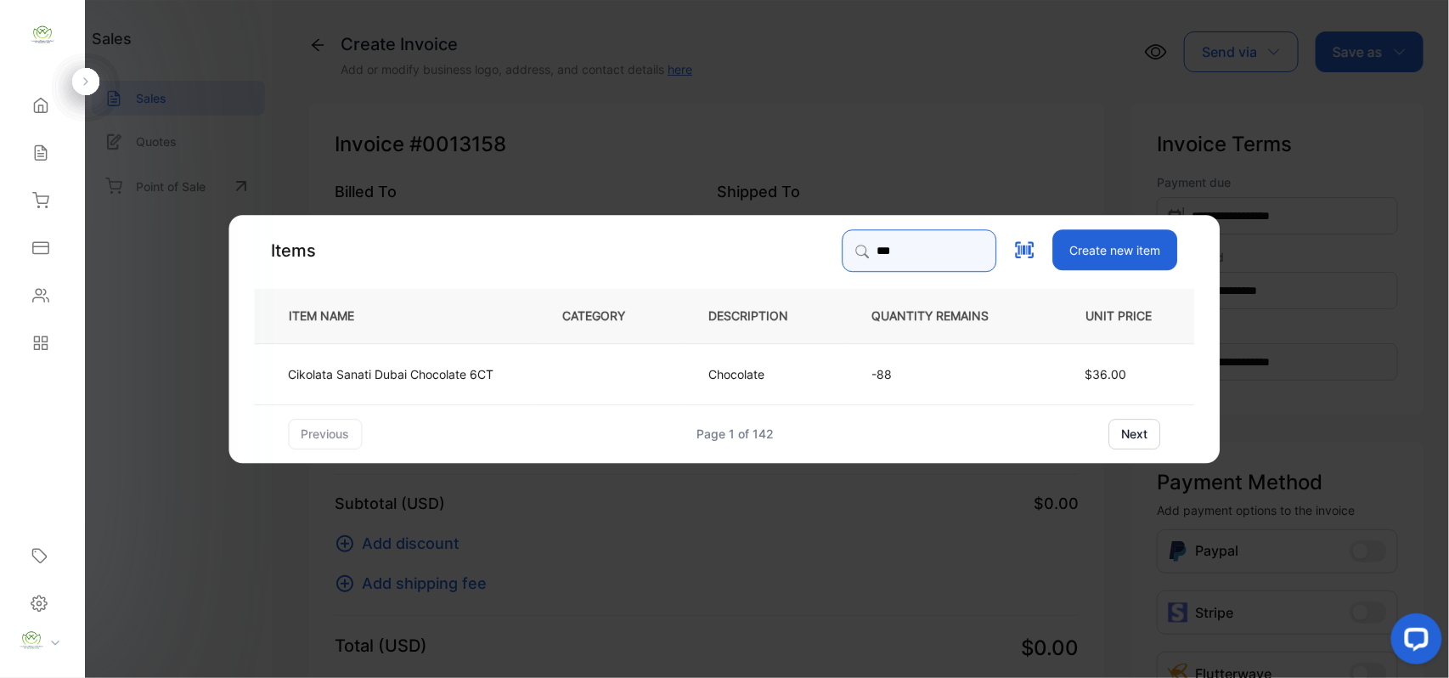
type input "***"
click at [415, 372] on p "Cikolata Sanati Dubai Chocolate 6CT" at bounding box center [392, 373] width 206 height 18
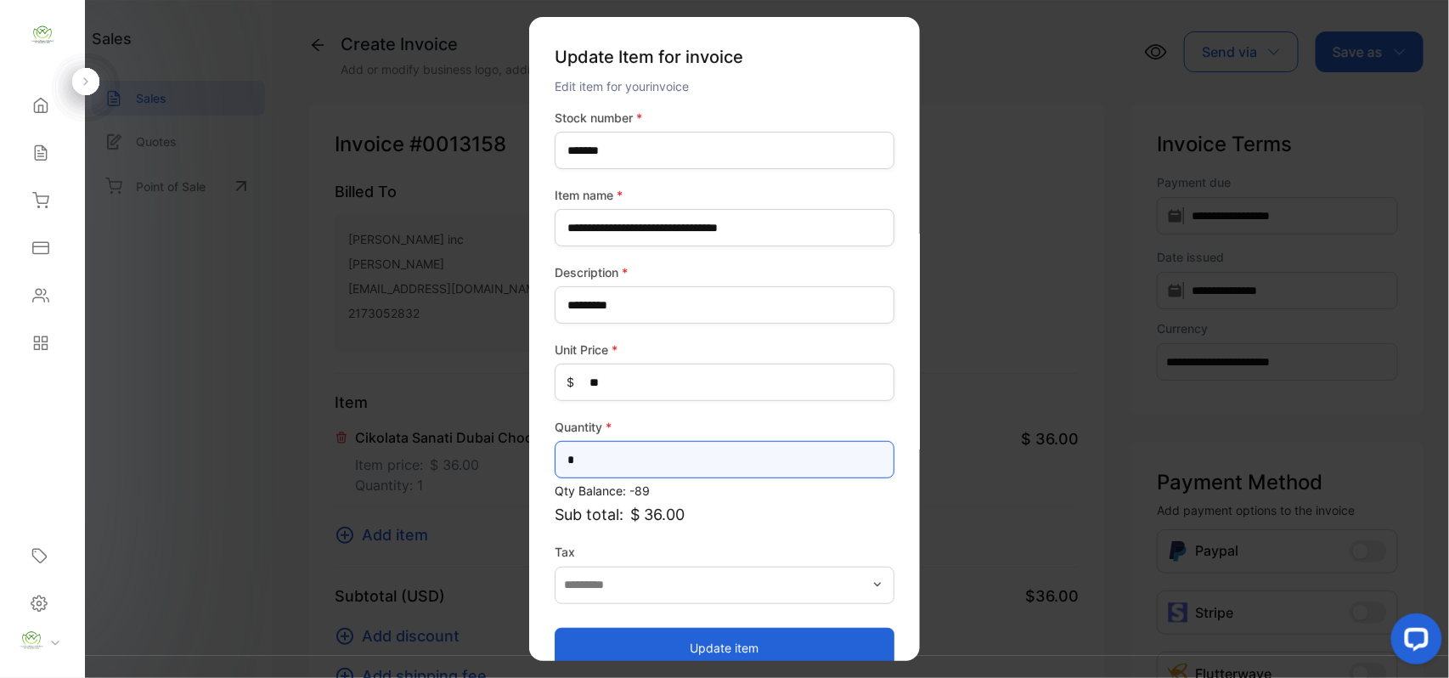
drag, startPoint x: 602, startPoint y: 462, endPoint x: 0, endPoint y: 436, distance: 602.8
click at [0, 457] on div "**********" at bounding box center [724, 356] width 1449 height 712
type input "*"
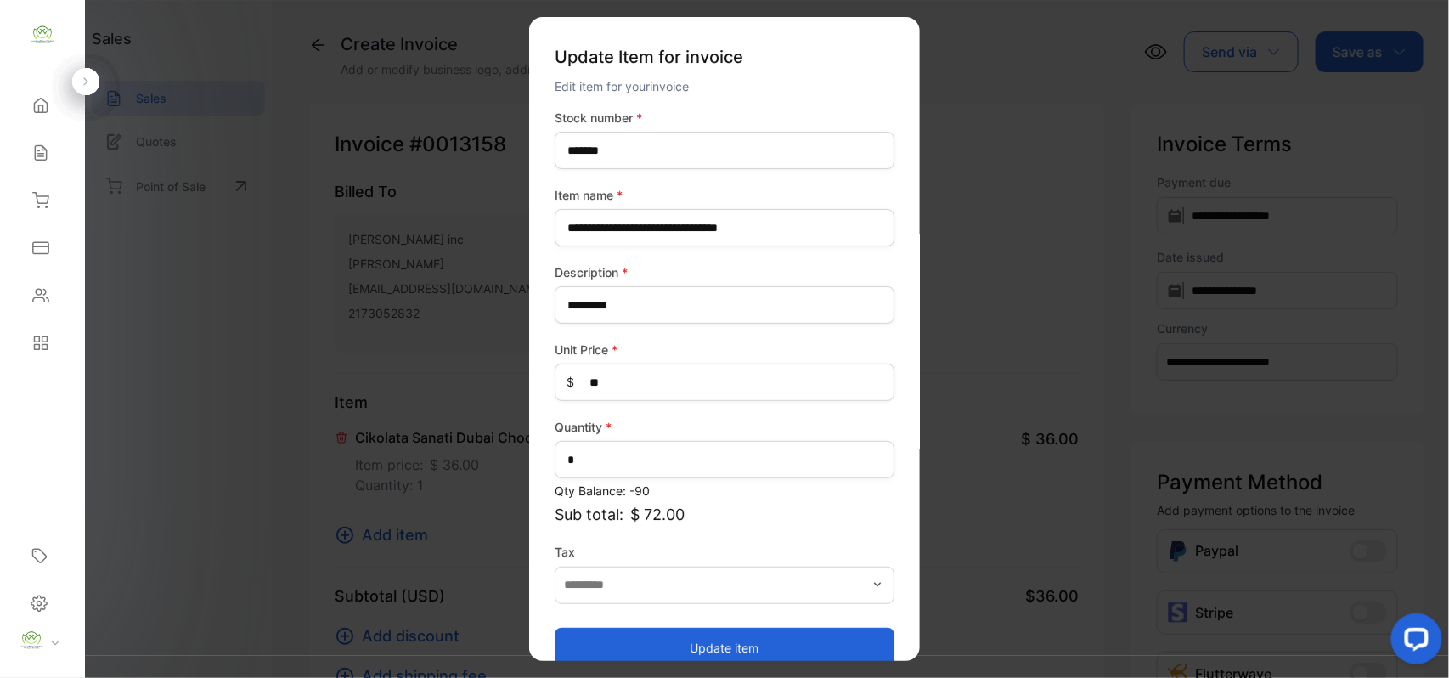
click at [674, 647] on button "Update item" at bounding box center [725, 647] width 340 height 41
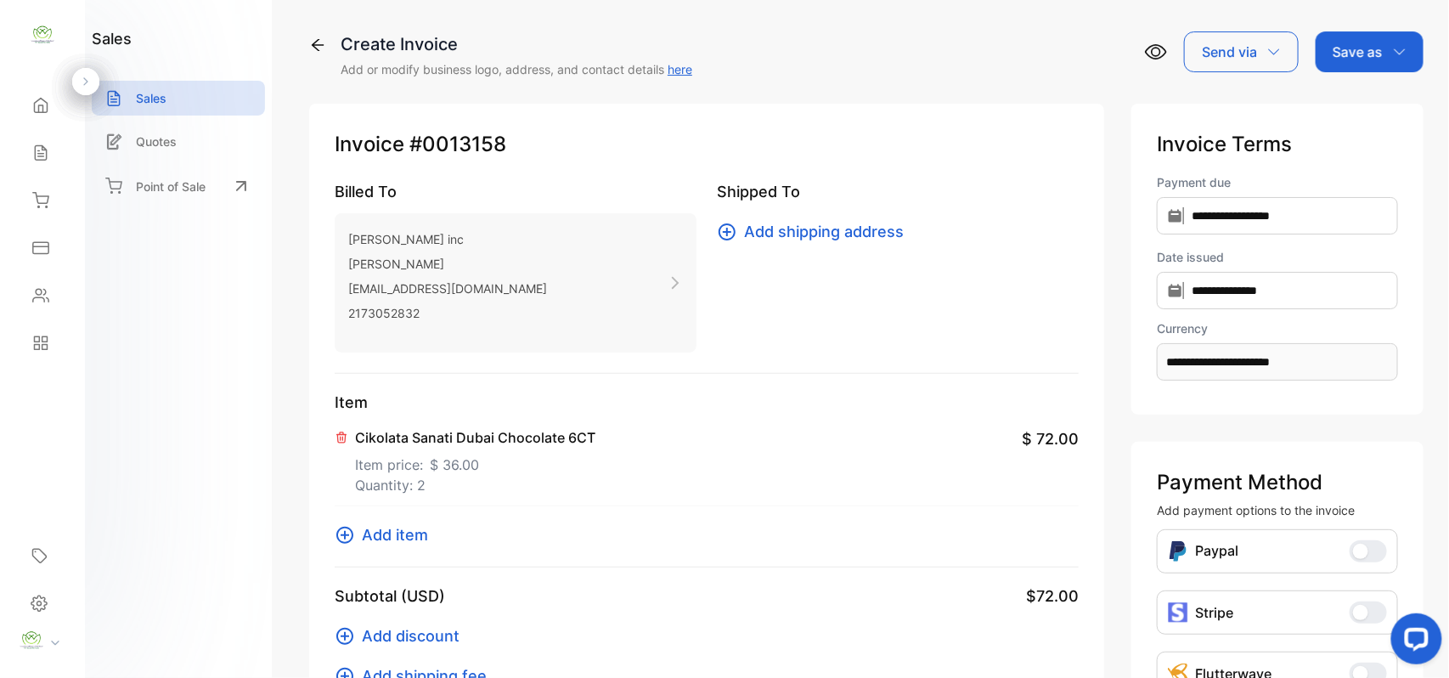
click at [1376, 42] on p "Save as" at bounding box center [1358, 52] width 50 height 20
click at [1354, 106] on div "Invoice" at bounding box center [1366, 108] width 98 height 34
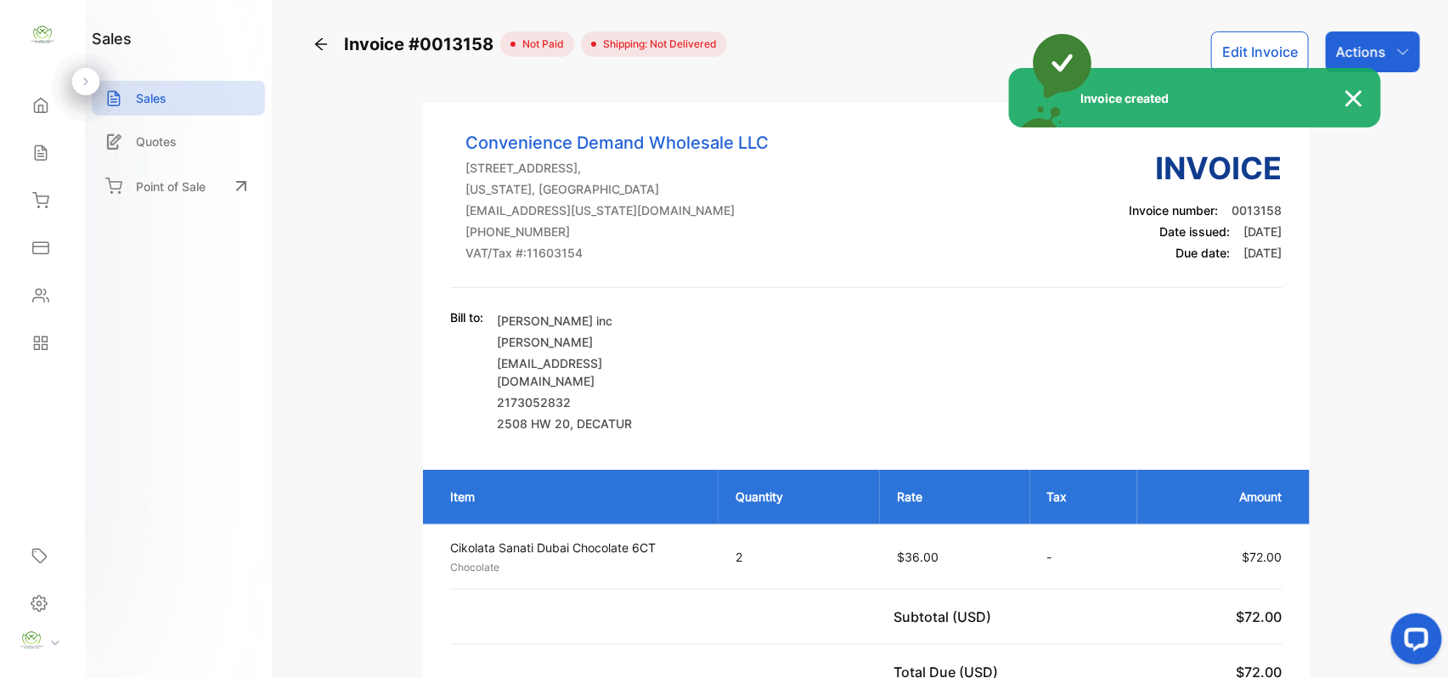
click at [1376, 36] on div "Invoice created" at bounding box center [724, 339] width 1449 height 678
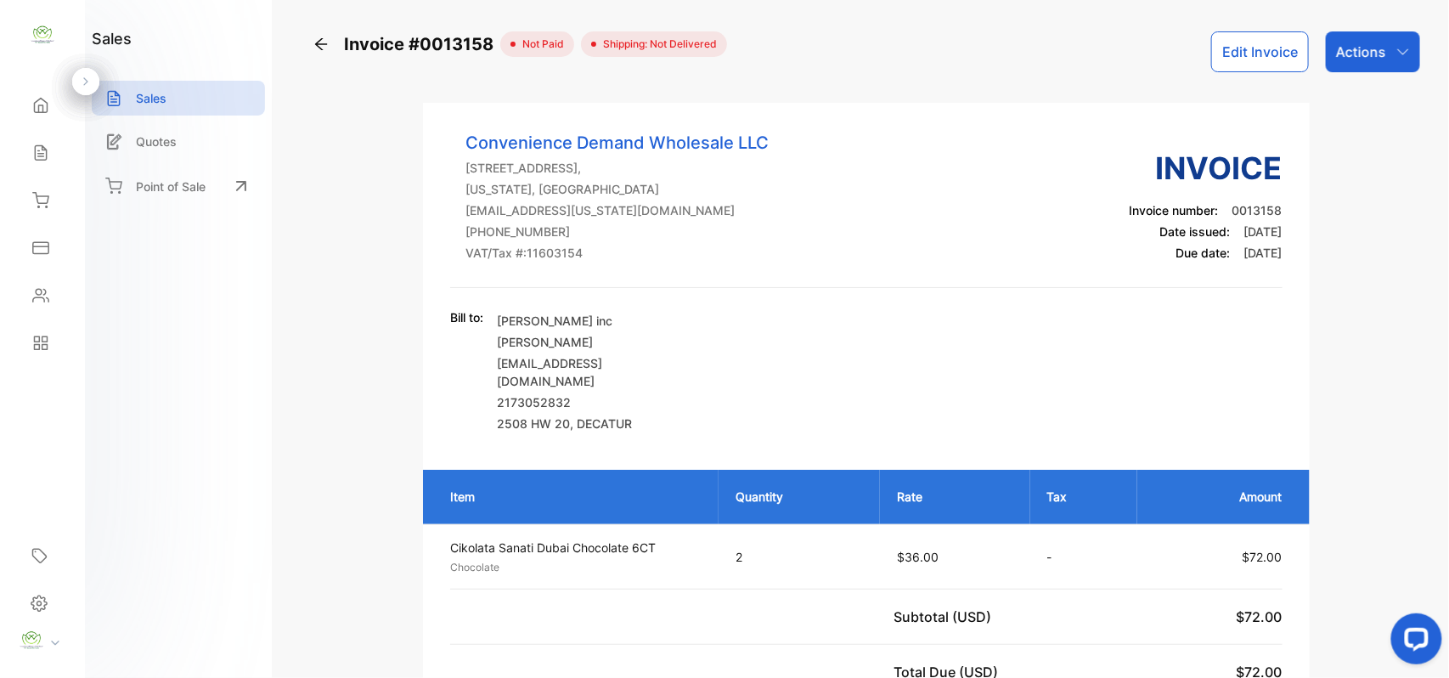
click at [1378, 39] on div "Actions" at bounding box center [1373, 51] width 94 height 41
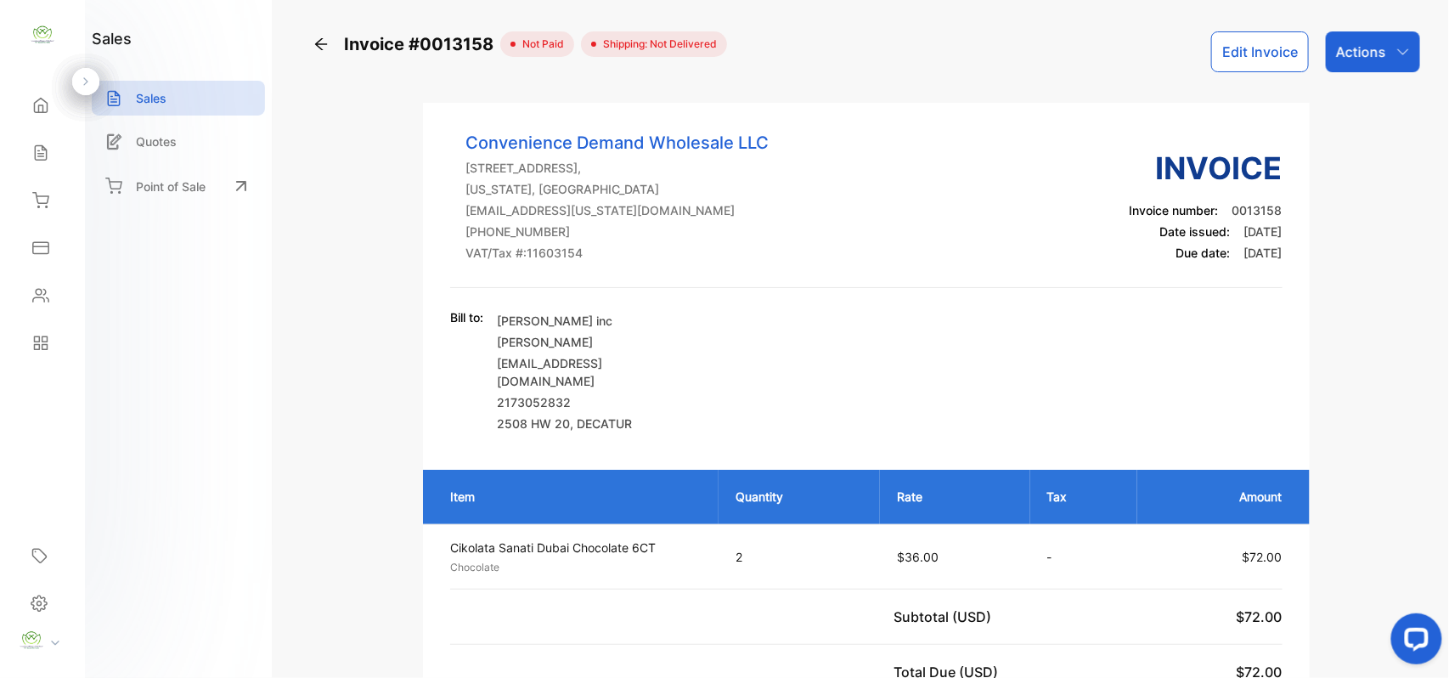
click at [1384, 59] on div "Actions" at bounding box center [1373, 51] width 94 height 41
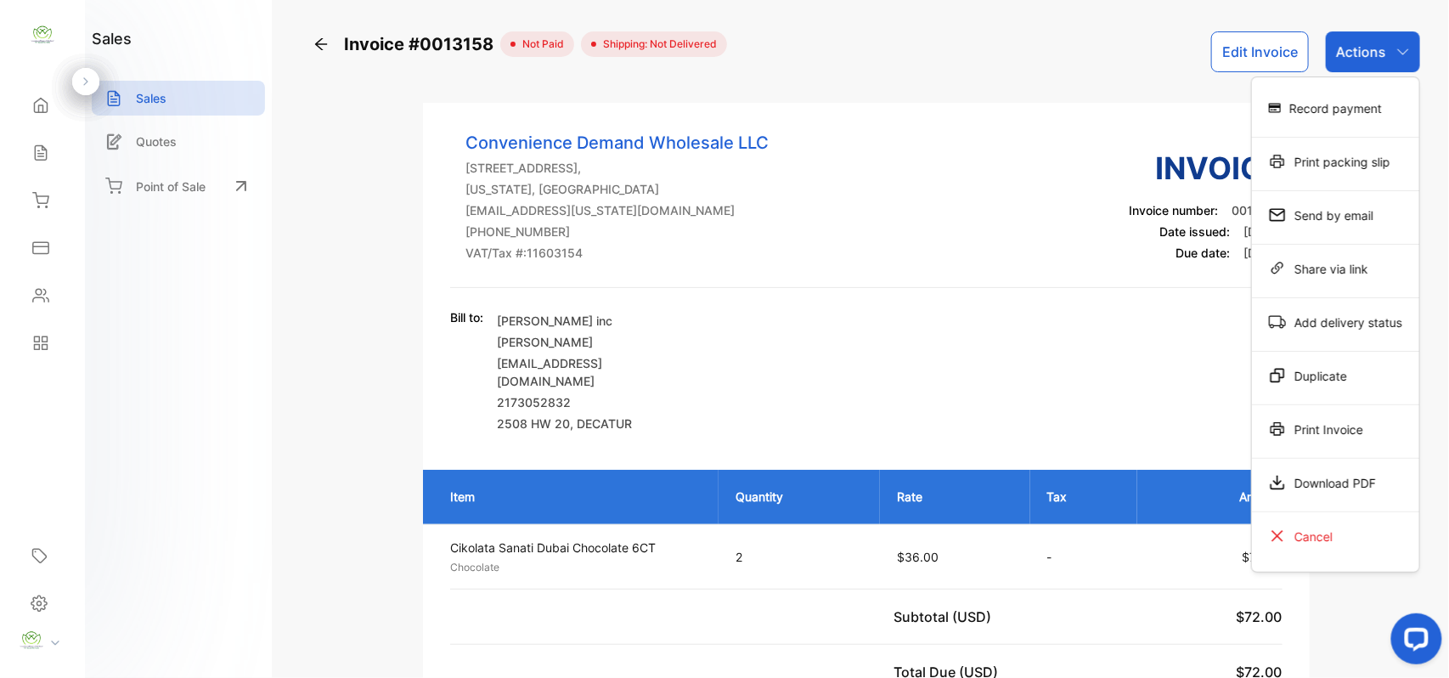
click at [1310, 430] on div "Print Invoice" at bounding box center [1335, 429] width 167 height 34
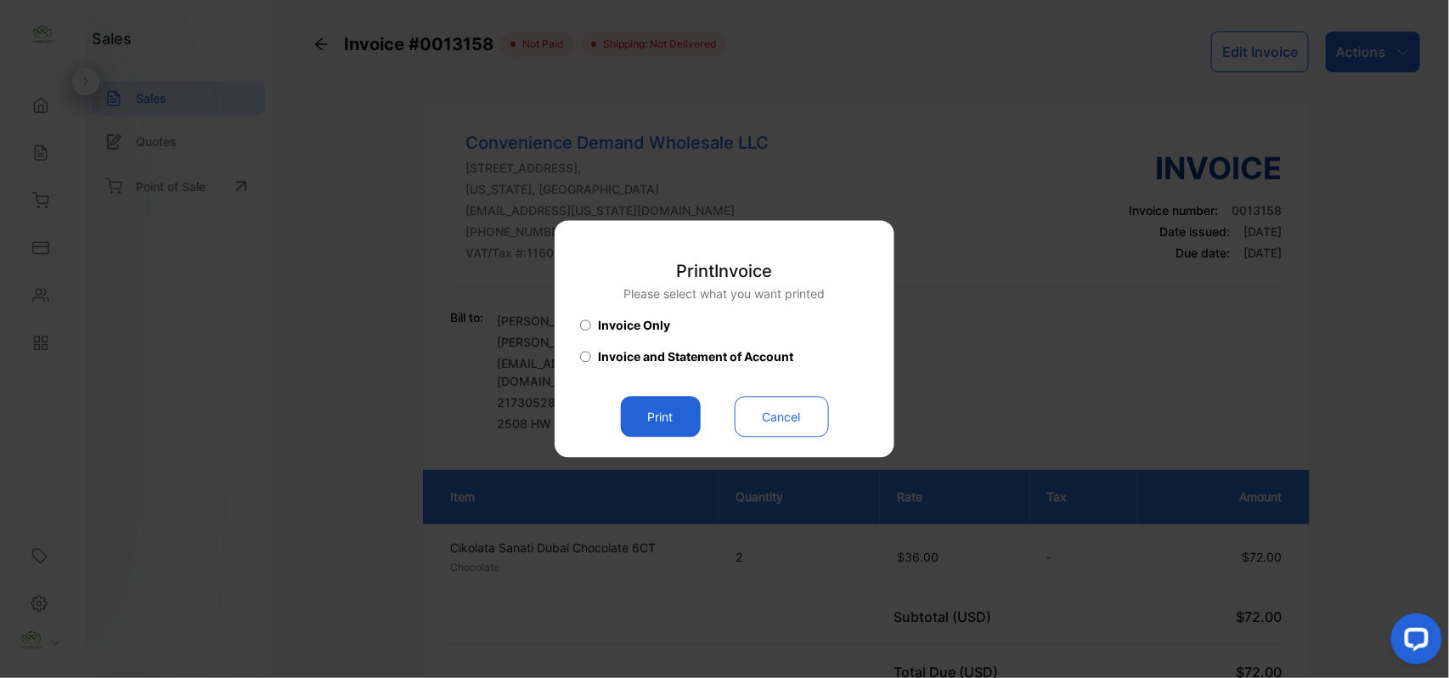
click at [669, 412] on button "Print" at bounding box center [661, 417] width 80 height 41
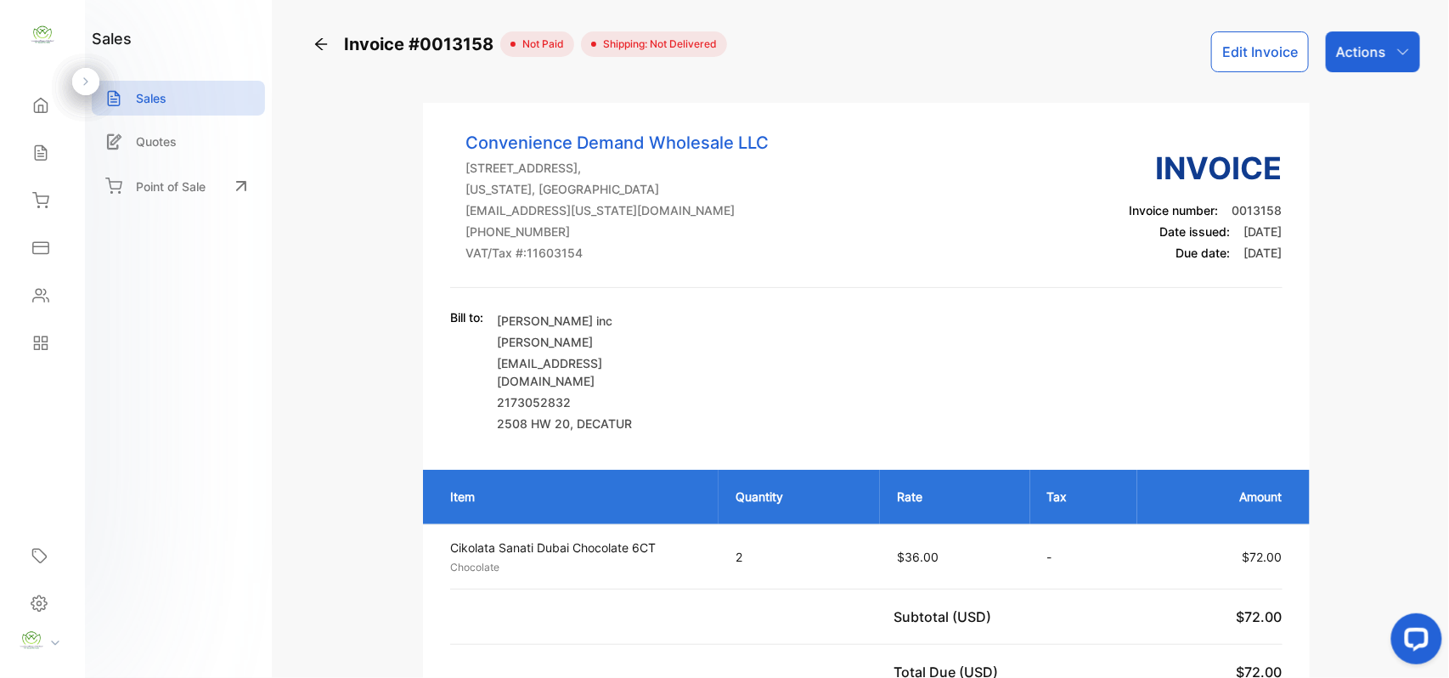
click at [51, 144] on div "Sales" at bounding box center [43, 153] width 58 height 34
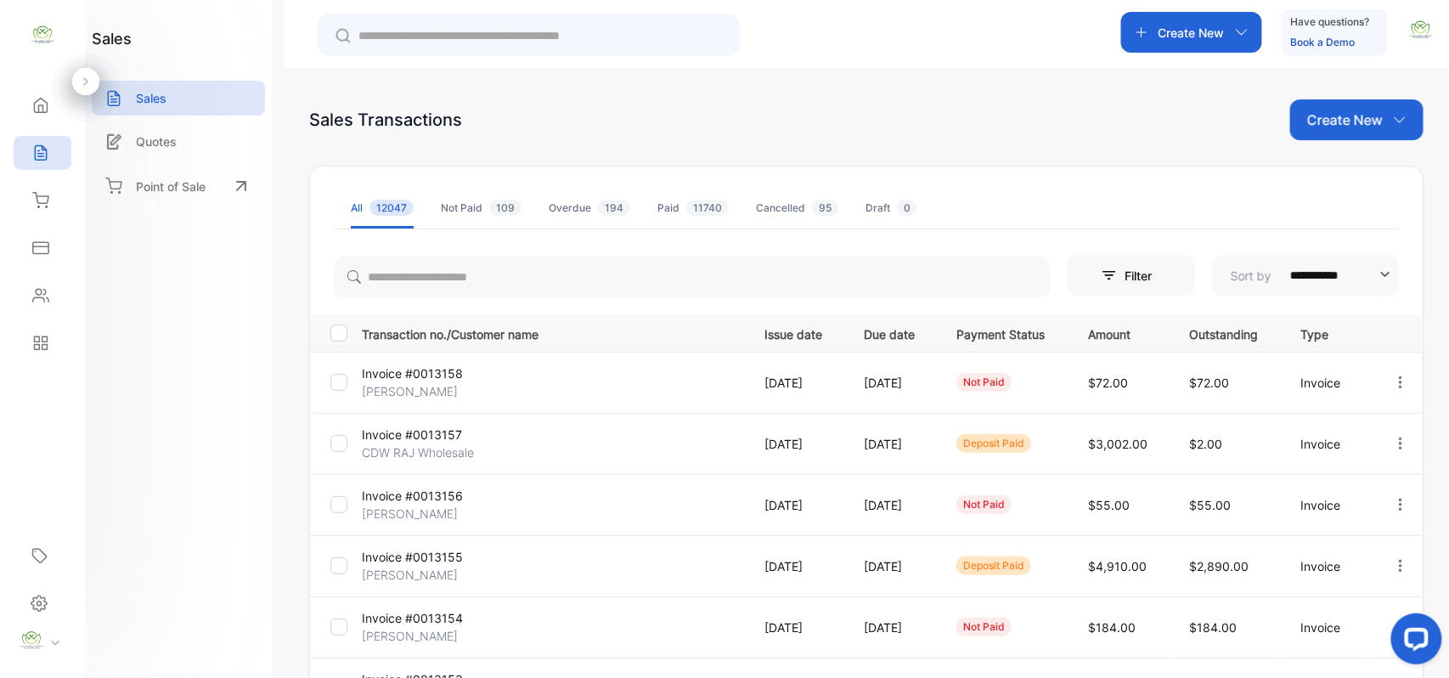
click at [1342, 127] on p "Create New" at bounding box center [1345, 120] width 76 height 20
click at [1363, 167] on span "Invoice" at bounding box center [1360, 176] width 40 height 18
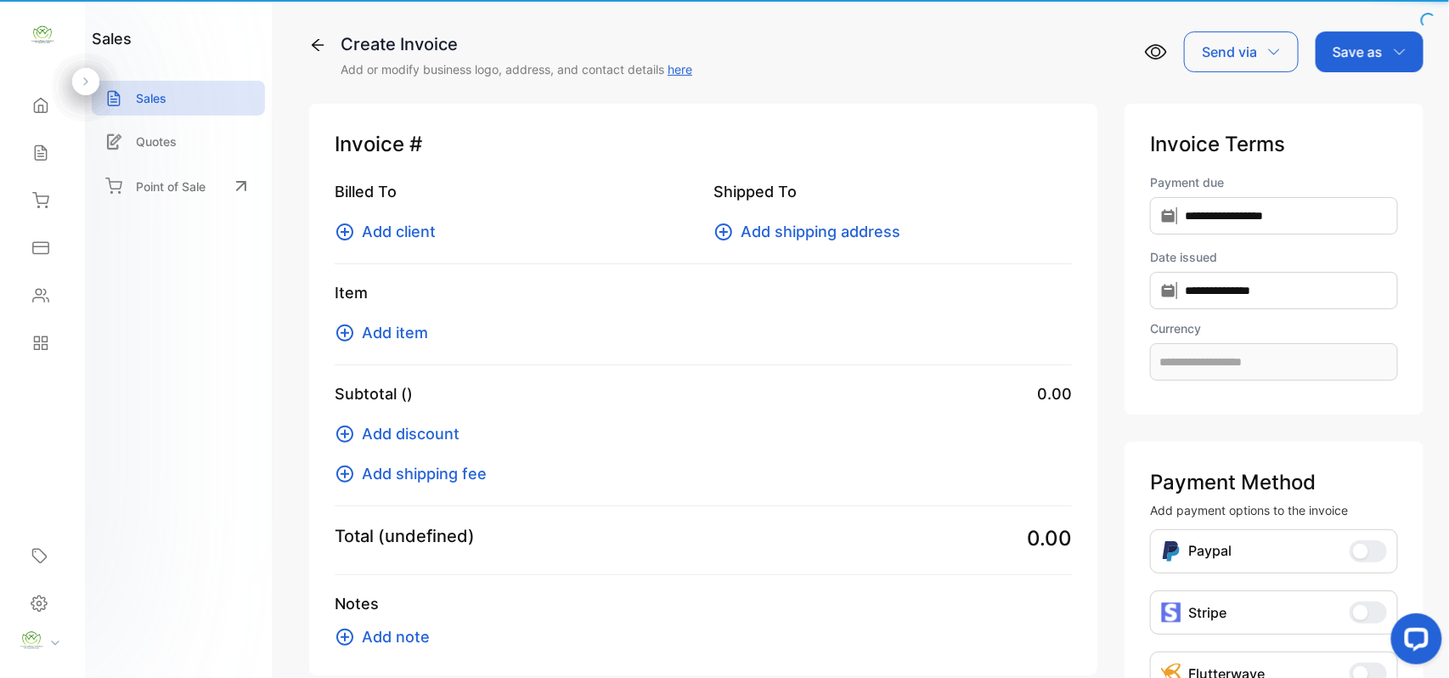
type input "**********"
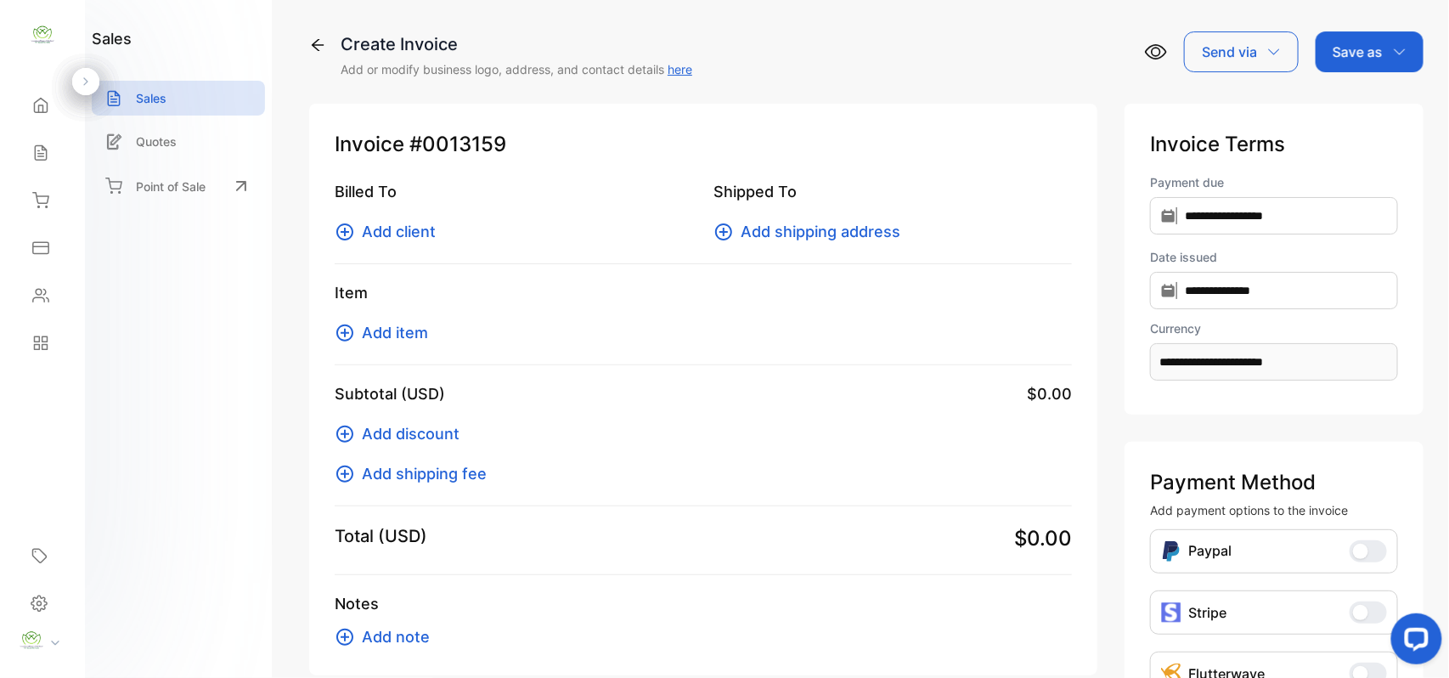
click at [392, 245] on div "Billed To Add client Shipped To Add shipping address" at bounding box center [703, 222] width 737 height 84
drag, startPoint x: 401, startPoint y: 218, endPoint x: 423, endPoint y: 251, distance: 39.8
click at [402, 218] on div "Billed To Add client" at bounding box center [514, 211] width 358 height 63
click at [425, 226] on span "Add client" at bounding box center [399, 231] width 74 height 23
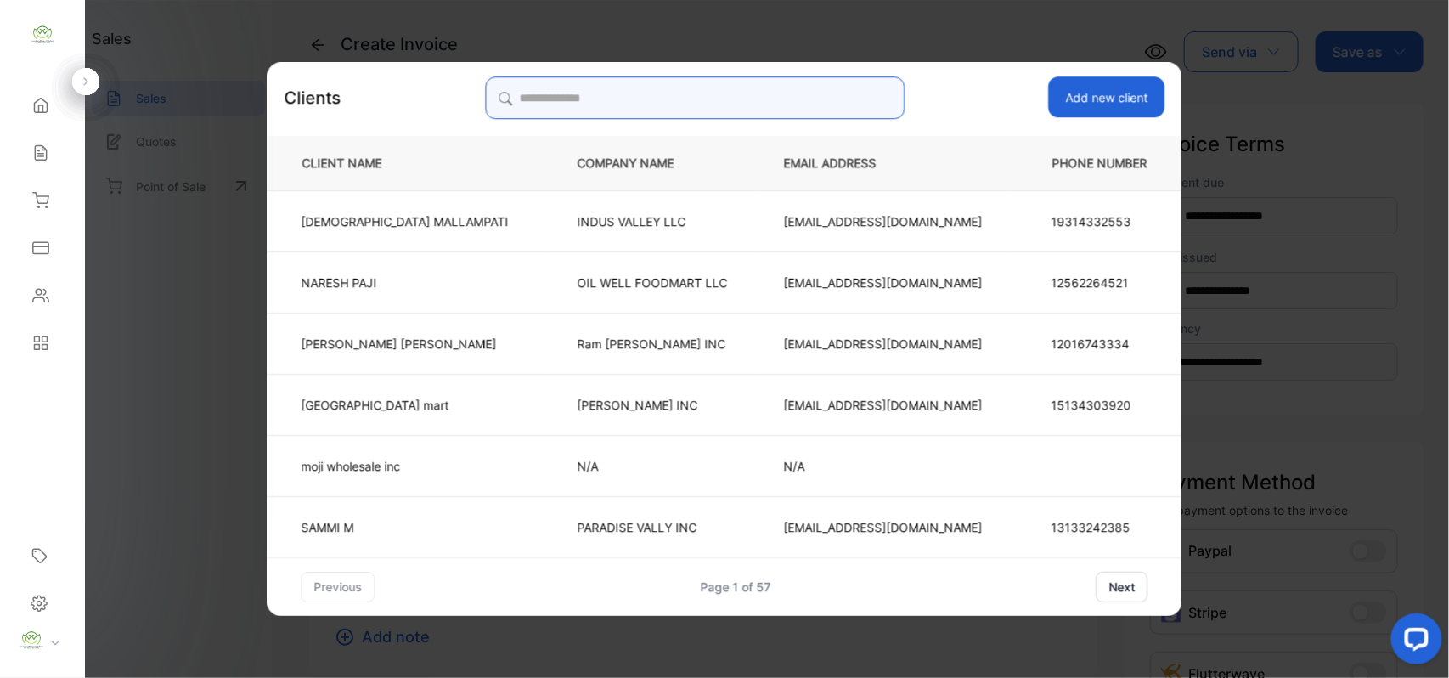
click at [728, 90] on input "search" at bounding box center [695, 97] width 420 height 42
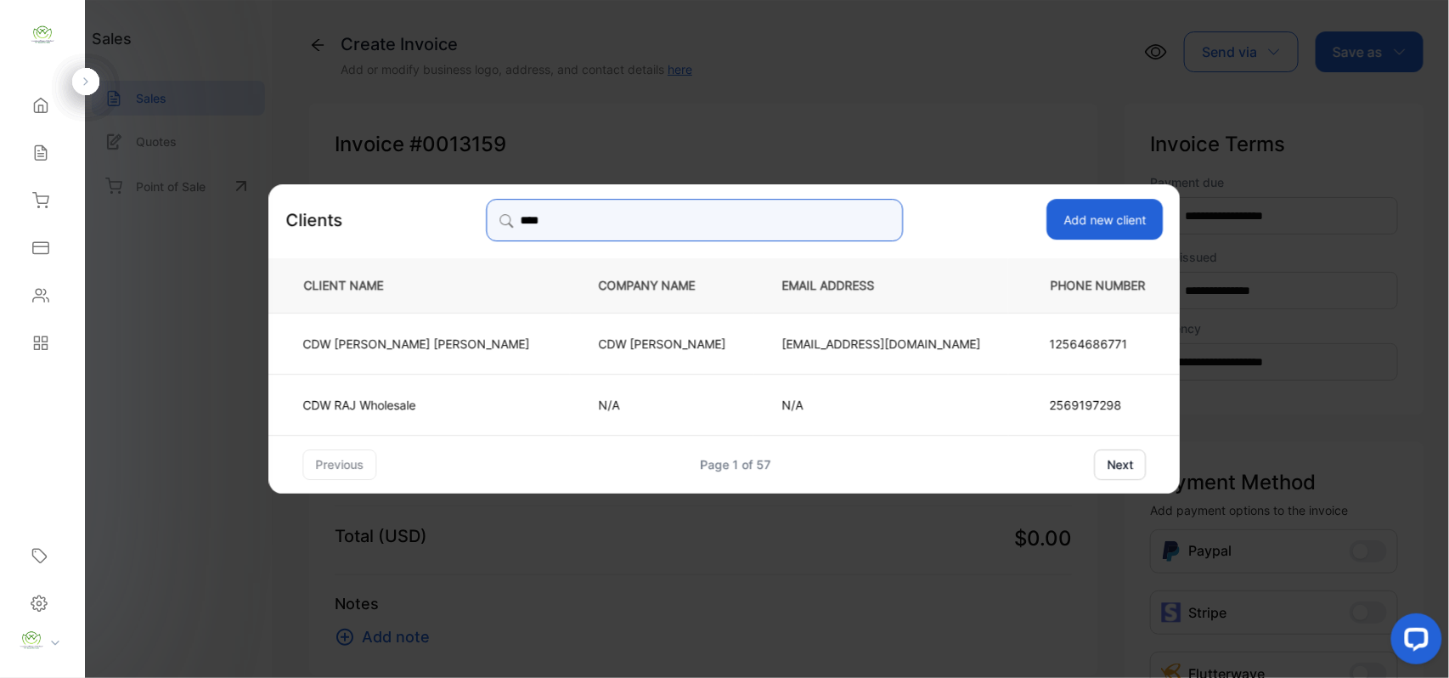
type input "***"
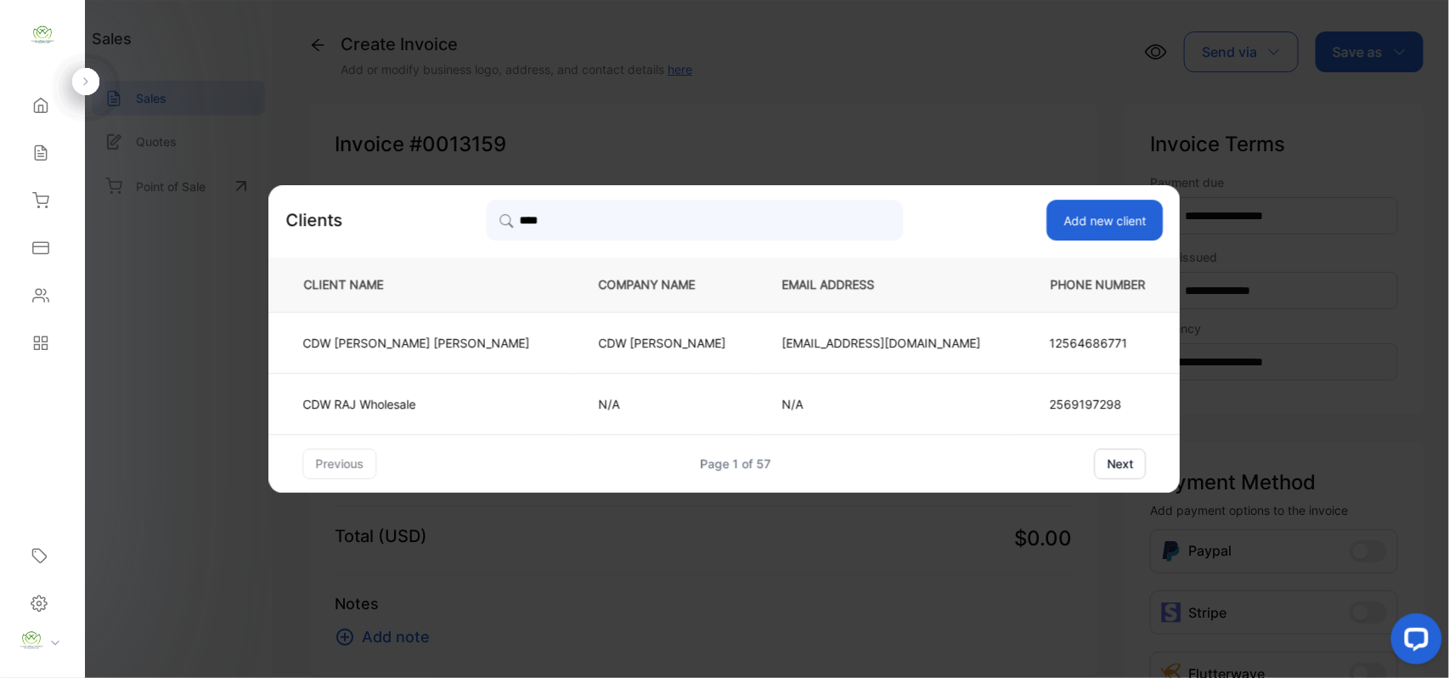
click at [422, 392] on td "CDW RAJ Wholesale" at bounding box center [420, 403] width 302 height 61
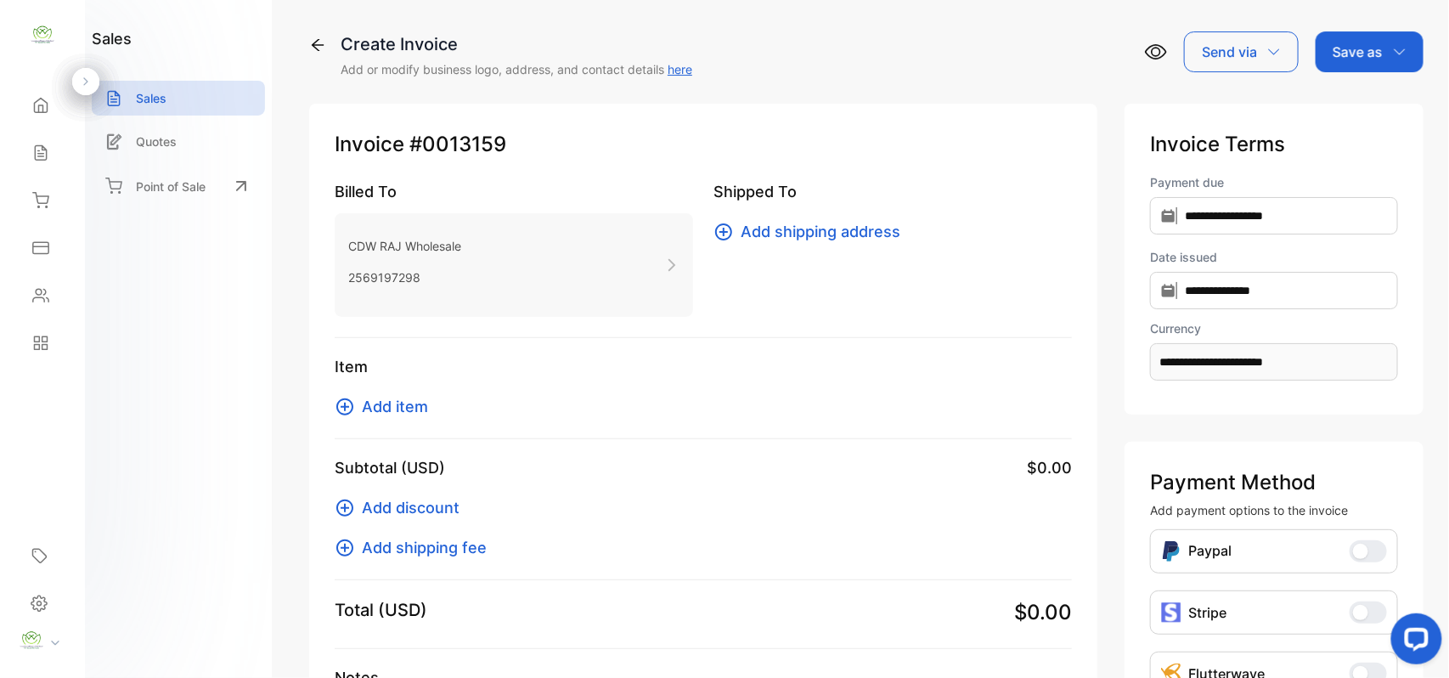
click at [423, 405] on span "Add item" at bounding box center [395, 406] width 66 height 23
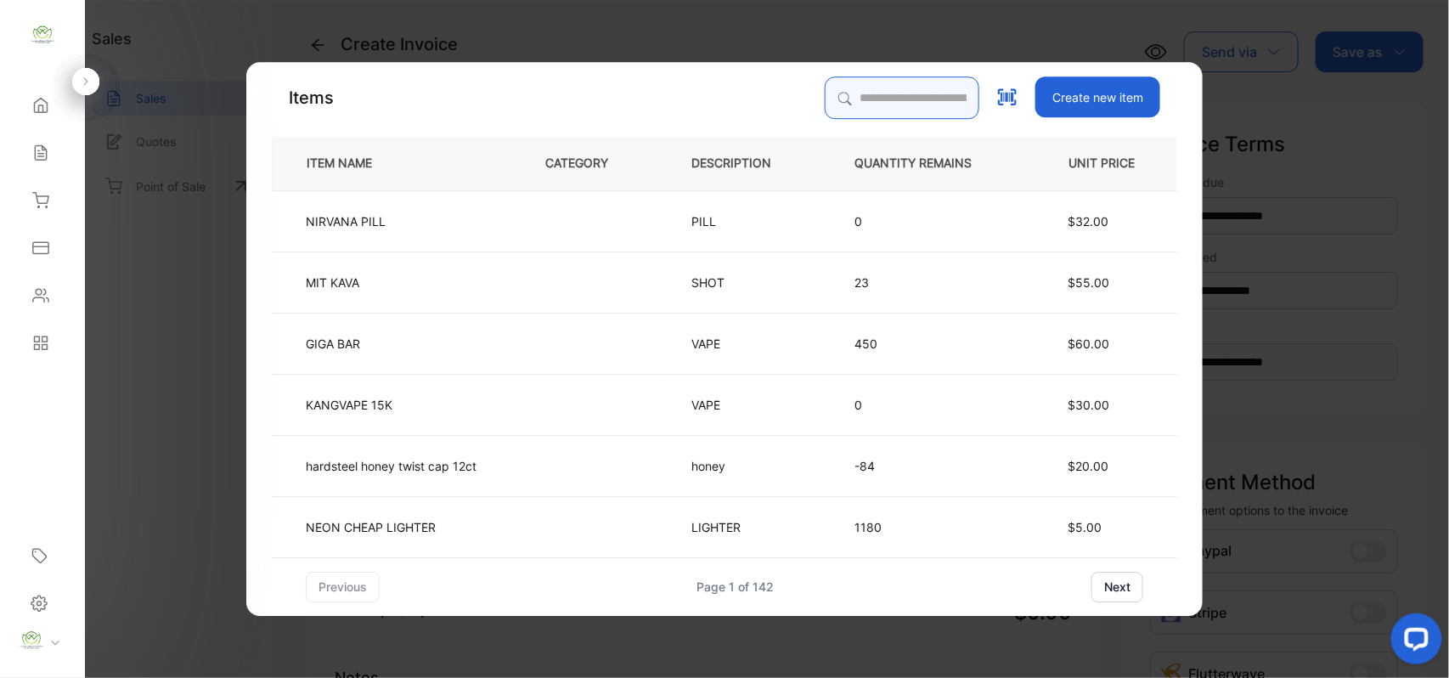
click at [875, 97] on input "search" at bounding box center [902, 97] width 155 height 42
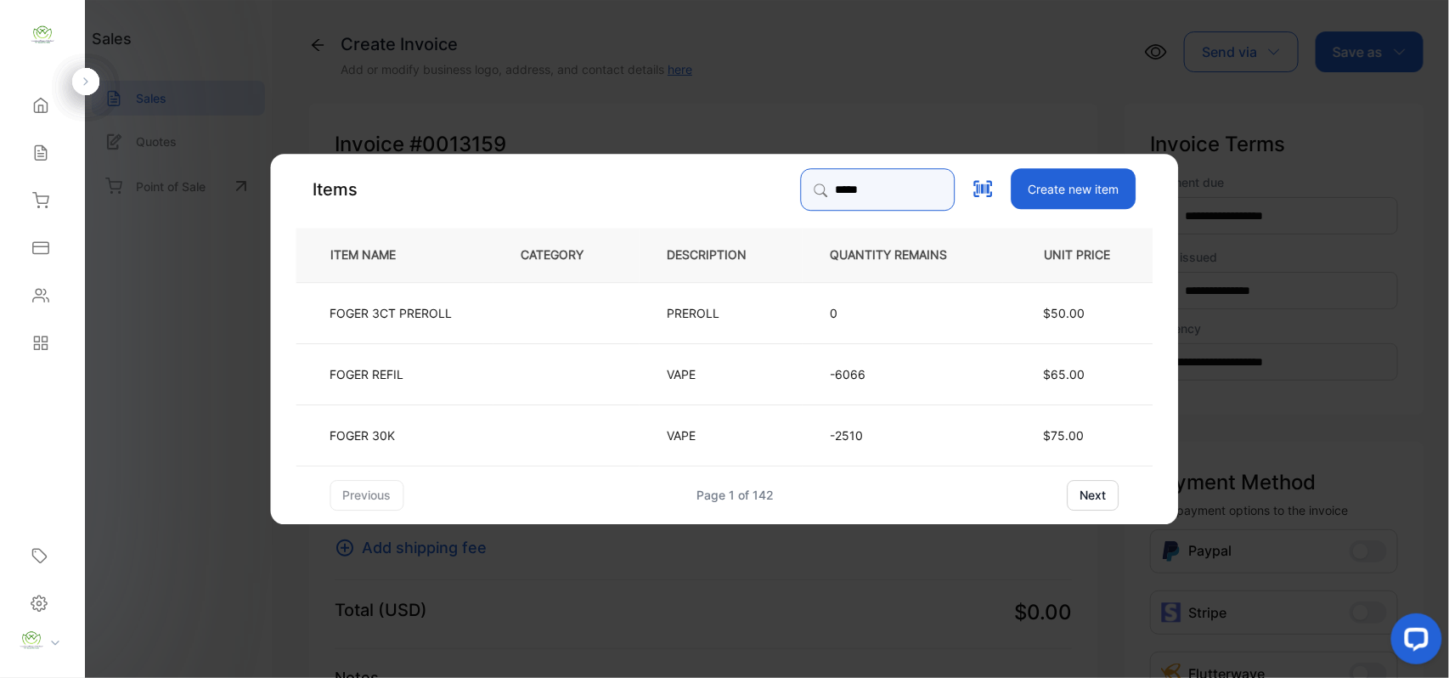
type input "*****"
drag, startPoint x: 454, startPoint y: 428, endPoint x: 471, endPoint y: 429, distance: 17.0
click at [471, 429] on td "FOGER 30K" at bounding box center [394, 433] width 197 height 61
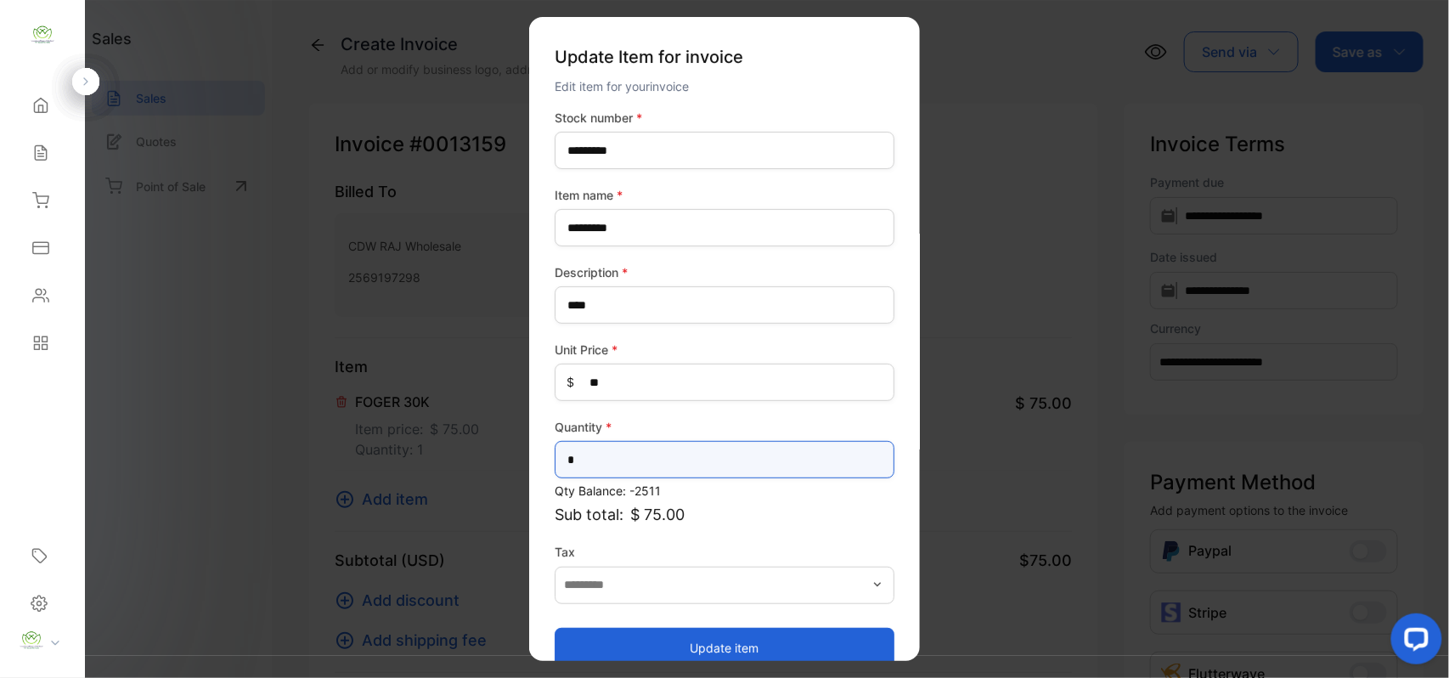
click at [700, 453] on input "*" at bounding box center [725, 459] width 340 height 37
type input "*"
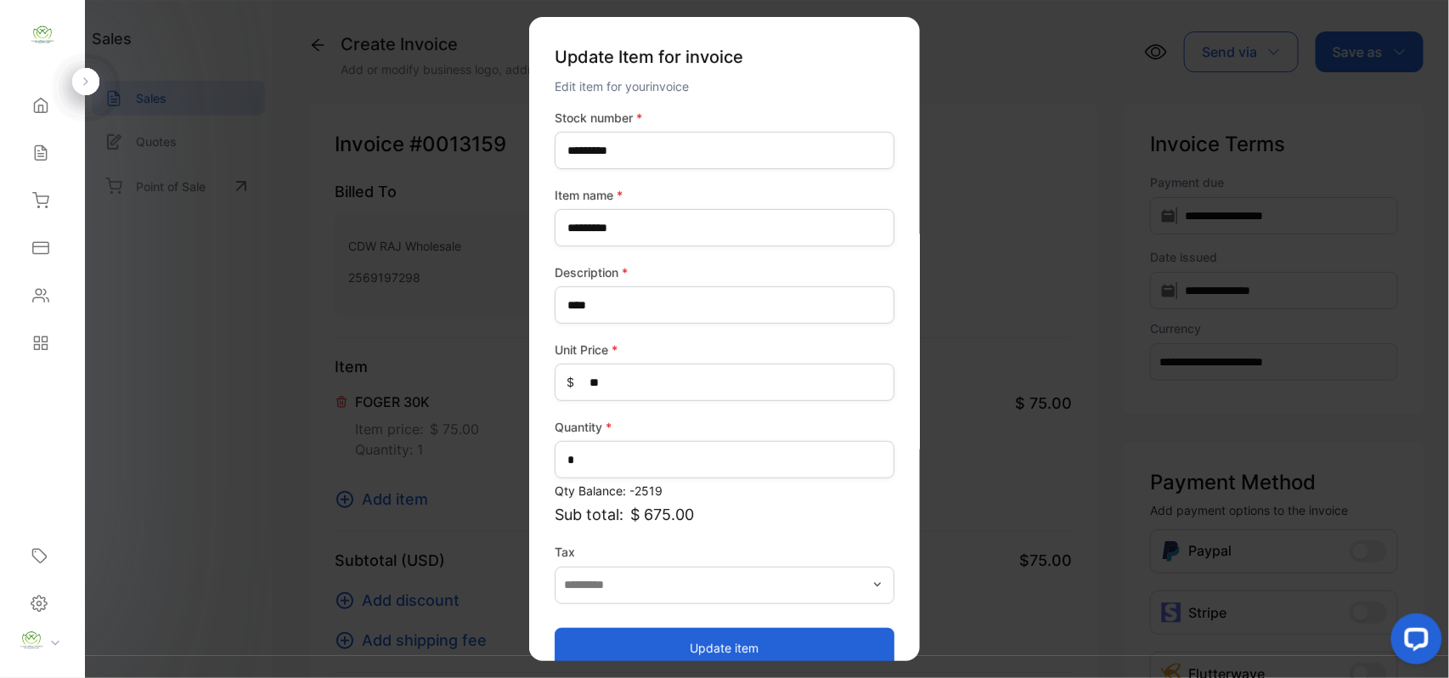
click at [582, 640] on button "Update item" at bounding box center [725, 647] width 340 height 41
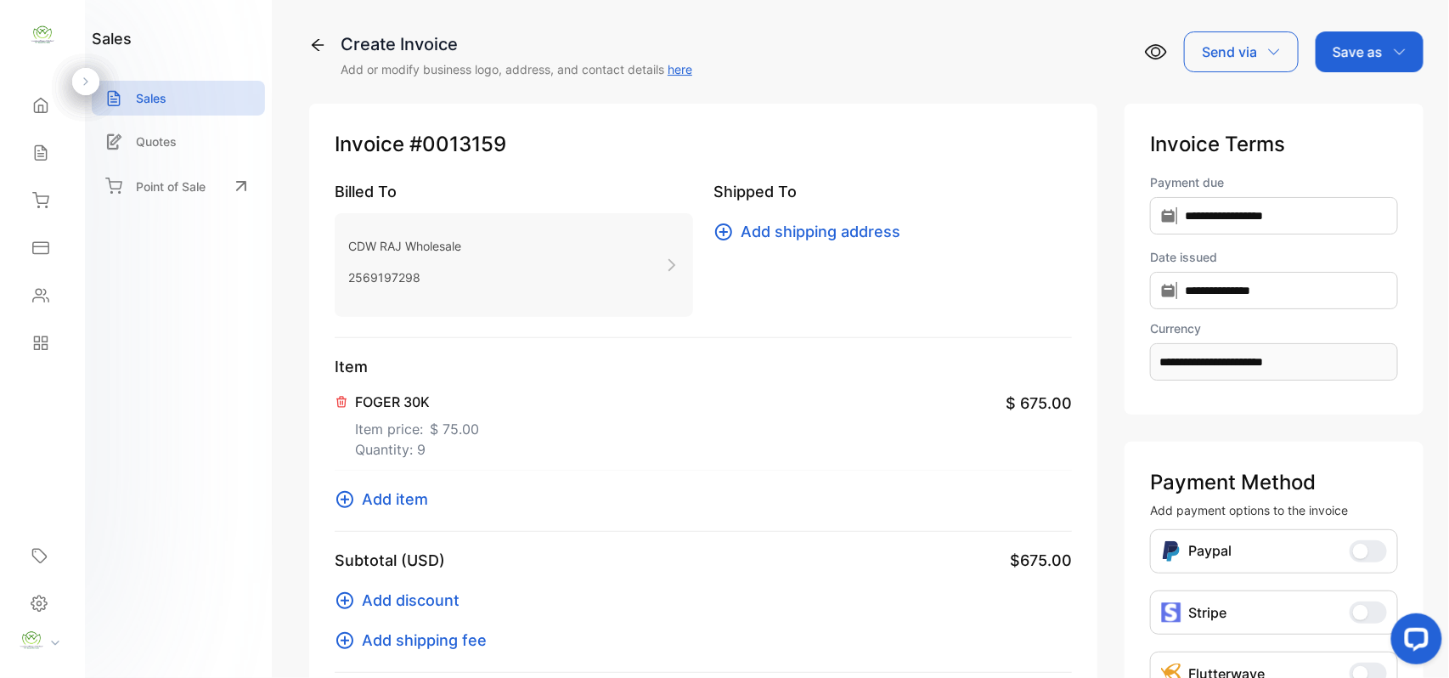
click at [379, 499] on span "Add item" at bounding box center [395, 499] width 66 height 23
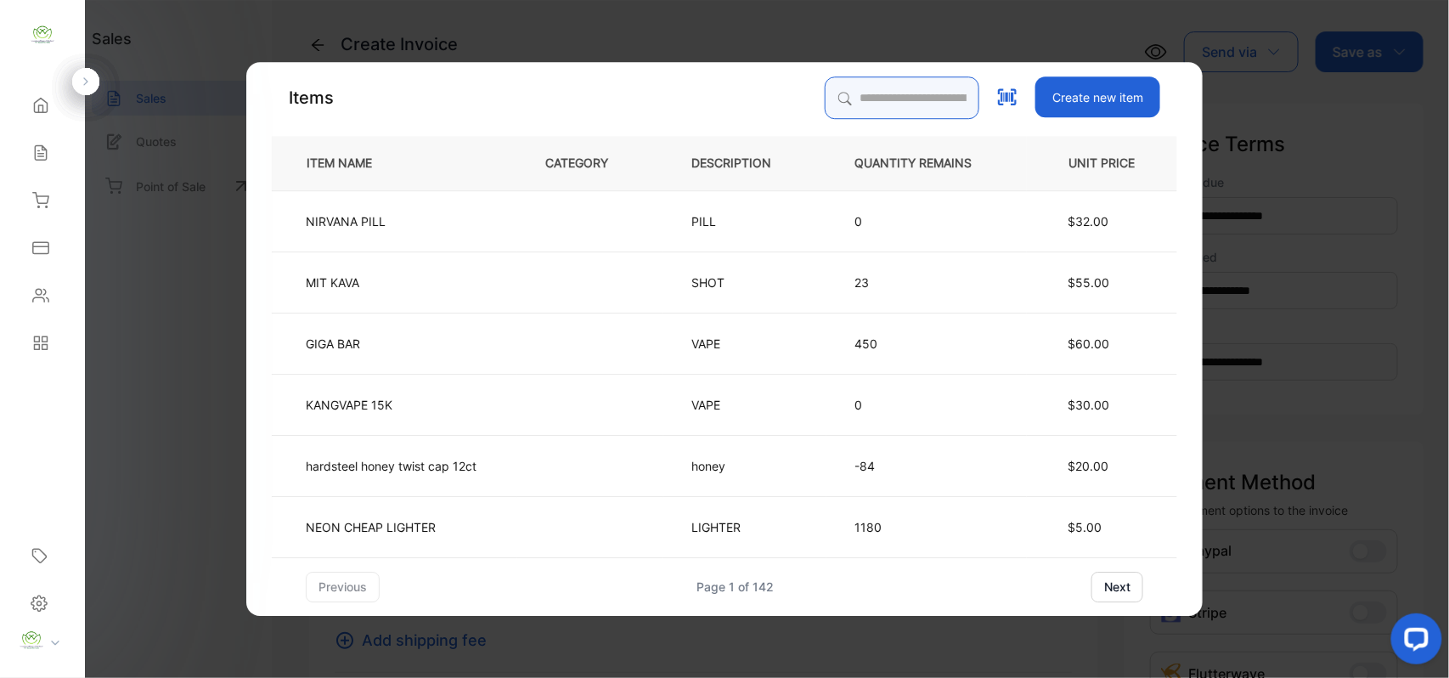
click at [838, 87] on input "search" at bounding box center [902, 97] width 155 height 42
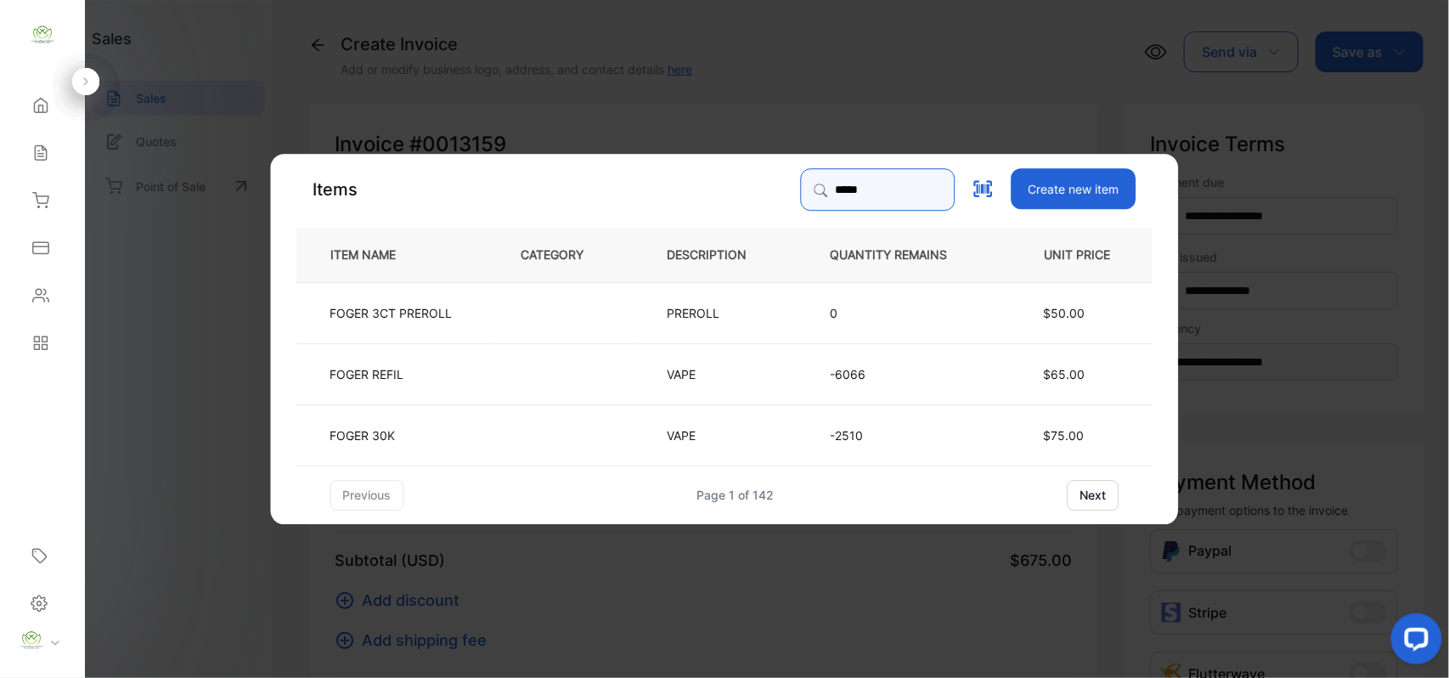
type input "*****"
drag, startPoint x: 415, startPoint y: 377, endPoint x: 430, endPoint y: 388, distance: 18.9
click at [430, 388] on td "FOGER REFIL" at bounding box center [394, 372] width 197 height 61
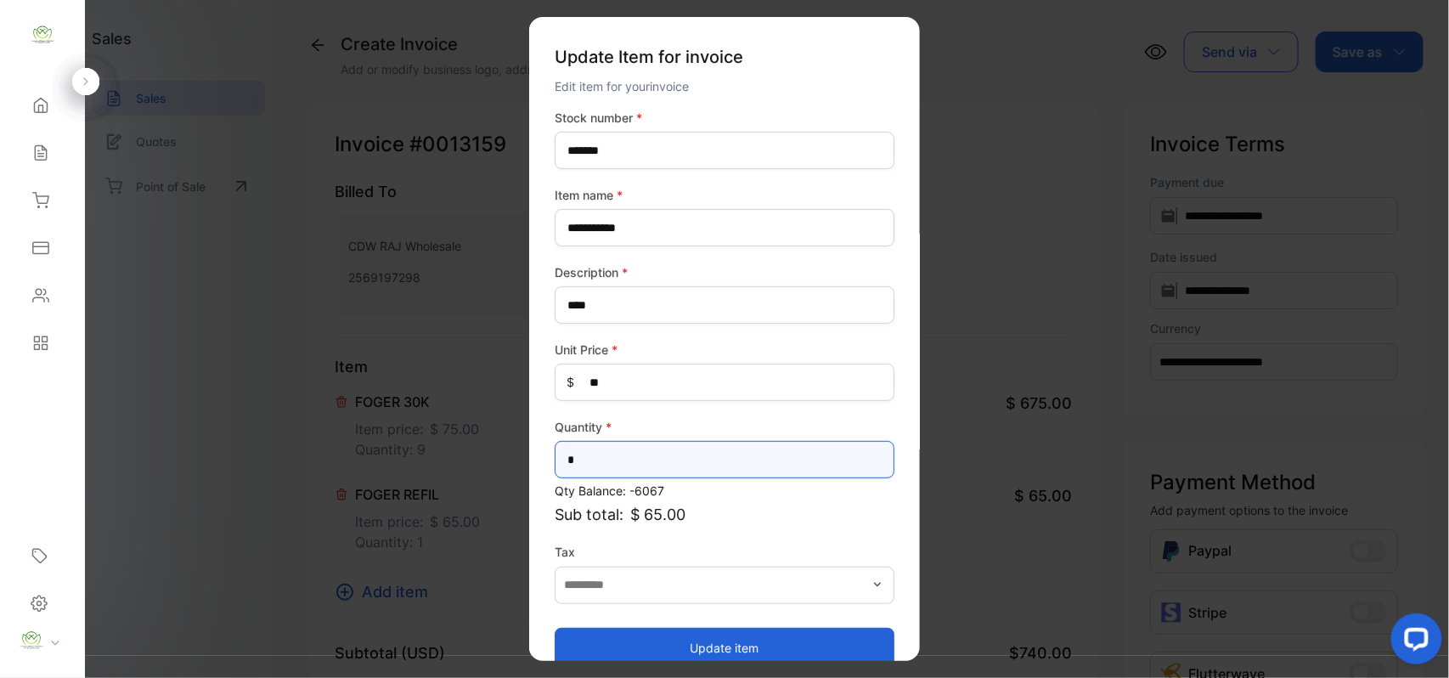
drag, startPoint x: 721, startPoint y: 457, endPoint x: 717, endPoint y: 470, distance: 13.4
click at [717, 469] on input "*" at bounding box center [725, 459] width 340 height 37
type input "**"
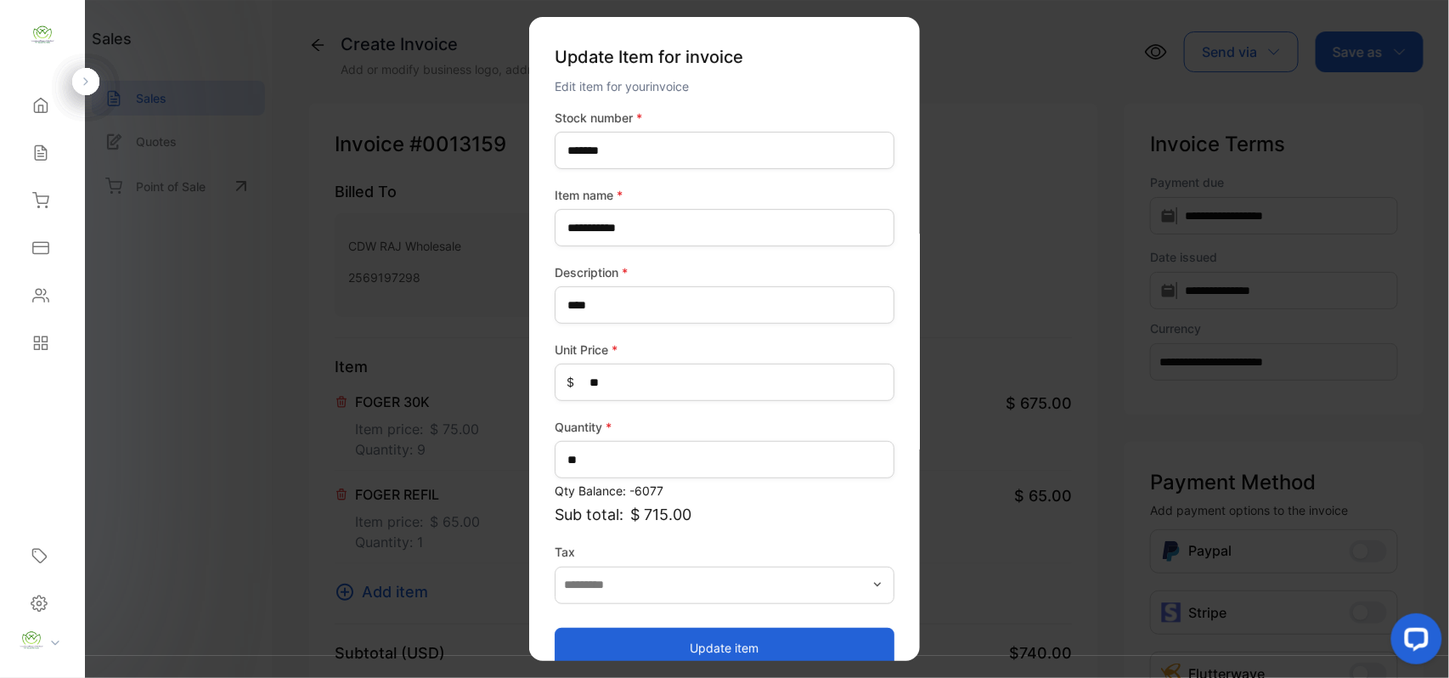
drag, startPoint x: 586, startPoint y: 639, endPoint x: 606, endPoint y: 643, distance: 20.8
click at [605, 643] on button "Update item" at bounding box center [725, 647] width 340 height 41
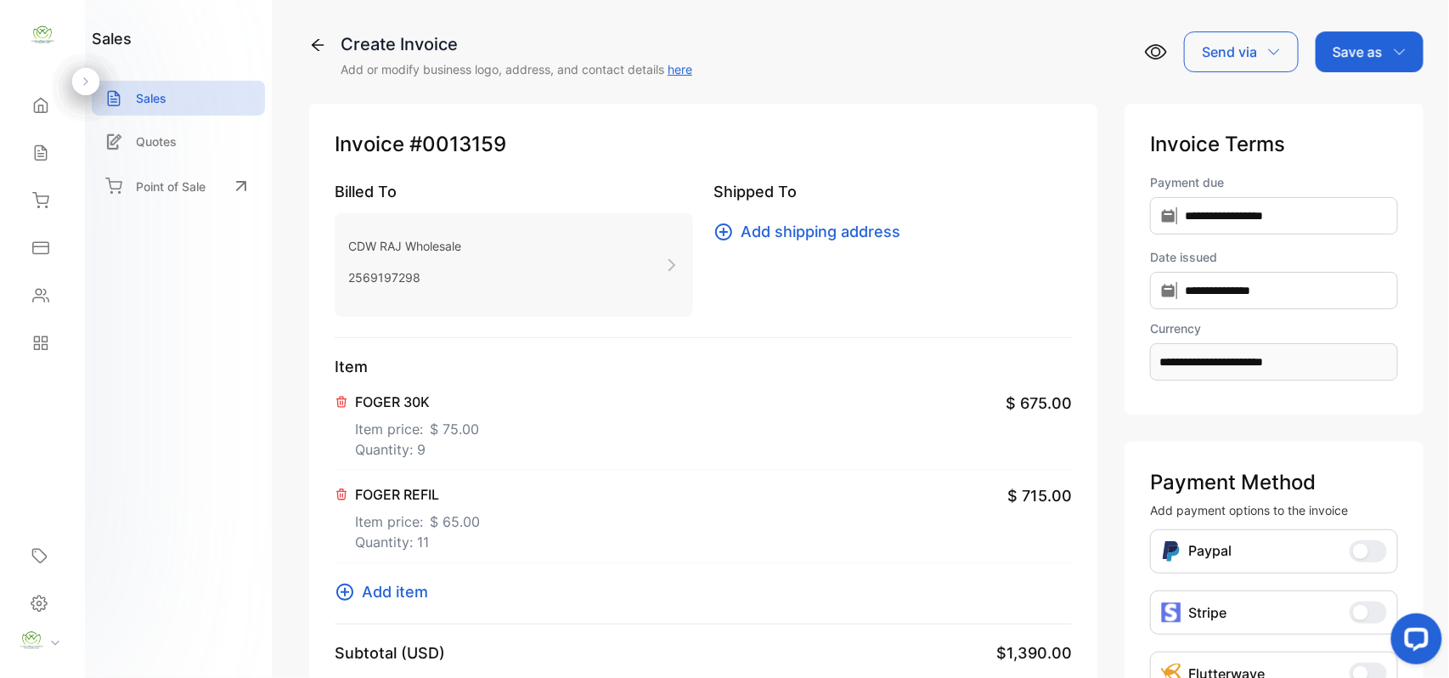
drag, startPoint x: 1379, startPoint y: 44, endPoint x: 1370, endPoint y: 56, distance: 15.1
click at [1380, 45] on div "Save as" at bounding box center [1370, 51] width 108 height 41
click at [1357, 103] on div "Invoice" at bounding box center [1366, 108] width 98 height 34
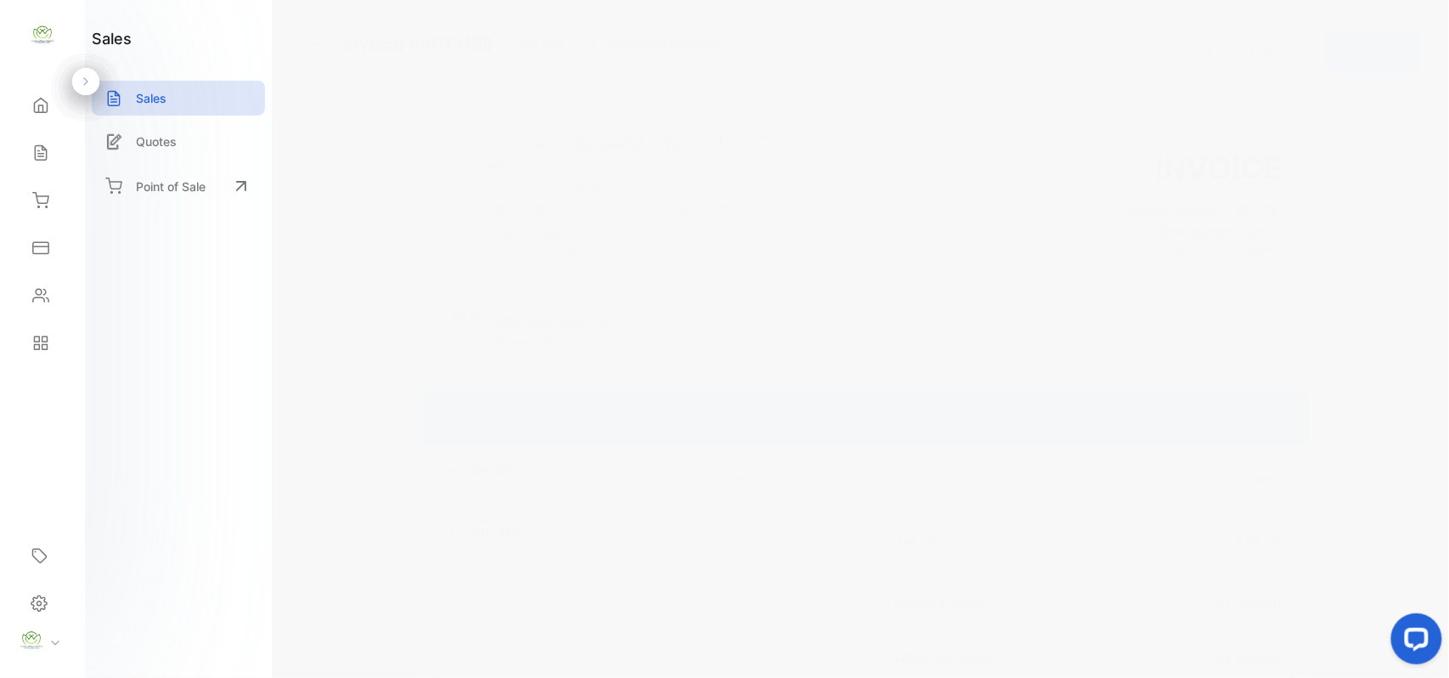
click at [1367, 48] on p "Actions" at bounding box center [1361, 52] width 50 height 20
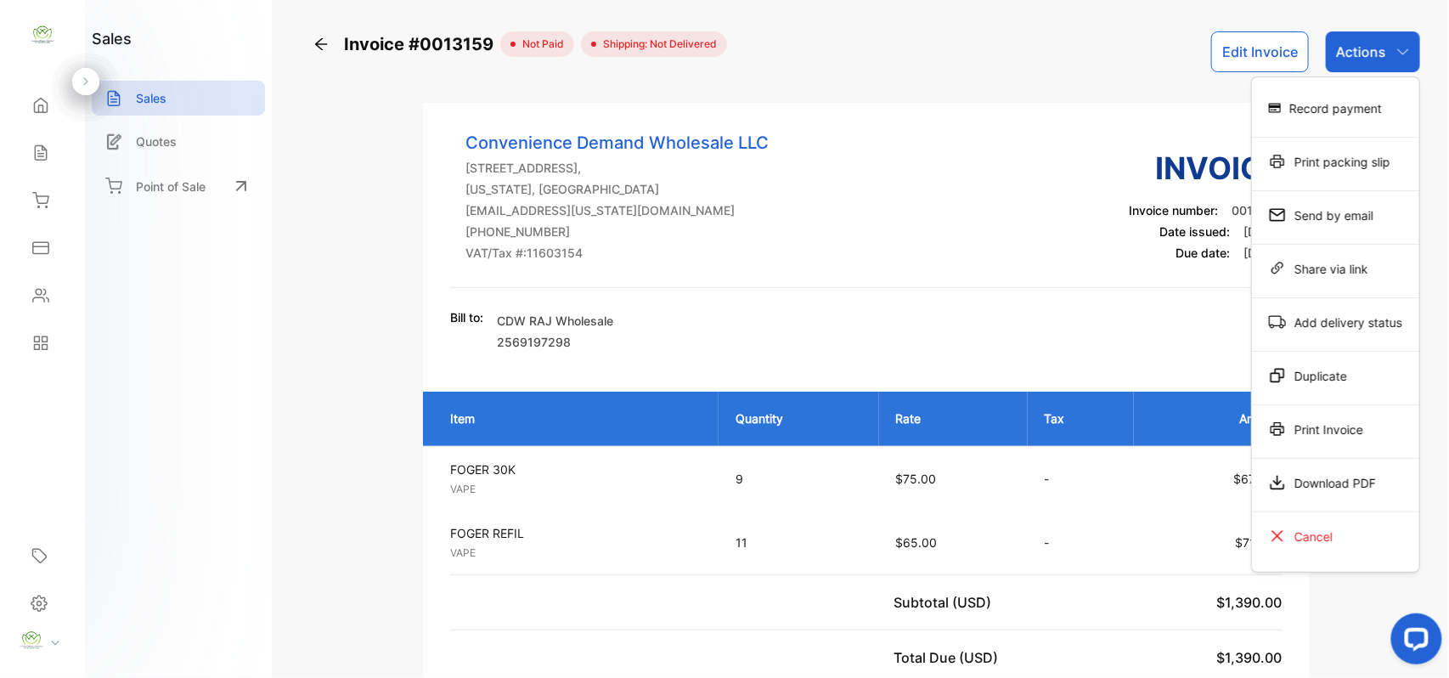
click at [1339, 100] on div "Record payment" at bounding box center [1335, 108] width 167 height 34
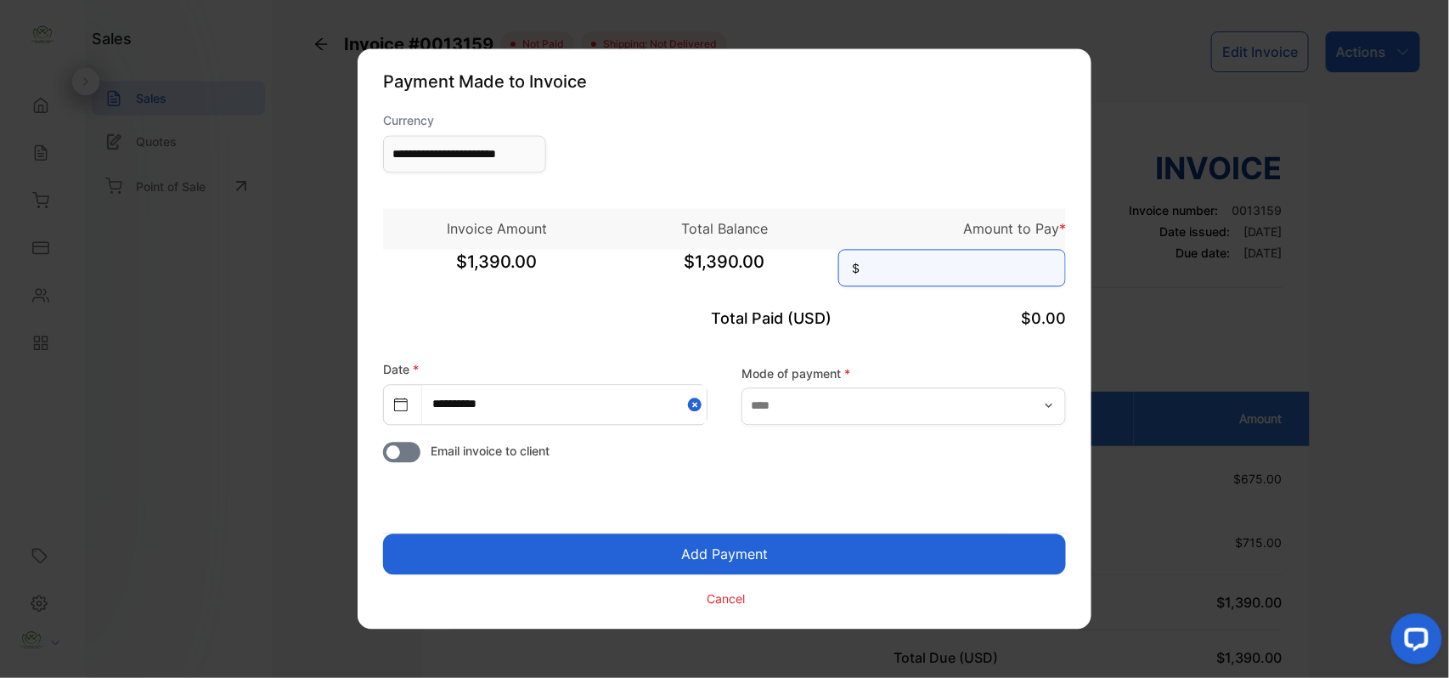
click at [922, 266] on input at bounding box center [952, 268] width 228 height 37
type input "*****"
click at [383, 534] on button "Add Payment" at bounding box center [724, 554] width 683 height 41
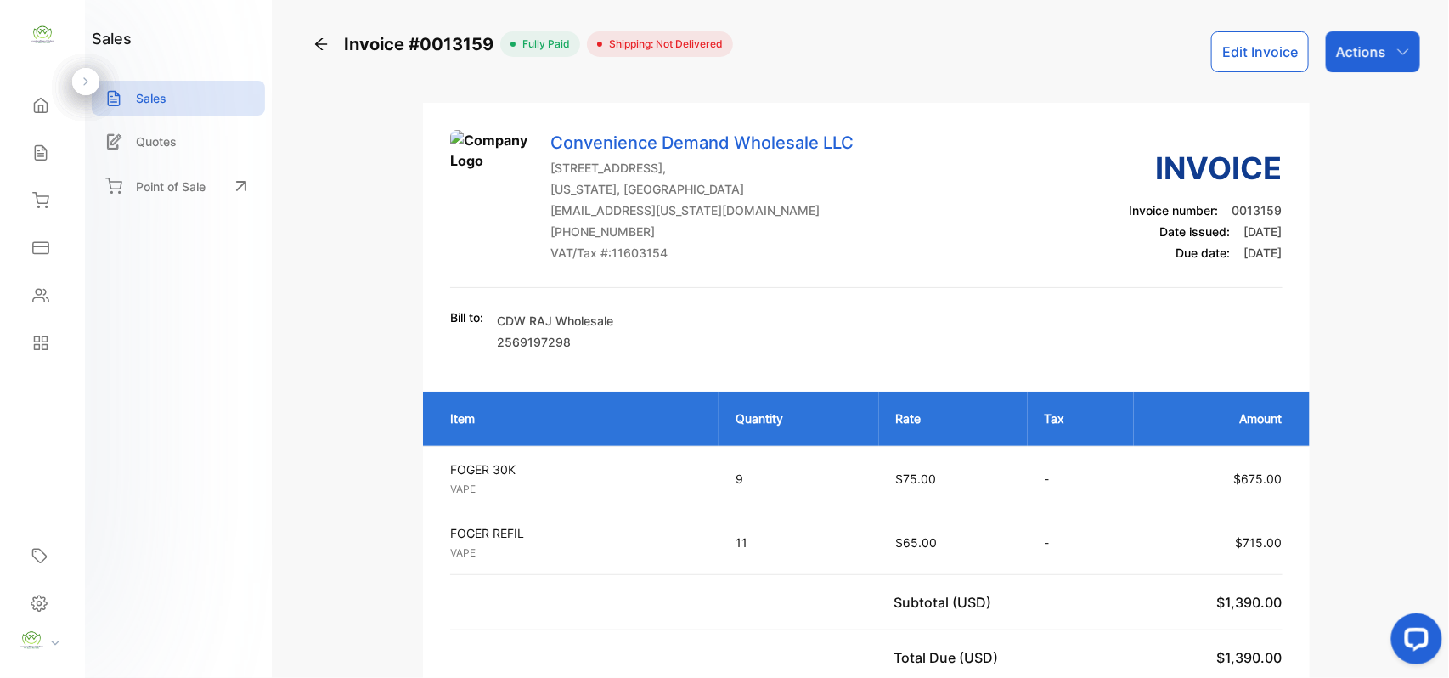
drag, startPoint x: 1388, startPoint y: 42, endPoint x: 1388, endPoint y: 66, distance: 24.6
click at [1390, 44] on div "Actions" at bounding box center [1373, 51] width 94 height 41
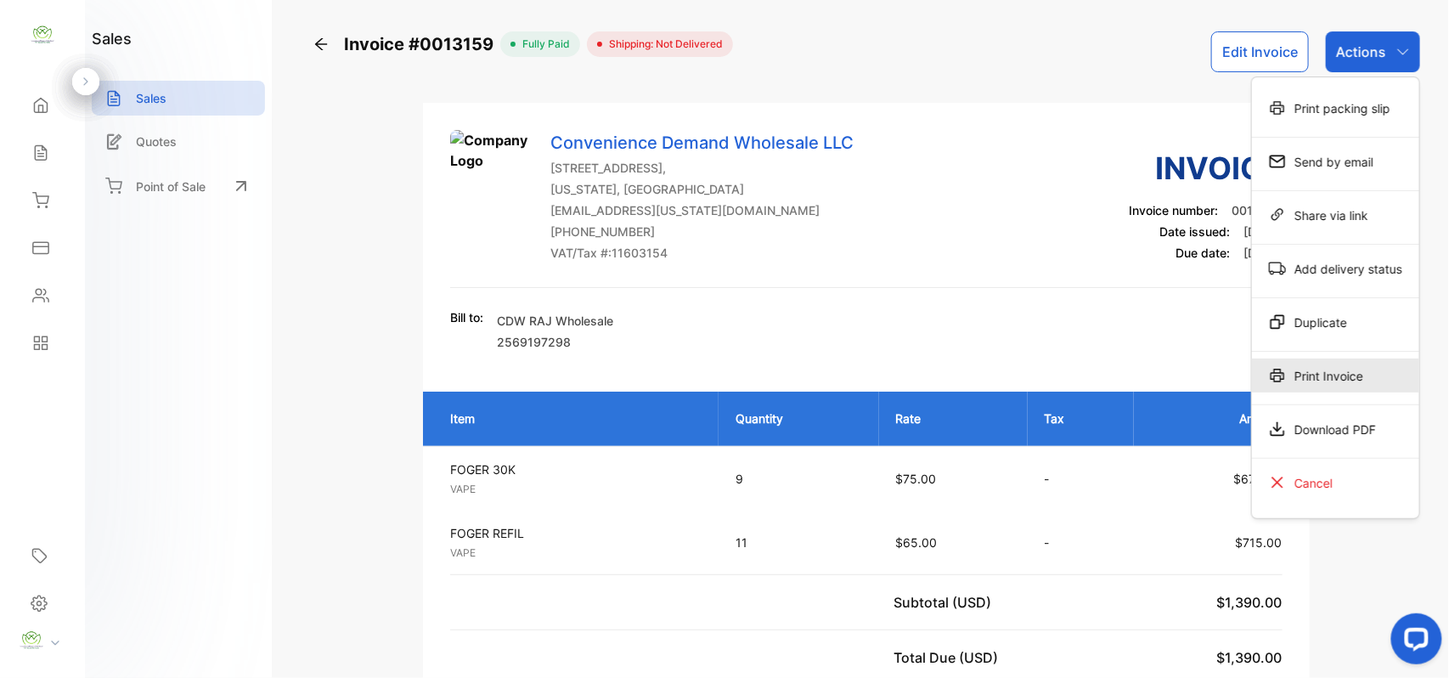
click at [1322, 370] on div "Print Invoice" at bounding box center [1335, 375] width 167 height 34
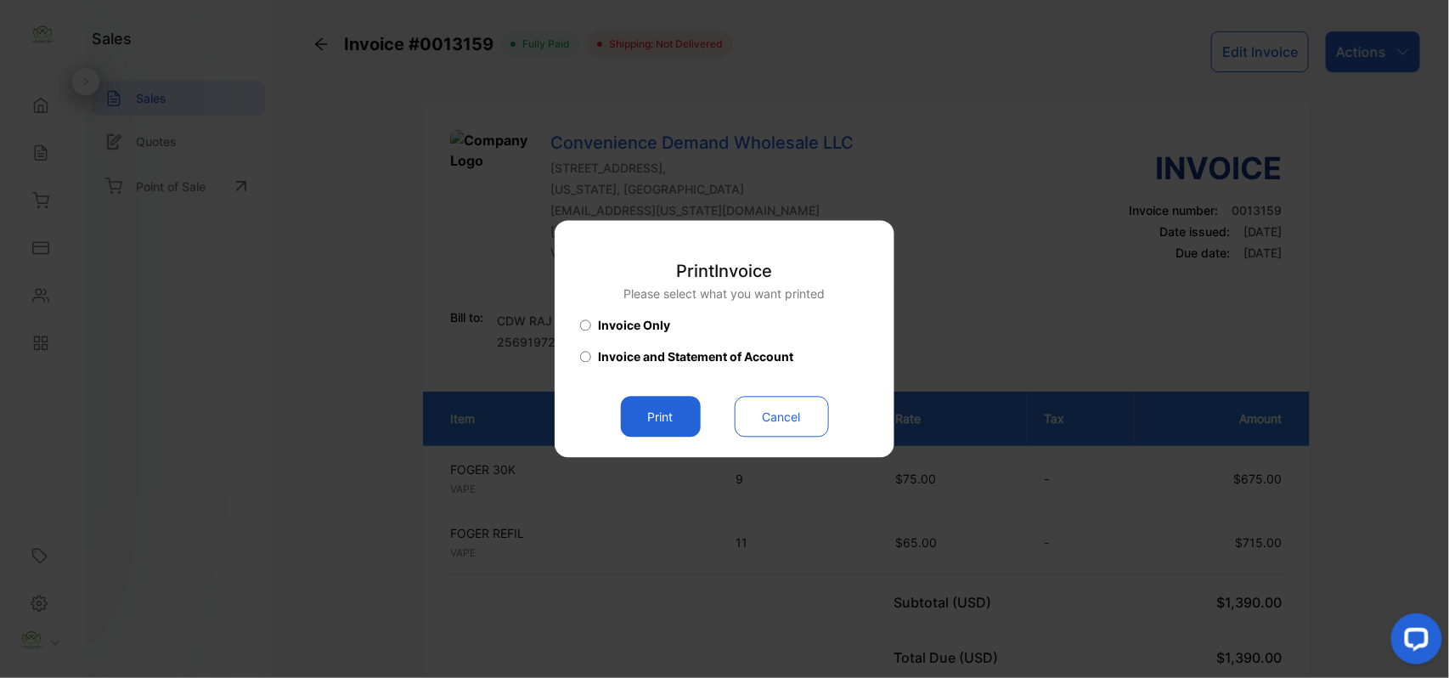
drag, startPoint x: 644, startPoint y: 420, endPoint x: 707, endPoint y: 411, distance: 63.4
click at [652, 419] on button "Print" at bounding box center [661, 417] width 80 height 41
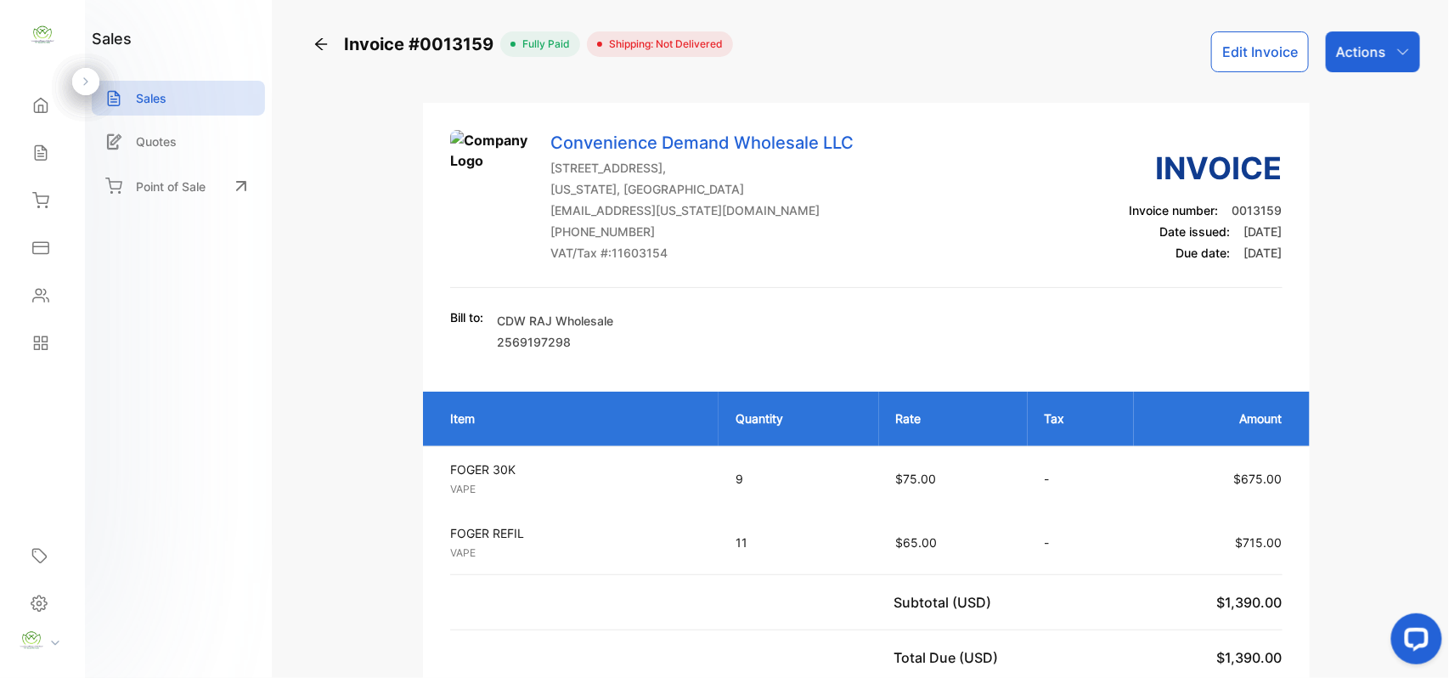
click at [1380, 42] on p "Actions" at bounding box center [1361, 52] width 50 height 20
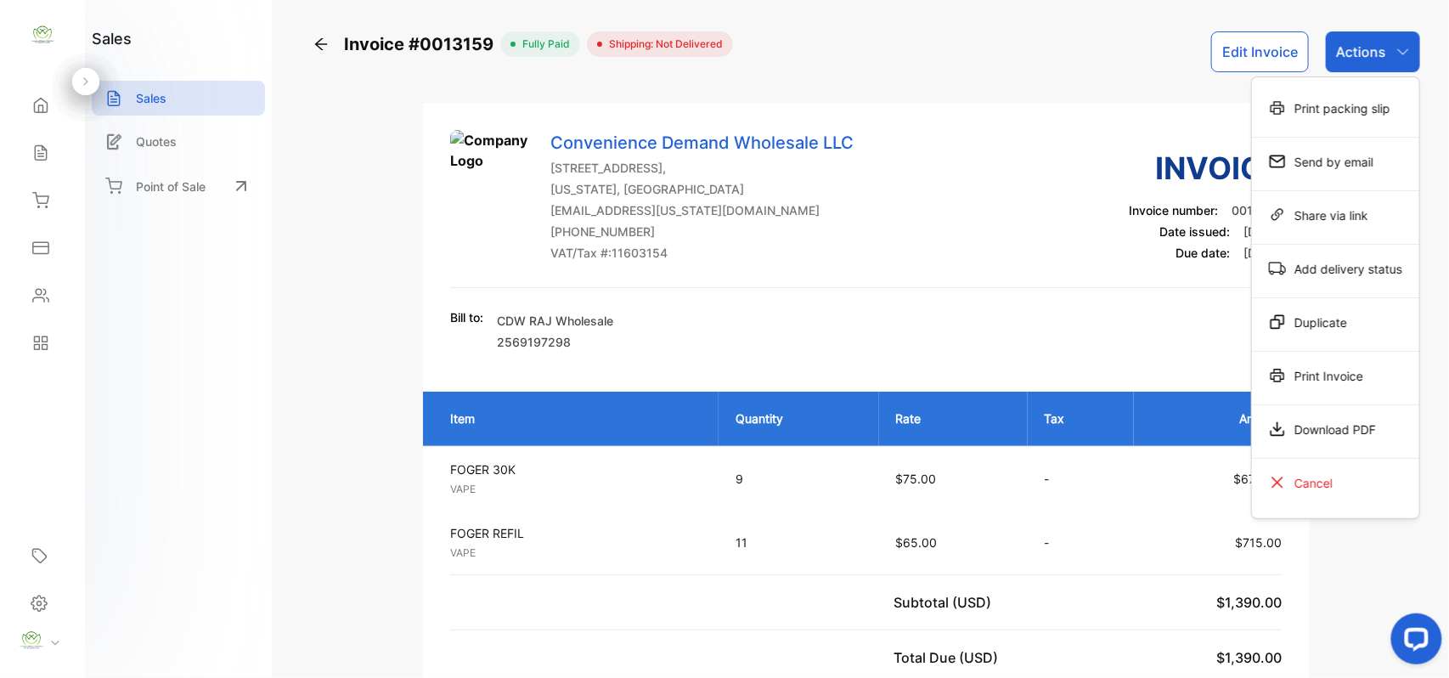
click at [1332, 379] on div "Print Invoice" at bounding box center [1335, 375] width 167 height 34
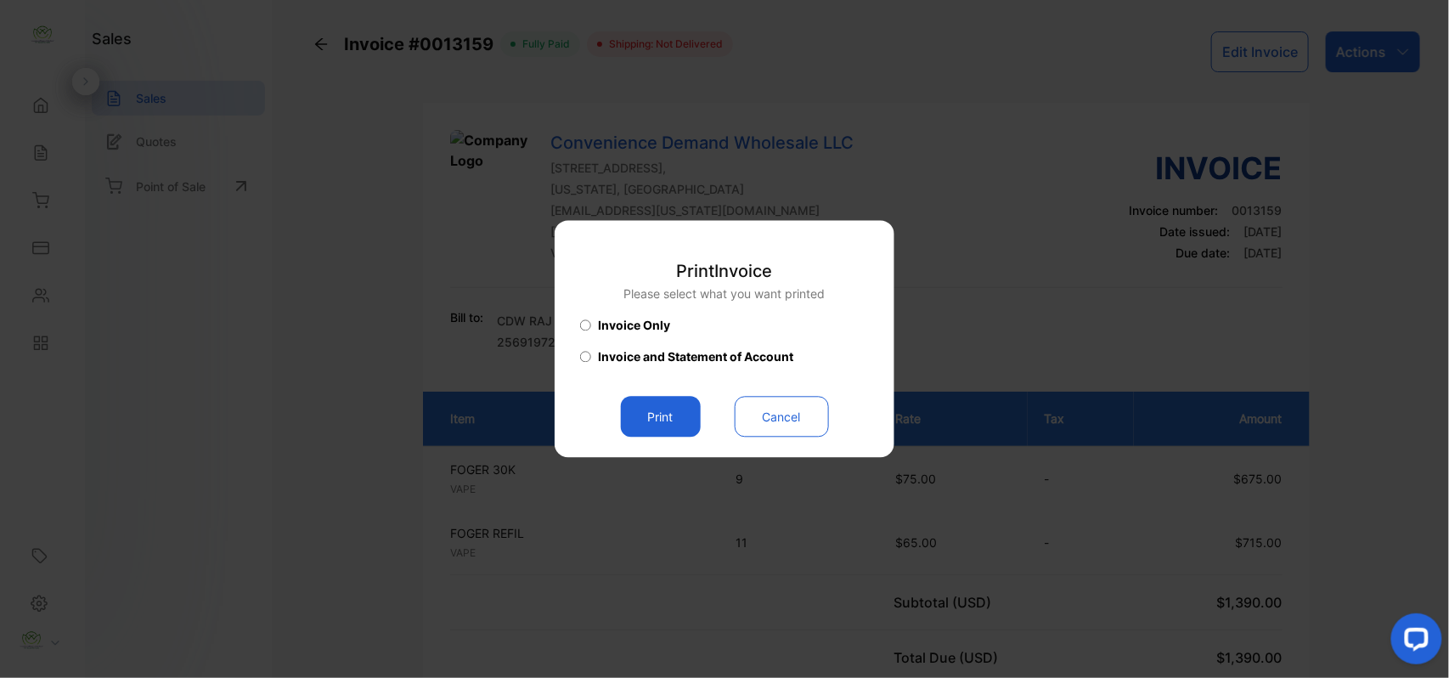
click at [657, 425] on button "Print" at bounding box center [661, 417] width 80 height 41
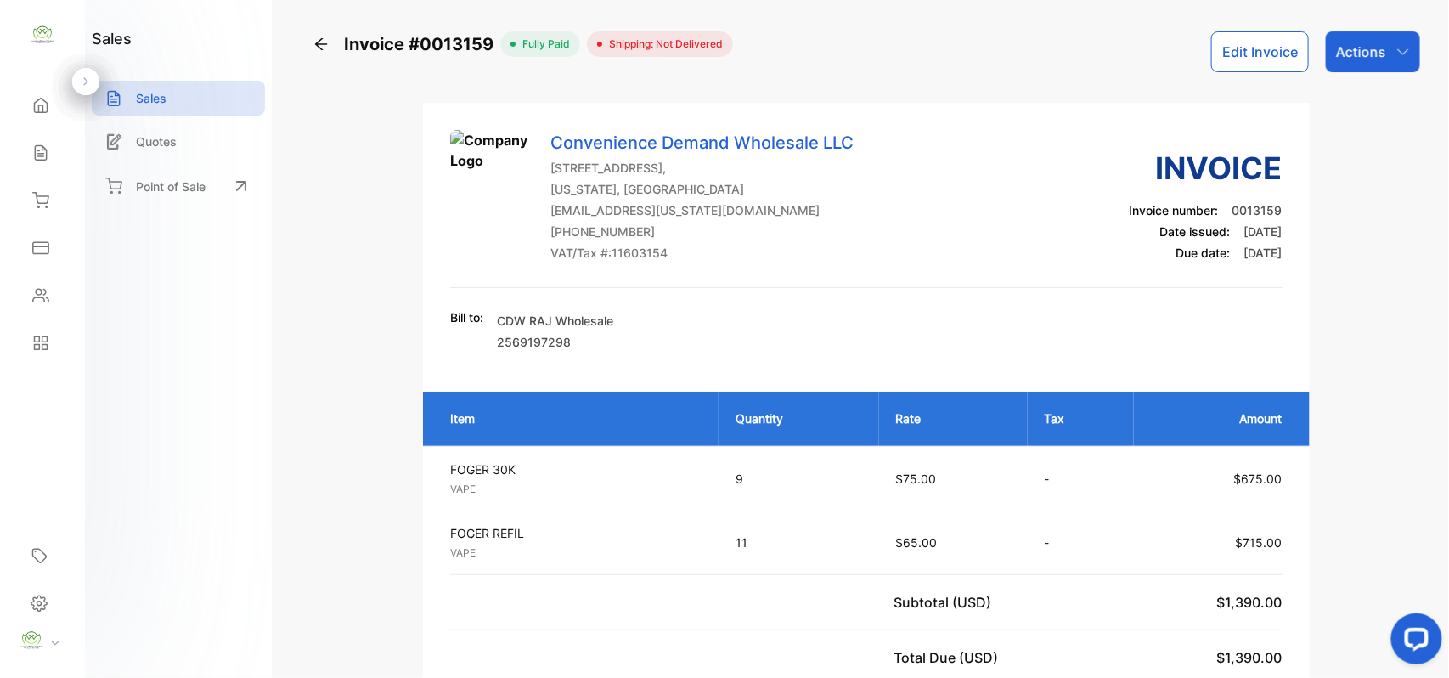
click at [39, 148] on icon at bounding box center [40, 152] width 17 height 17
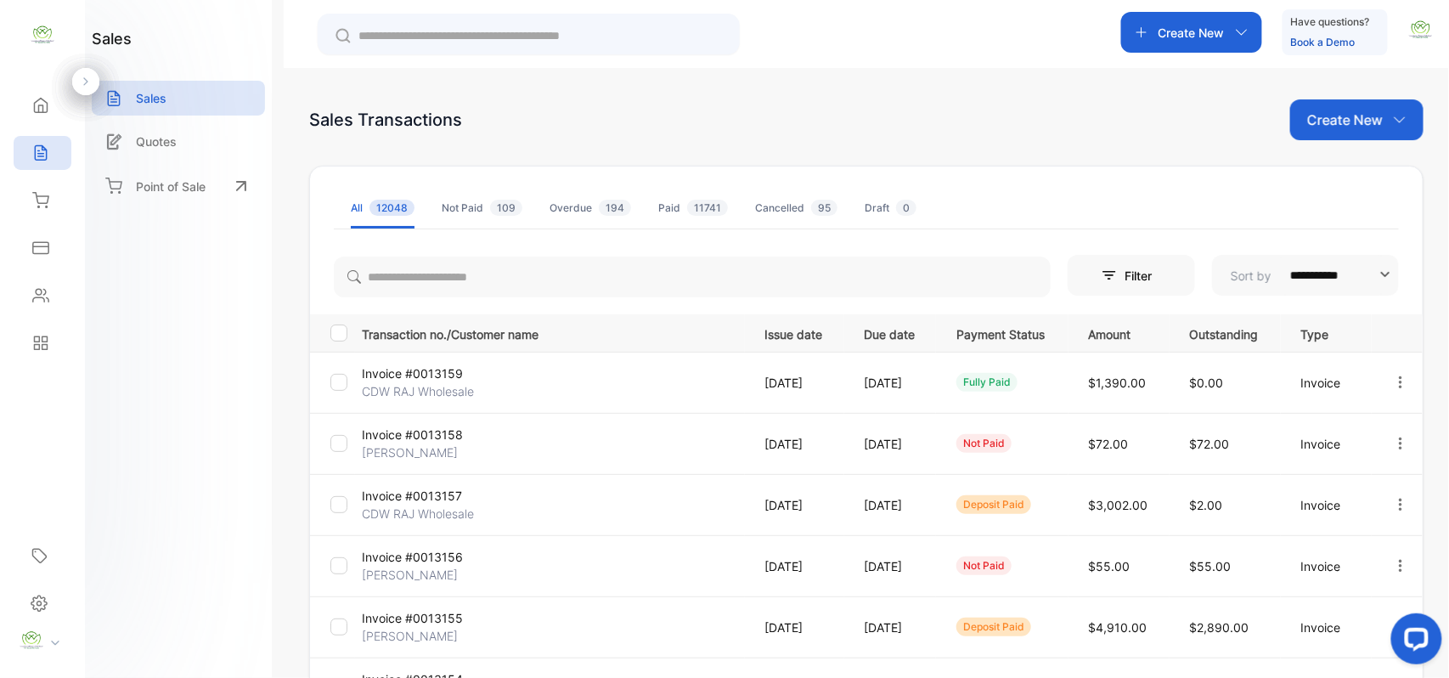
click at [403, 503] on p "Invoice #0013157" at bounding box center [425, 496] width 127 height 18
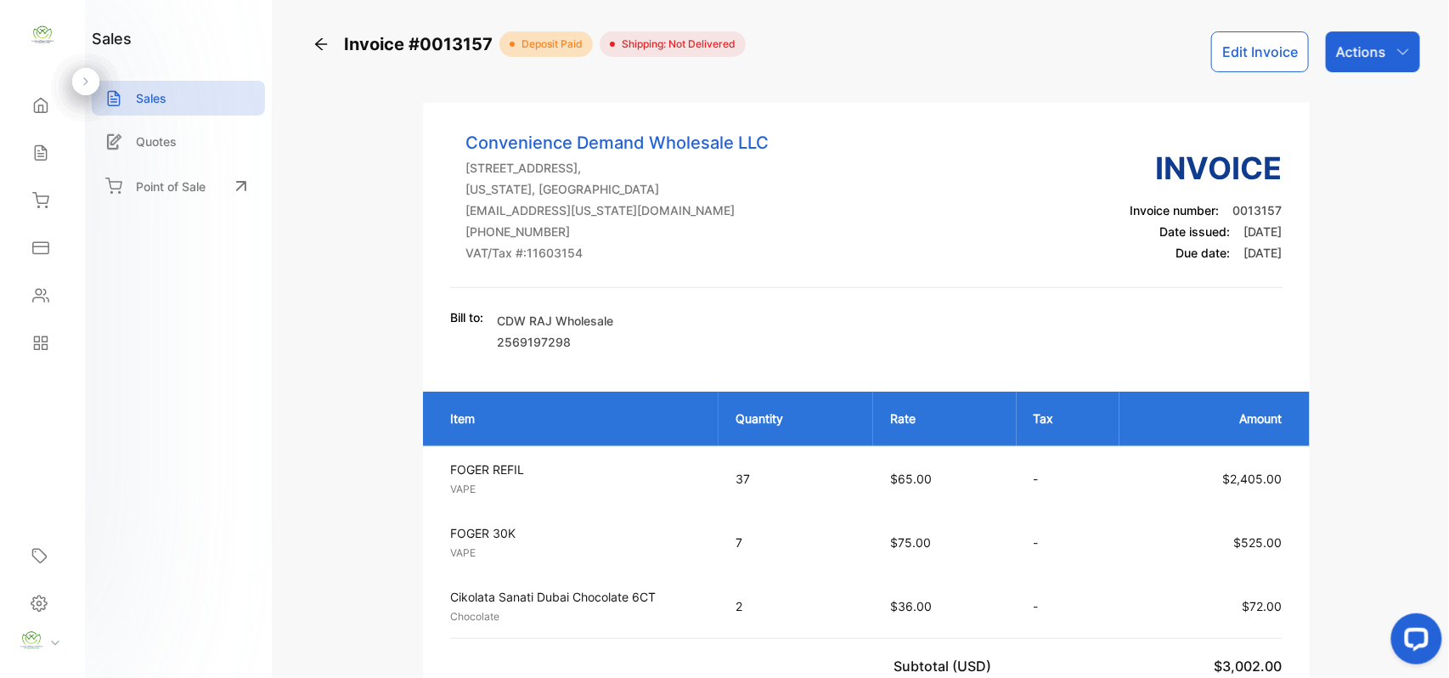
click at [1349, 65] on div "Actions" at bounding box center [1373, 51] width 94 height 41
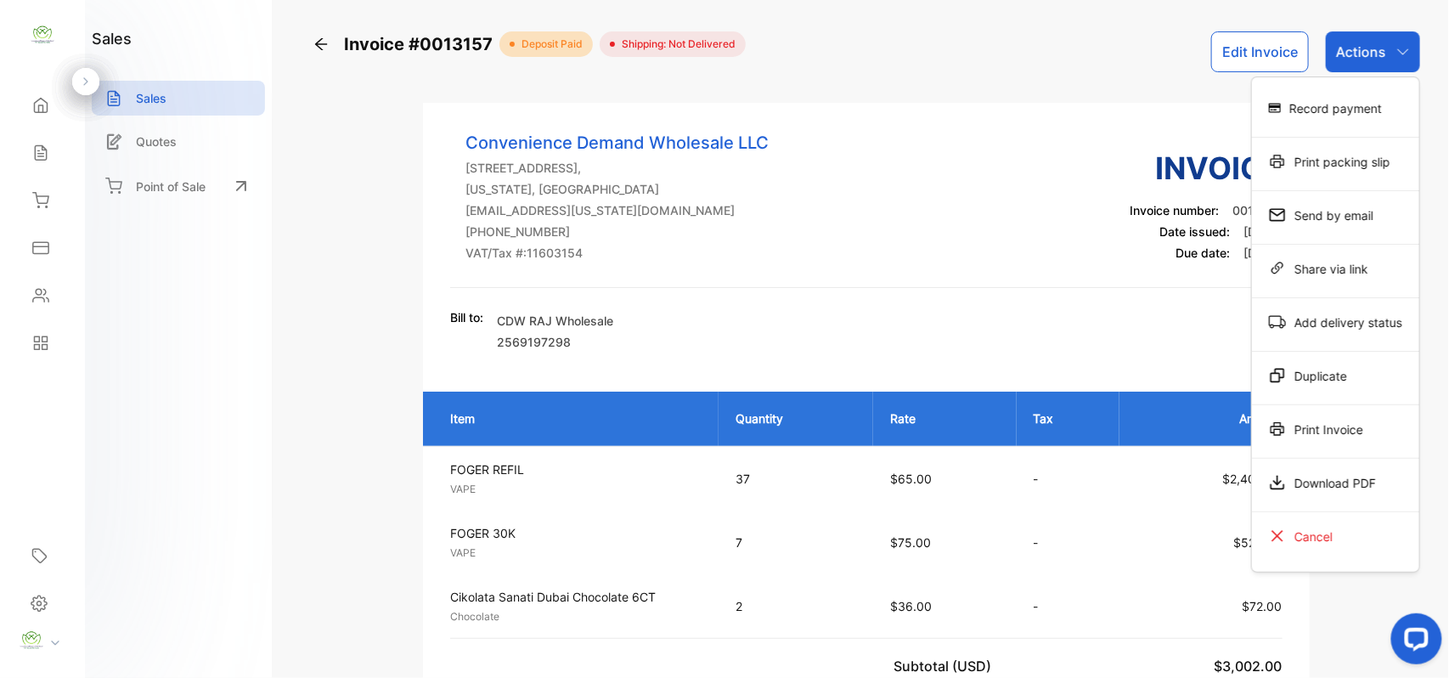
click at [1328, 117] on div "Record payment" at bounding box center [1335, 108] width 167 height 34
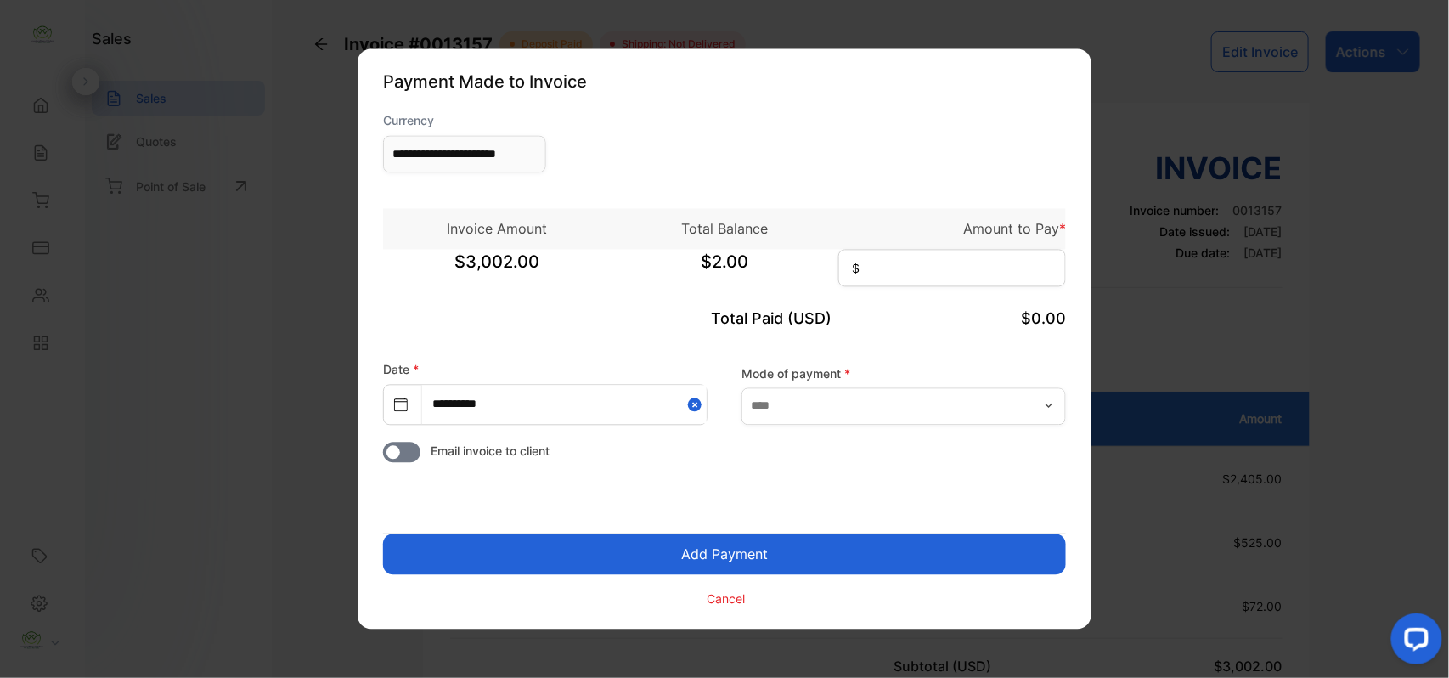
drag, startPoint x: 949, startPoint y: 287, endPoint x: 945, endPoint y: 277, distance: 10.7
click at [948, 282] on div "$3,002.00 $2.00 $" at bounding box center [724, 271] width 683 height 42
click at [949, 257] on input at bounding box center [952, 268] width 228 height 37
type input "*"
click at [691, 561] on button "Add Payment" at bounding box center [724, 554] width 683 height 41
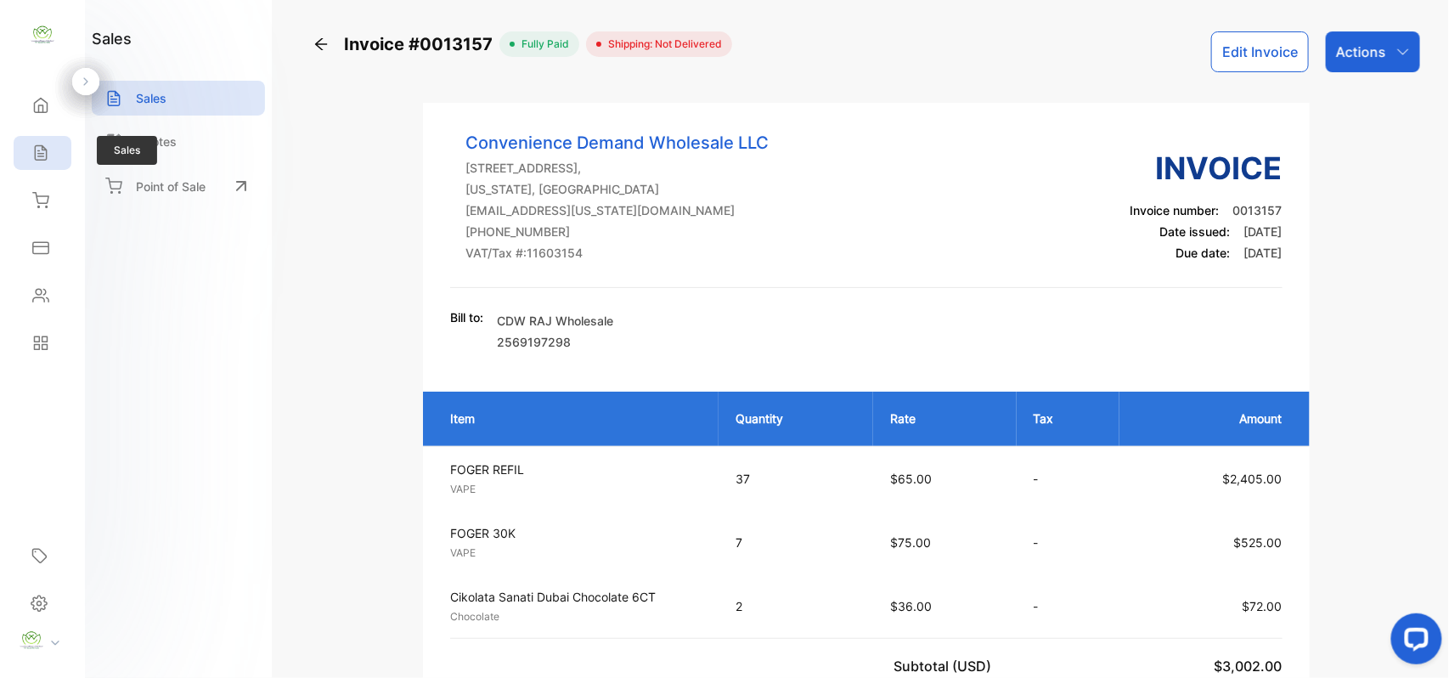
click at [45, 151] on icon at bounding box center [40, 152] width 17 height 17
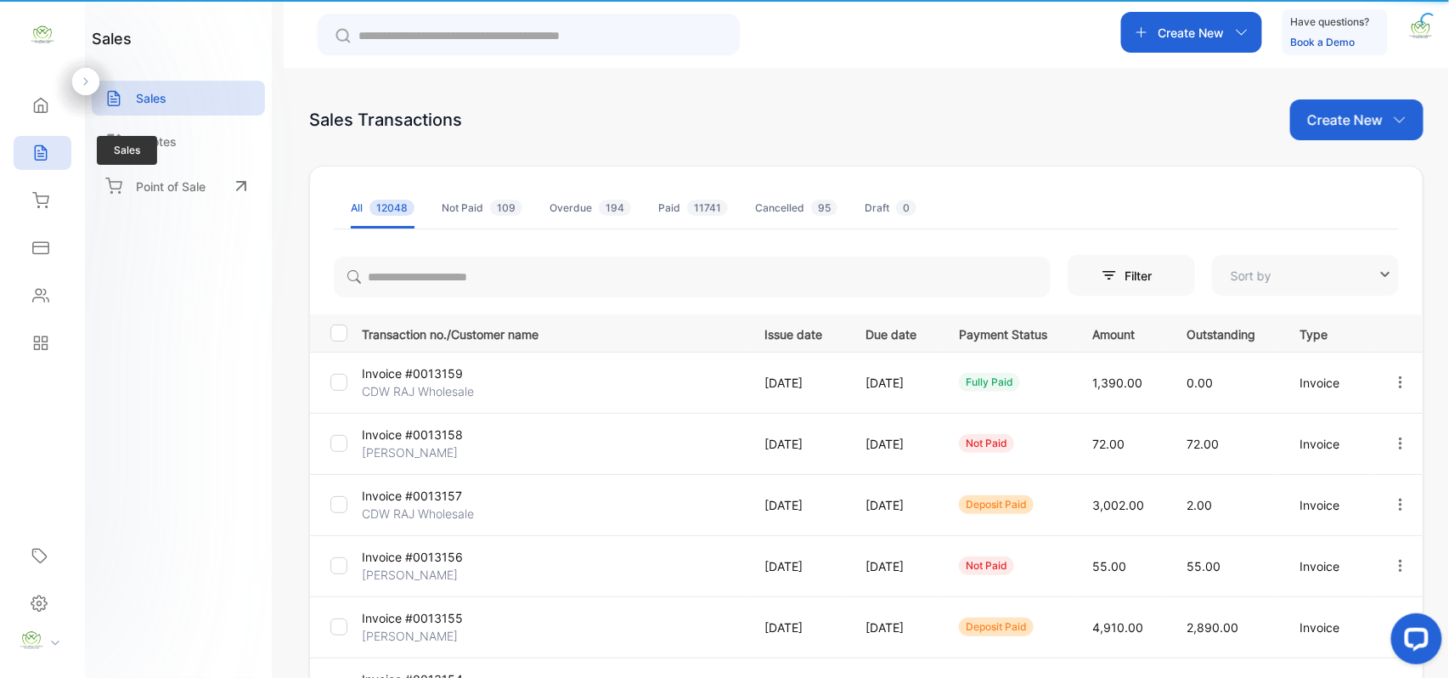
type input "**********"
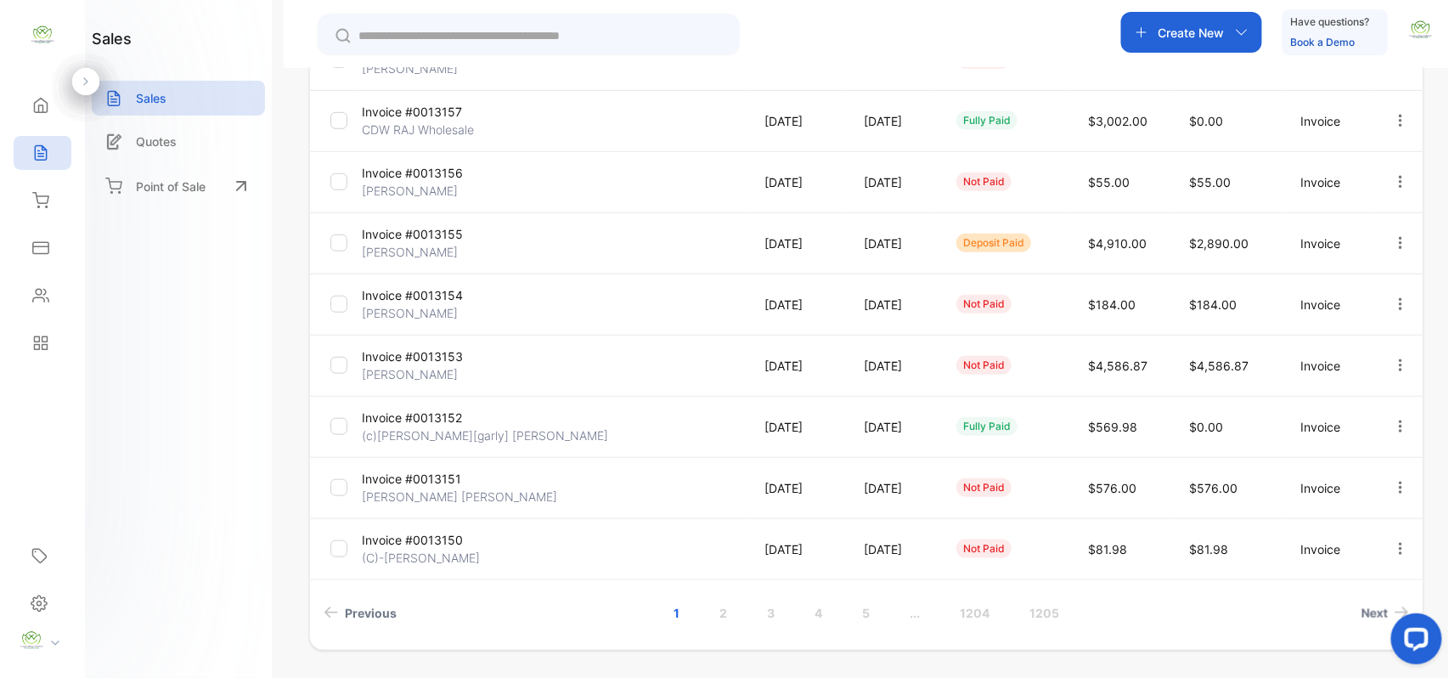
scroll to position [436, 0]
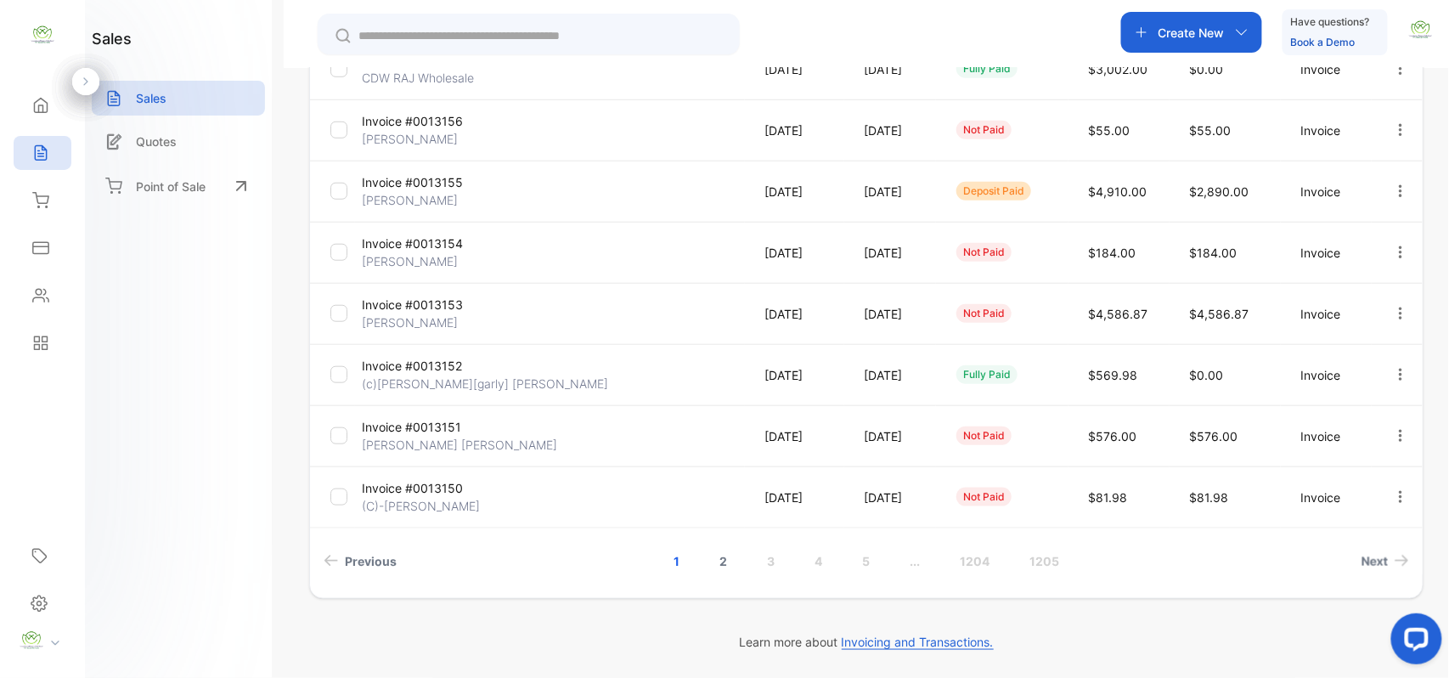
click at [715, 562] on link "2" at bounding box center [723, 560] width 48 height 31
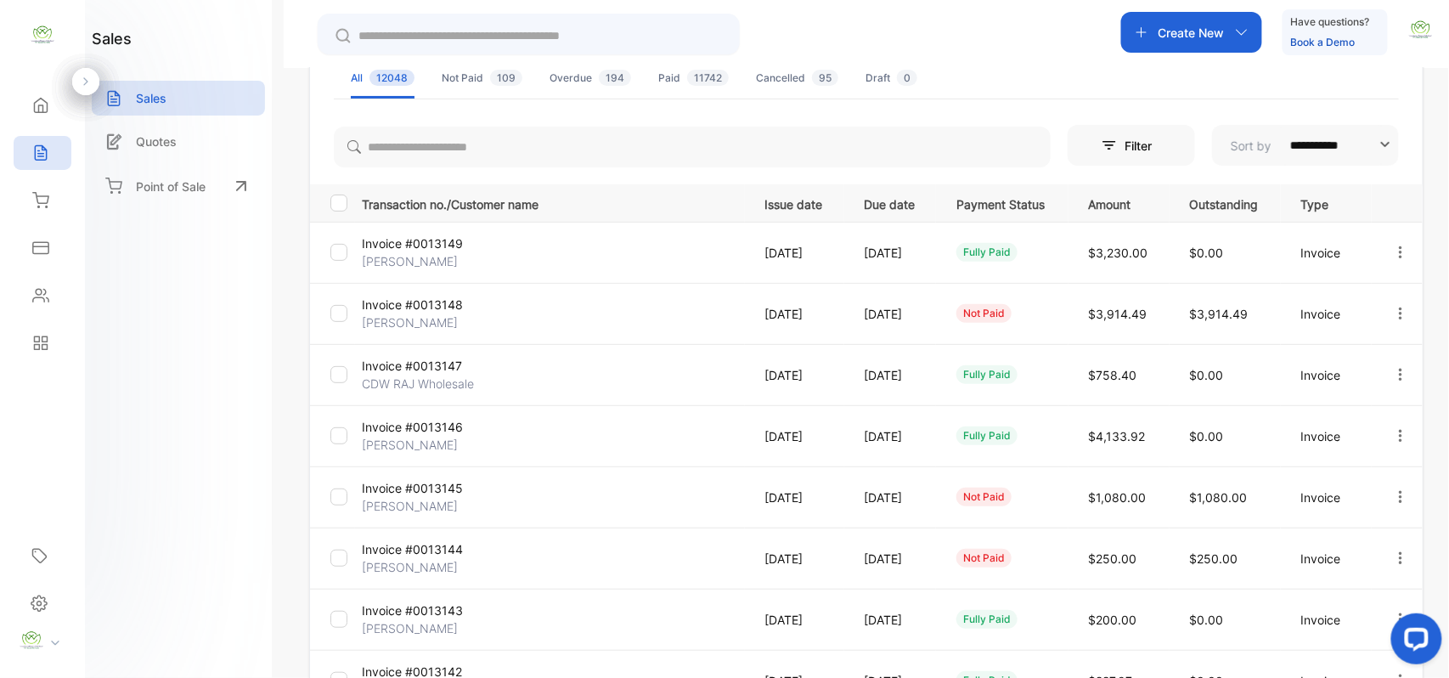
scroll to position [0, 0]
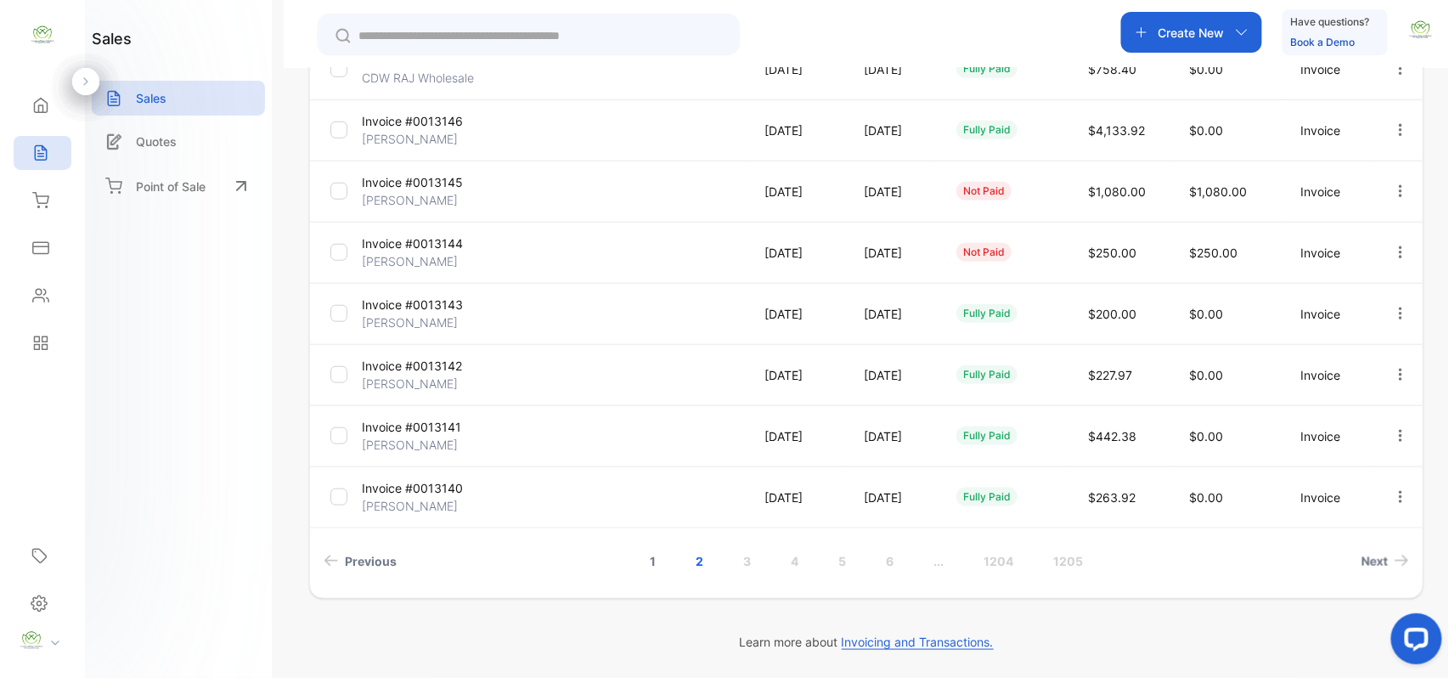
click at [653, 557] on link "1" at bounding box center [652, 560] width 47 height 31
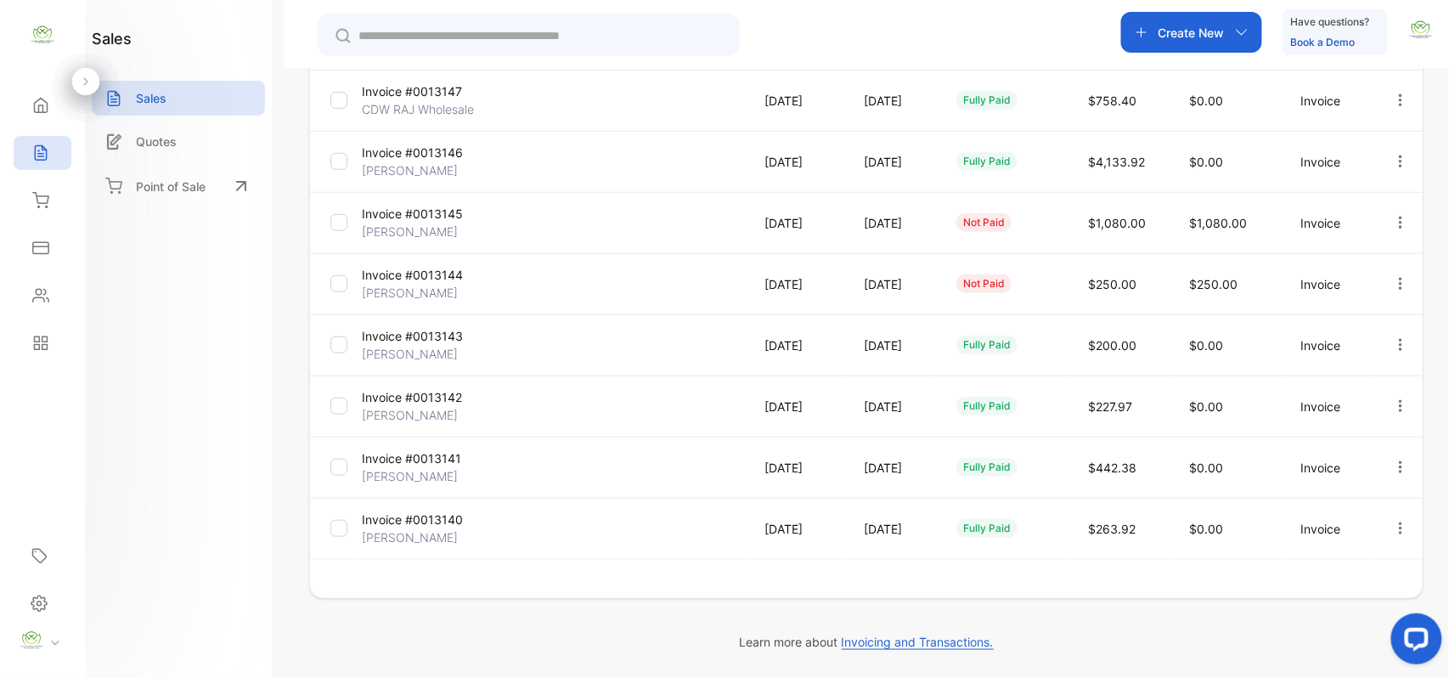
scroll to position [404, 0]
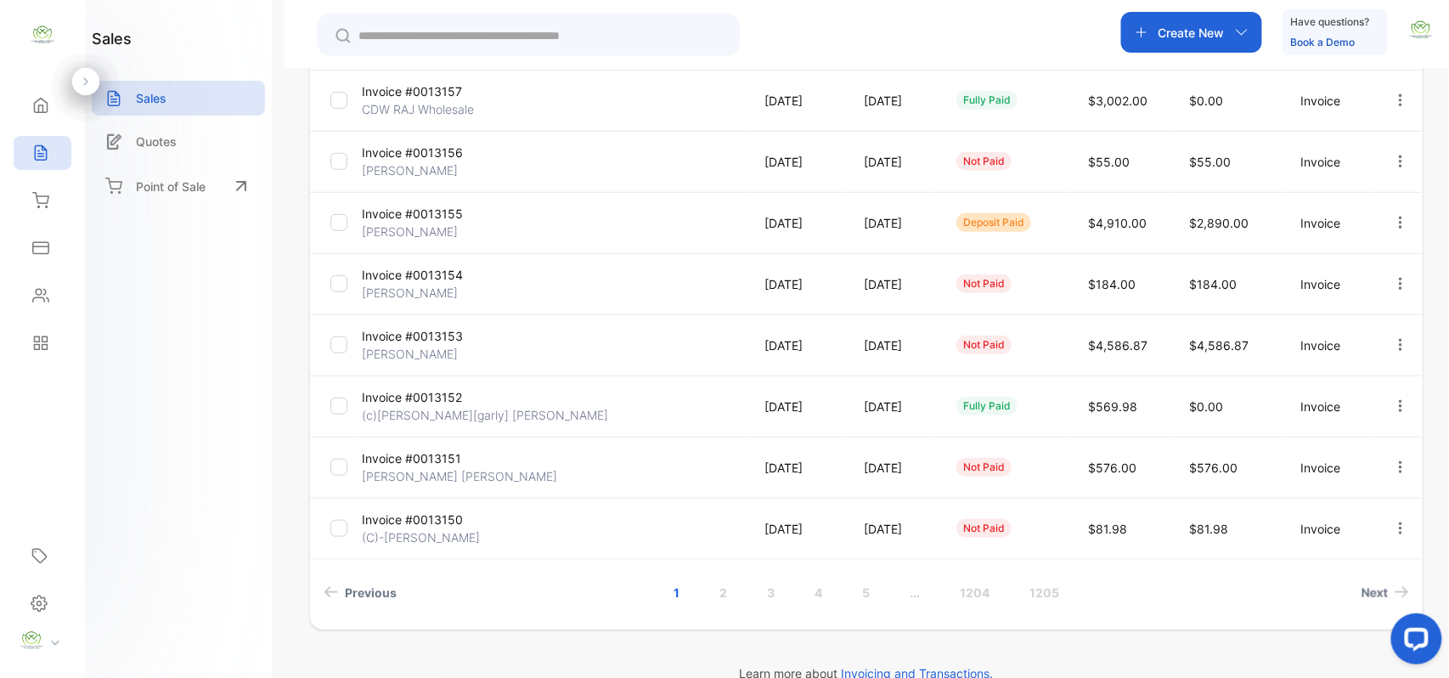
click at [1394, 336] on button "button" at bounding box center [1400, 345] width 15 height 34
click at [1351, 425] on div "Record payment" at bounding box center [1347, 442] width 172 height 34
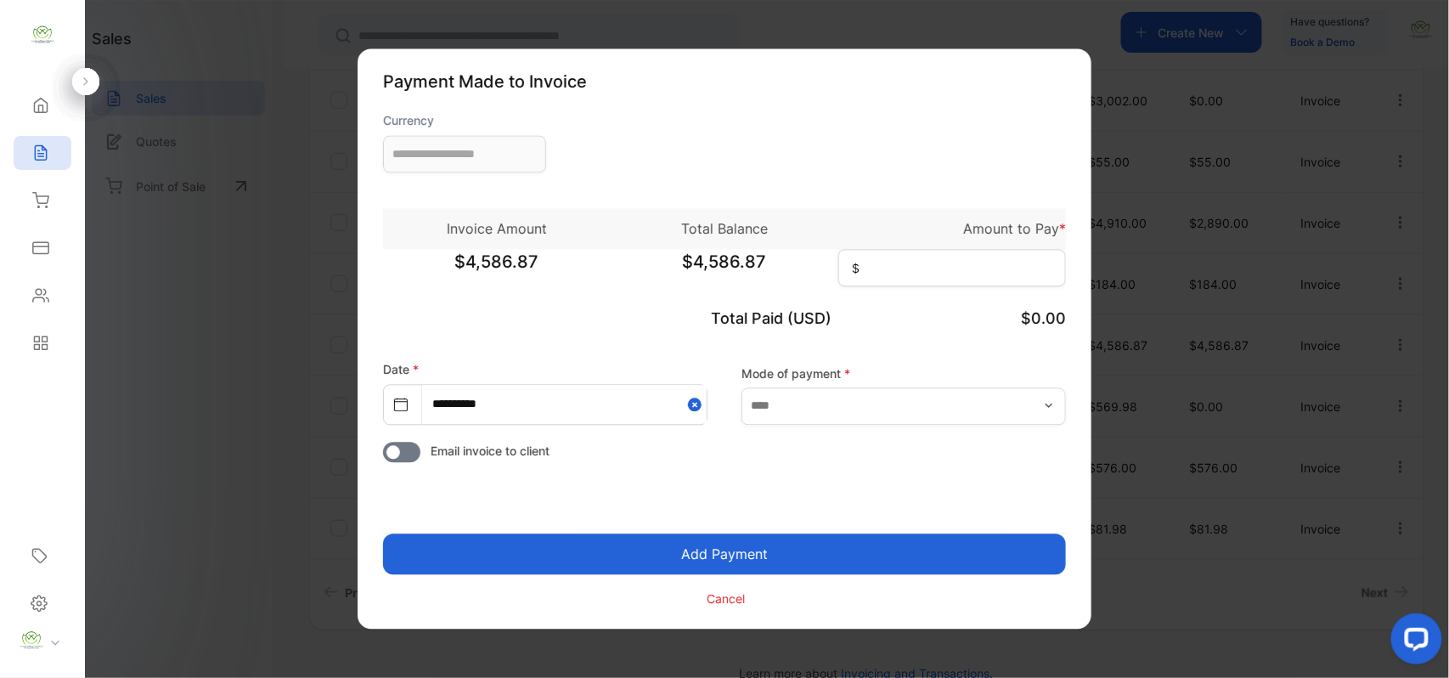
type input "**********"
click at [980, 279] on input at bounding box center [952, 268] width 228 height 37
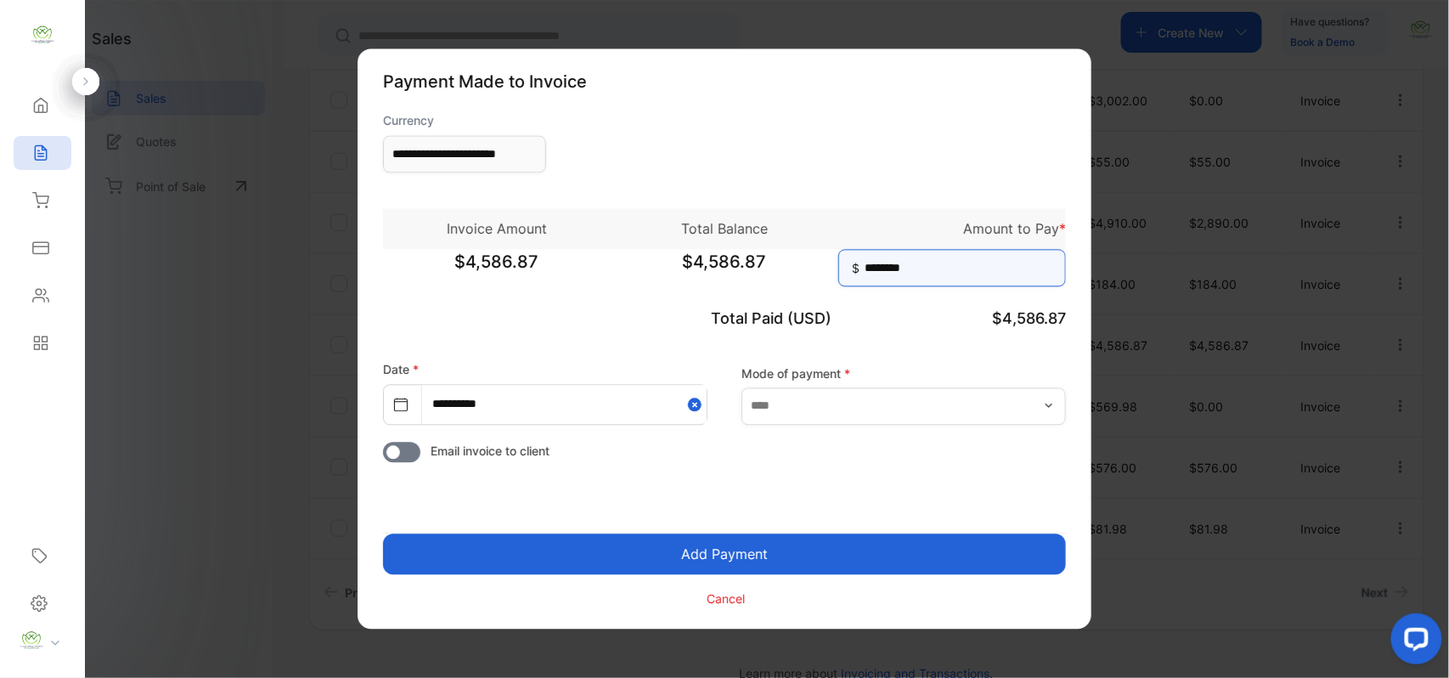
type input "********"
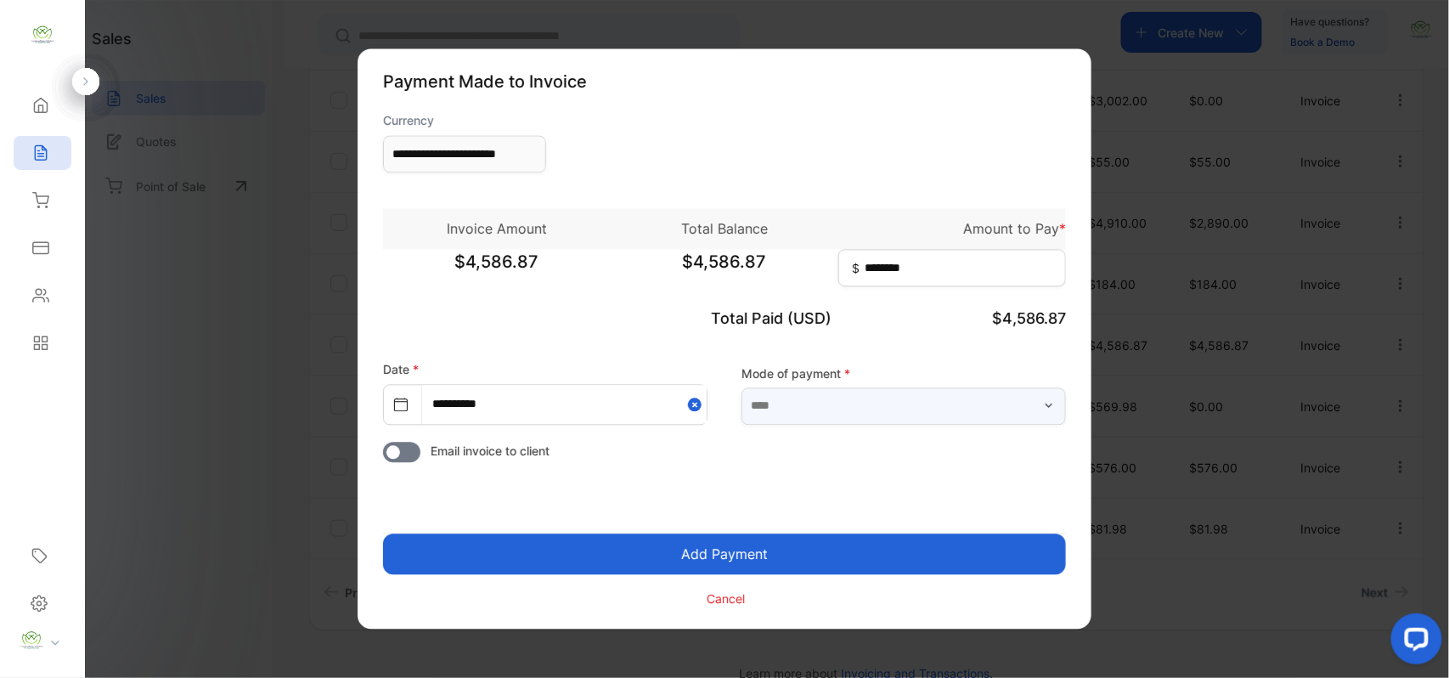
click at [932, 423] on input "text" at bounding box center [904, 405] width 324 height 37
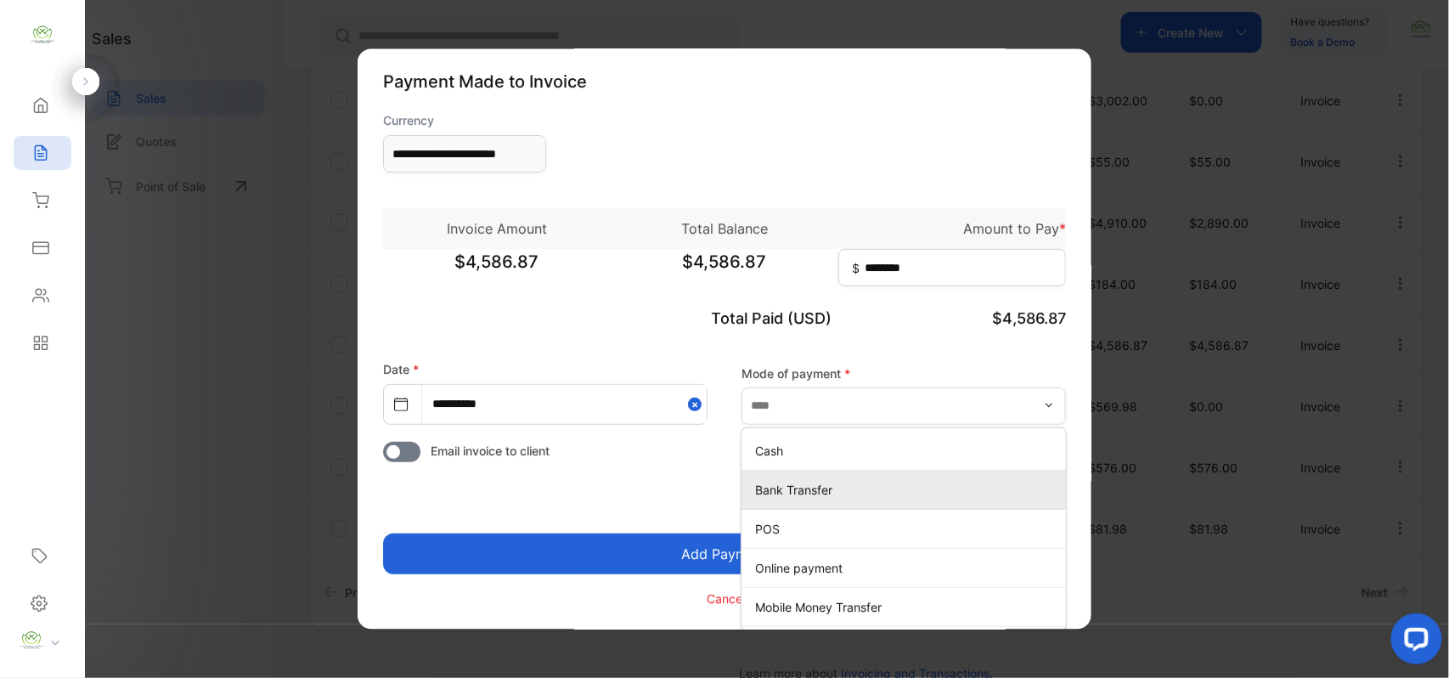
click at [792, 490] on p "Bank Transfer" at bounding box center [907, 490] width 304 height 18
type input "**********"
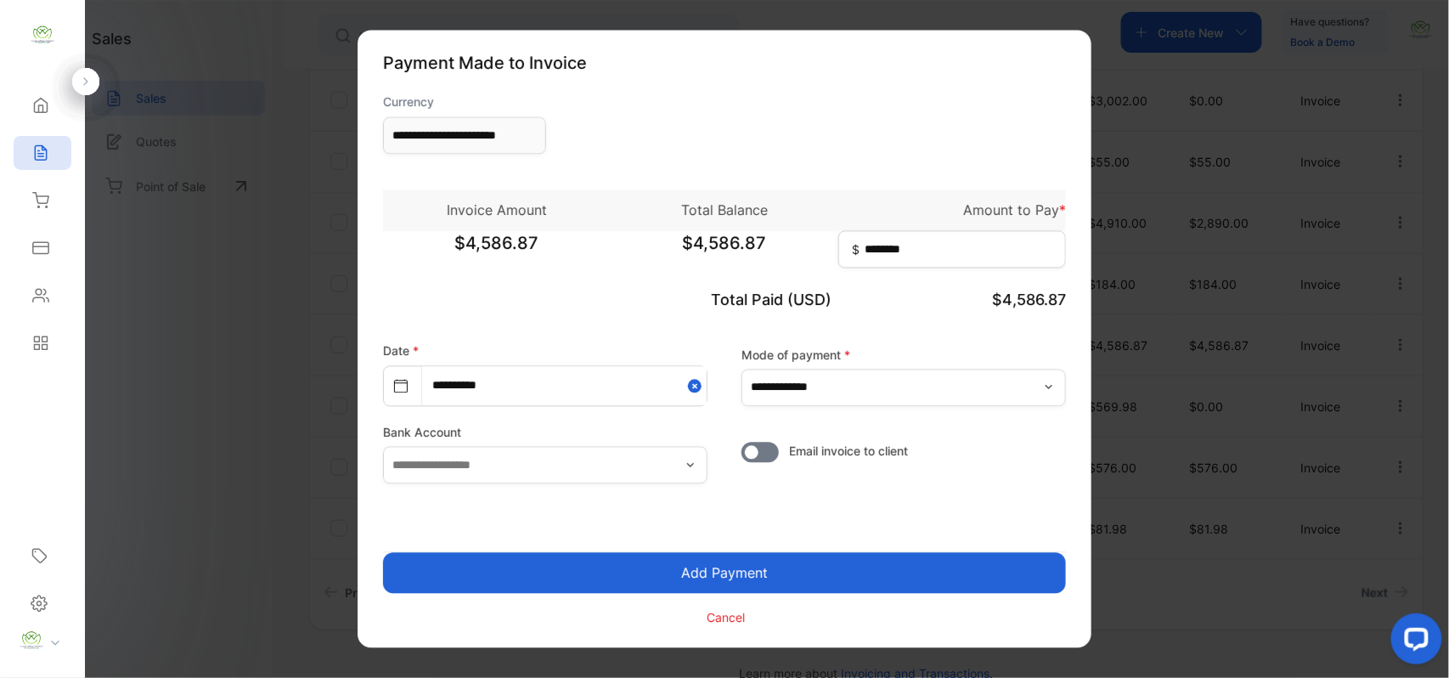
click at [749, 567] on button "Add Payment" at bounding box center [724, 573] width 683 height 41
